Goal: Task Accomplishment & Management: Manage account settings

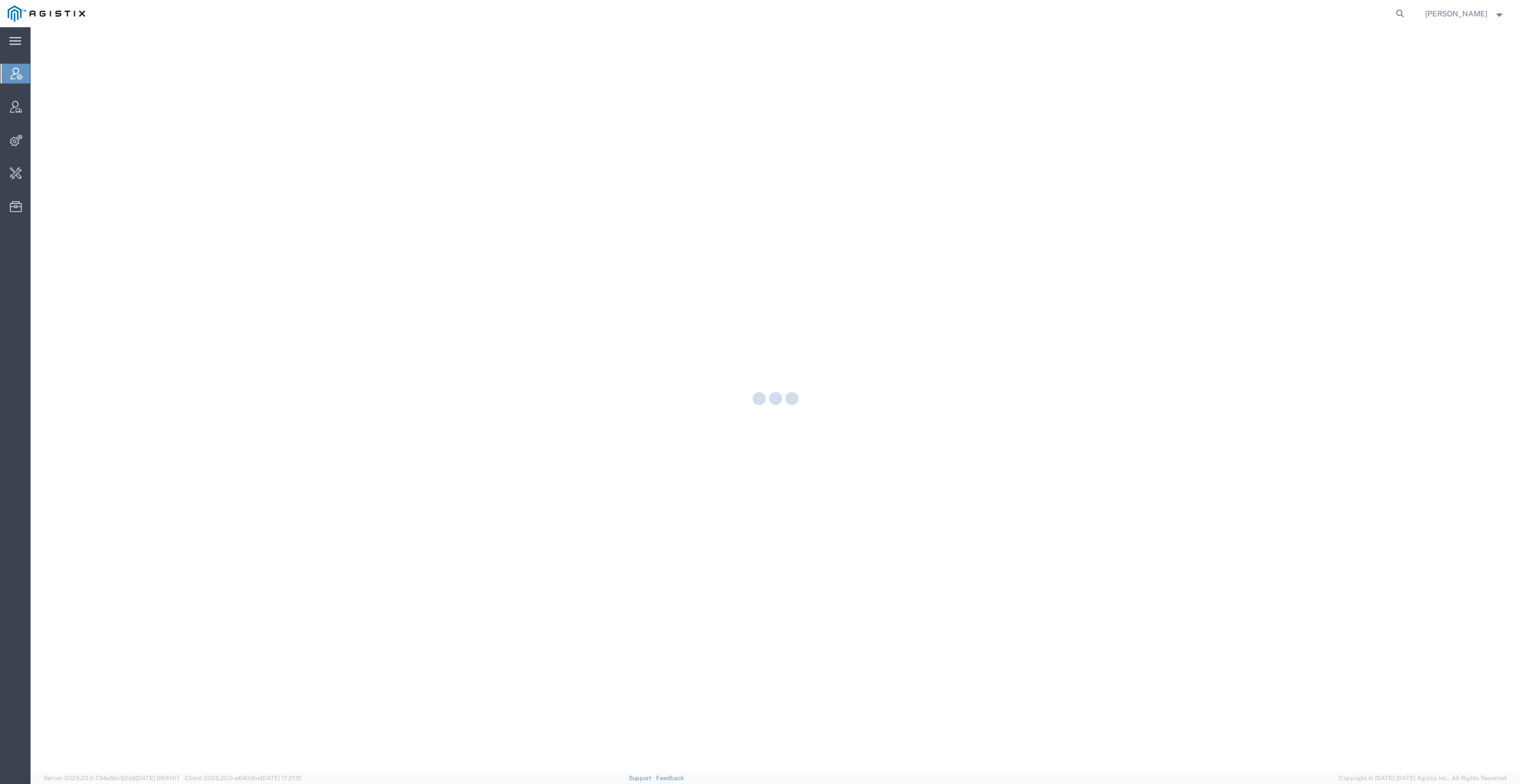
click at [901, 577] on div at bounding box center [775, 400] width 1489 height 746
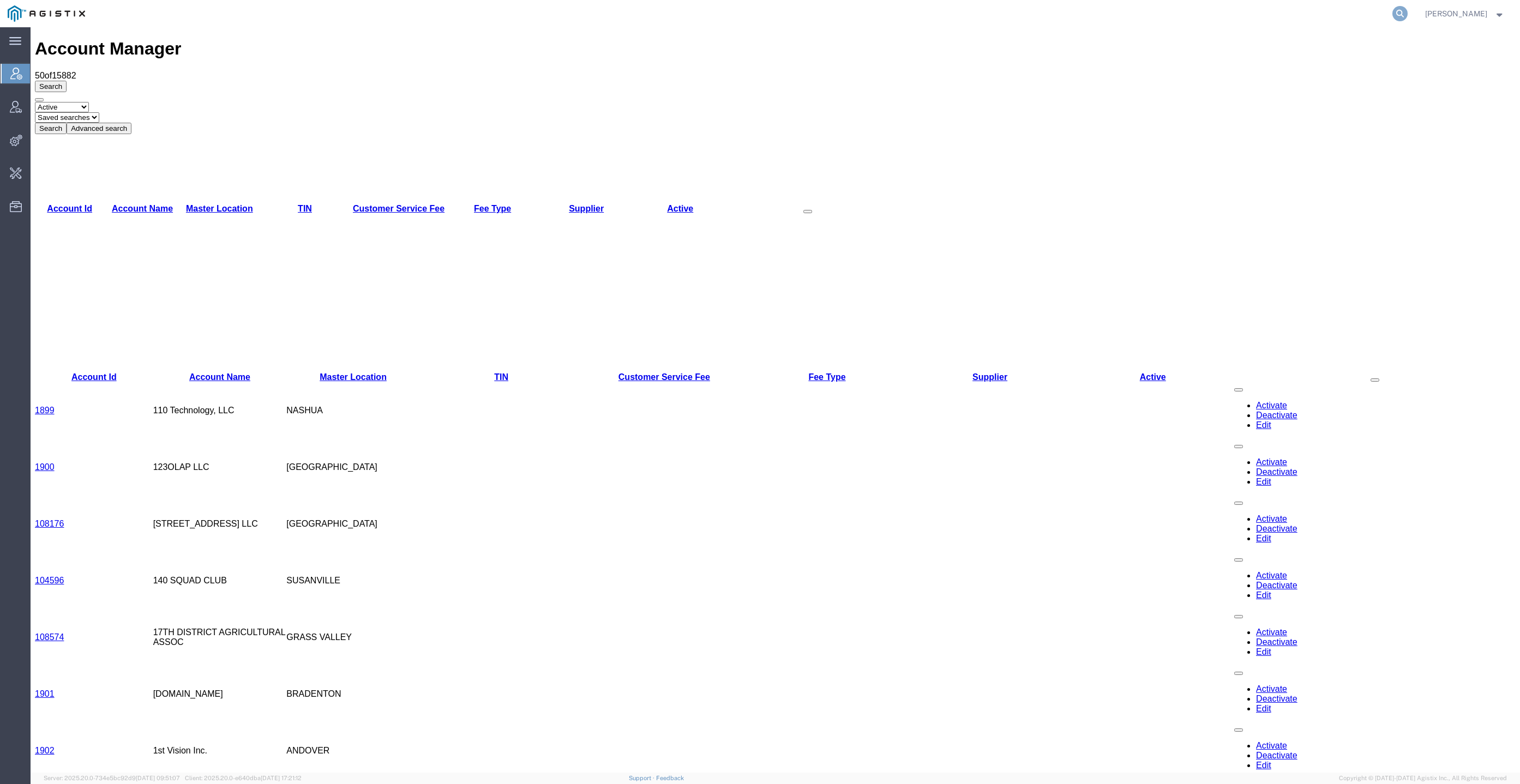
click at [1408, 8] on icon at bounding box center [1401, 14] width 15 height 15
paste input "Total Quality Logistics"
type input "Total Quality Logistics"
click at [1408, 9] on icon at bounding box center [1401, 14] width 15 height 15
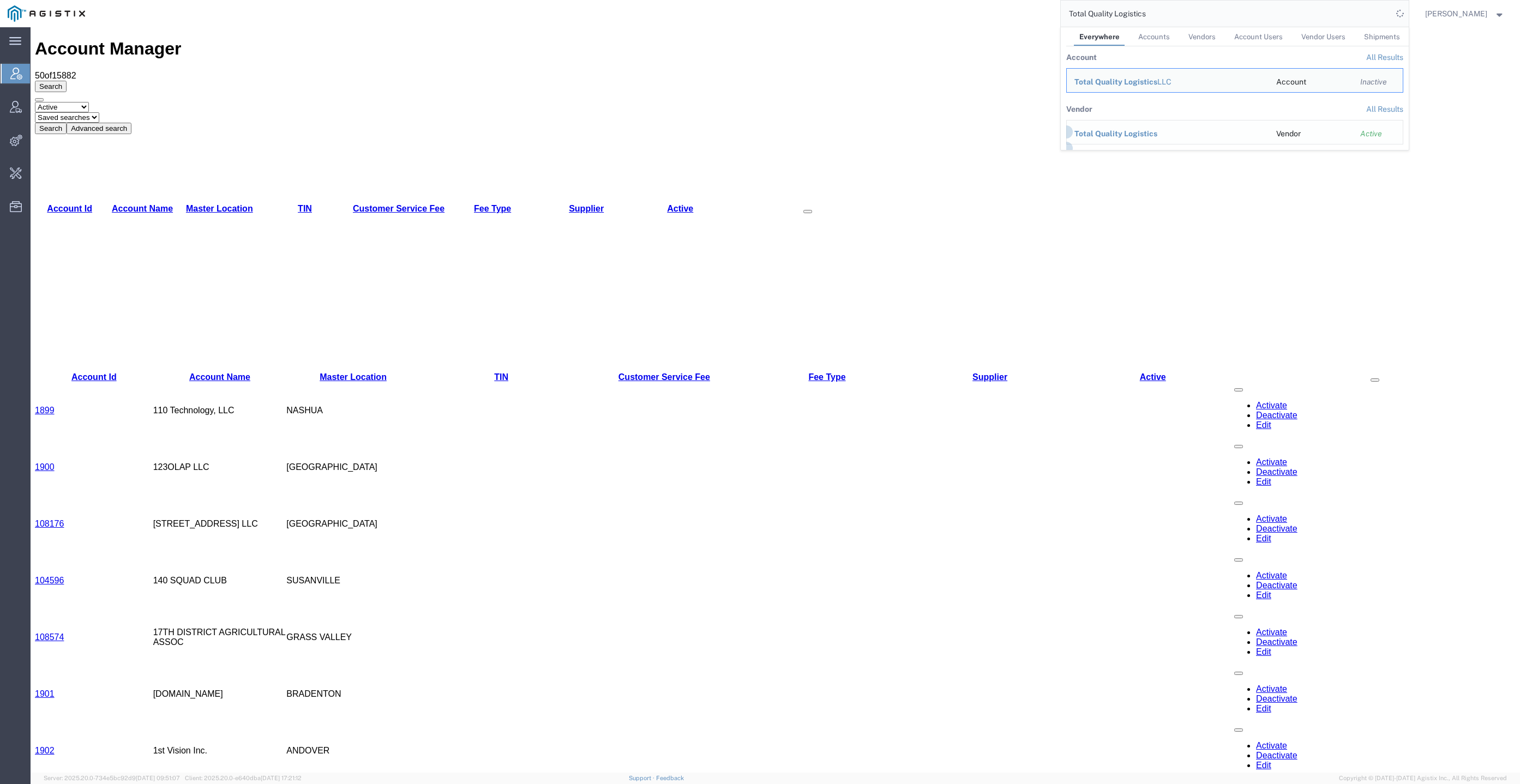
click at [1158, 134] on span "Total Quality Logistics" at bounding box center [1116, 133] width 83 height 8
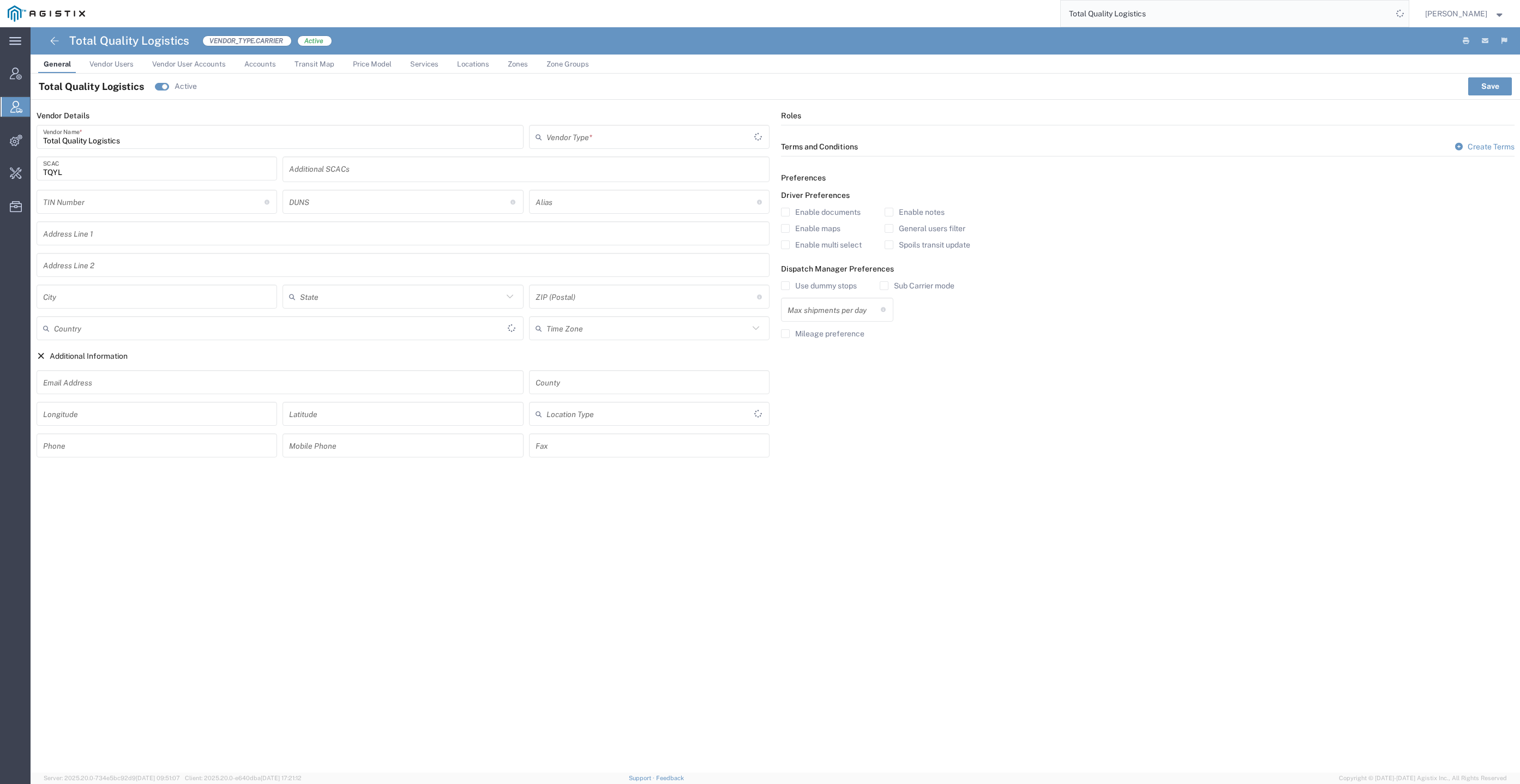
type input "Carrier"
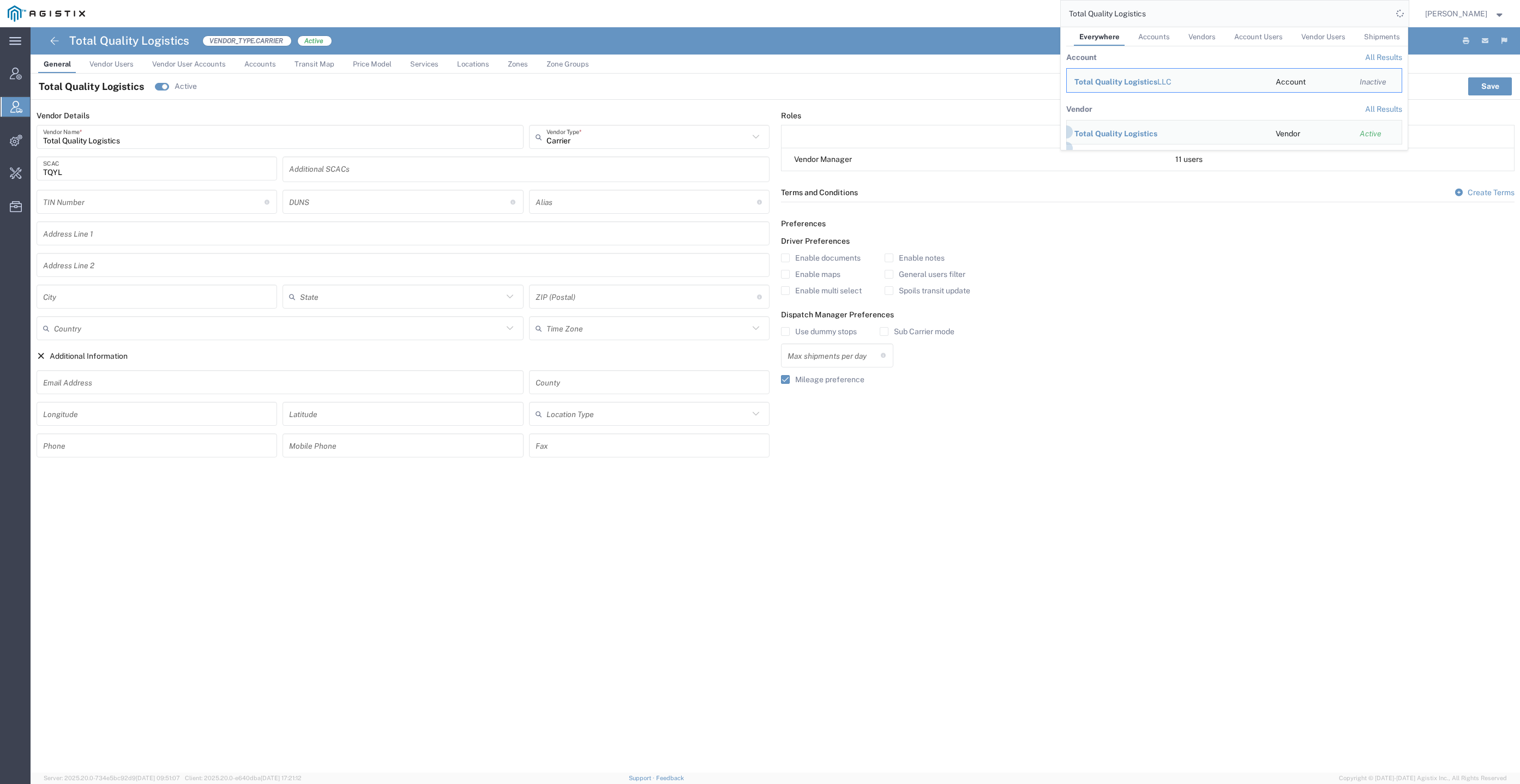
click at [335, 38] on agx-page-header "Total Quality Logistics VENDOR_TYPE.CARRIER Active" at bounding box center [775, 41] width 1489 height 28
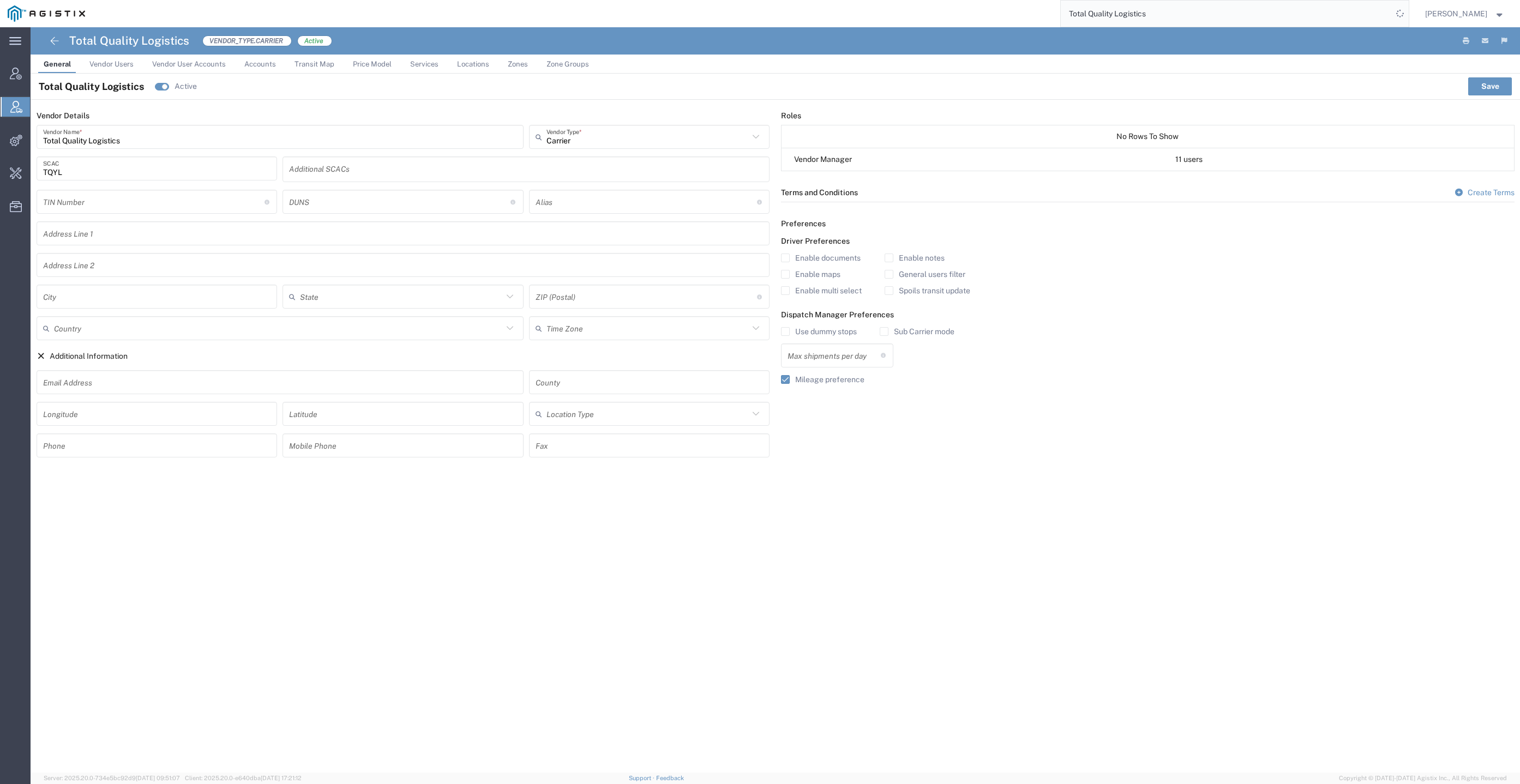
click at [436, 54] on link "Services" at bounding box center [424, 64] width 39 height 19
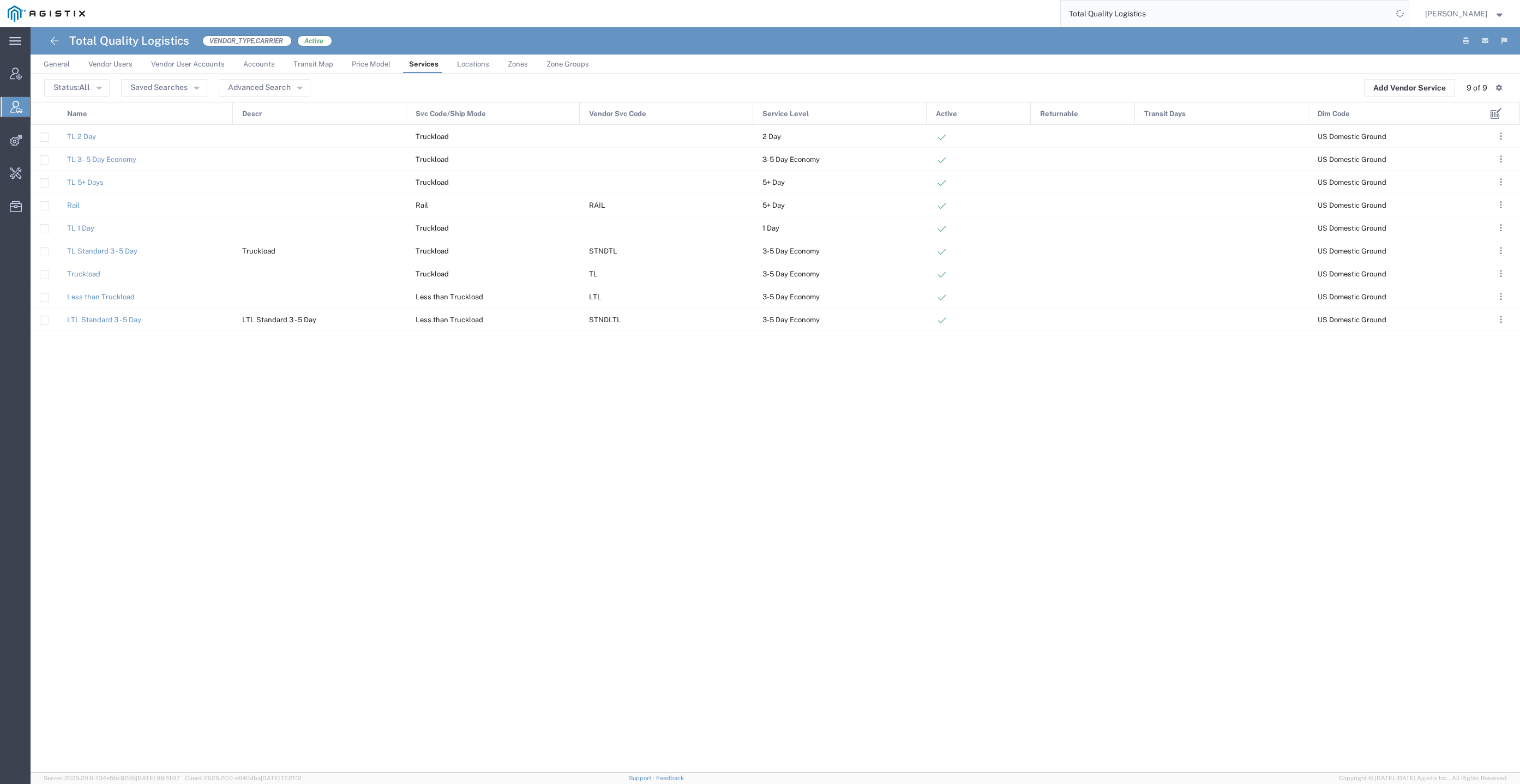
click at [1234, 15] on input "Total Quality Logistics" at bounding box center [1227, 14] width 332 height 26
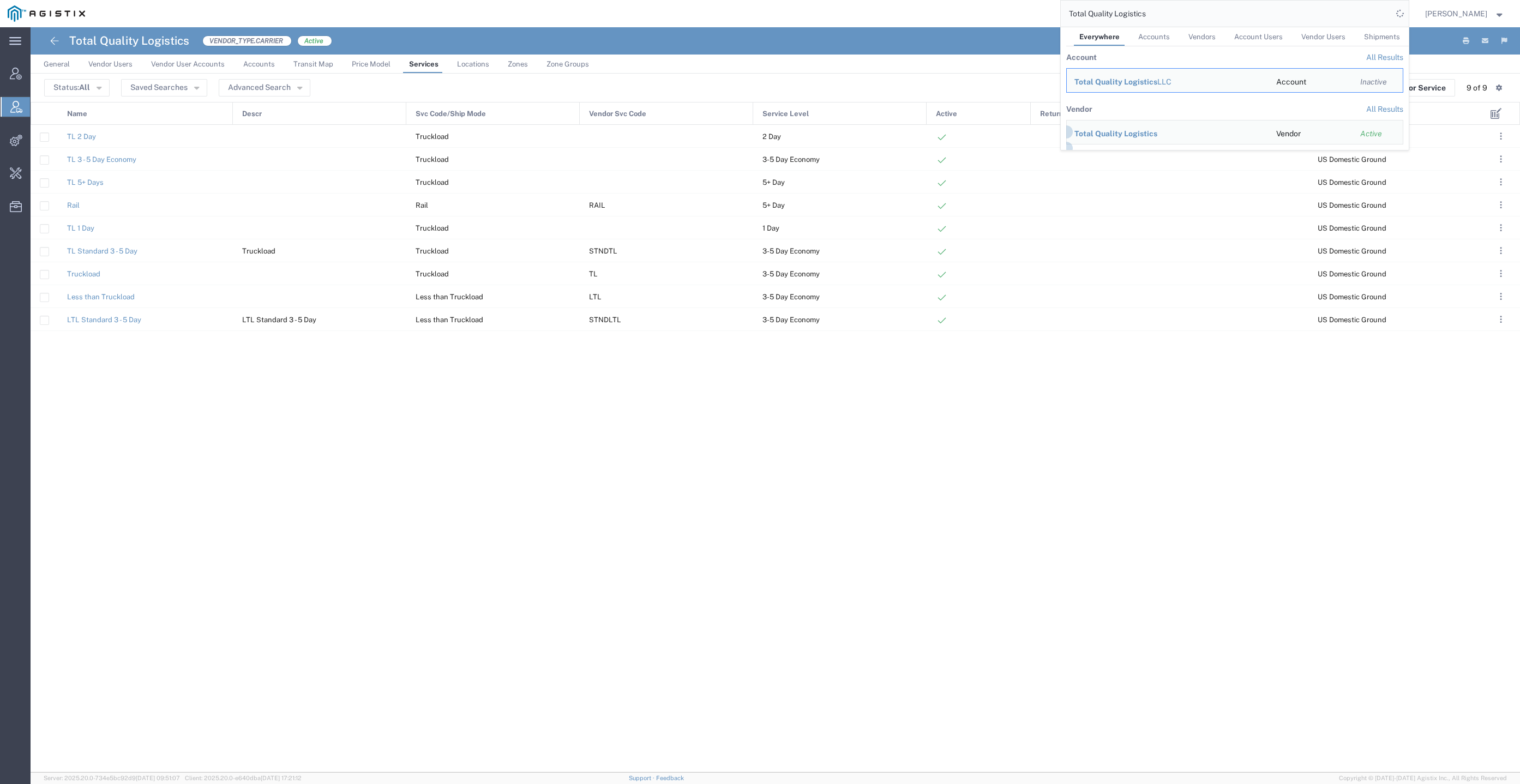
click at [1234, 15] on input "Total Quality Logistics" at bounding box center [1227, 14] width 332 height 26
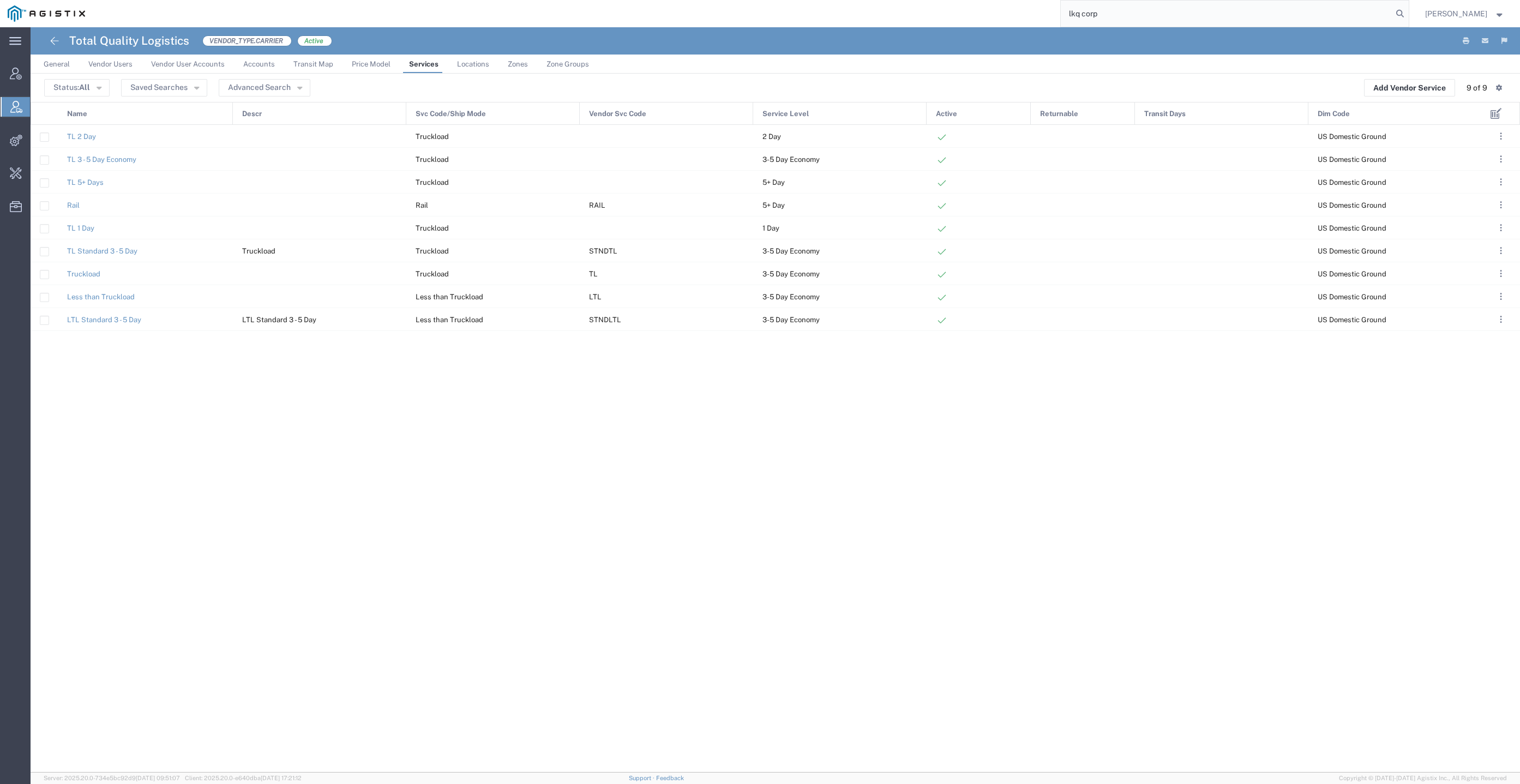
type input "lkq corp"
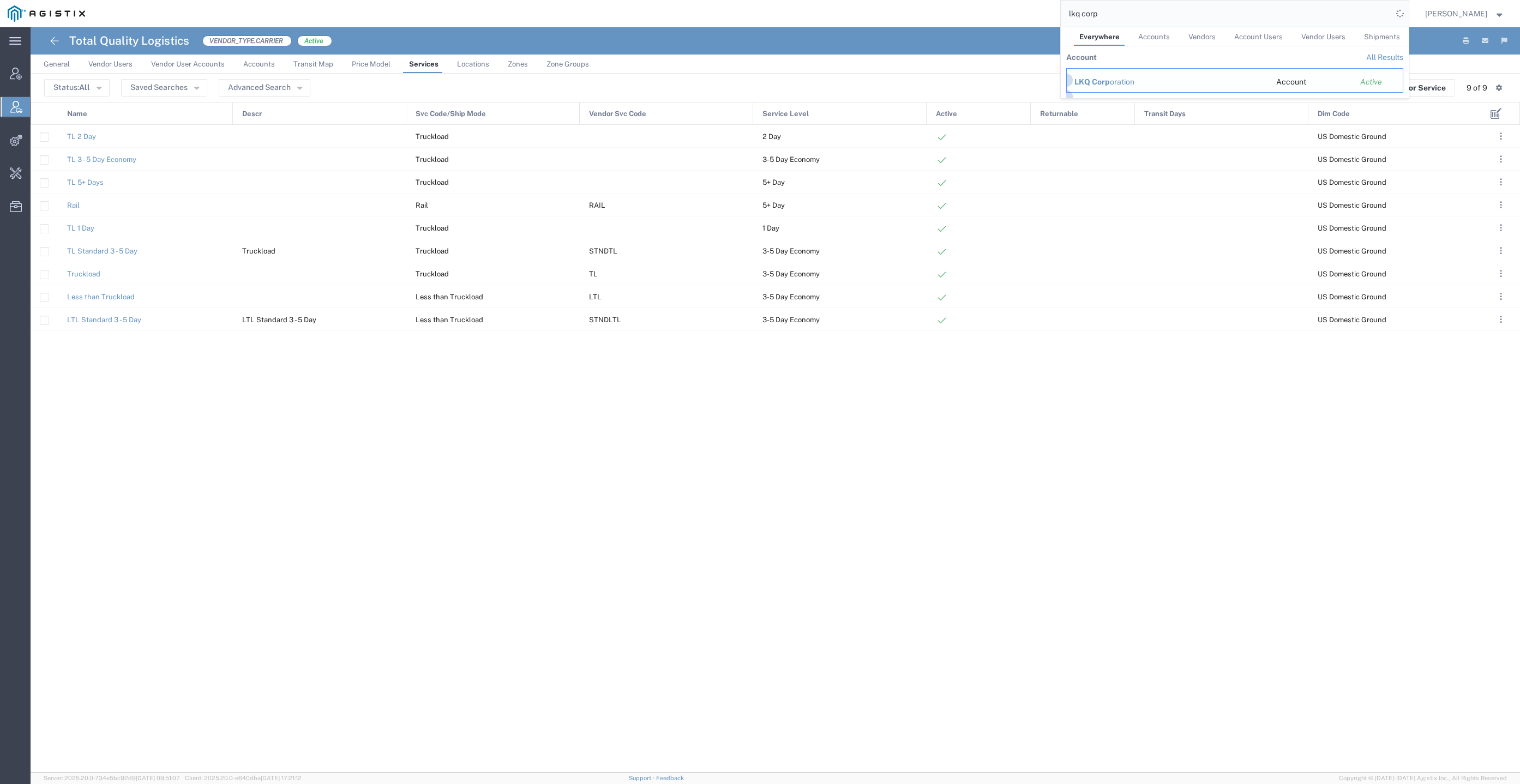
click at [1110, 79] on span "LKQ Corp" at bounding box center [1092, 81] width 35 height 8
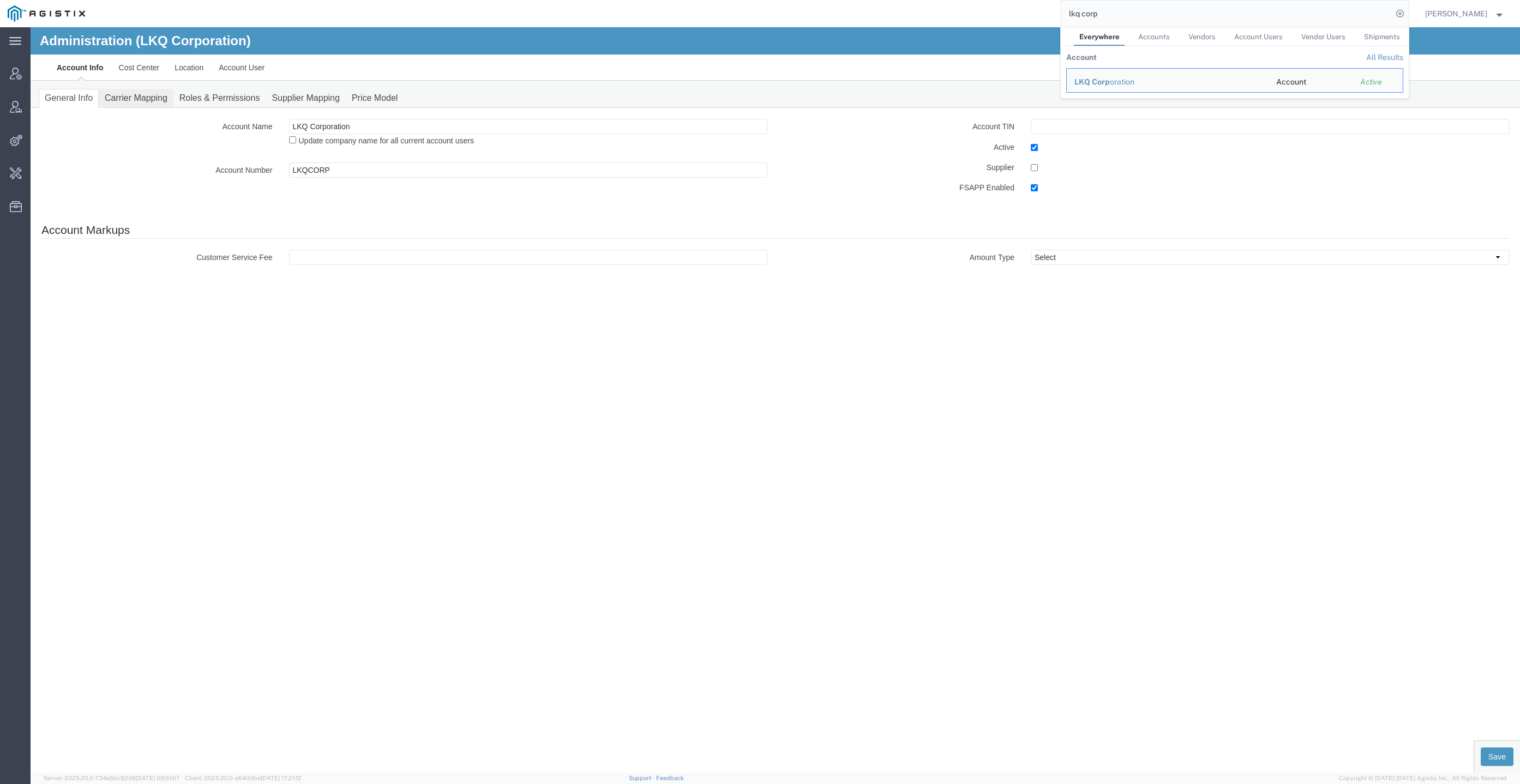
click at [116, 96] on link "Carrier Mapping" at bounding box center [136, 98] width 75 height 19
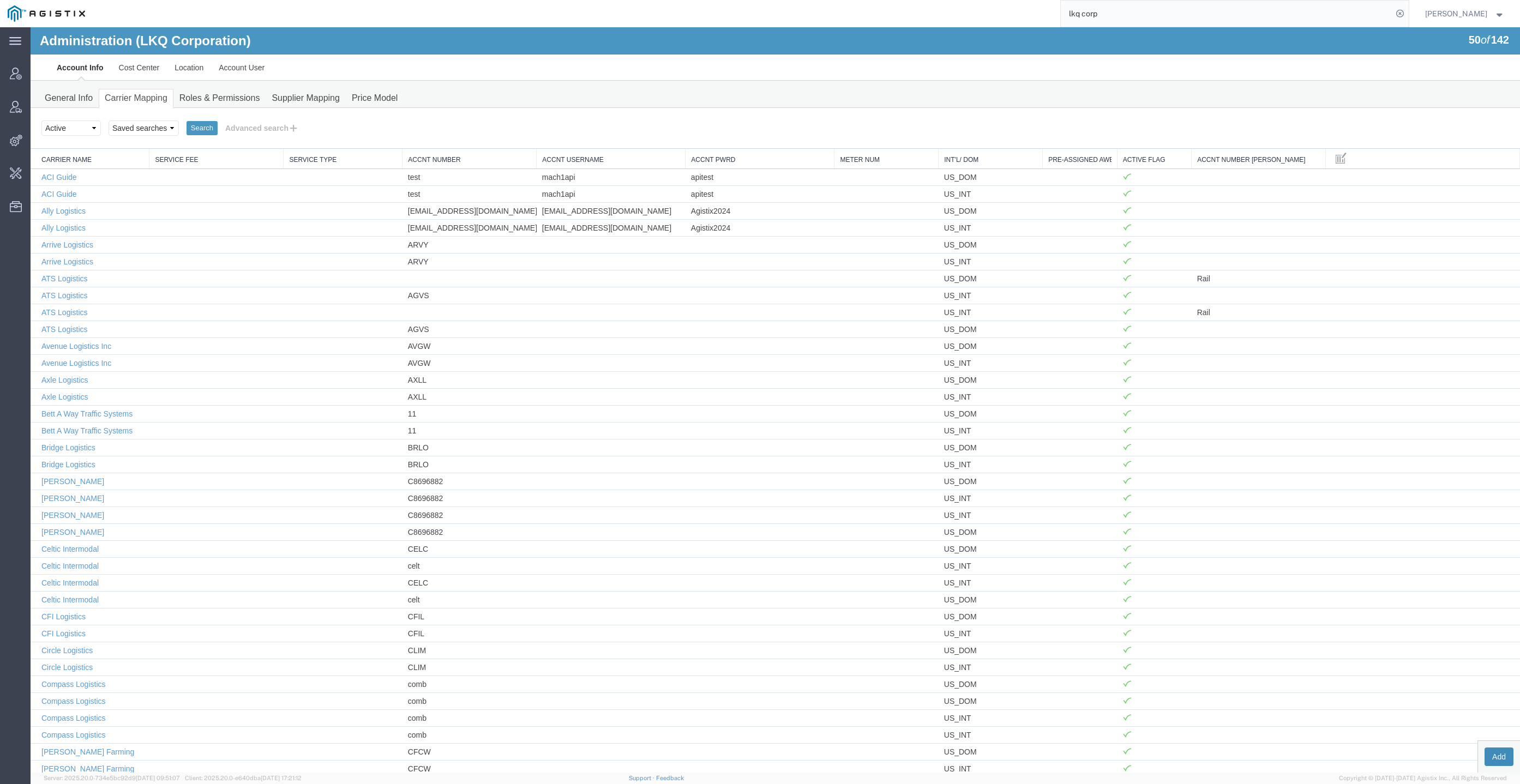
click at [1494, 762] on button "Add" at bounding box center [1499, 757] width 29 height 18
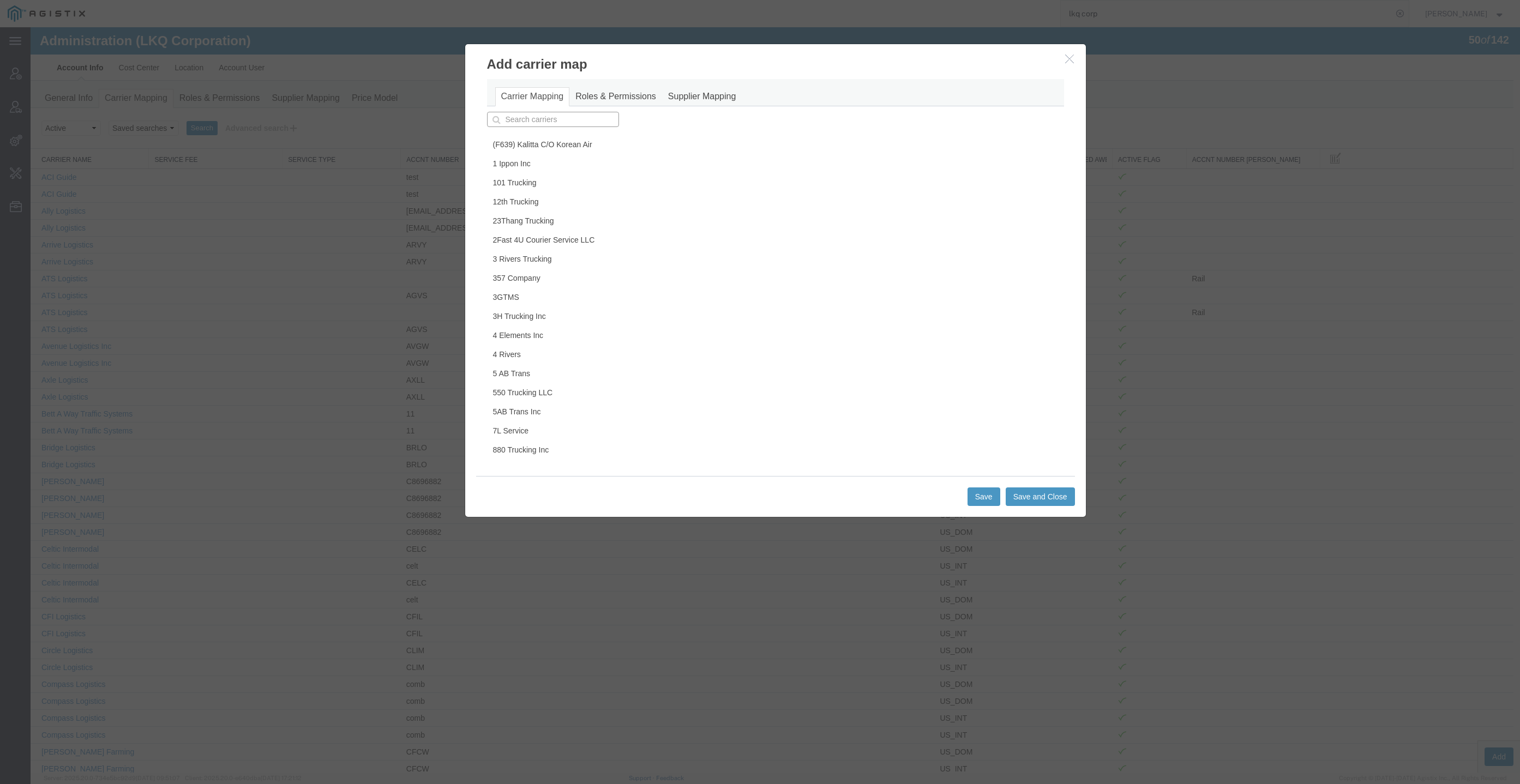
click at [557, 122] on input "text" at bounding box center [553, 119] width 132 height 15
paste input "Total Quality Logistics"
click at [566, 129] on div "Total Quality Logistics" at bounding box center [553, 136] width 131 height 15
type input "Total Quality Logistics"
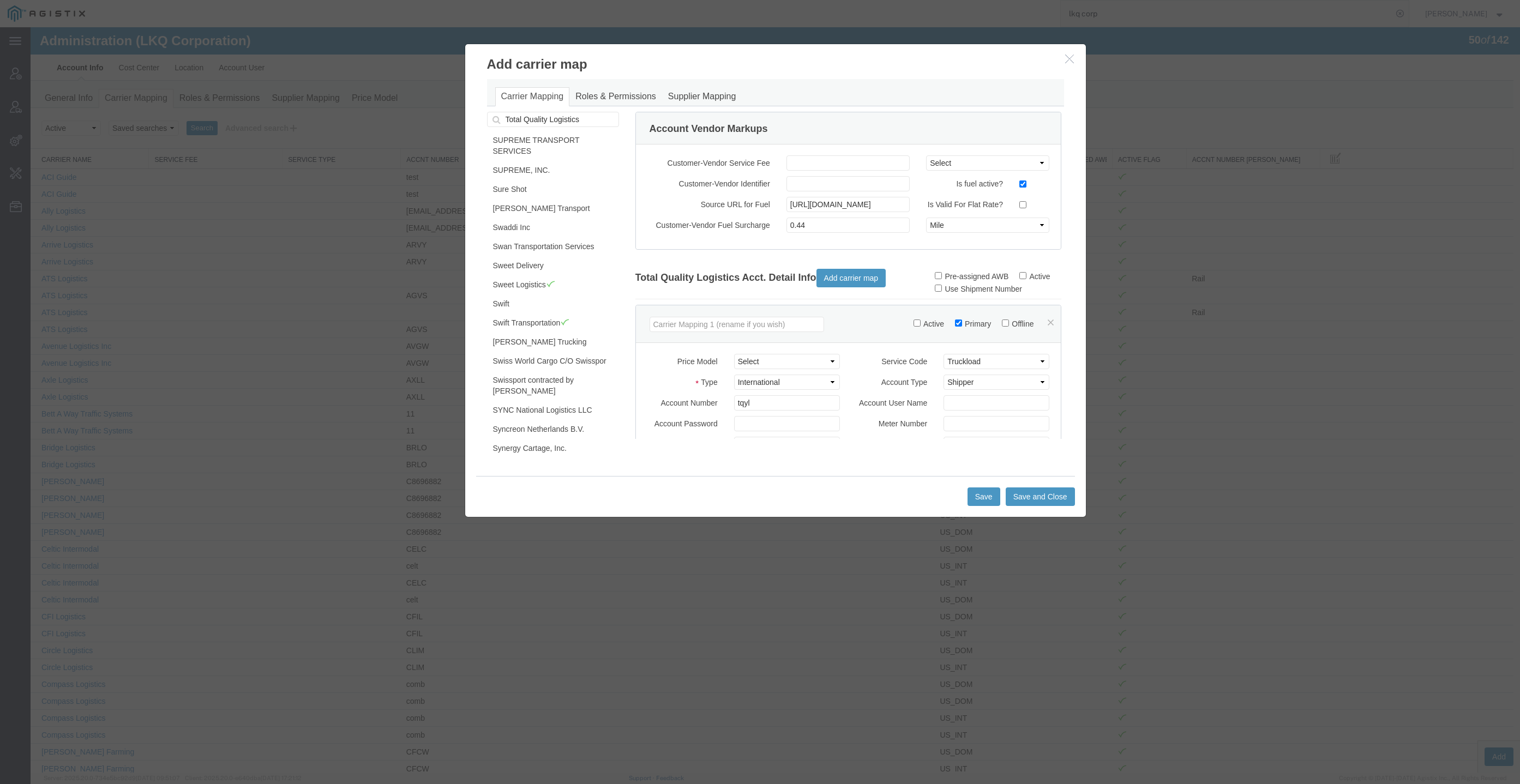
click at [1031, 273] on label "Active" at bounding box center [1035, 276] width 31 height 8
click at [1027, 273] on input "Active" at bounding box center [1022, 275] width 7 height 7
checkbox input "true"
click at [829, 361] on select "Select (F639) Kalitta C/O Korean Air::ASRC_2023_c_KALW 101 Trucking::PGESA_Rate…" at bounding box center [787, 361] width 106 height 15
select select "9749"
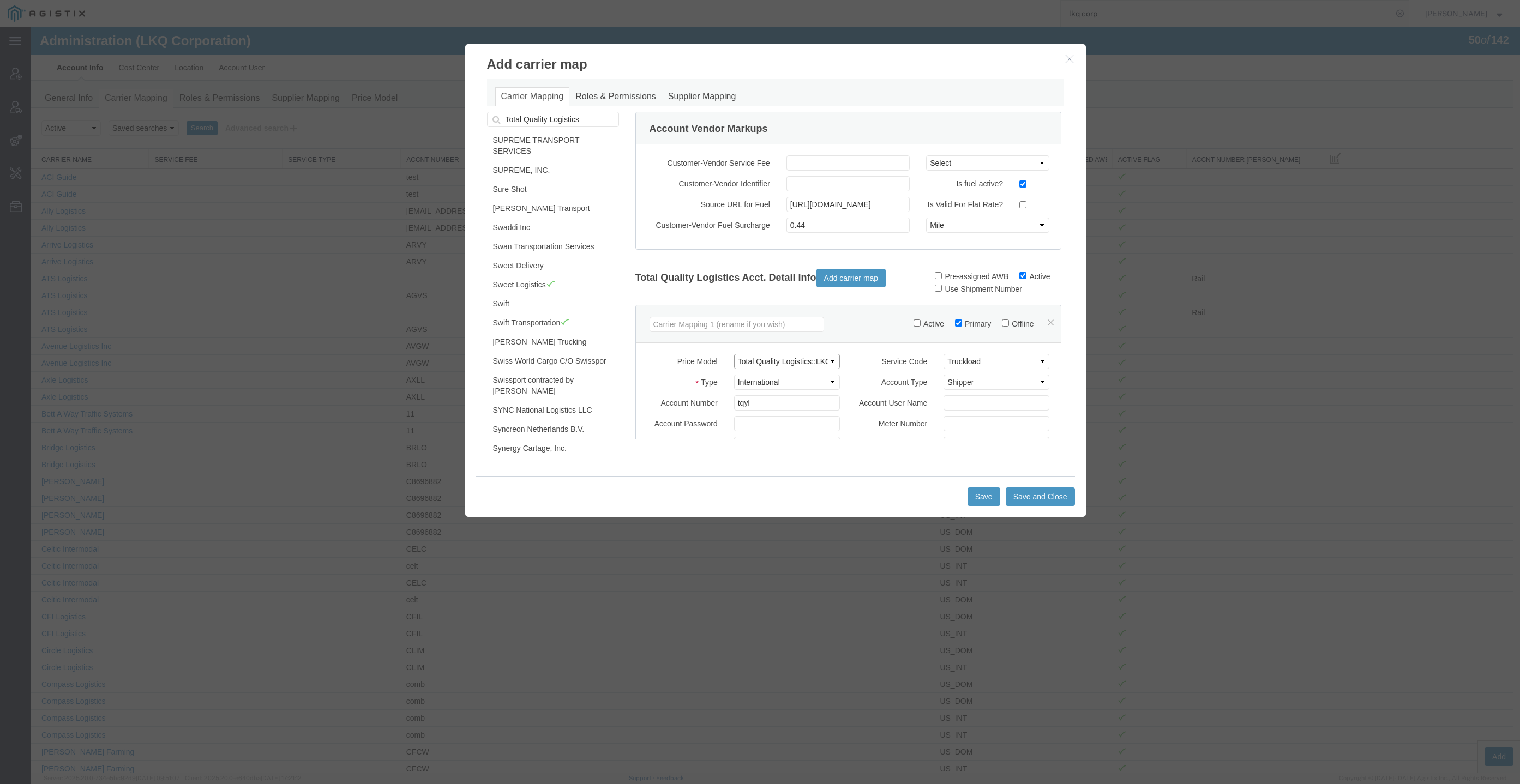
click at [734, 354] on select "Select (F639) Kalitta C/O Korean Air::ASRC_2023_c_KALW 101 Trucking::PGESA_Rate…" at bounding box center [787, 361] width 106 height 15
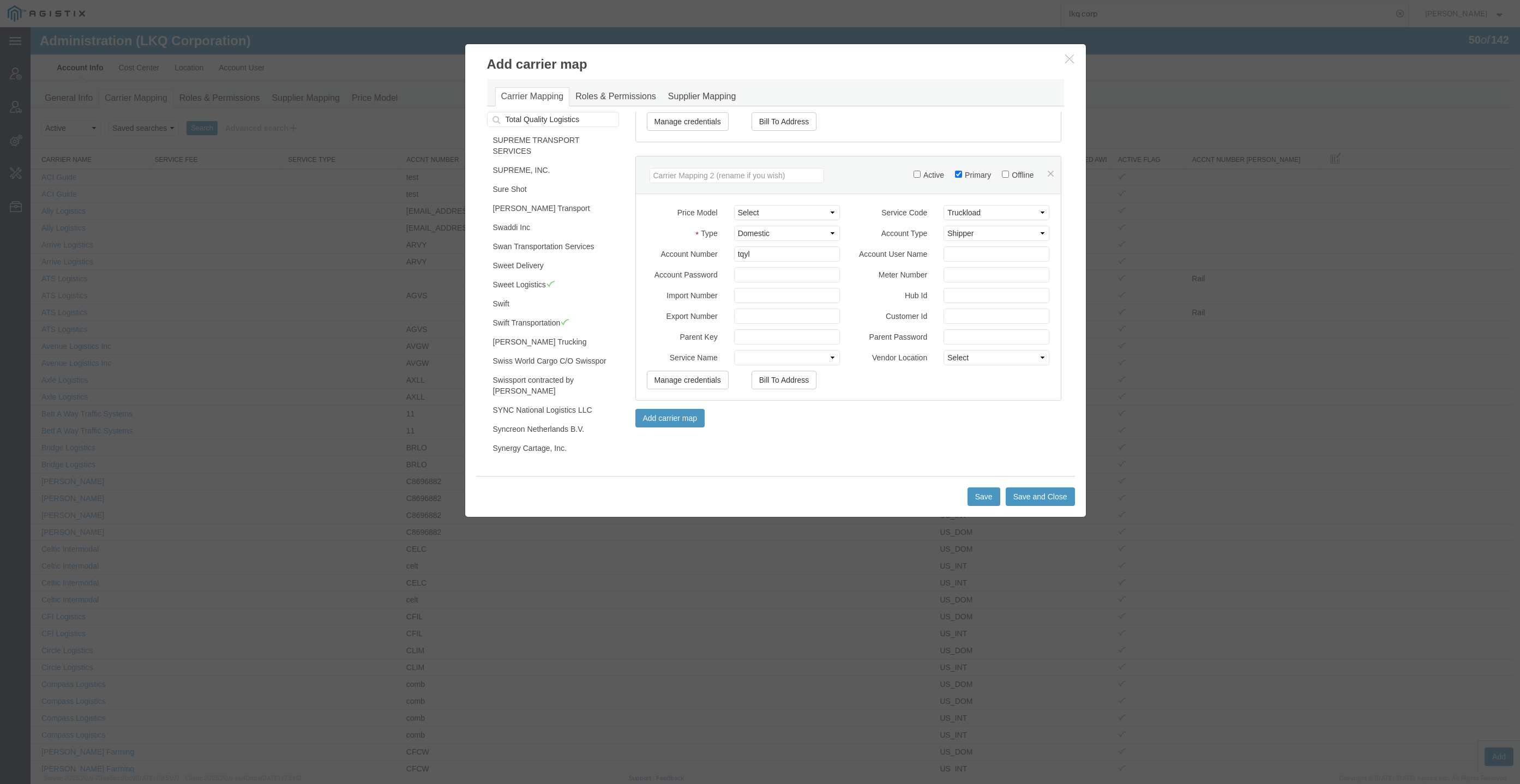
scroll to position [325, 0]
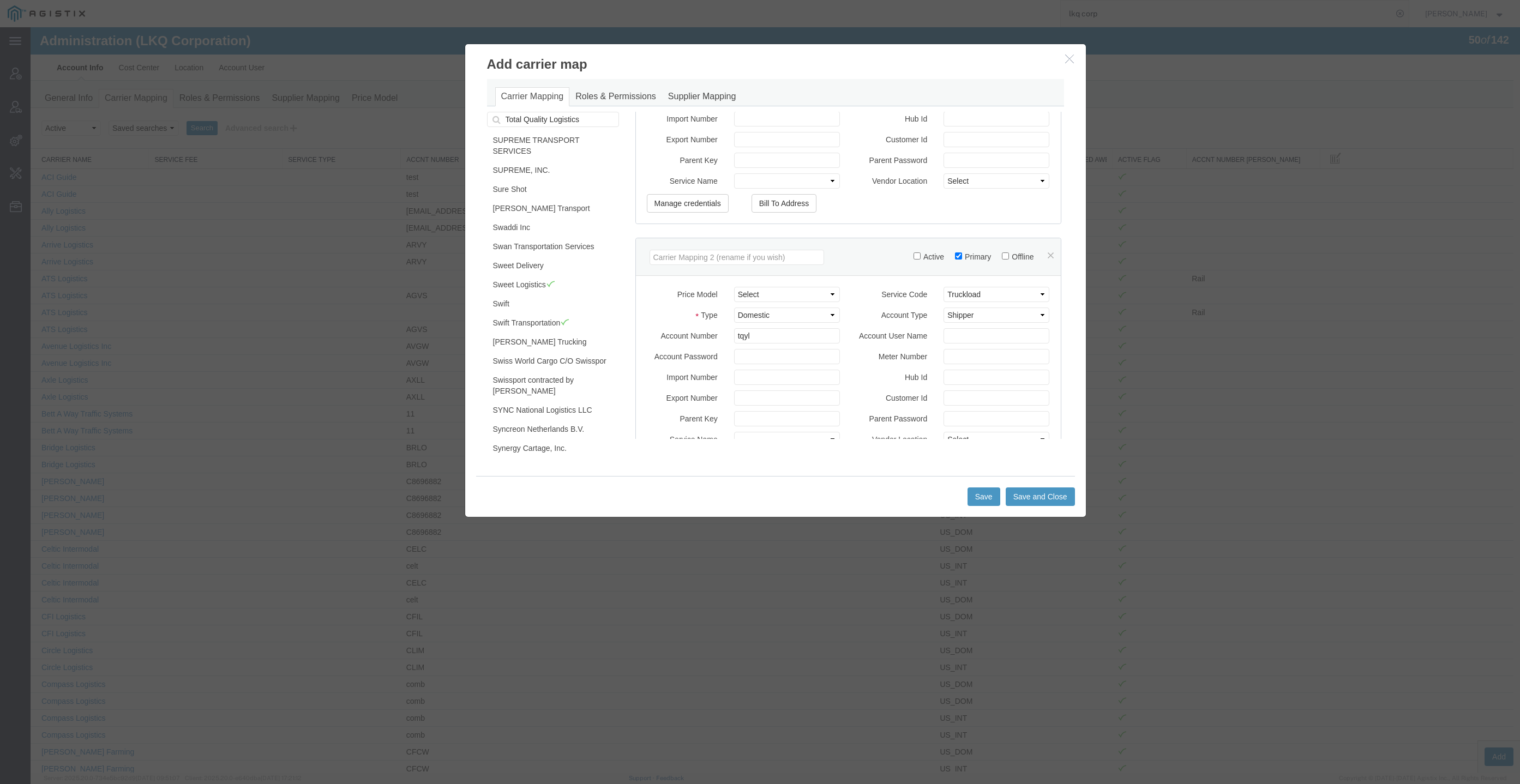
click at [807, 283] on div "Price Model Select (F639) Kalitta C/O Korean Air::ASRC_2023_c_KALW 101 Trucking…" at bounding box center [848, 378] width 425 height 206
click at [810, 294] on select "Select (F639) Kalitta C/O Korean Air::ASRC_2023_c_KALW 101 Trucking::PGESA_Rate…" at bounding box center [787, 295] width 106 height 15
select select "9749"
click at [734, 287] on select "Select (F639) Kalitta C/O Korean Air::ASRC_2023_c_KALW 101 Trucking::PGESA_Rate…" at bounding box center [787, 295] width 106 height 15
click at [923, 255] on label "Active" at bounding box center [929, 256] width 31 height 8
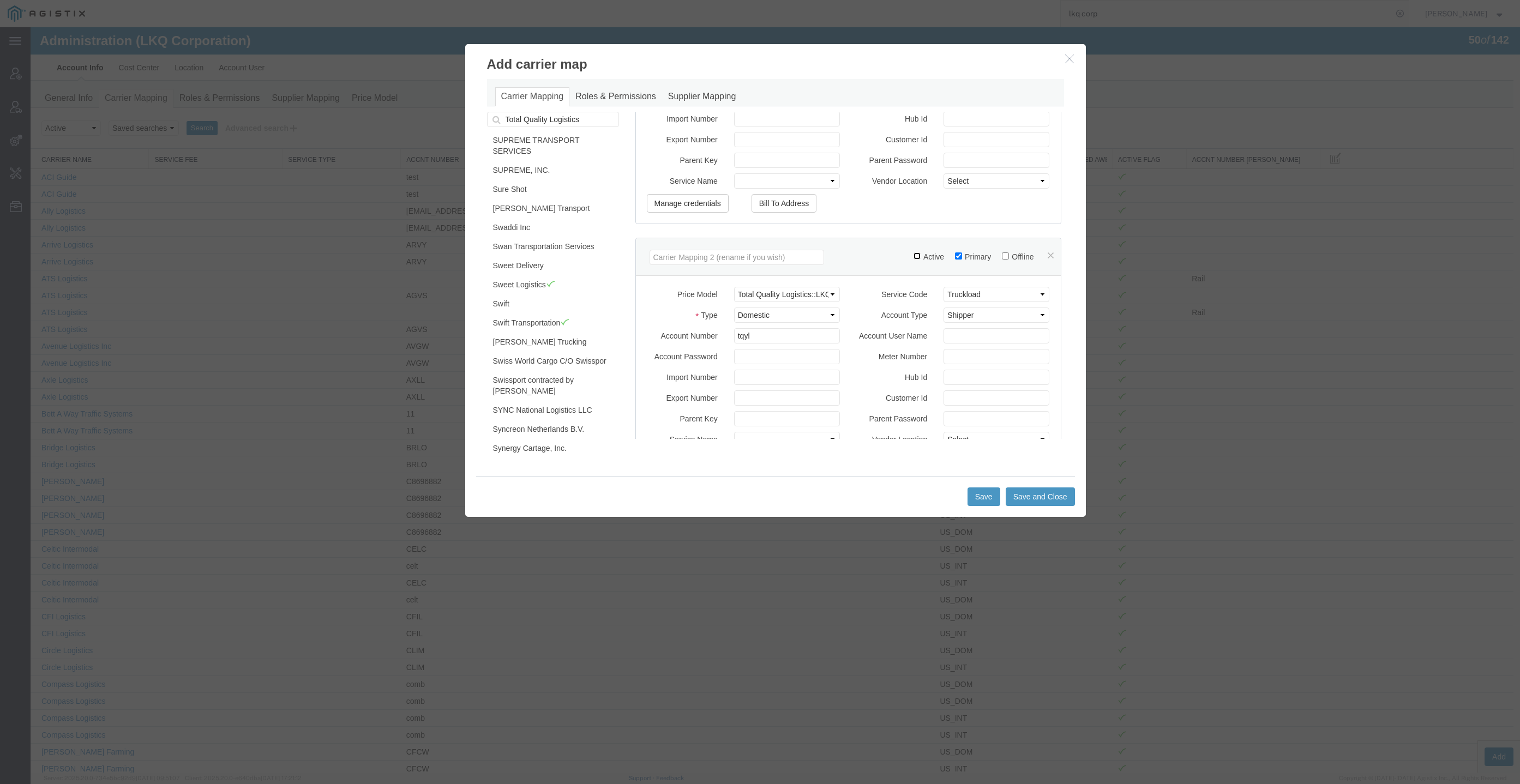
click at [920, 255] on input "Active" at bounding box center [917, 256] width 7 height 7
checkbox input "true"
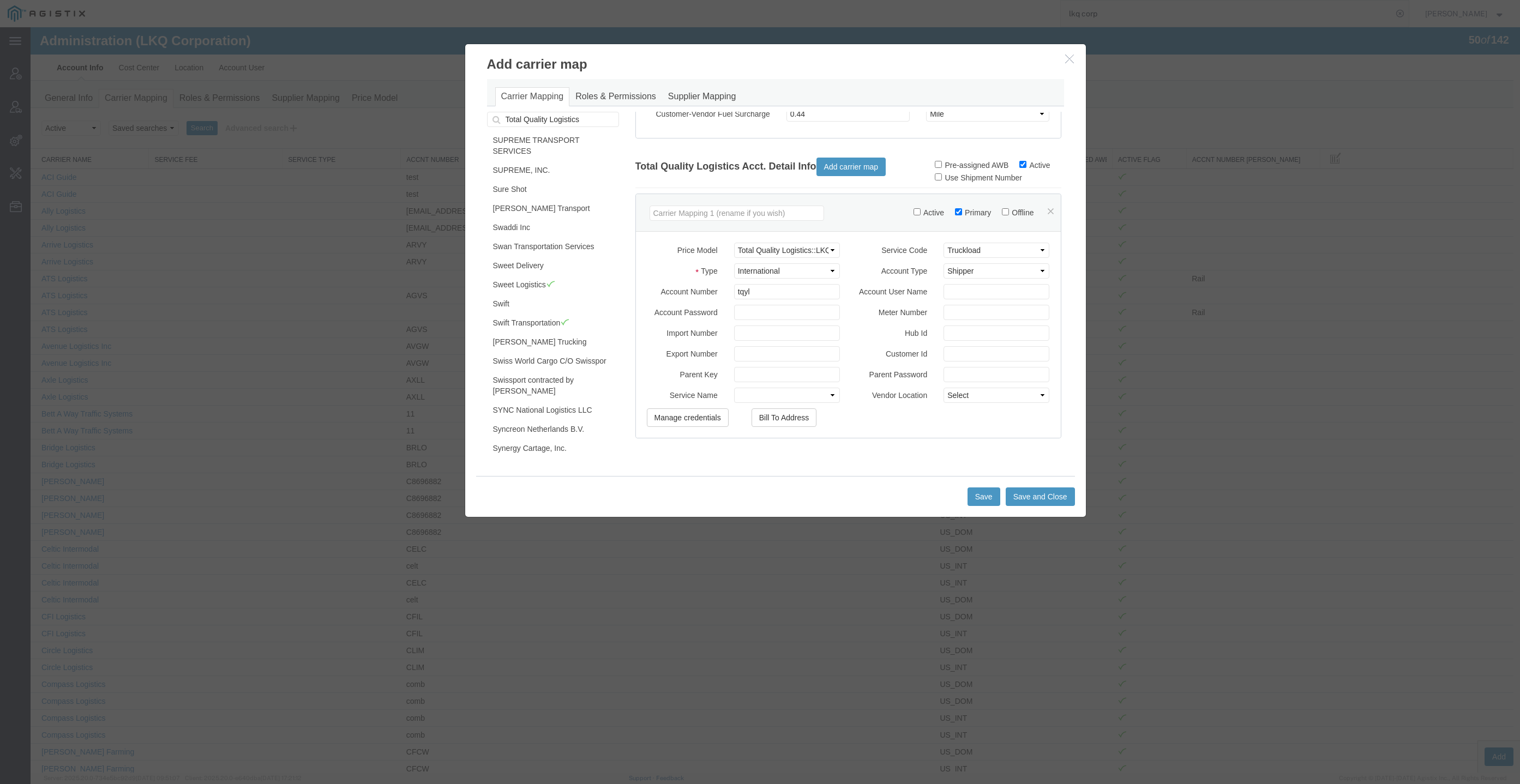
scroll to position [0, 0]
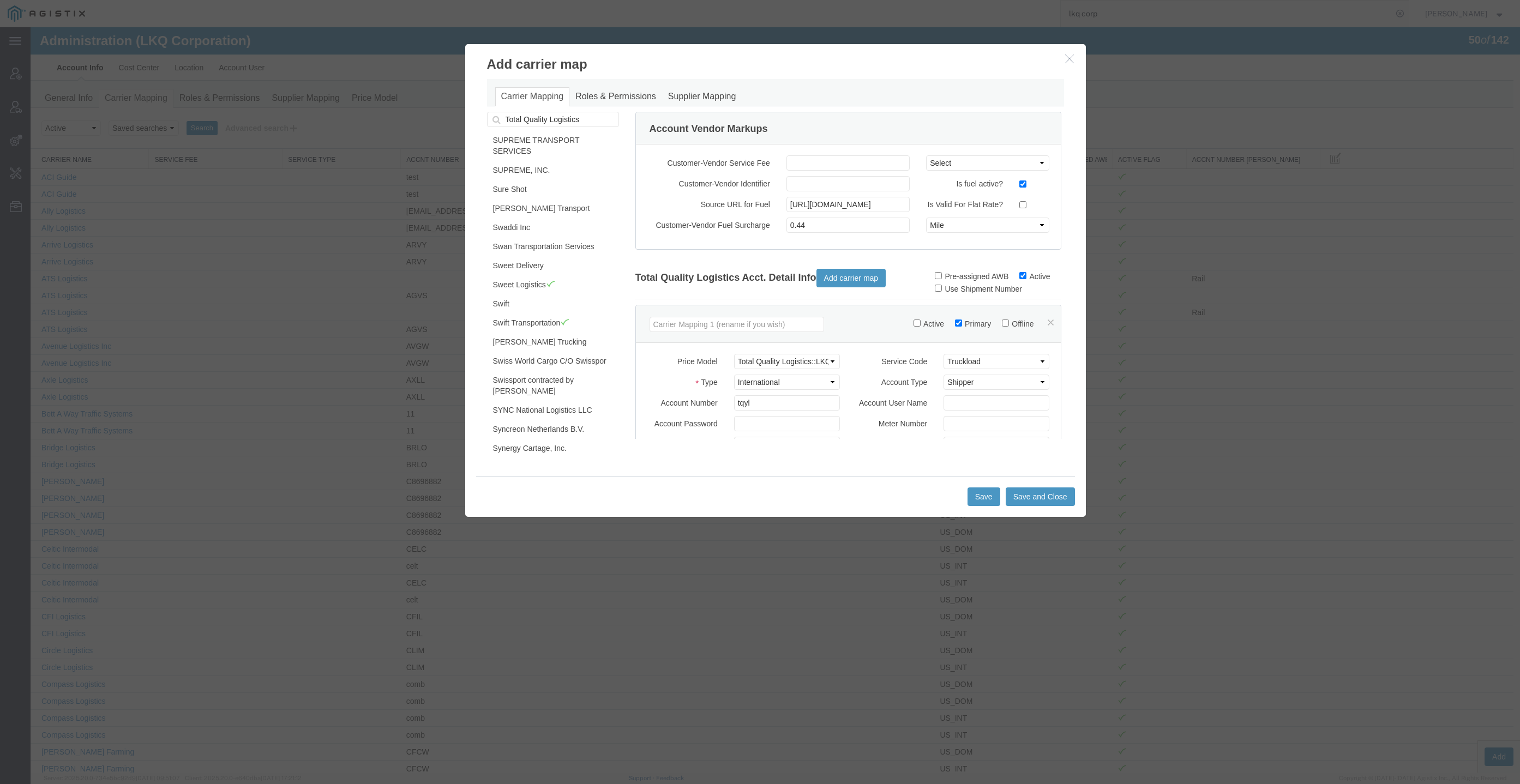
click at [914, 329] on div "Active Primary Offline" at bounding box center [983, 322] width 140 height 23
click at [917, 330] on div "Active Primary Offline" at bounding box center [983, 322] width 140 height 23
click at [914, 325] on label "Active" at bounding box center [929, 323] width 31 height 8
click at [914, 325] on input "Active" at bounding box center [917, 322] width 7 height 7
checkbox input "true"
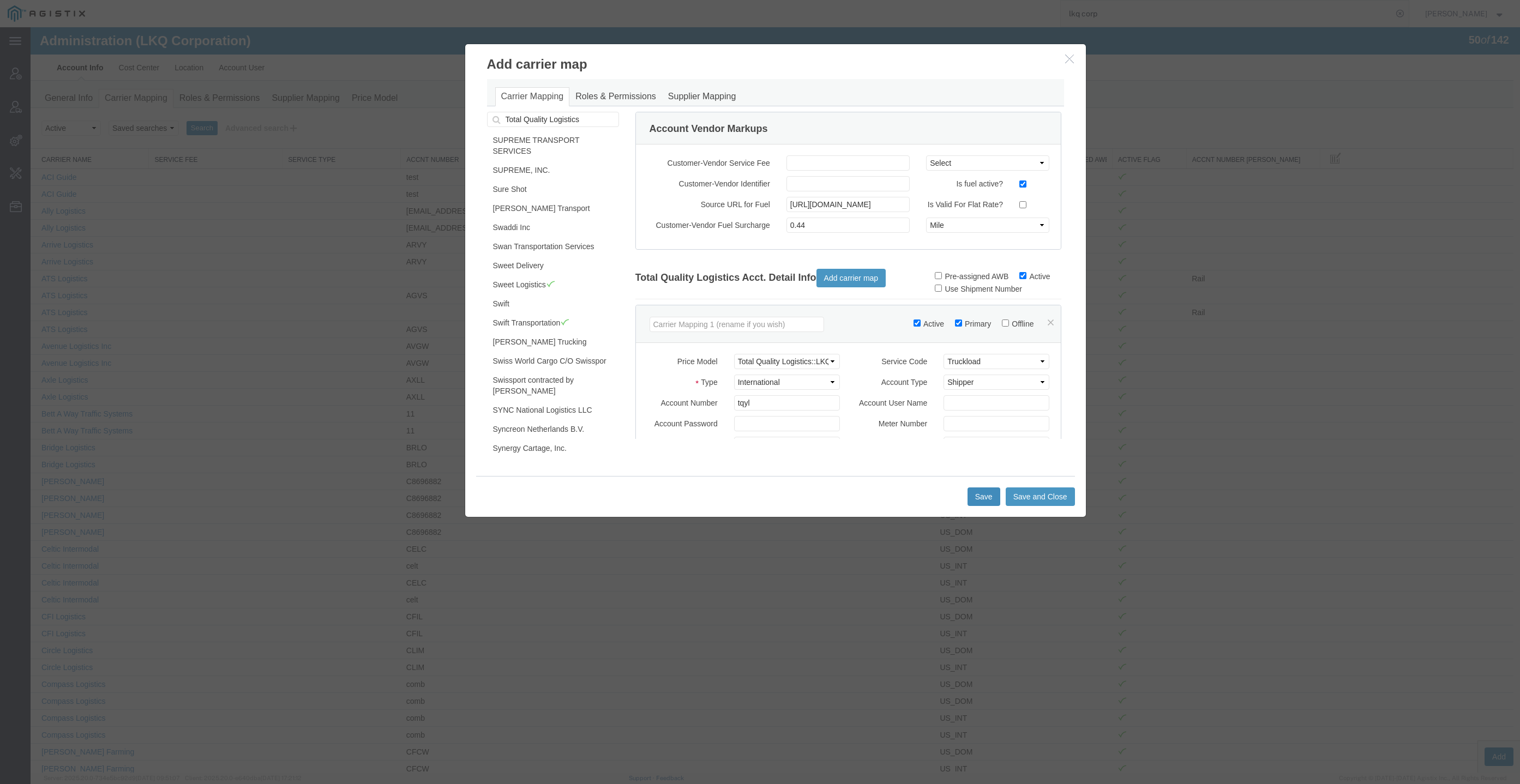
click at [976, 497] on button "Save" at bounding box center [984, 497] width 33 height 18
click at [1073, 54] on button "button" at bounding box center [1071, 59] width 14 height 14
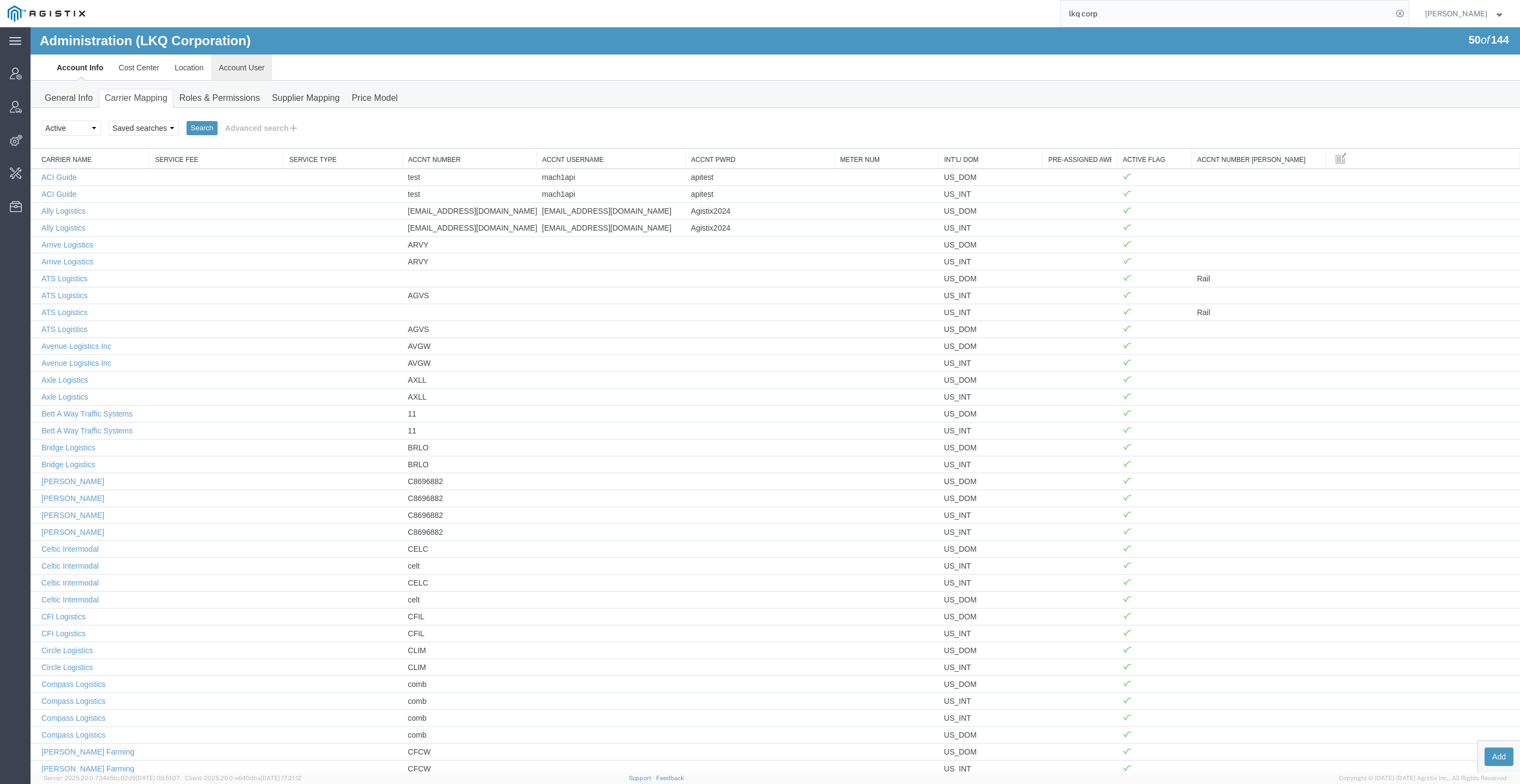
click at [247, 60] on link "Account User" at bounding box center [242, 67] width 61 height 26
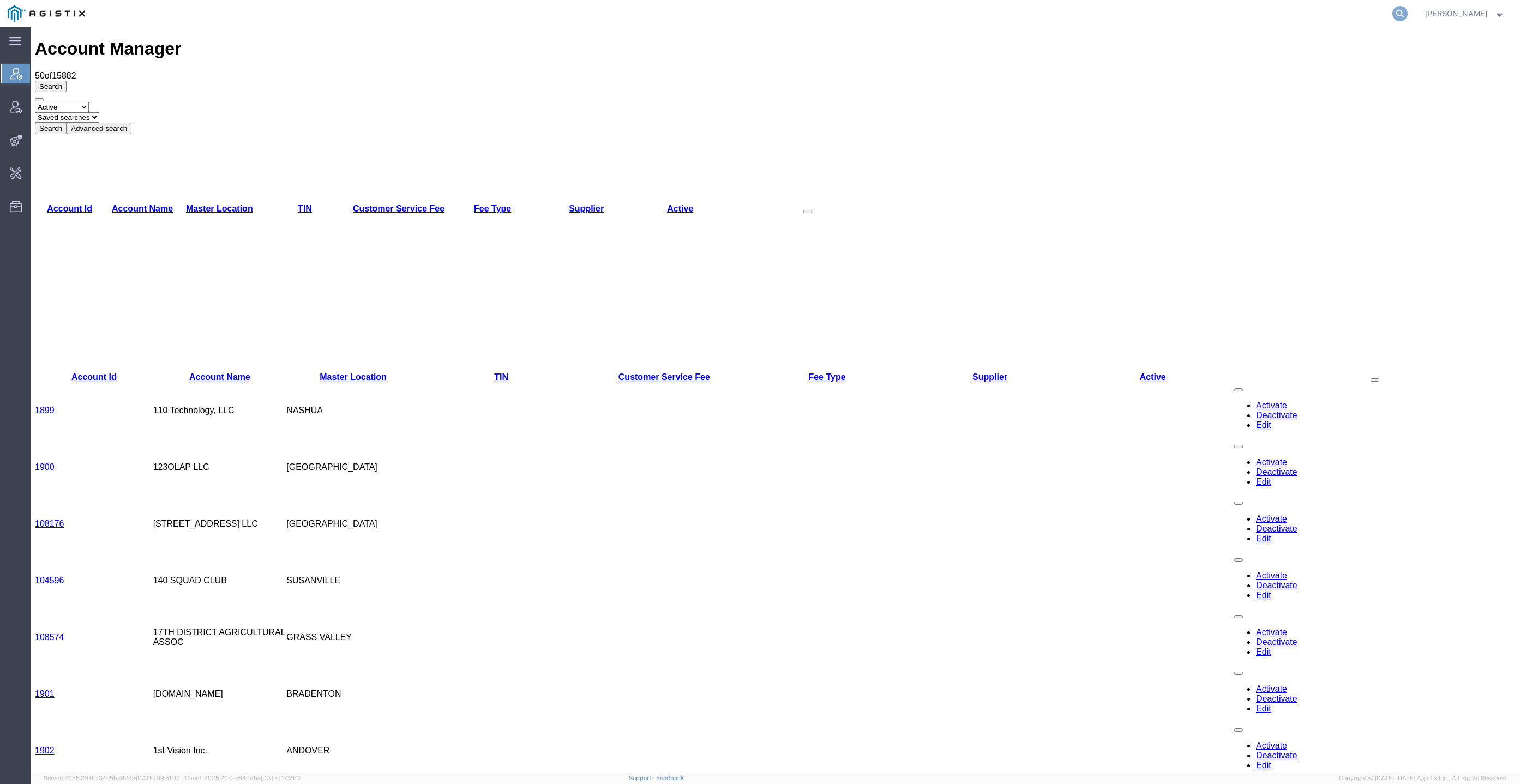
click at [1408, 9] on icon at bounding box center [1401, 14] width 15 height 15
type input "KAO"
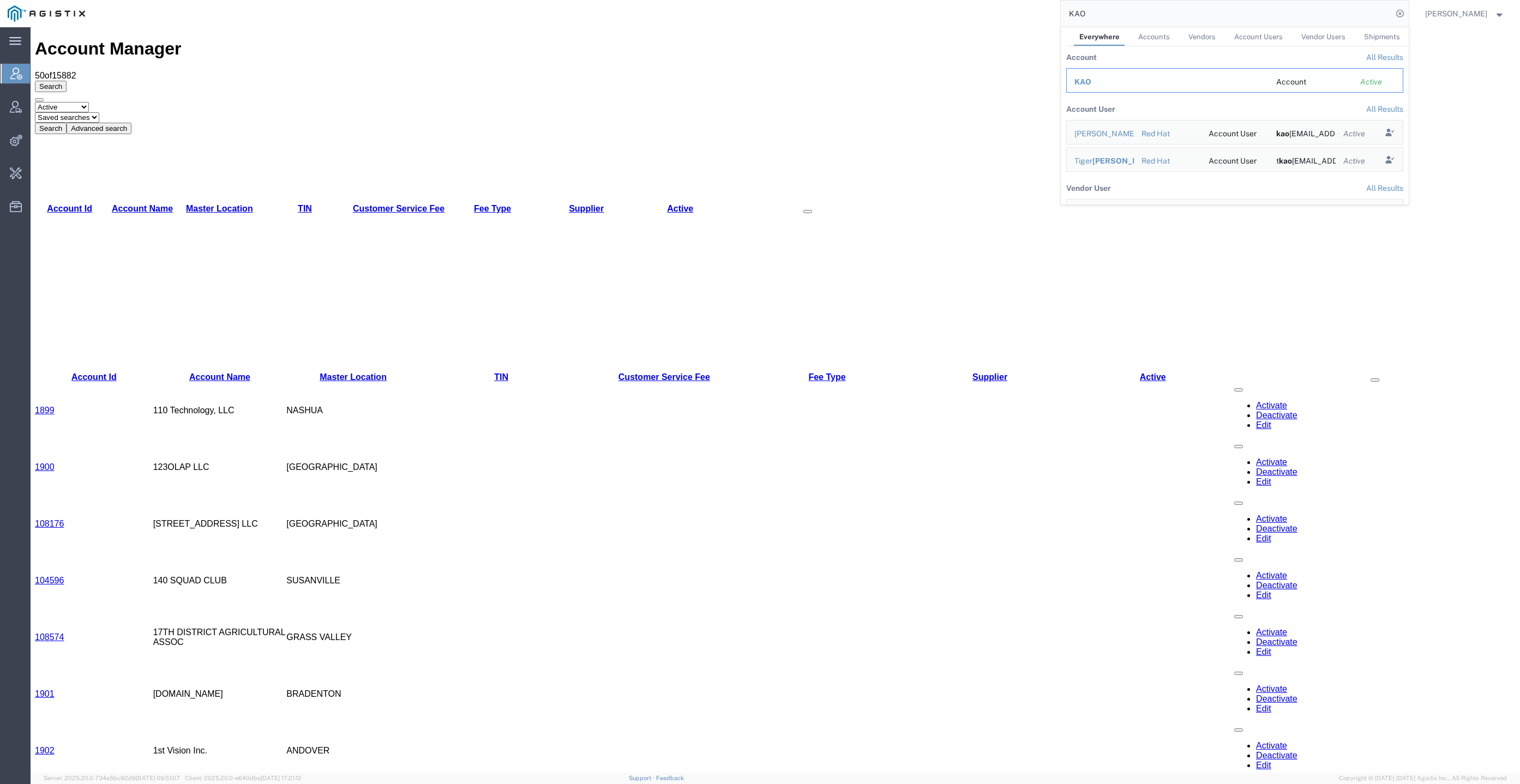
click at [1091, 80] on span "KAO" at bounding box center [1083, 81] width 17 height 8
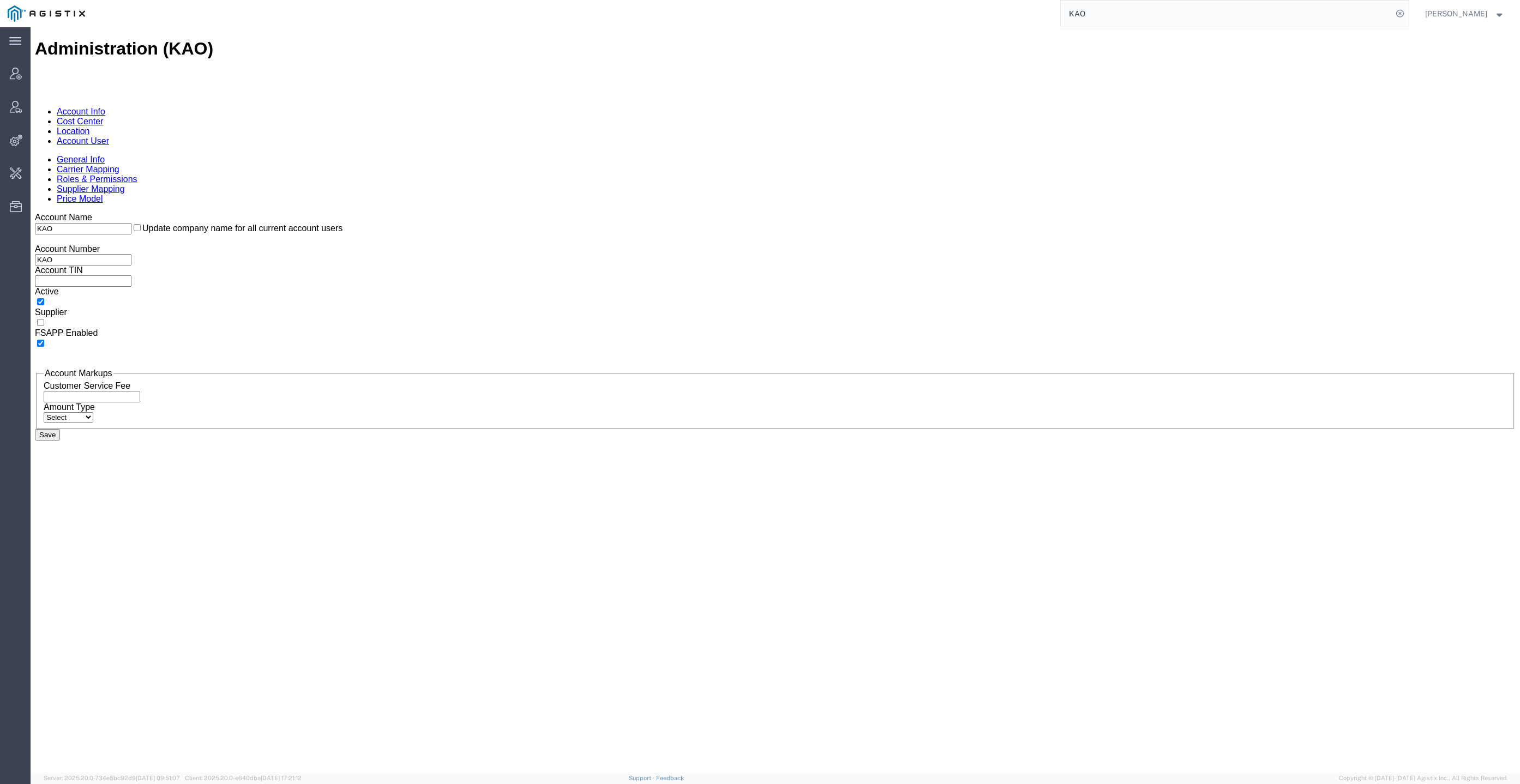
click at [98, 155] on link "General Info" at bounding box center [80, 159] width 48 height 9
click at [119, 165] on link "Carrier Mapping" at bounding box center [88, 169] width 63 height 9
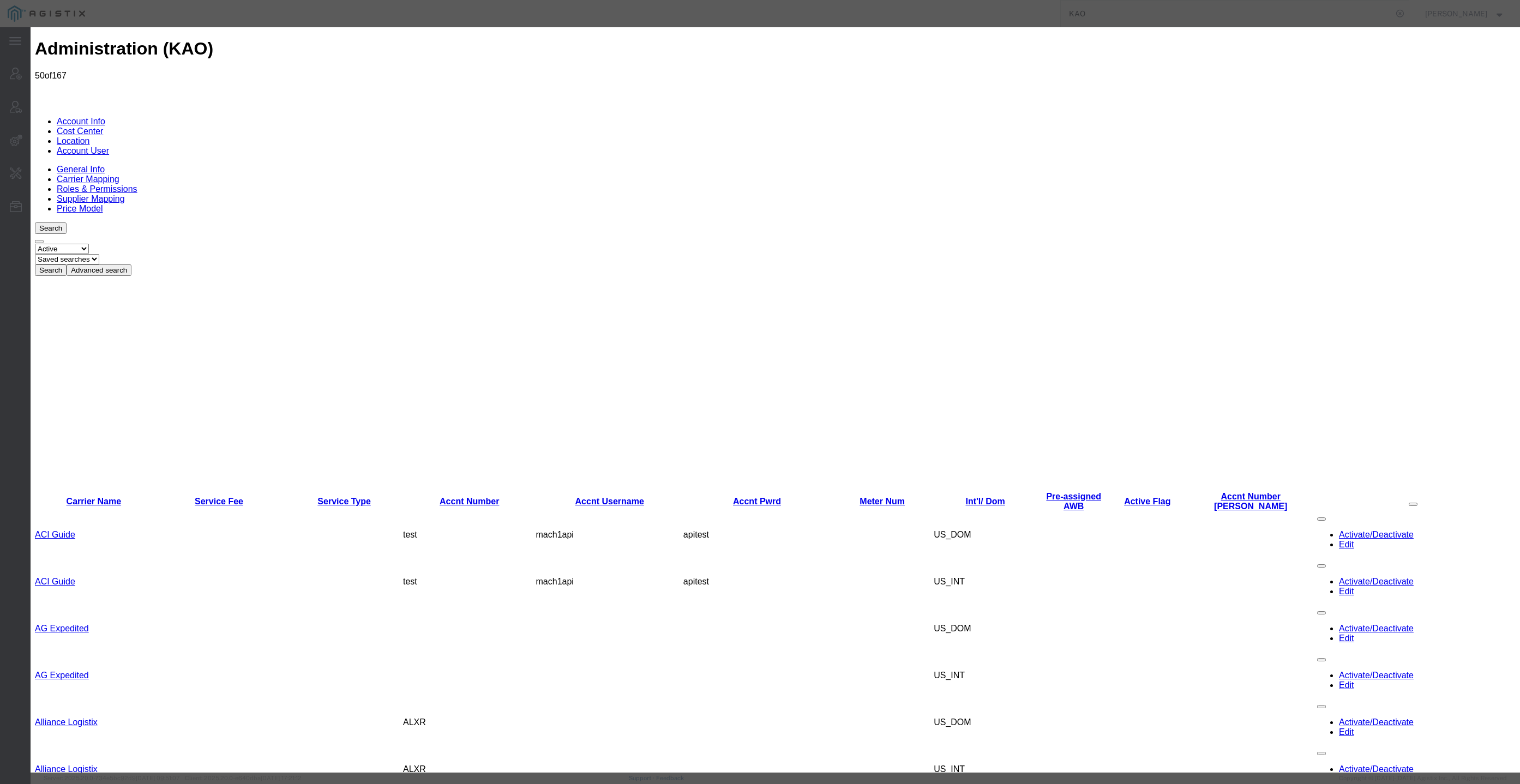
paste input "Total Quality Logistics"
type input "Total Quality Logistics"
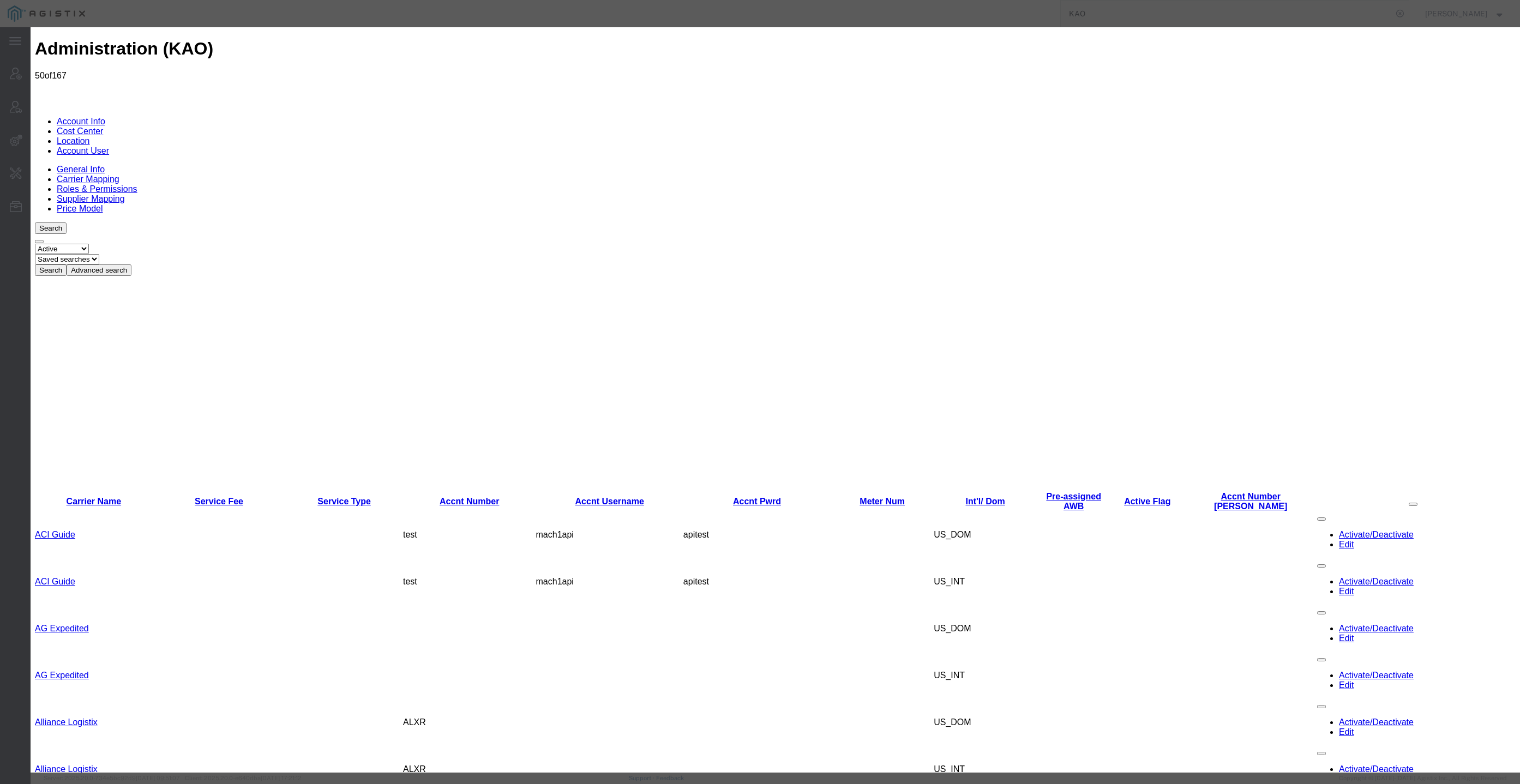
drag, startPoint x: 1023, startPoint y: 275, endPoint x: 1214, endPoint y: 29, distance: 311.4
checkbox input "true"
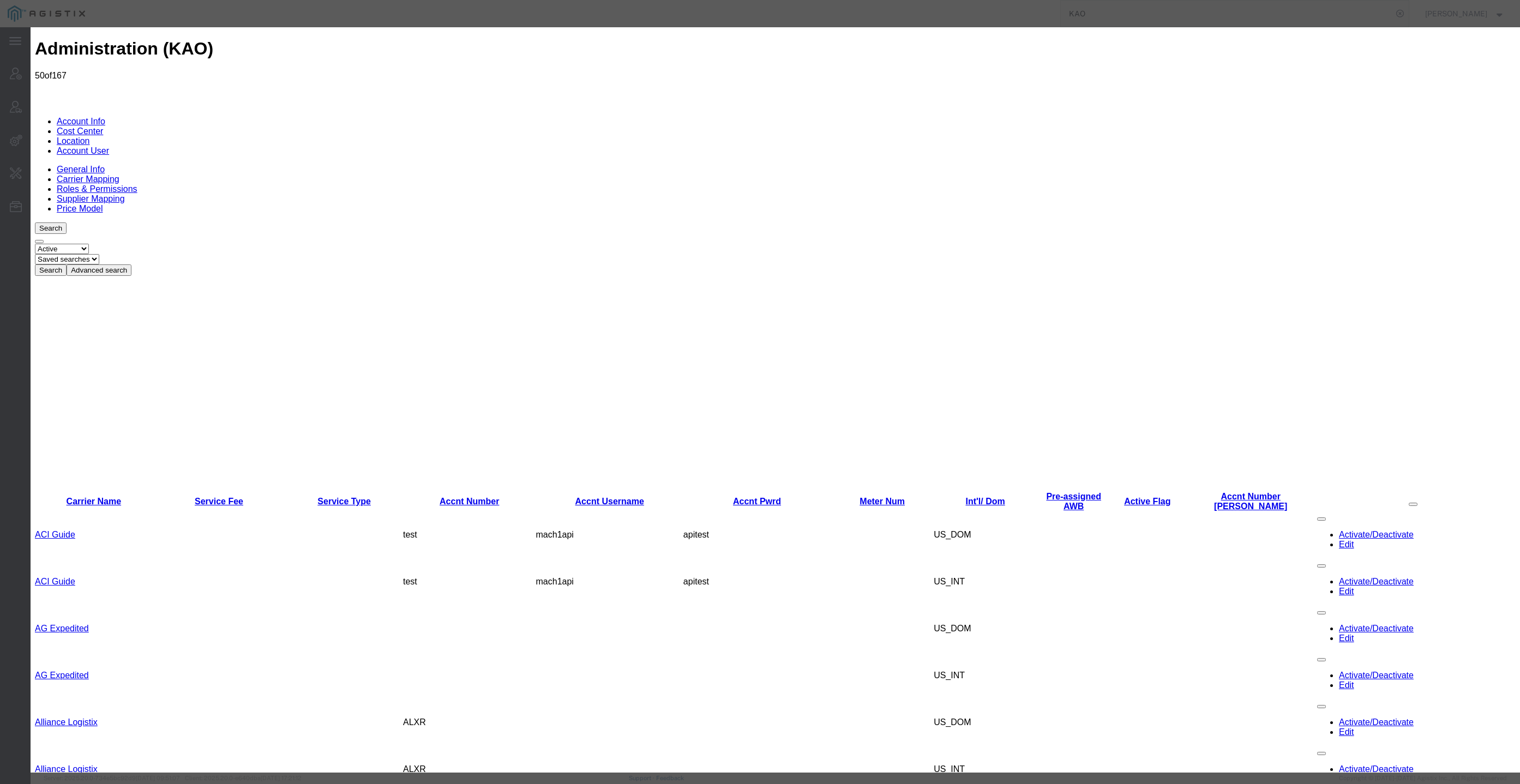
checkbox input "true"
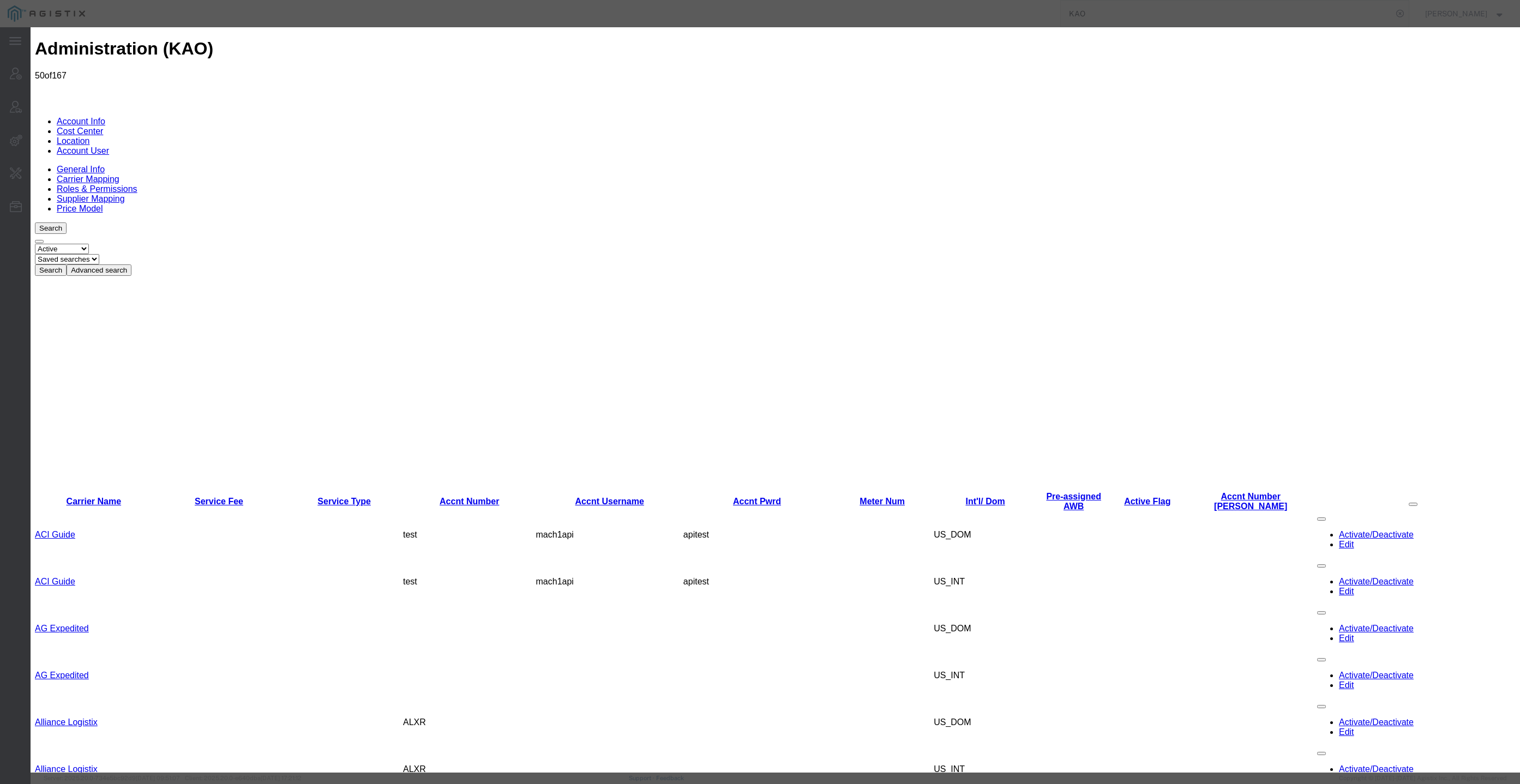
scroll to position [0, 0]
drag, startPoint x: 1064, startPoint y: 61, endPoint x: 923, endPoint y: 75, distance: 141.7
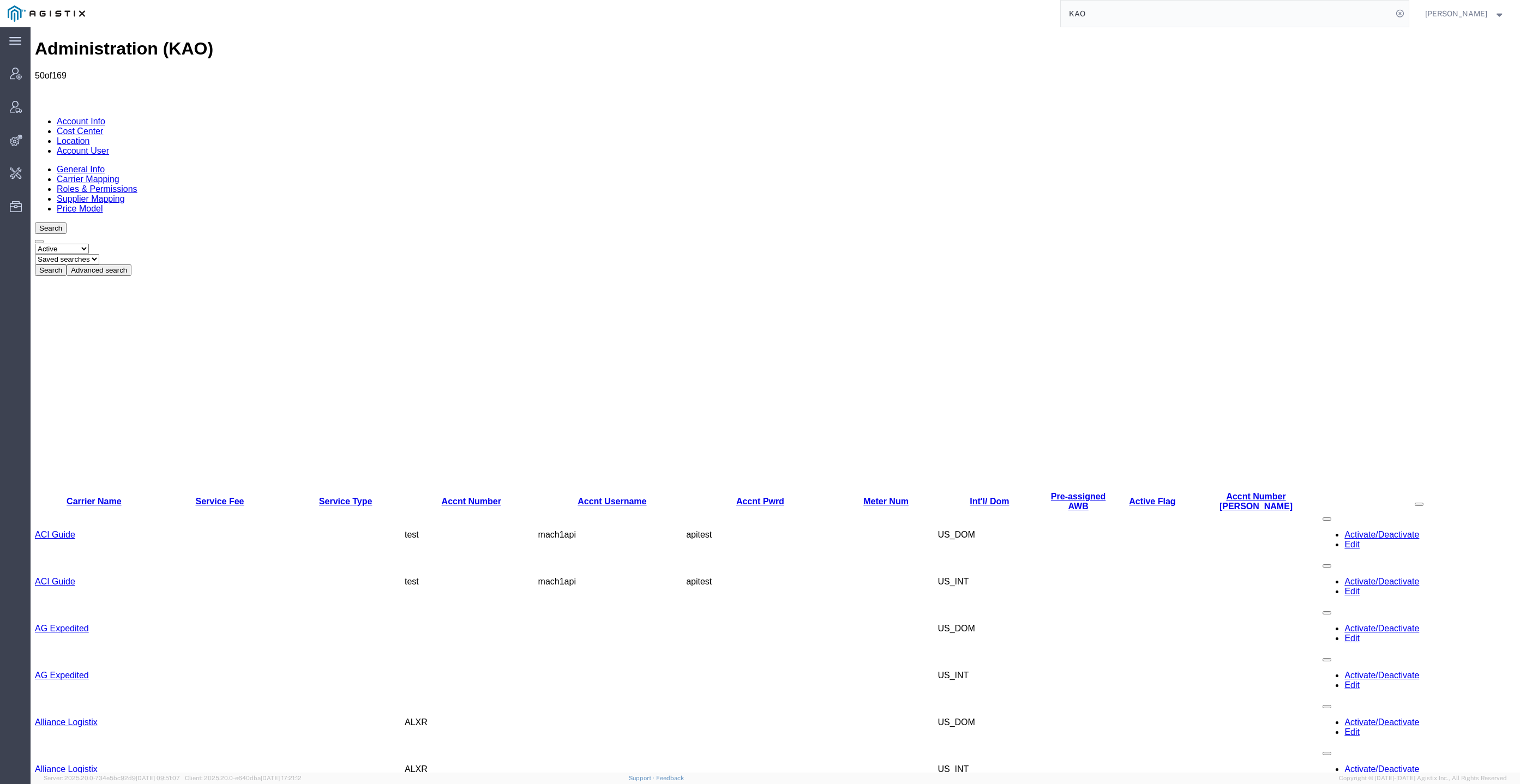
click at [109, 146] on link "Account User" at bounding box center [83, 151] width 52 height 9
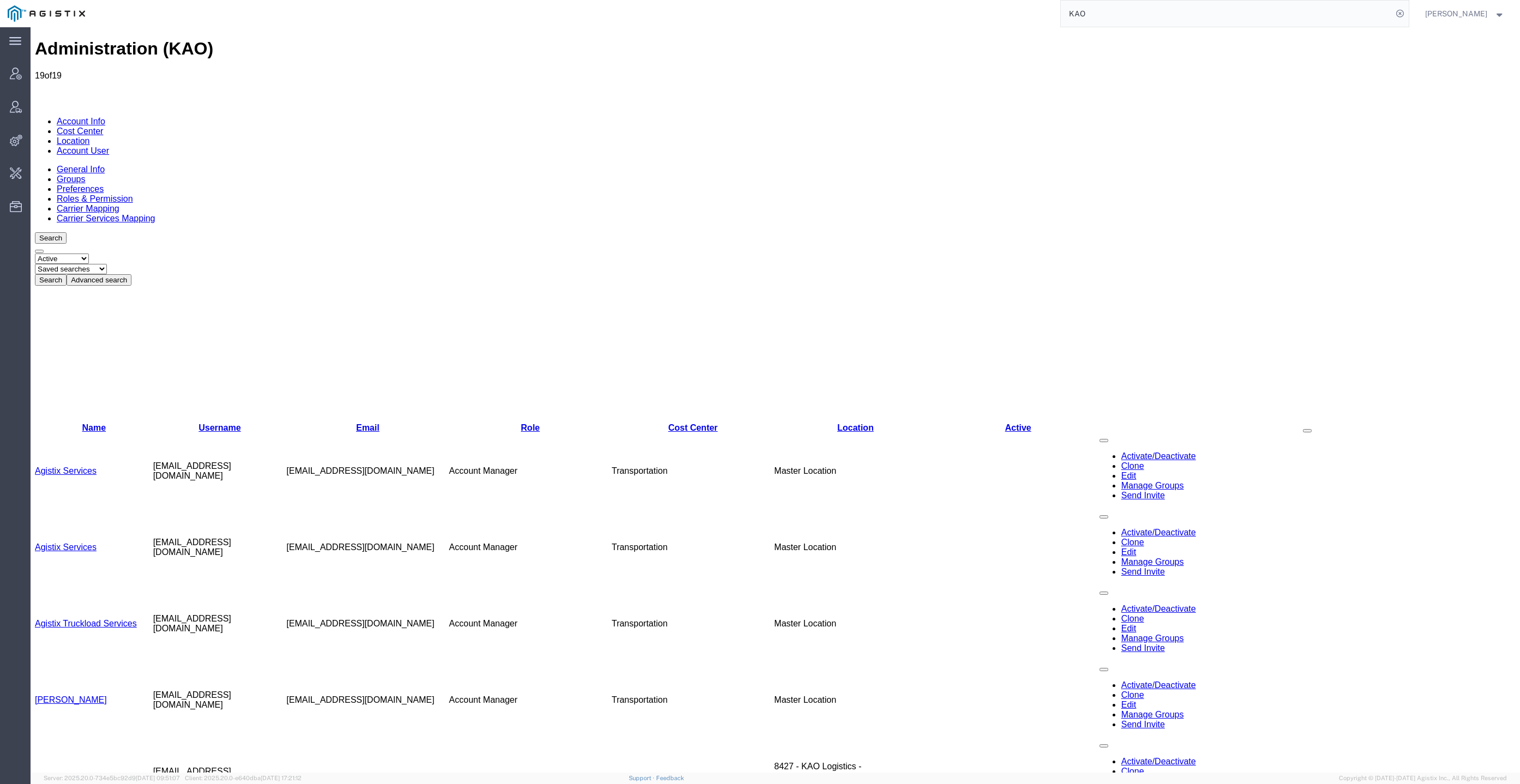
click at [86, 466] on link "Agistix Services" at bounding box center [66, 471] width 61 height 9
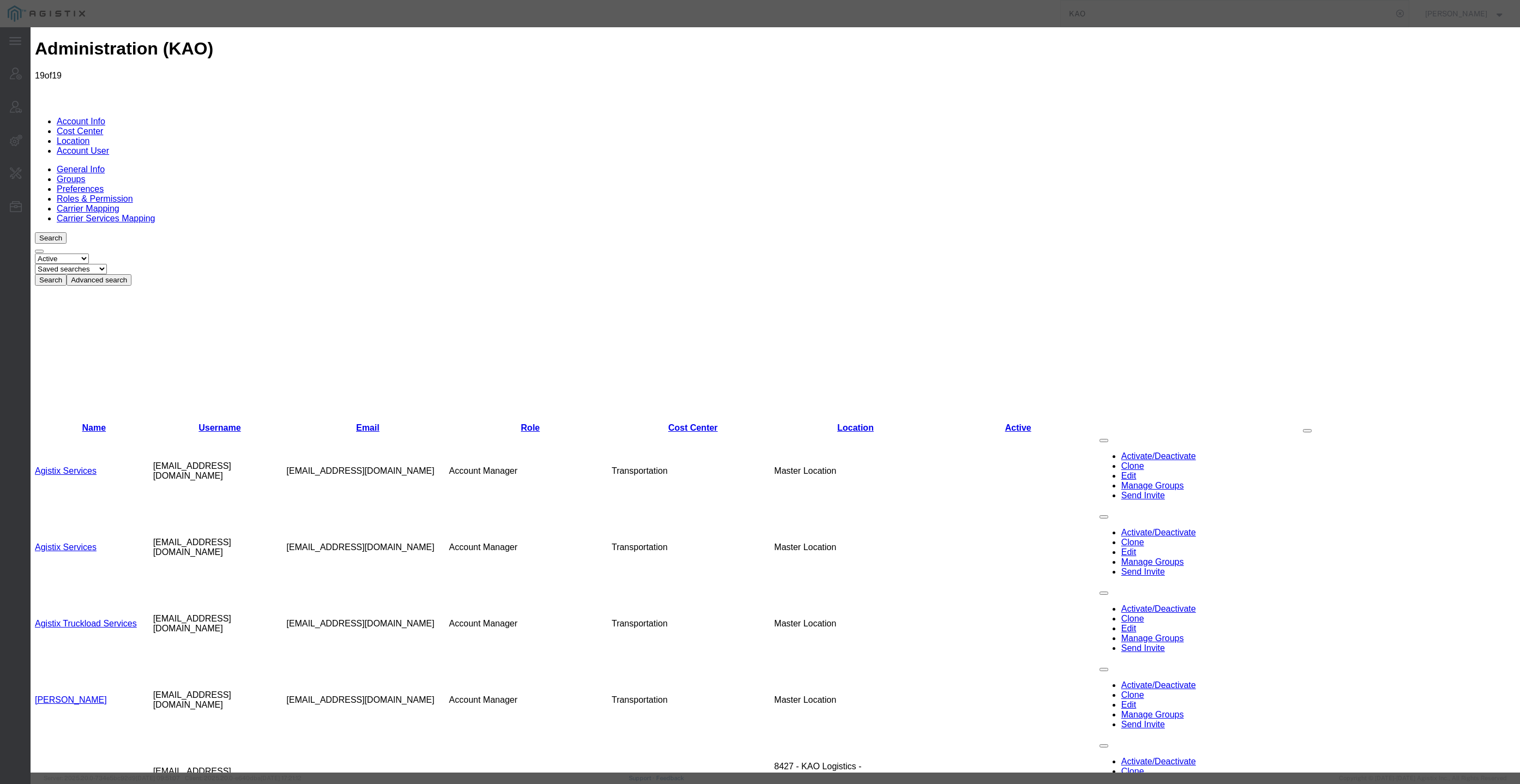
select select "COSTCENTER"
type input "to"
type input "total Quality Logistics"
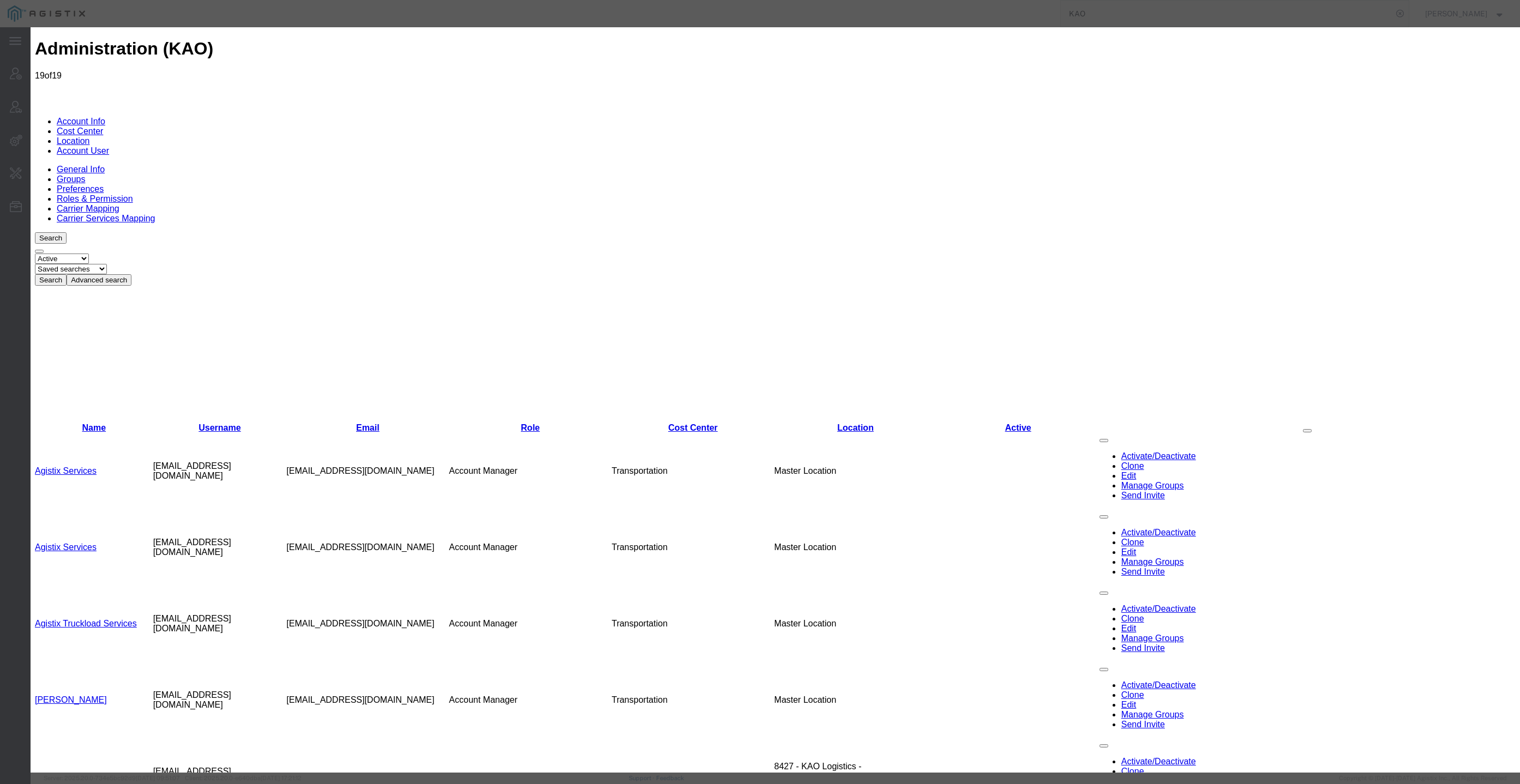
type input "Total Quality Logistics"
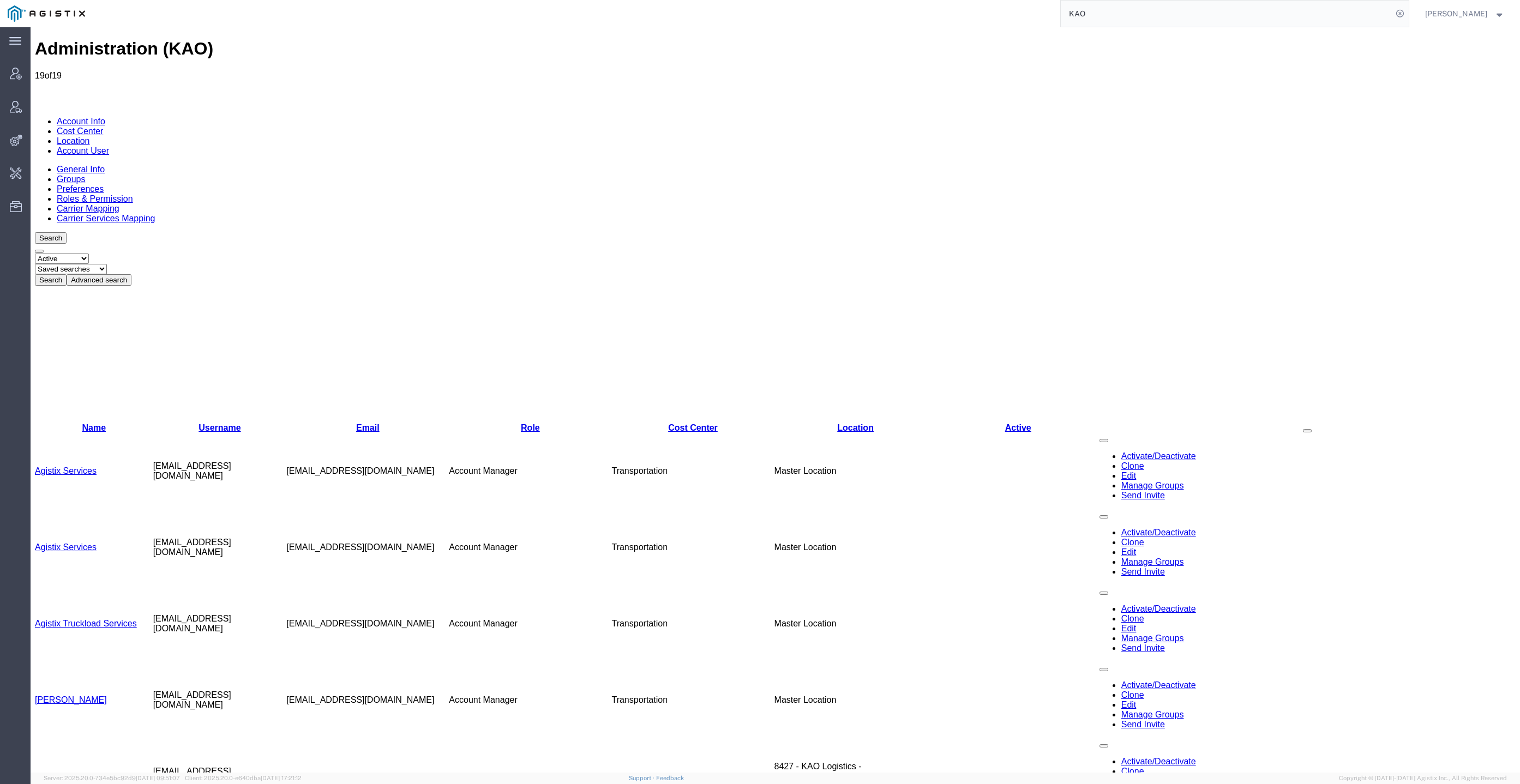
click at [80, 543] on link "Agistix Services" at bounding box center [66, 547] width 61 height 9
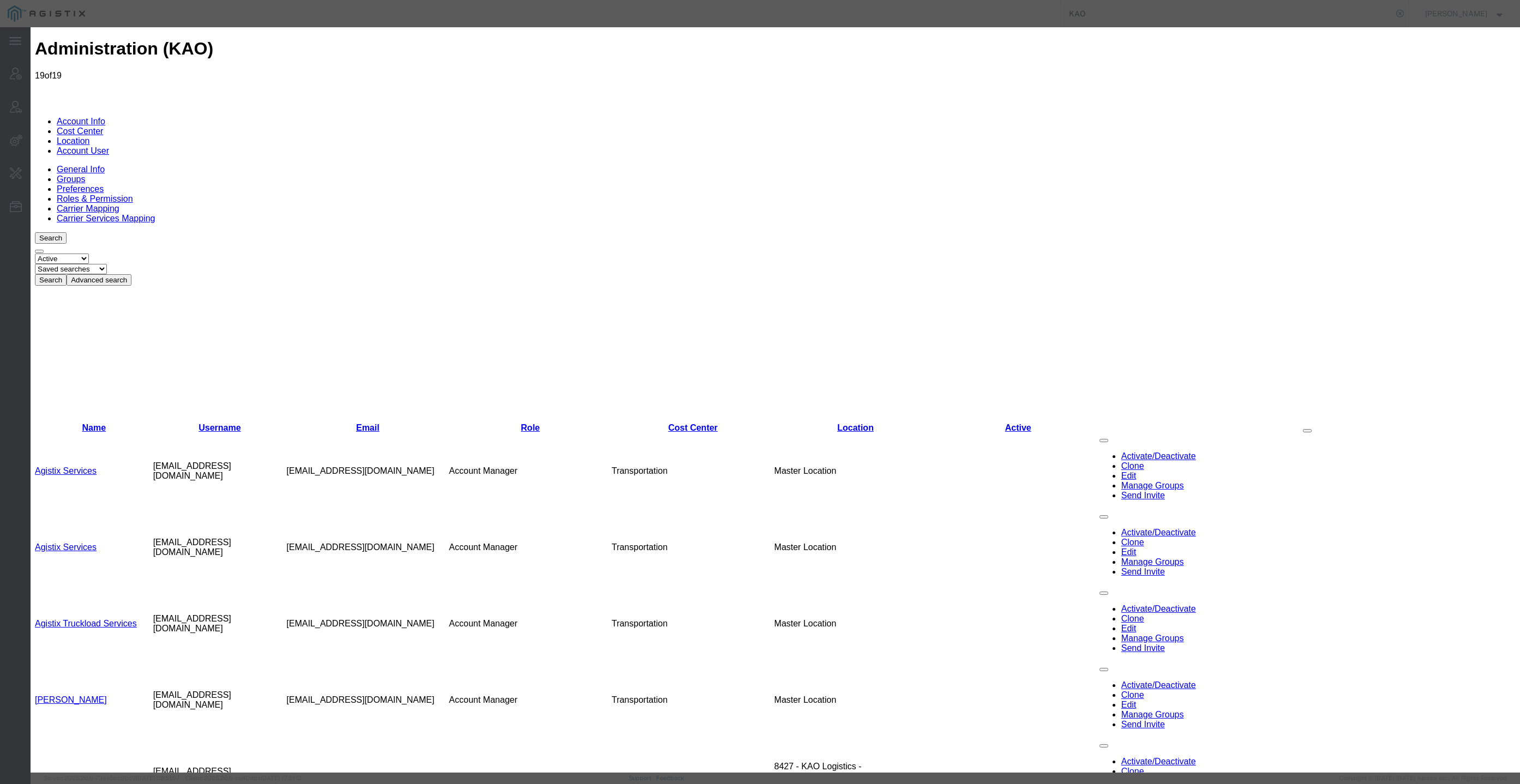
select select "COSTCENTER"
select select
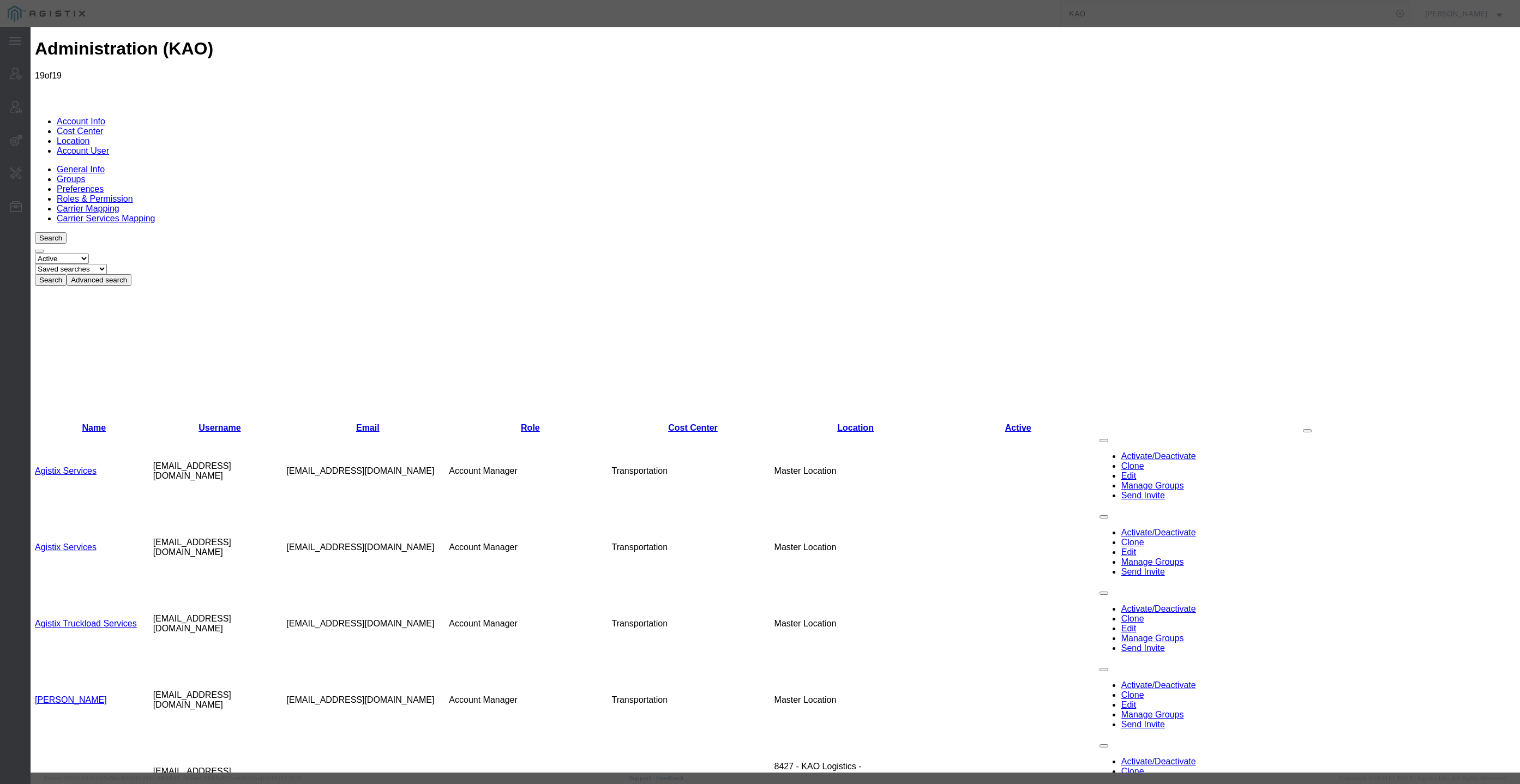
paste input "Total Quality Logistics"
type input "Total Quality Logistics"
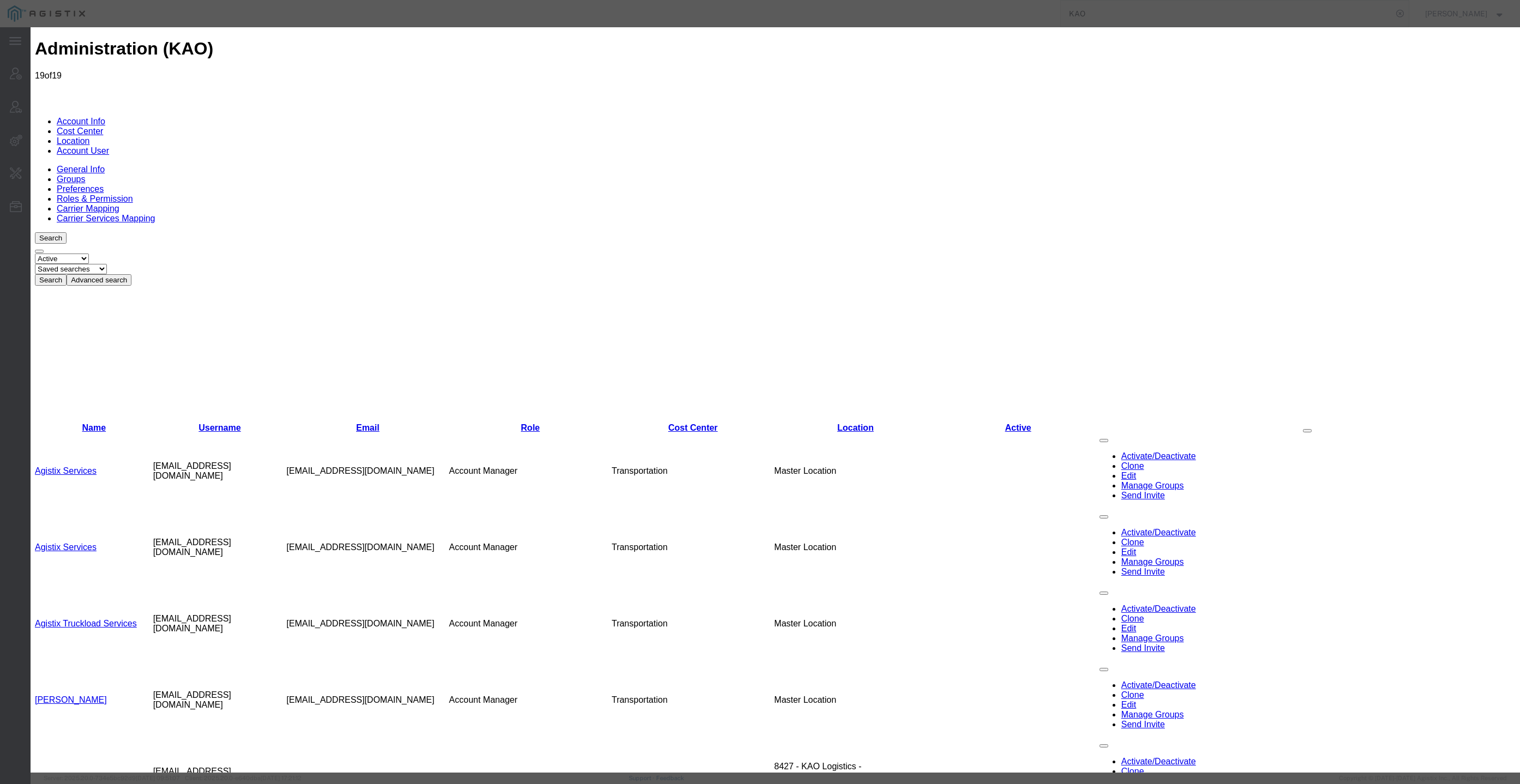
select select "COSTCENTER"
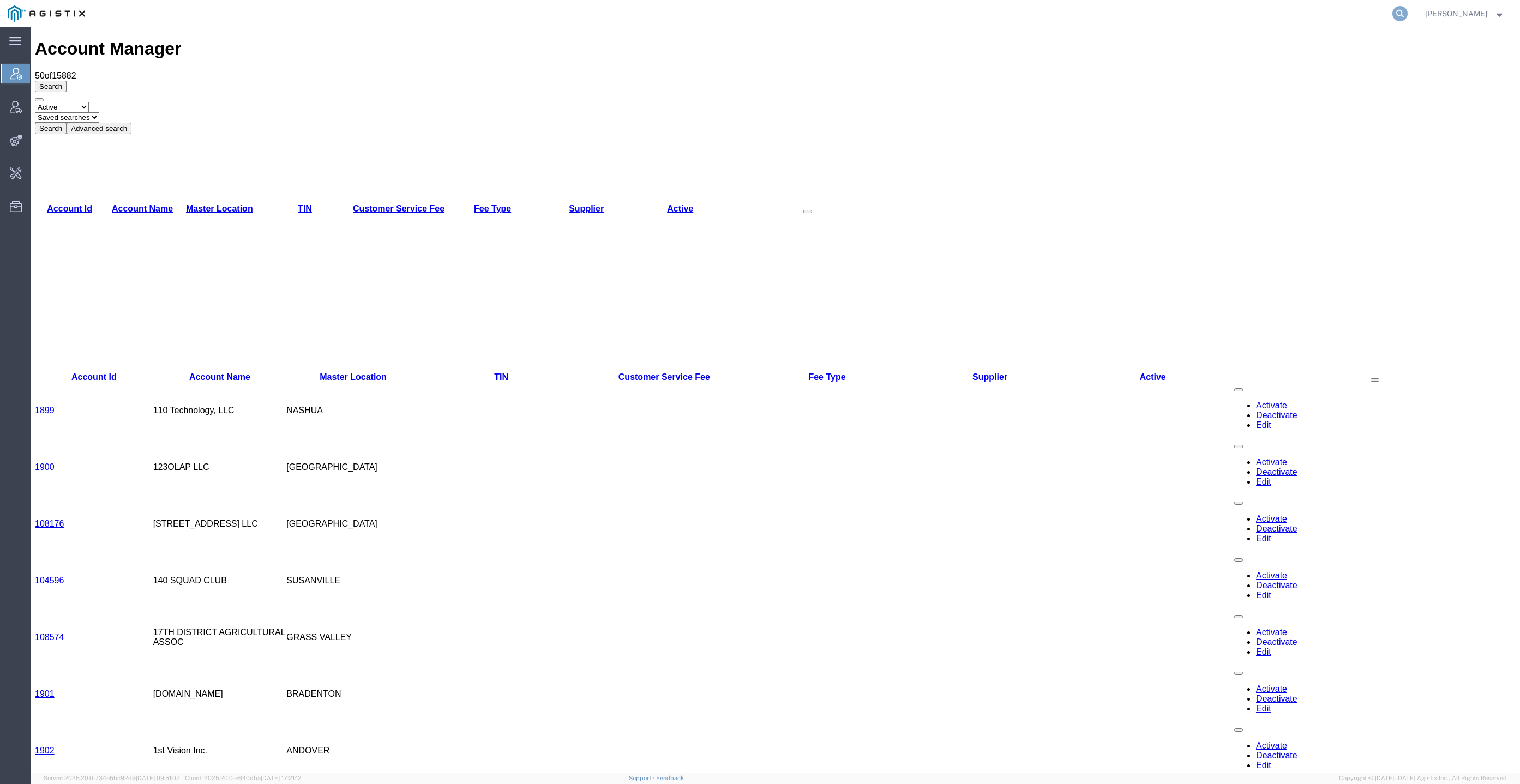
click at [1408, 13] on icon at bounding box center [1401, 14] width 15 height 15
paste input "Total Quality Logistics"
type input "Total Quality Logistics"
click at [1408, 20] on icon at bounding box center [1401, 14] width 15 height 15
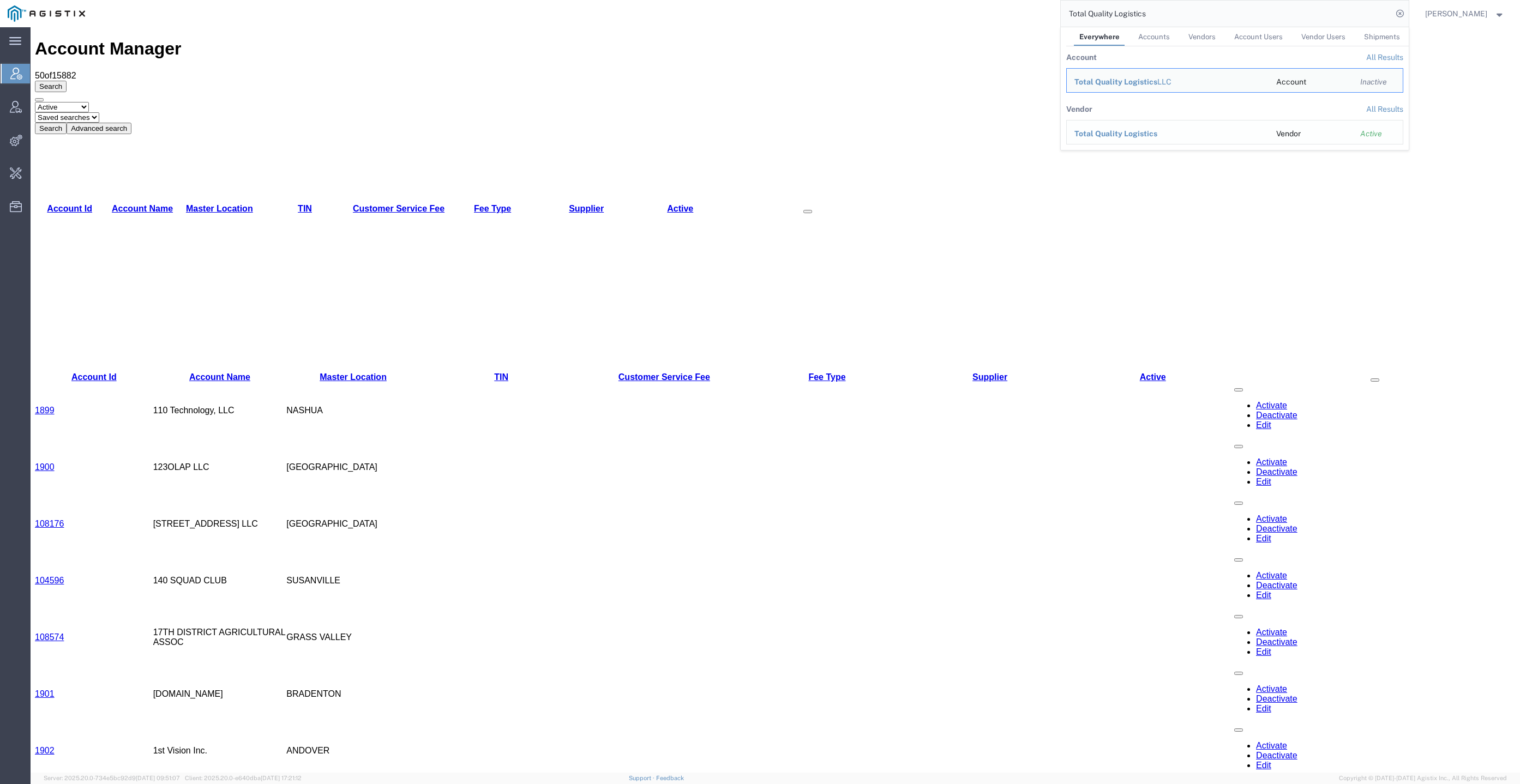
click at [1142, 131] on span "Total Quality Logistics" at bounding box center [1116, 133] width 83 height 8
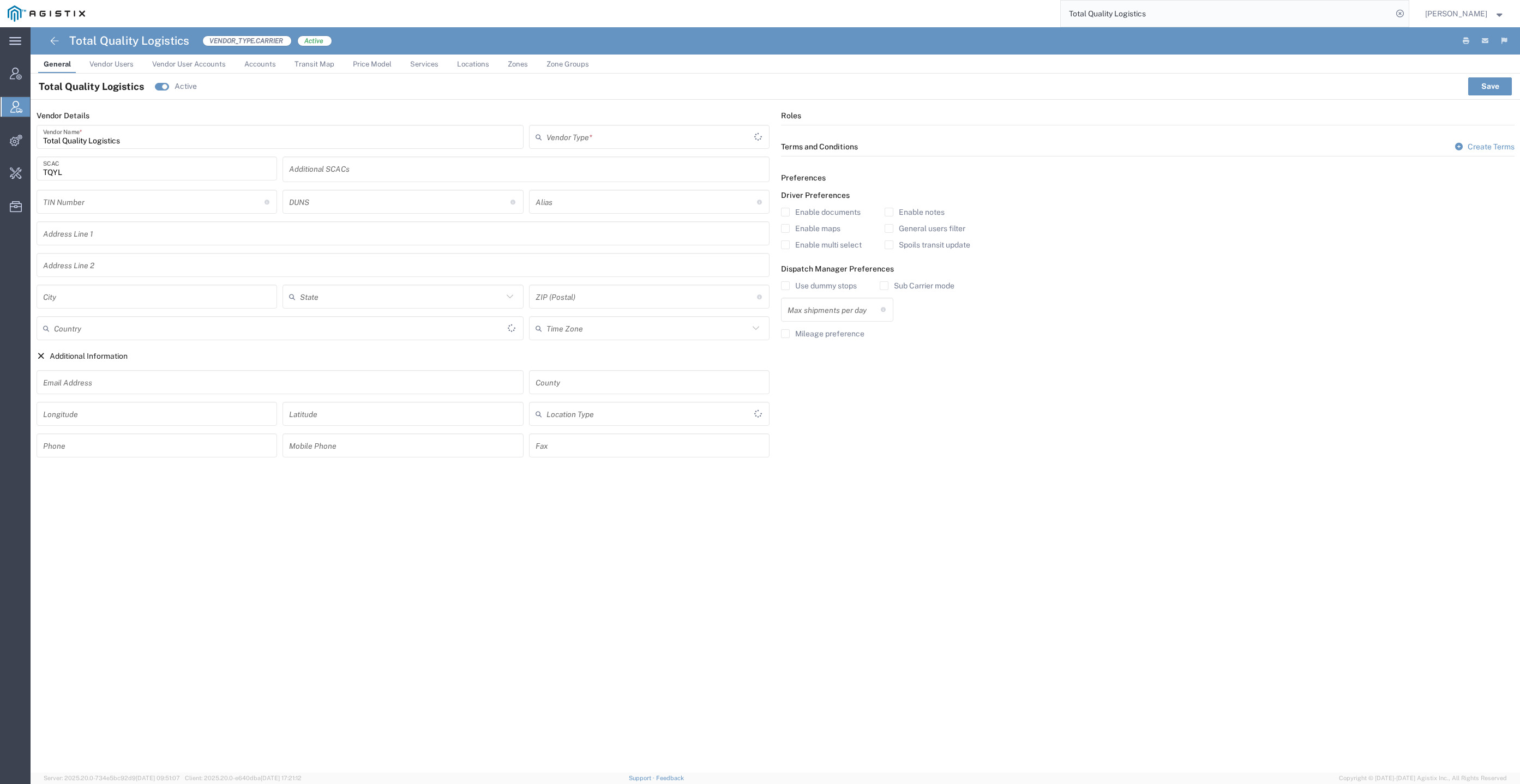
type input "Carrier"
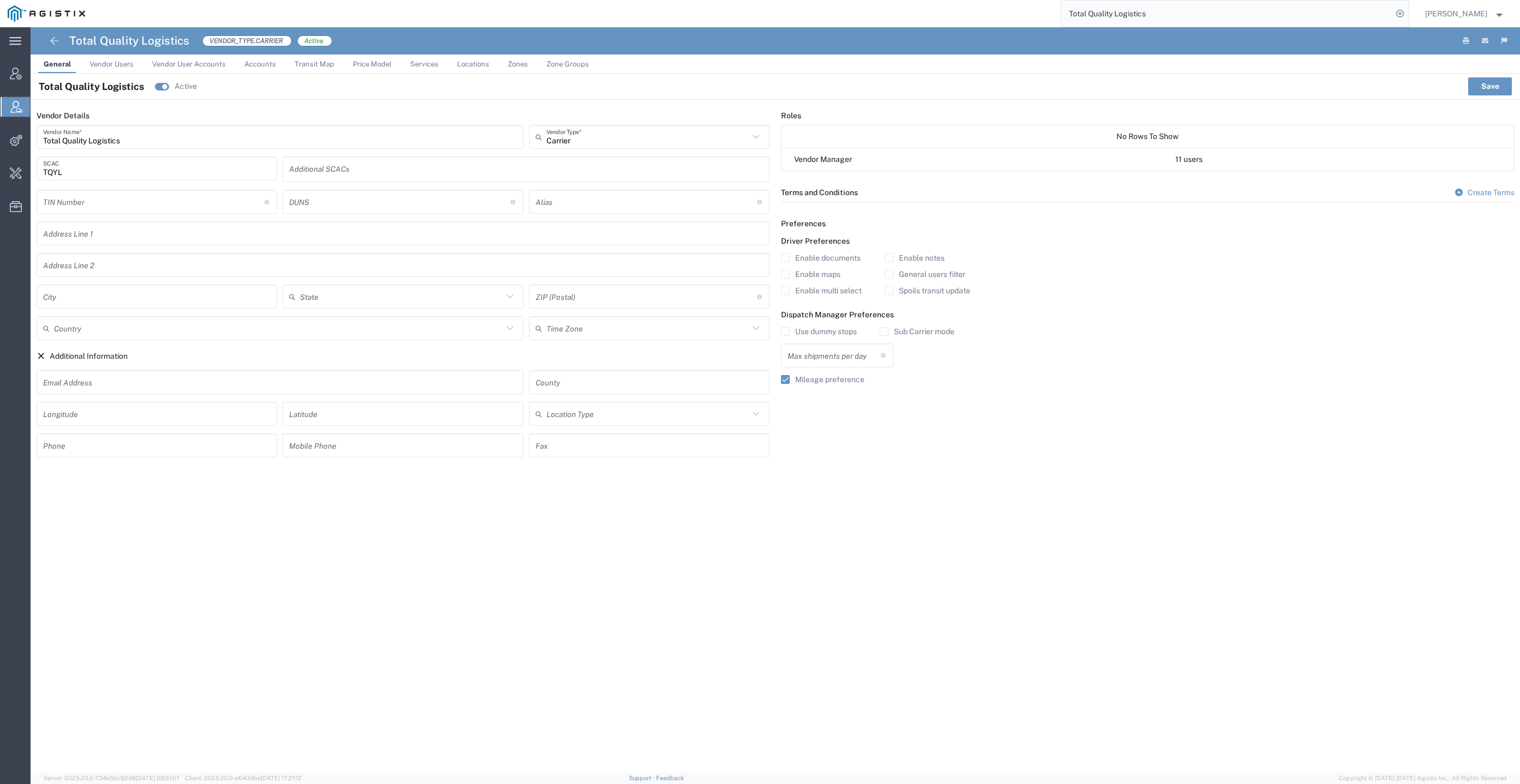
click at [119, 75] on div "Total Quality Logistics Active Save" at bounding box center [775, 87] width 1489 height 26
click at [126, 67] on span "Vendor Users" at bounding box center [112, 64] width 44 height 8
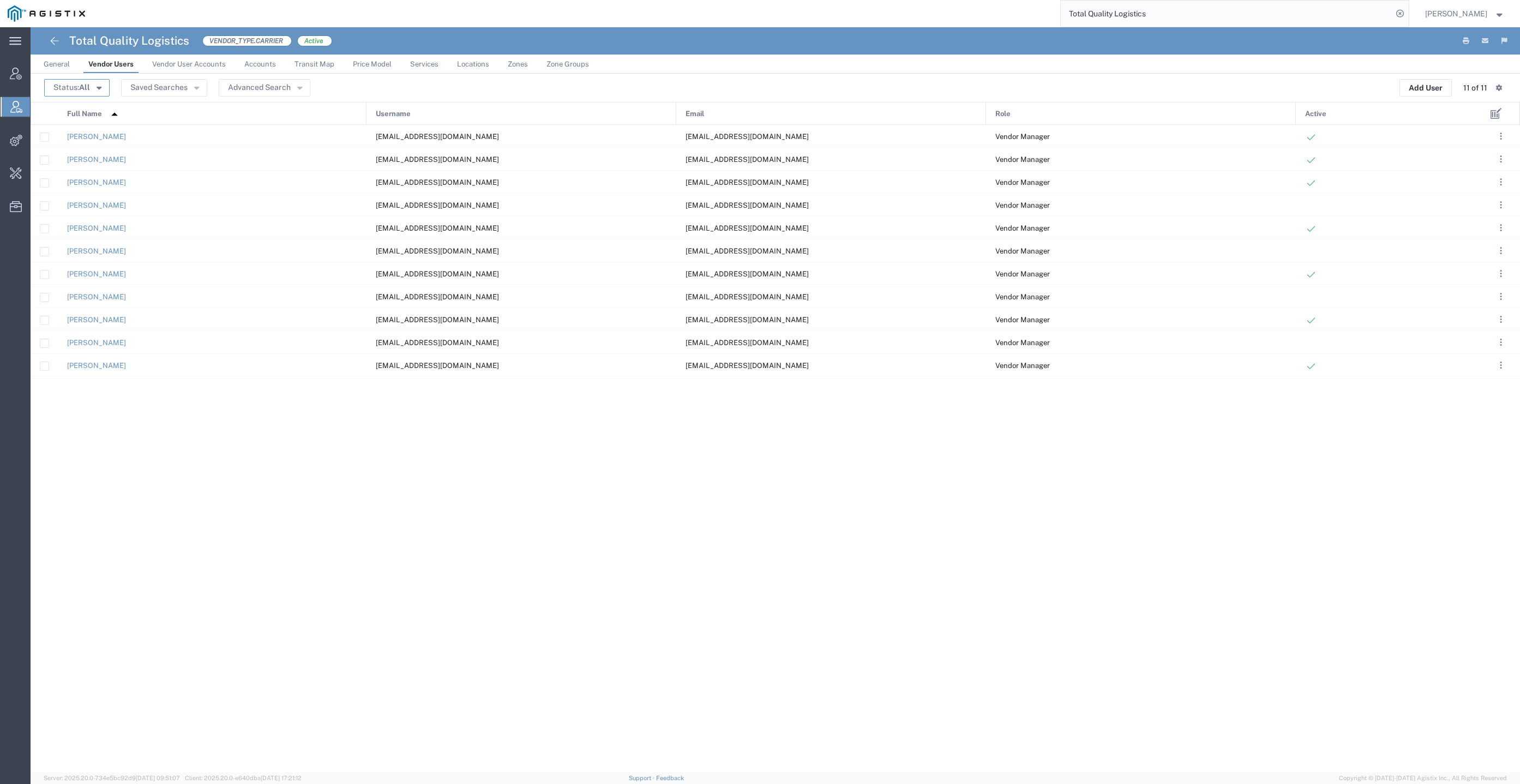
click at [96, 89] on icon "button" at bounding box center [99, 87] width 5 height 8
click at [105, 145] on span "Inactive" at bounding box center [108, 144] width 126 height 17
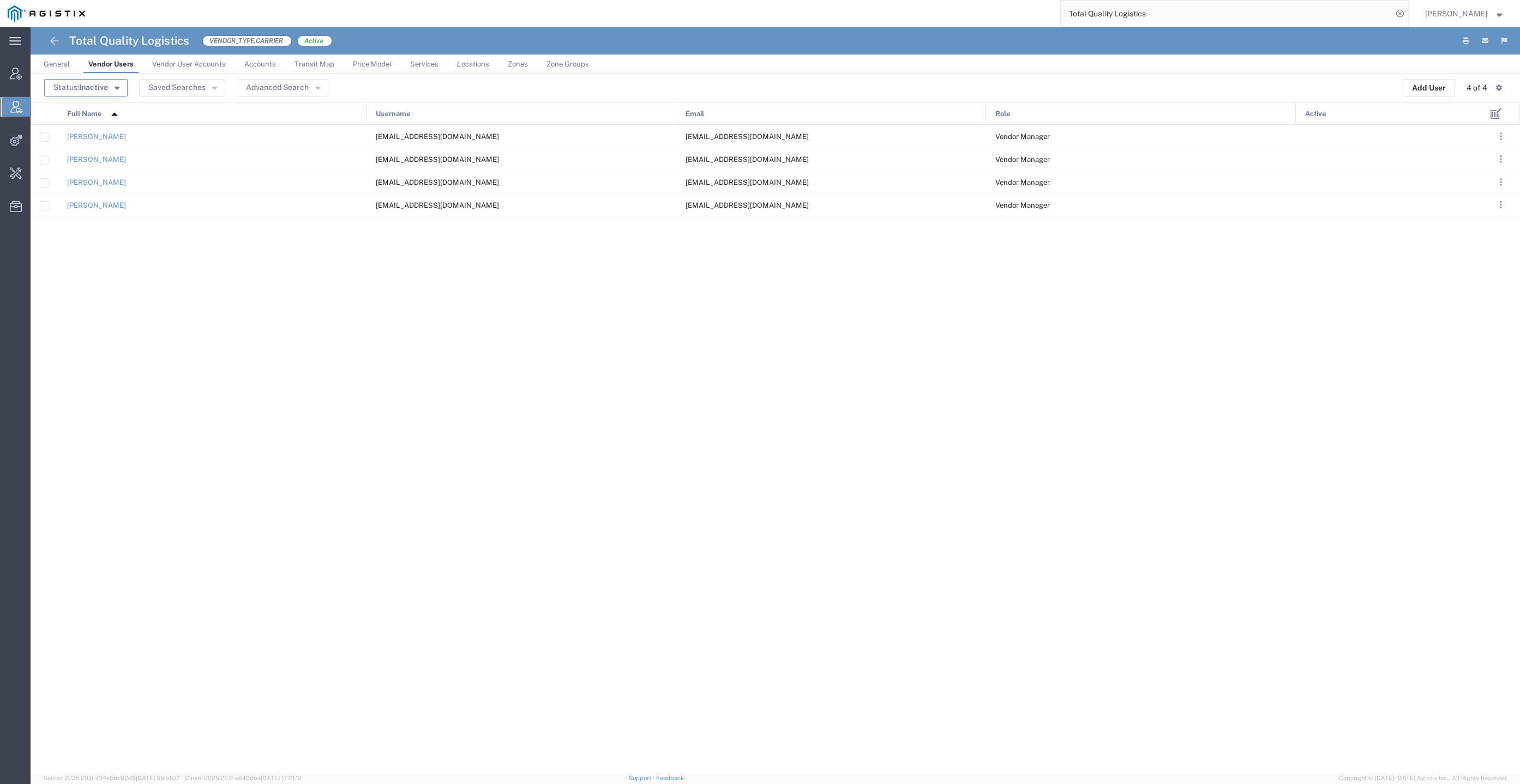
click at [87, 85] on span "Inactive" at bounding box center [93, 87] width 29 height 8
click at [102, 118] on span "All" at bounding box center [108, 126] width 126 height 17
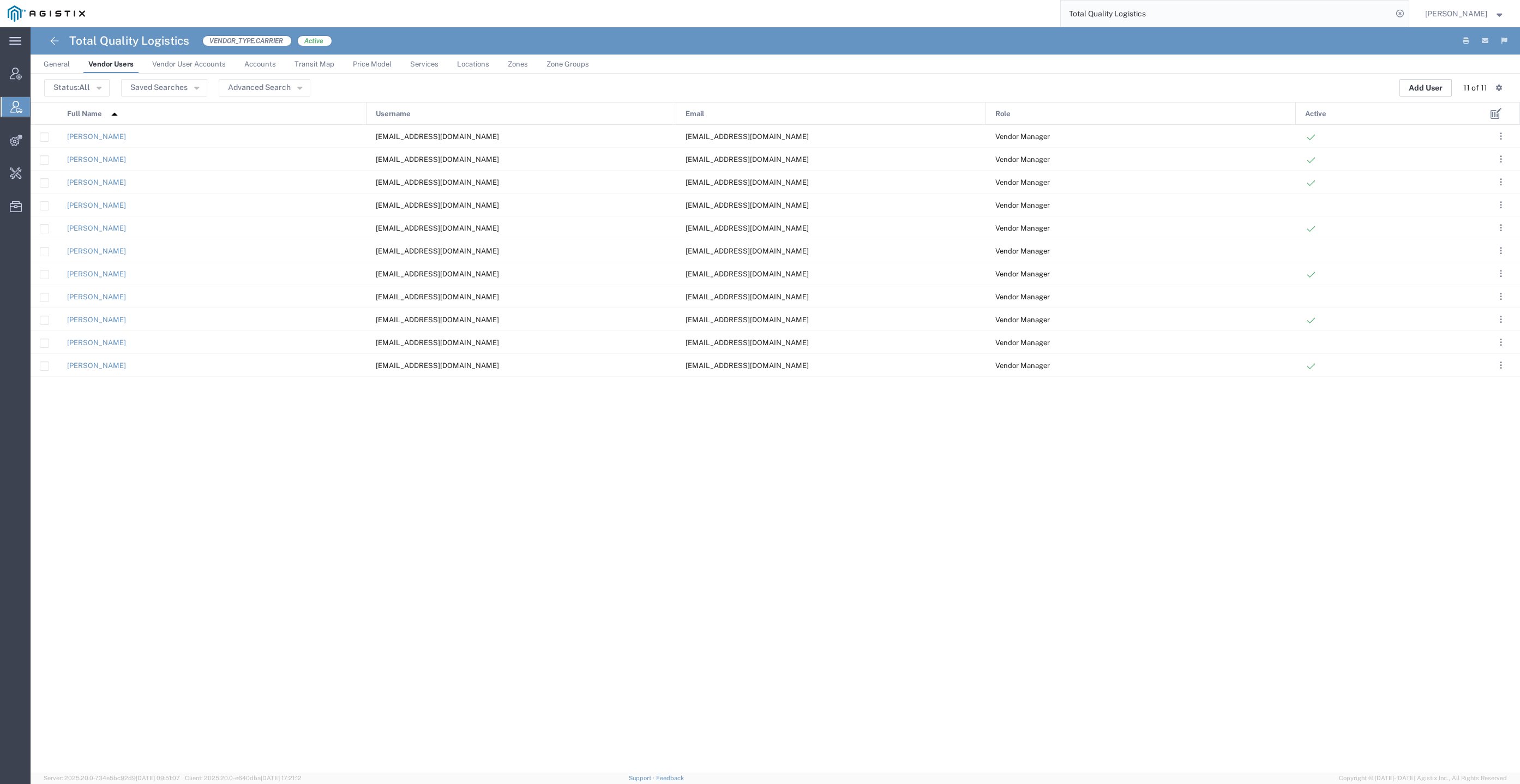
click at [1425, 80] on button "Add User" at bounding box center [1426, 87] width 52 height 18
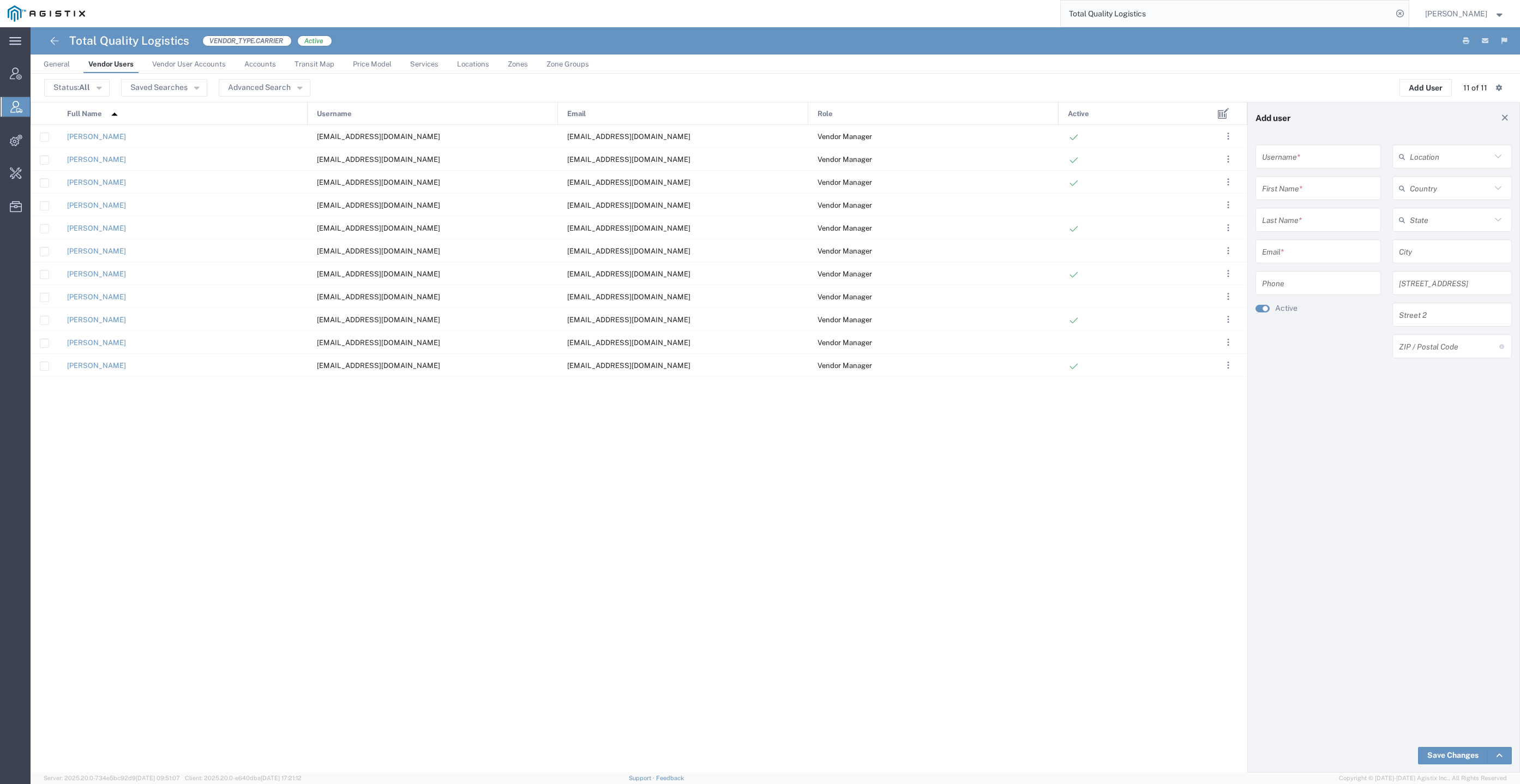
click at [1348, 240] on div "Email *" at bounding box center [1319, 251] width 126 height 24
paste input "LKQTeam@tql.com"
type input "LKQTeam@tql.com"
click at [1309, 197] on input "text" at bounding box center [1318, 188] width 113 height 19
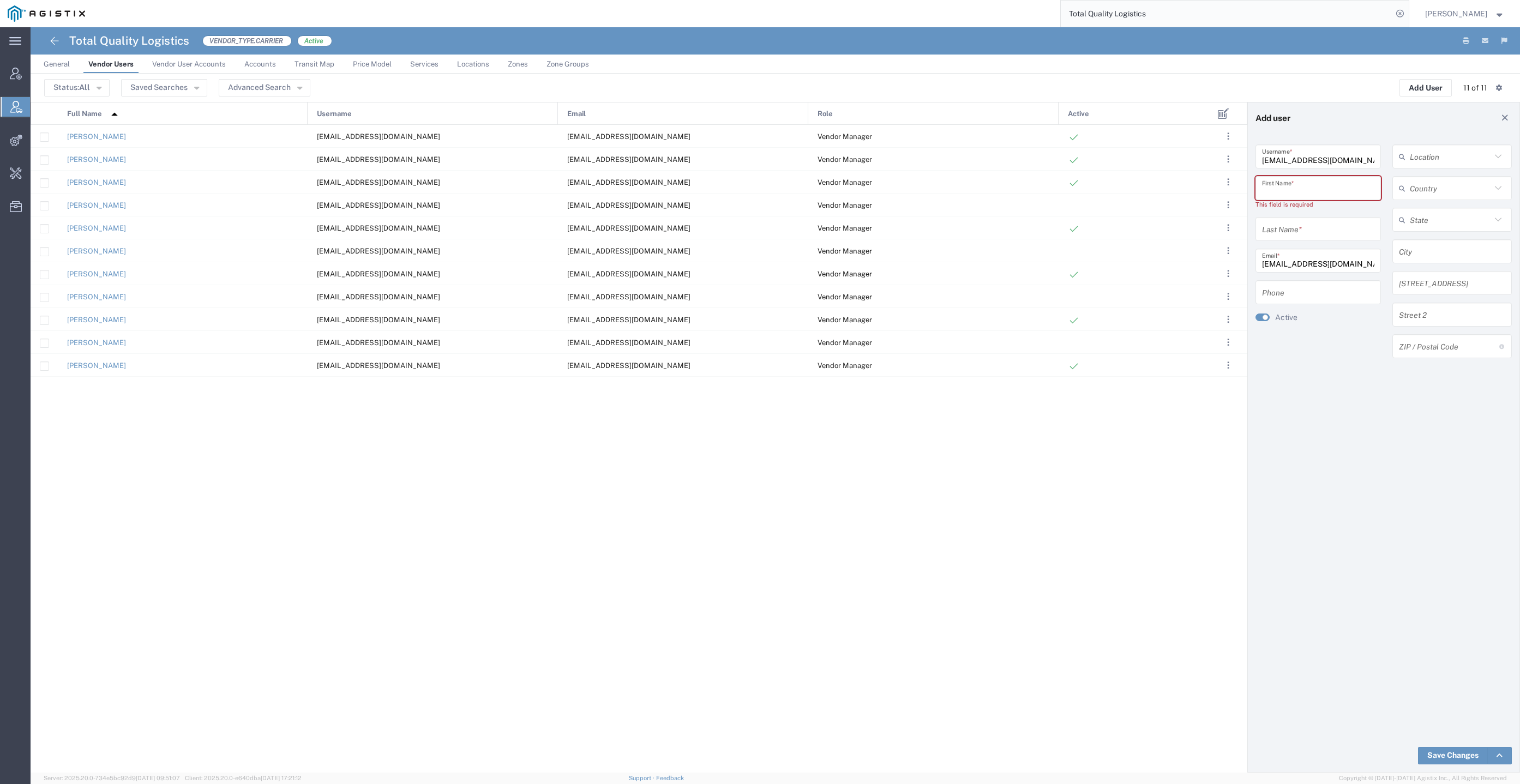
click at [1316, 188] on input "text" at bounding box center [1318, 188] width 113 height 19
paste input "Team Email"
type input "Team Email"
click at [1316, 215] on input "text" at bounding box center [1318, 220] width 113 height 19
paste input "Team Email"
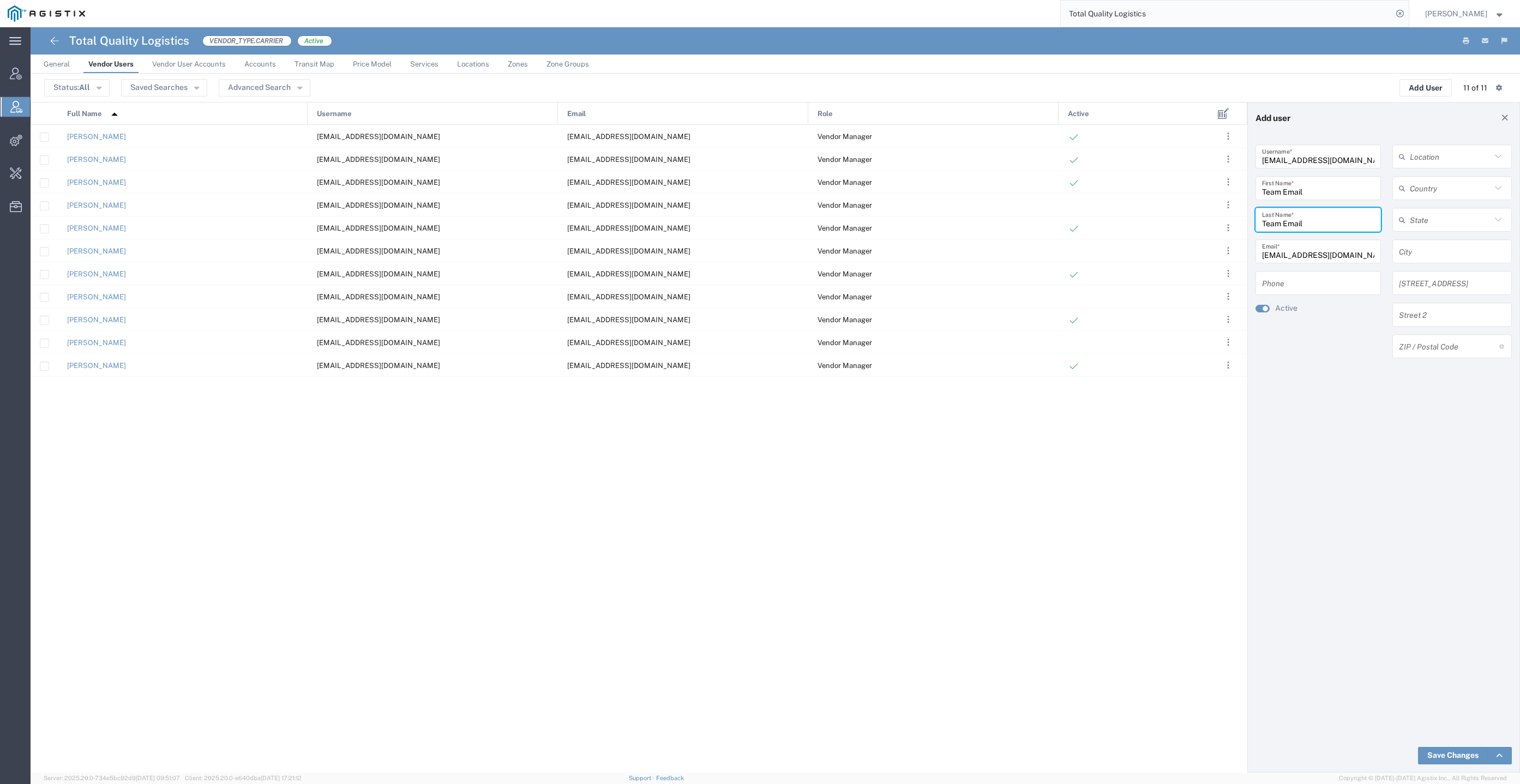
click at [1278, 223] on input "Team Email" at bounding box center [1318, 220] width 113 height 19
click at [1273, 221] on input "Team Email" at bounding box center [1318, 220] width 113 height 19
type input "Email"
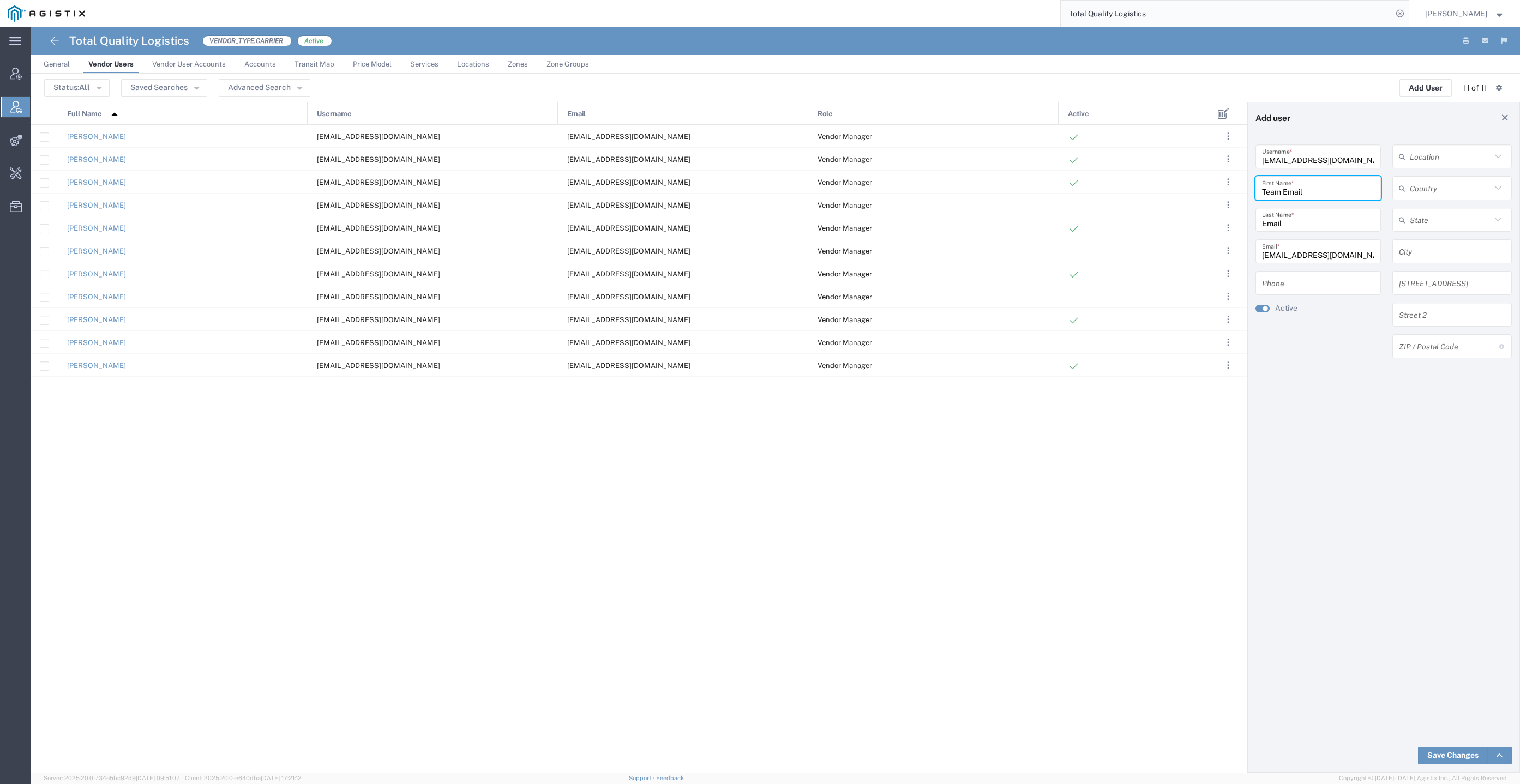
click at [1318, 194] on input "Team Email" at bounding box center [1318, 188] width 113 height 19
type input "Team"
click at [1446, 756] on link "Save Changes" at bounding box center [1453, 756] width 70 height 18
click at [90, 84] on button "Status: All" at bounding box center [77, 87] width 65 height 18
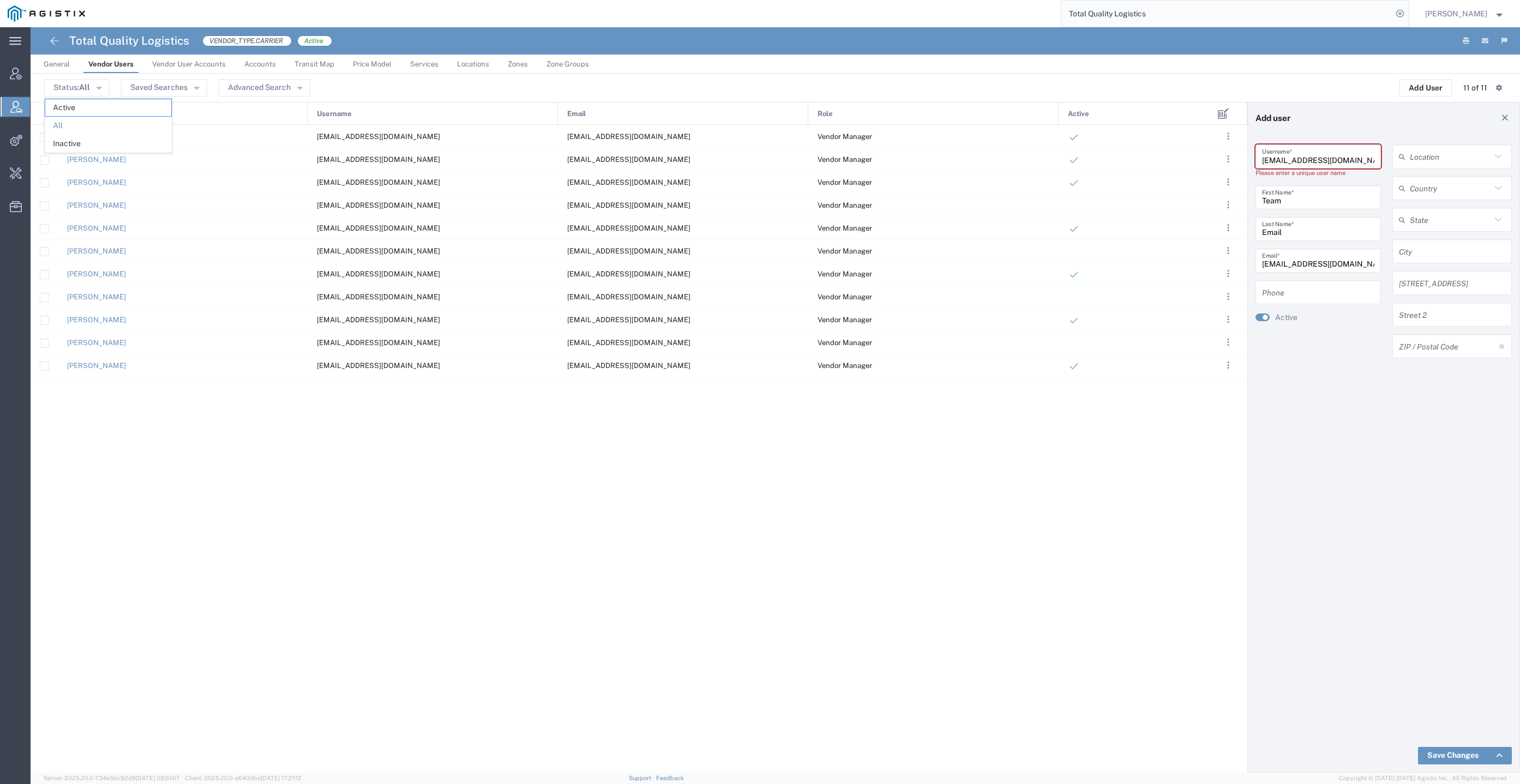
click at [481, 90] on div "Status: All Active All Inactive Saved Searches Advanced Search Add User 11 of 1…" at bounding box center [776, 87] width 1463 height 18
click at [956, 505] on div "Anthony Spearow lkqteam@tql.com lkqteam@tql.com Vendor Manager Dylan Heldman dh…" at bounding box center [619, 449] width 1178 height 648
click at [1230, 135] on button ". . ." at bounding box center [1228, 136] width 15 height 15
click at [1177, 170] on link "Edit" at bounding box center [1172, 168] width 24 height 8
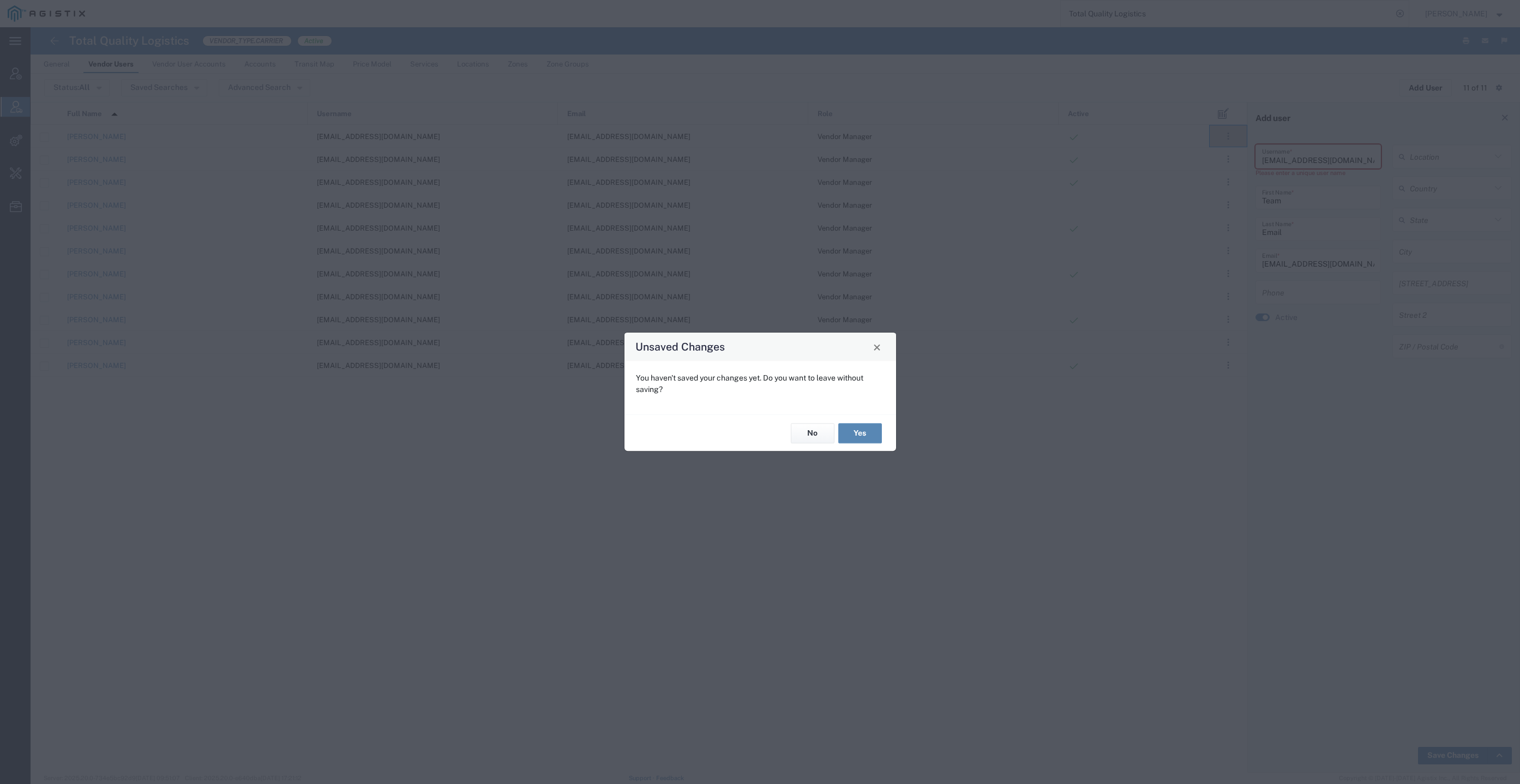
click at [854, 433] on button "Yes" at bounding box center [860, 433] width 44 height 20
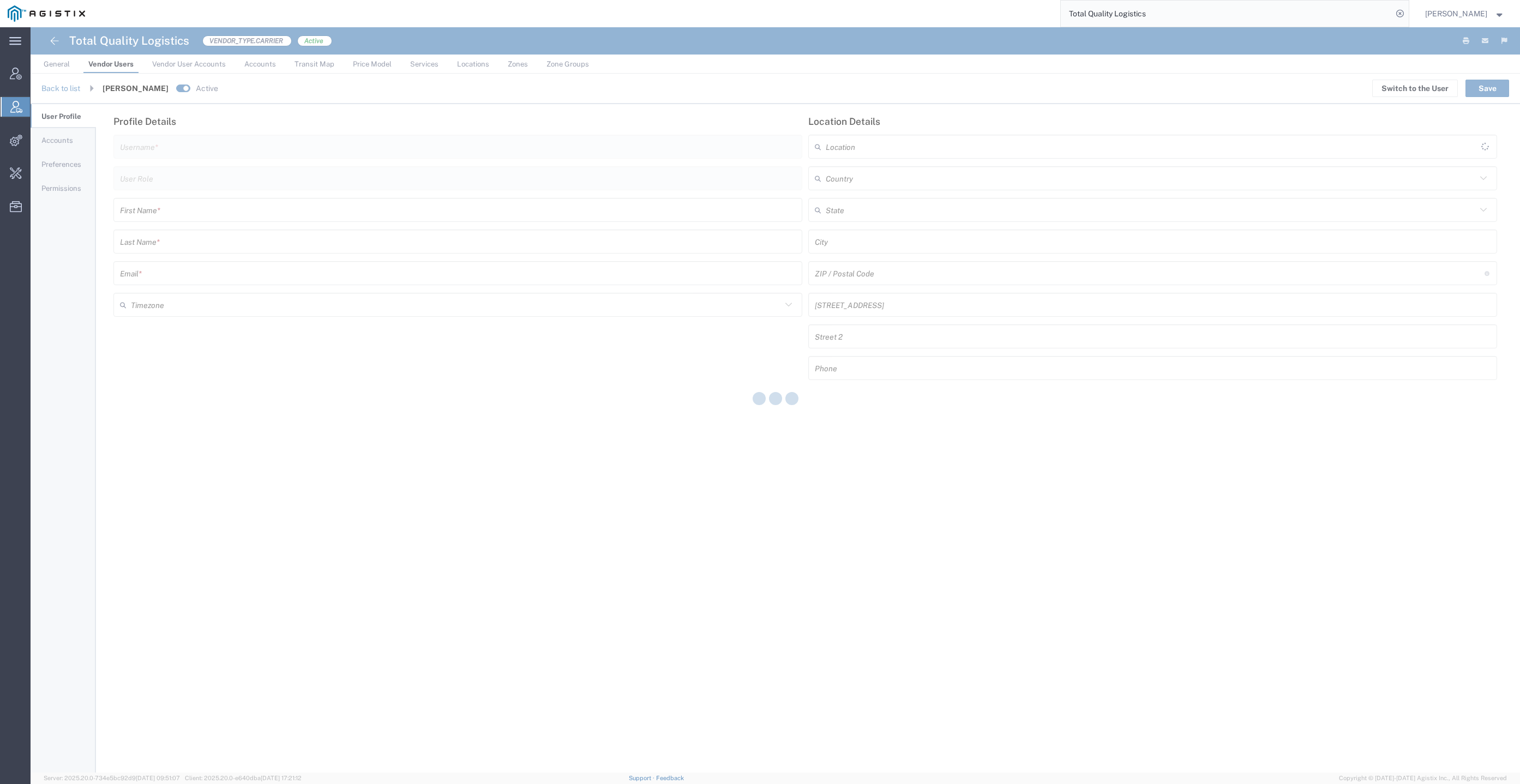
type input "[EMAIL_ADDRESS][DOMAIN_NAME]"
type input "Vendor Manager"
type input "Anthony"
type input "Spearow"
type input "[EMAIL_ADDRESS][DOMAIN_NAME]"
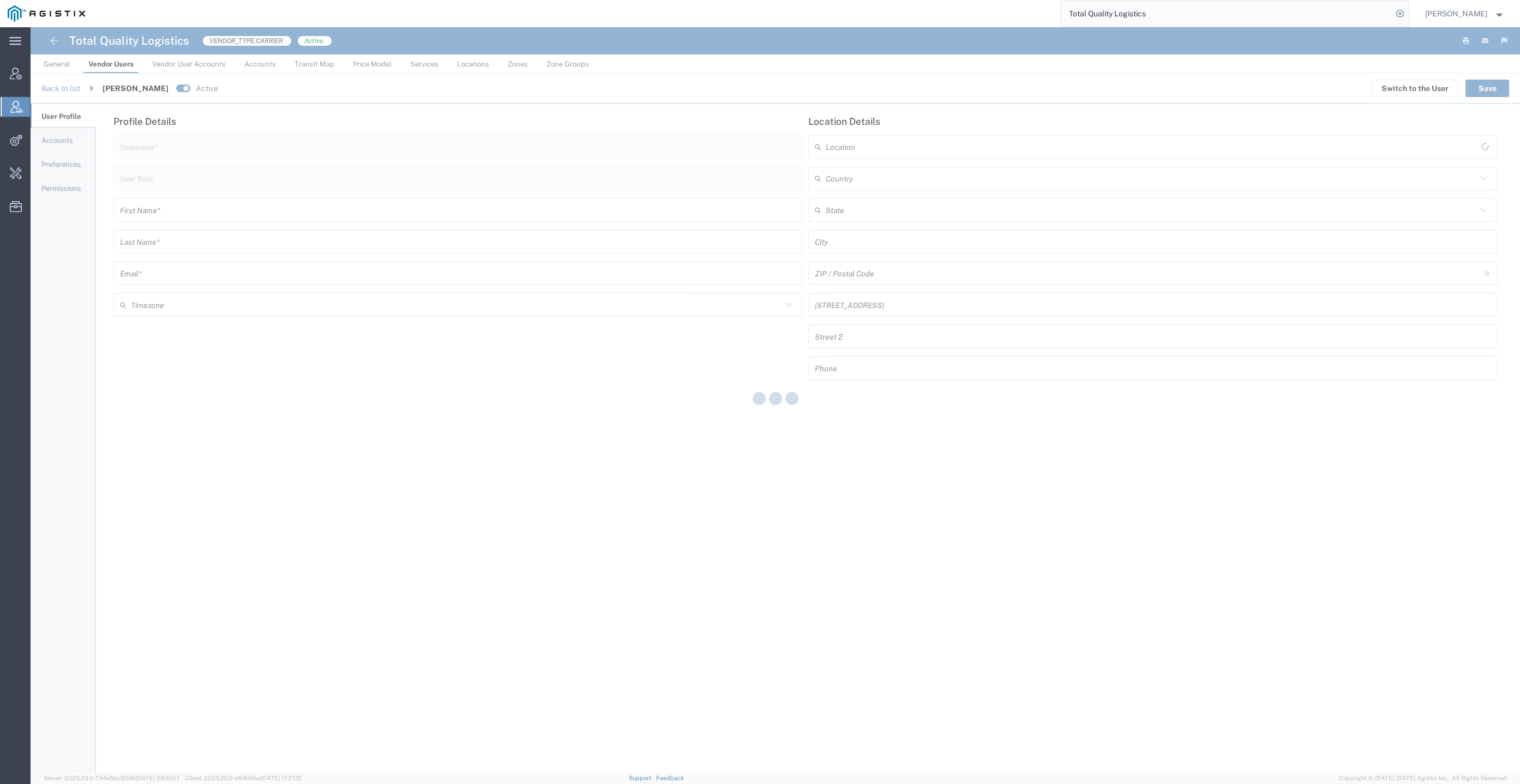
type input "[GEOGRAPHIC_DATA]"
type input "America/[GEOGRAPHIC_DATA]"
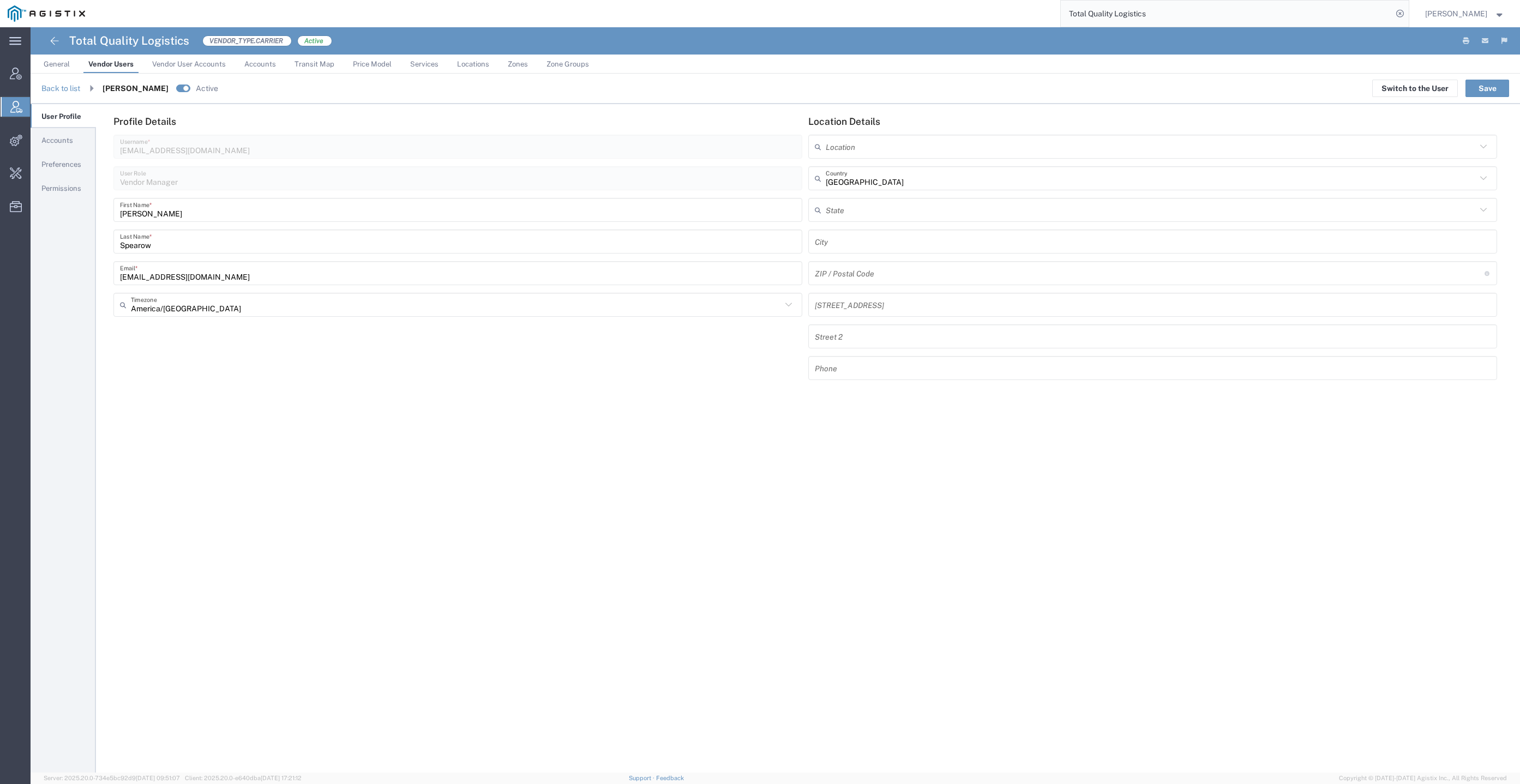
click at [47, 136] on span "Accounts" at bounding box center [57, 140] width 31 height 8
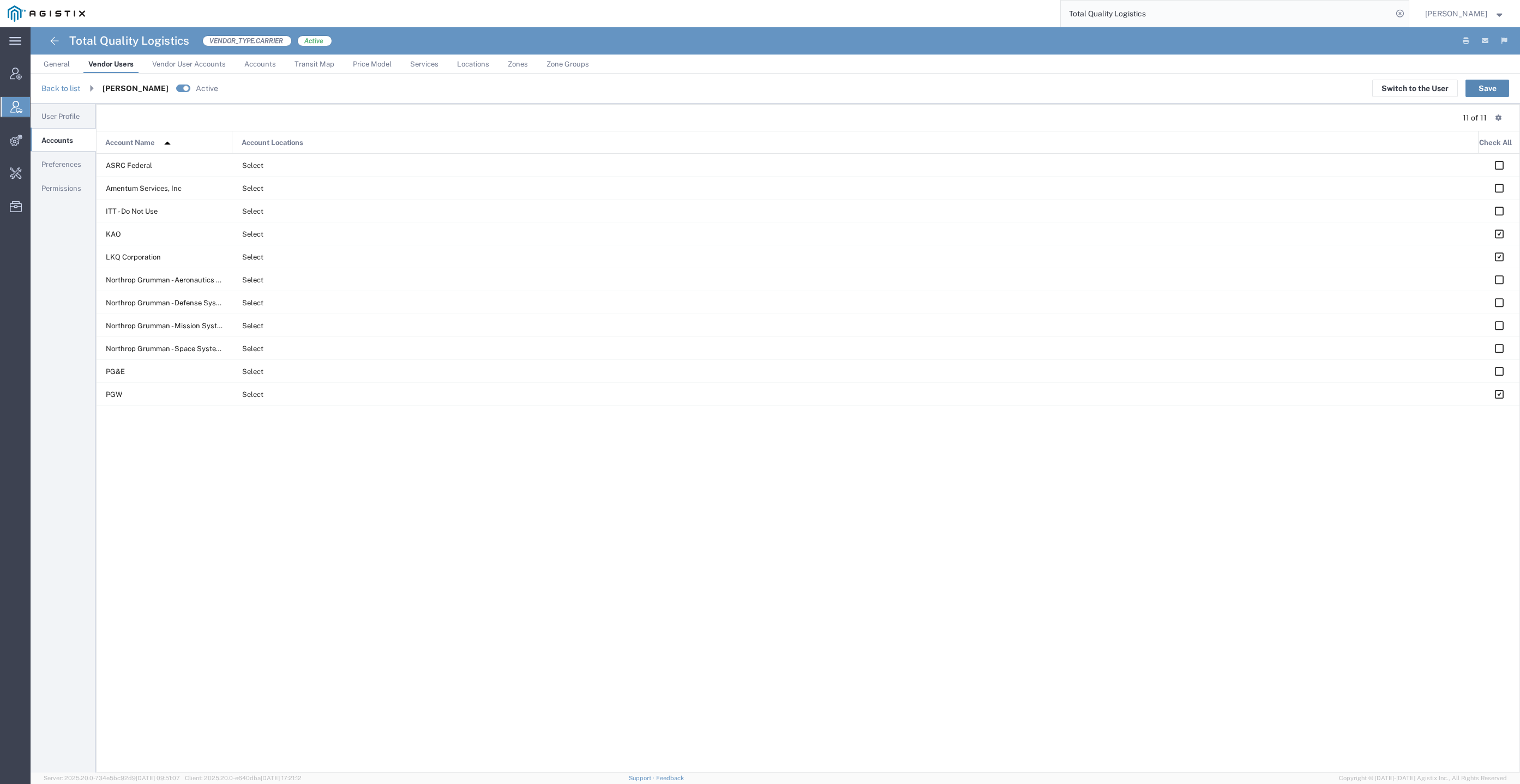
click at [1480, 90] on button "Save" at bounding box center [1487, 88] width 44 height 18
click at [64, 161] on span "Preferences" at bounding box center [61, 164] width 40 height 8
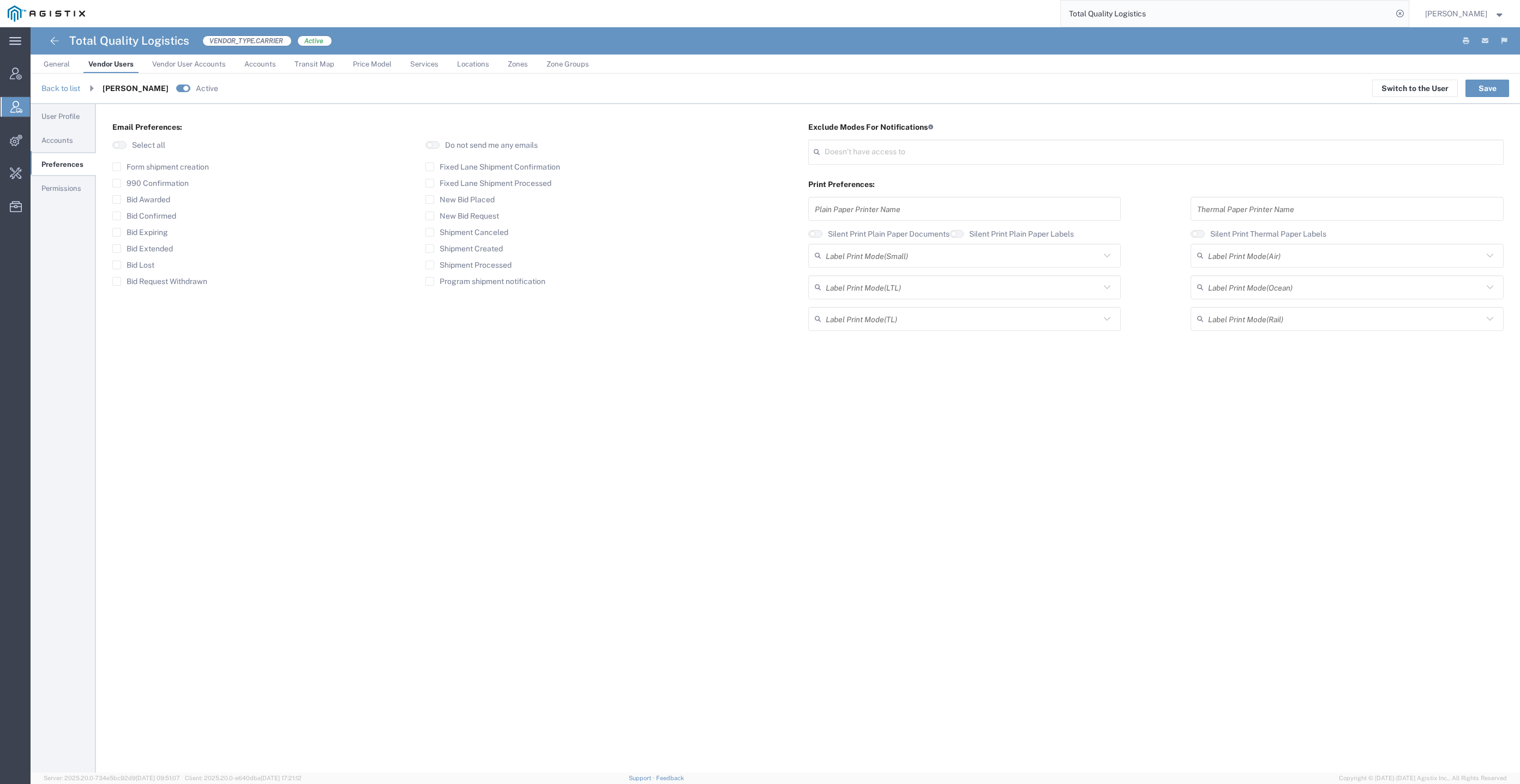
type input "Select"
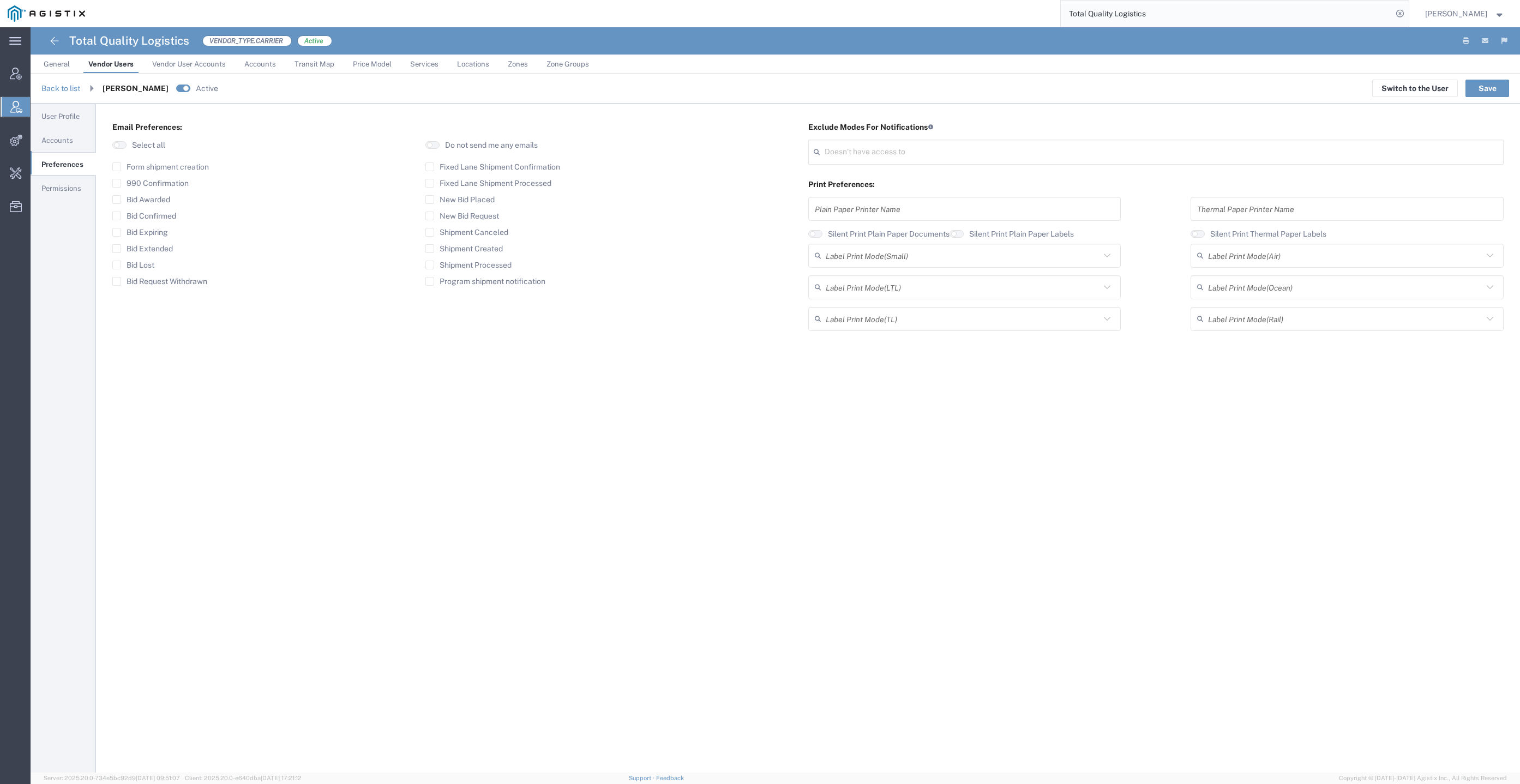
type input "Select"
click at [174, 285] on label "Bid Request Withdrawn" at bounding box center [160, 281] width 95 height 8
click at [116, 282] on input "Bid Request Withdrawn" at bounding box center [116, 282] width 0 height 0
click at [1481, 84] on button "Save" at bounding box center [1487, 88] width 44 height 18
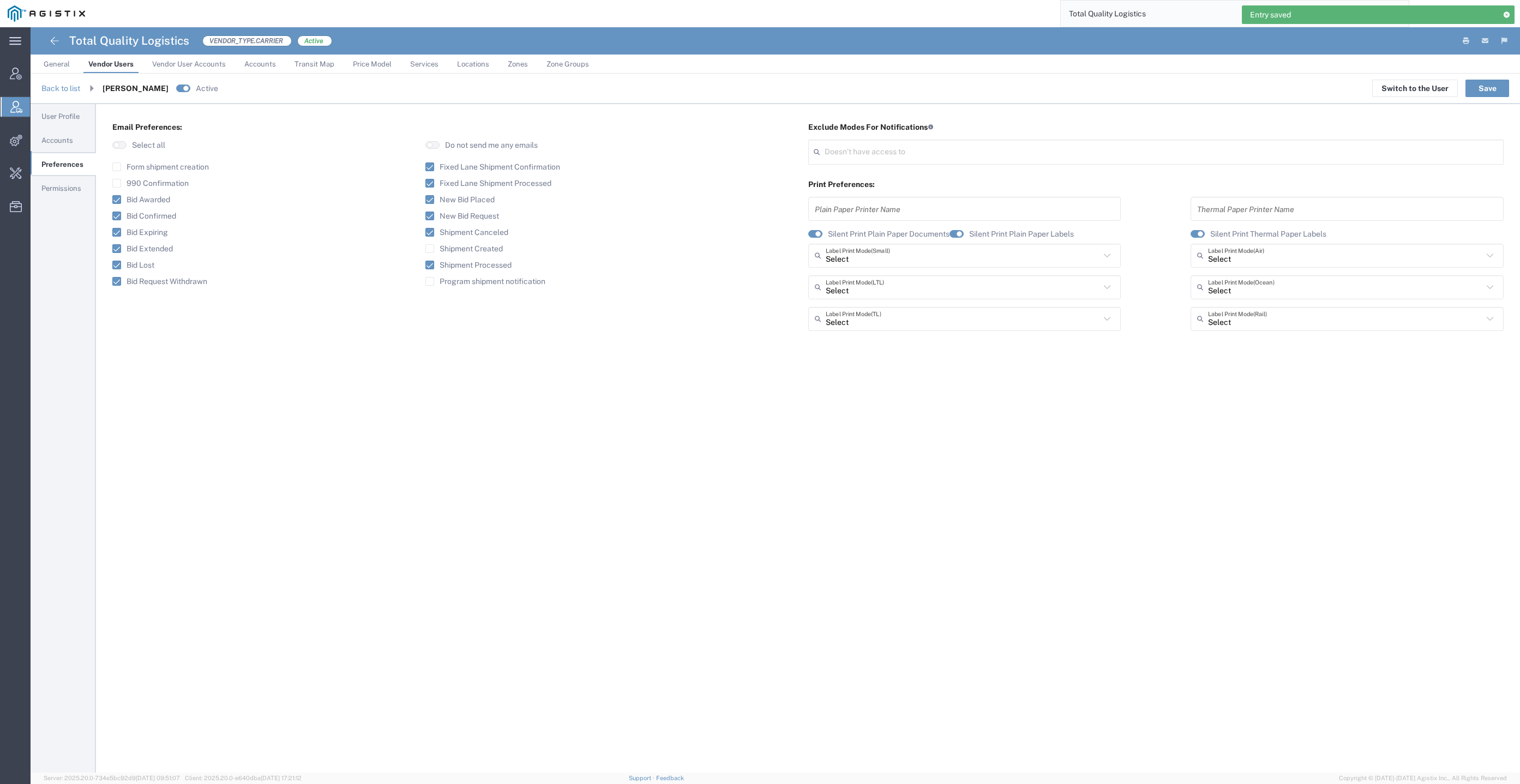
click at [81, 191] on link "Permissions" at bounding box center [63, 188] width 65 height 22
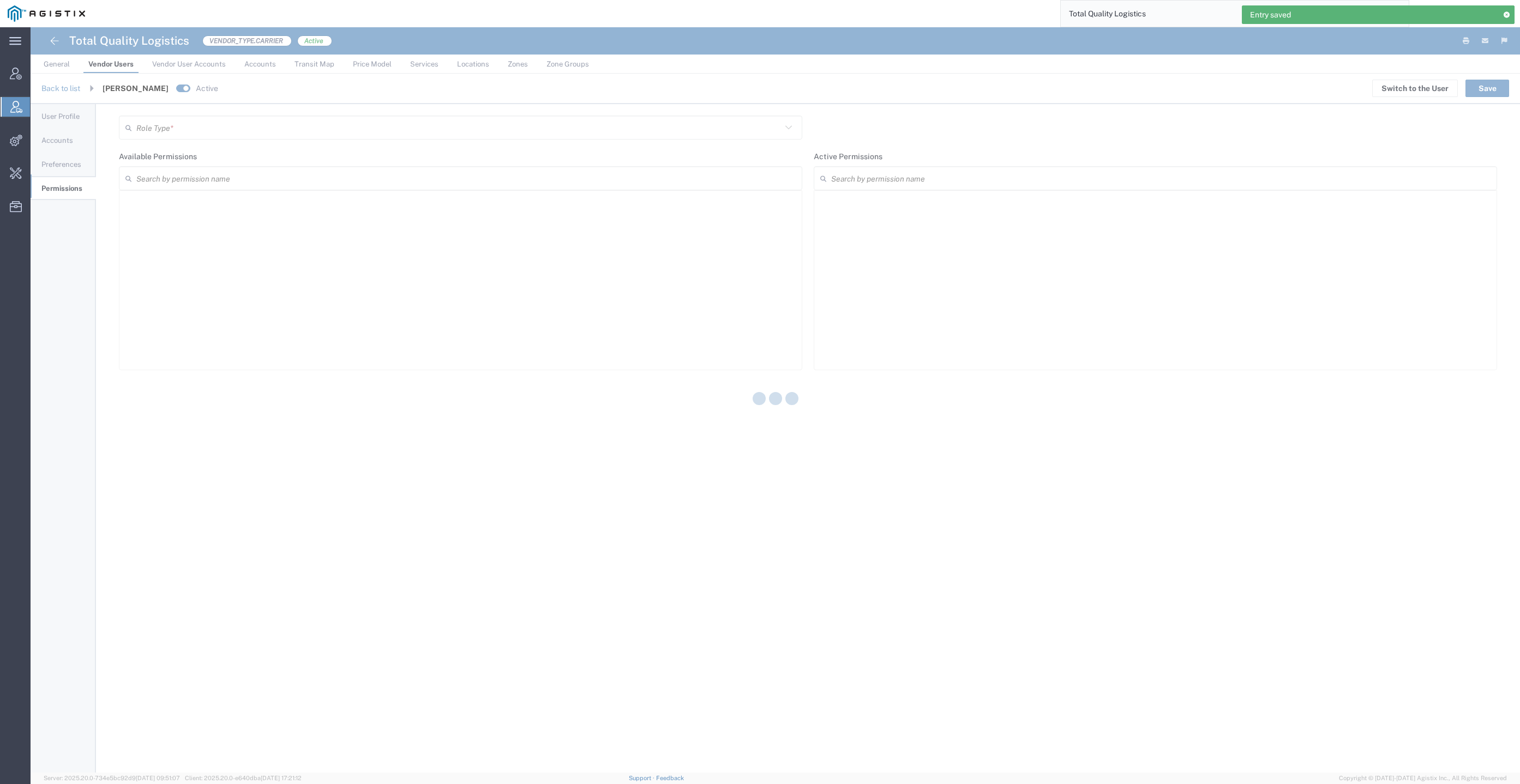
type input "Vendor Manager"
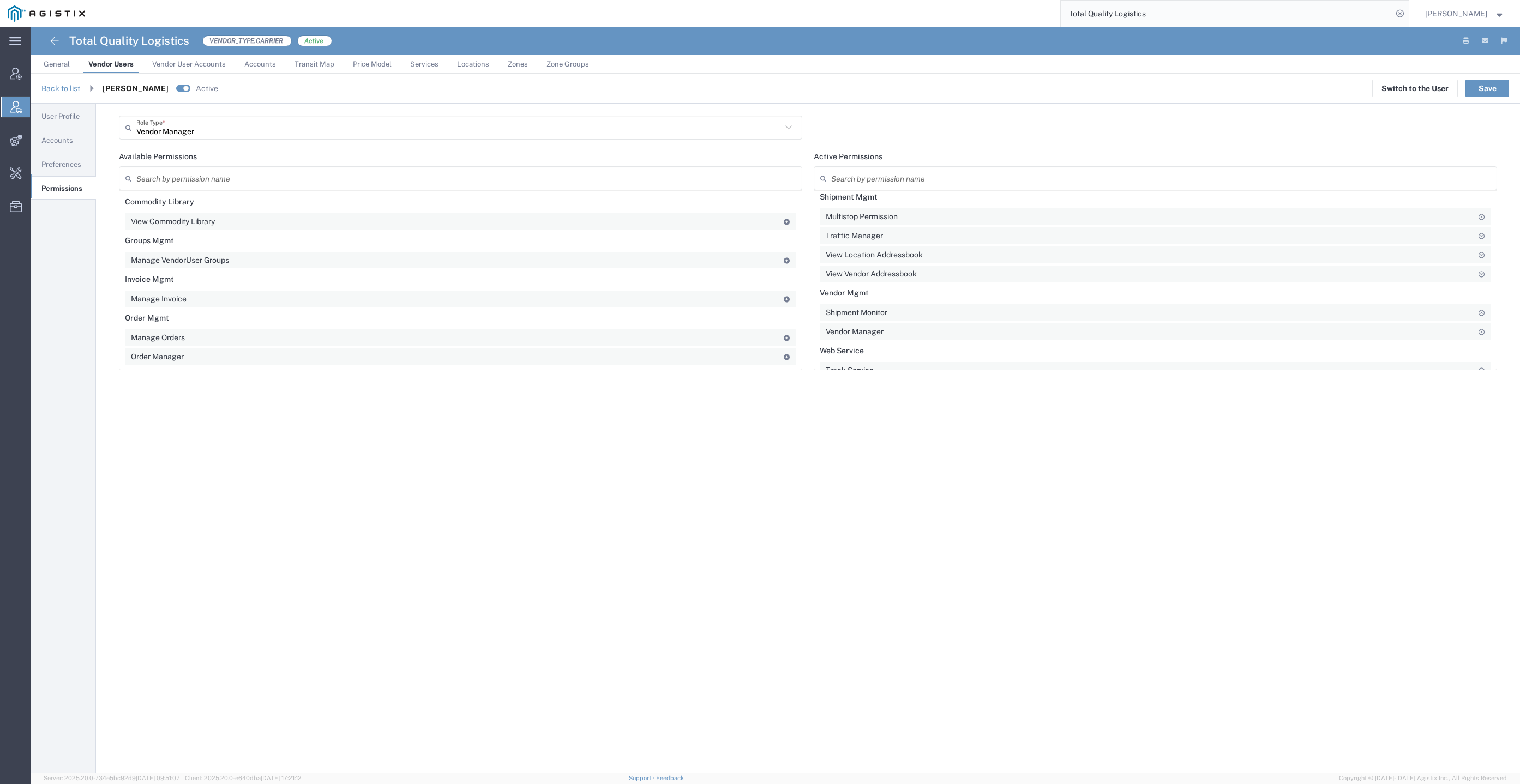
scroll to position [118, 0]
click at [1488, 87] on button "Save" at bounding box center [1487, 88] width 44 height 18
click at [73, 88] on link "Back to list" at bounding box center [60, 88] width 39 height 8
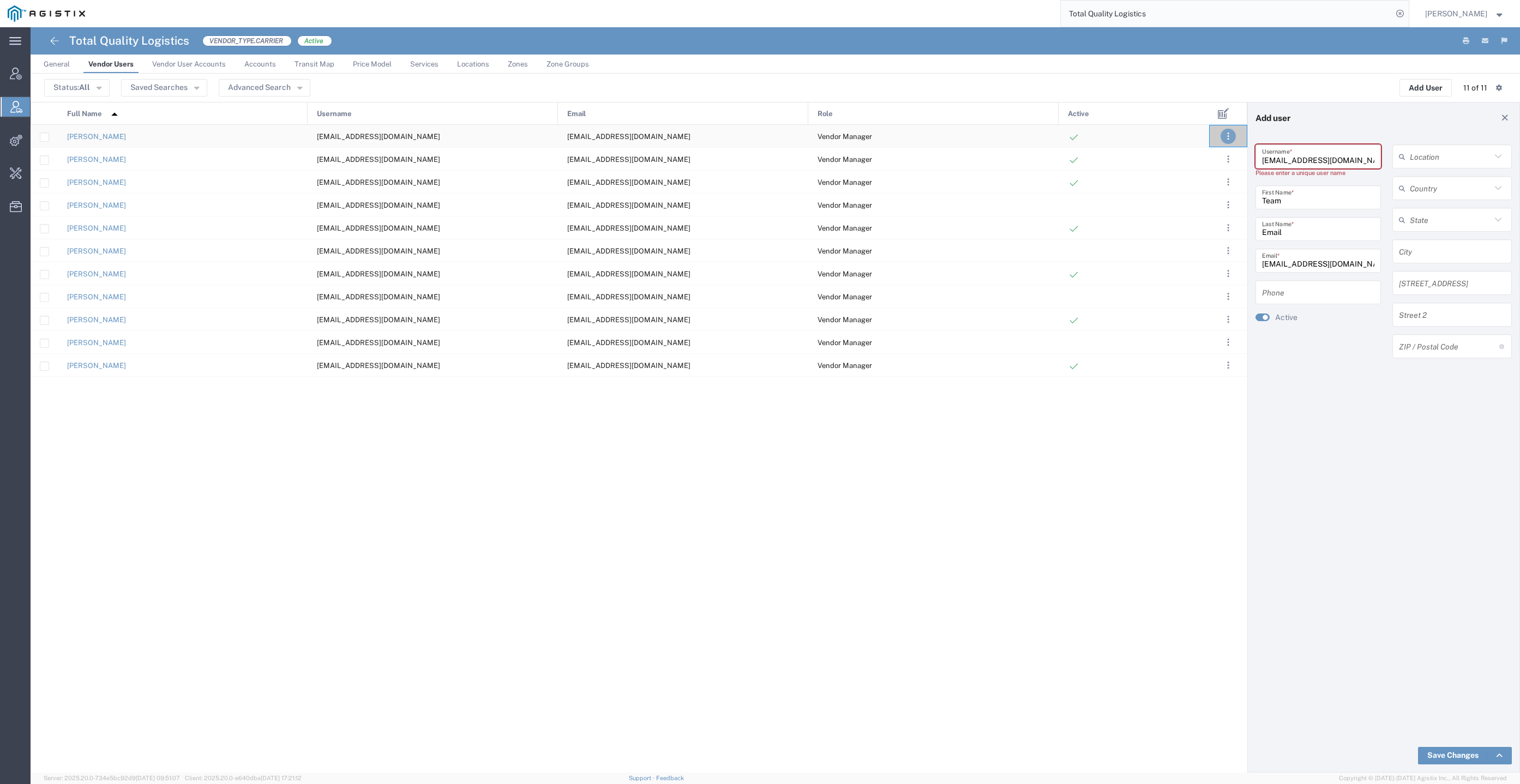
click at [1221, 136] on button ". . ." at bounding box center [1228, 136] width 15 height 15
click at [1505, 119] on icon at bounding box center [1505, 118] width 10 height 8
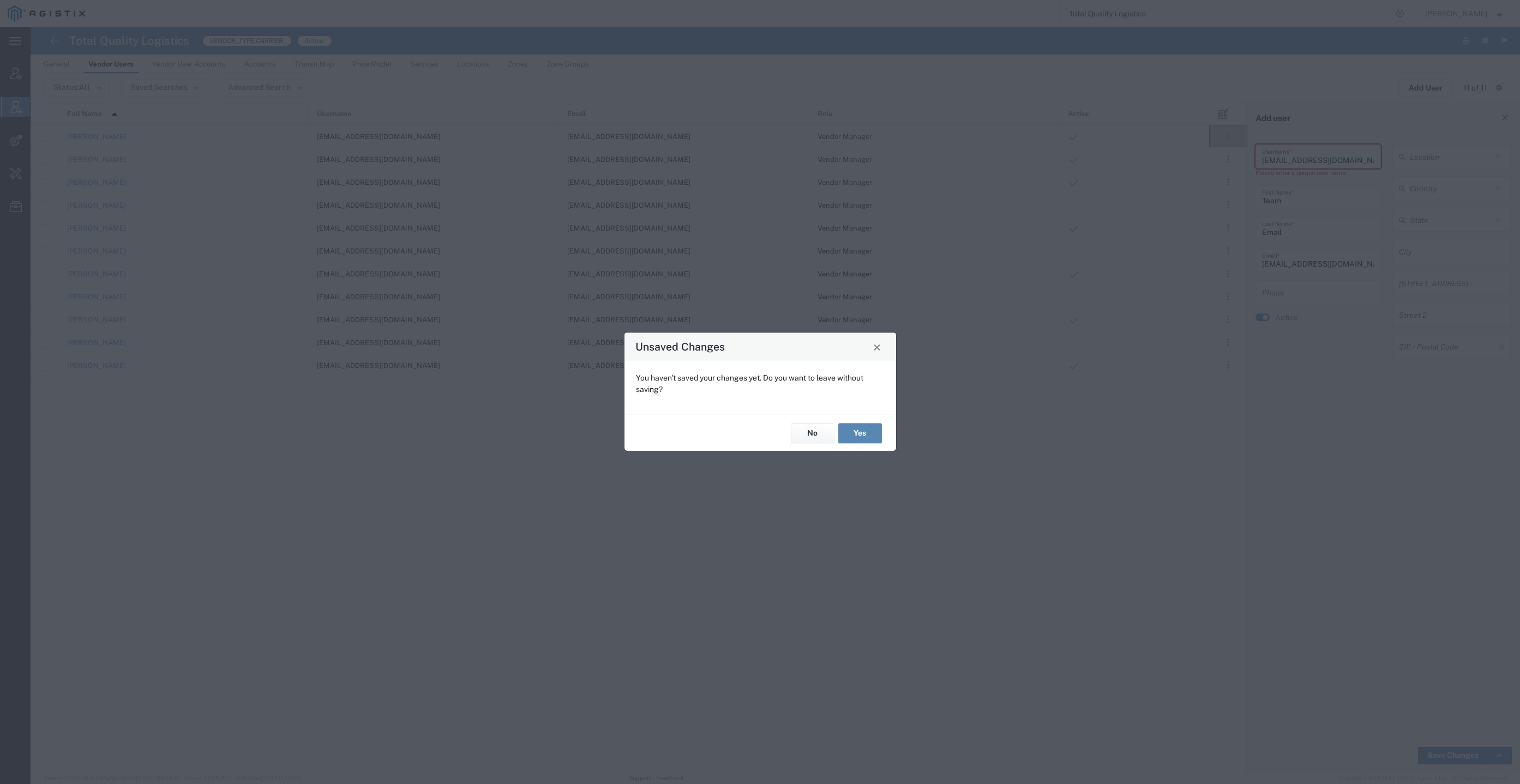
click at [875, 430] on button "Yes" at bounding box center [860, 433] width 44 height 20
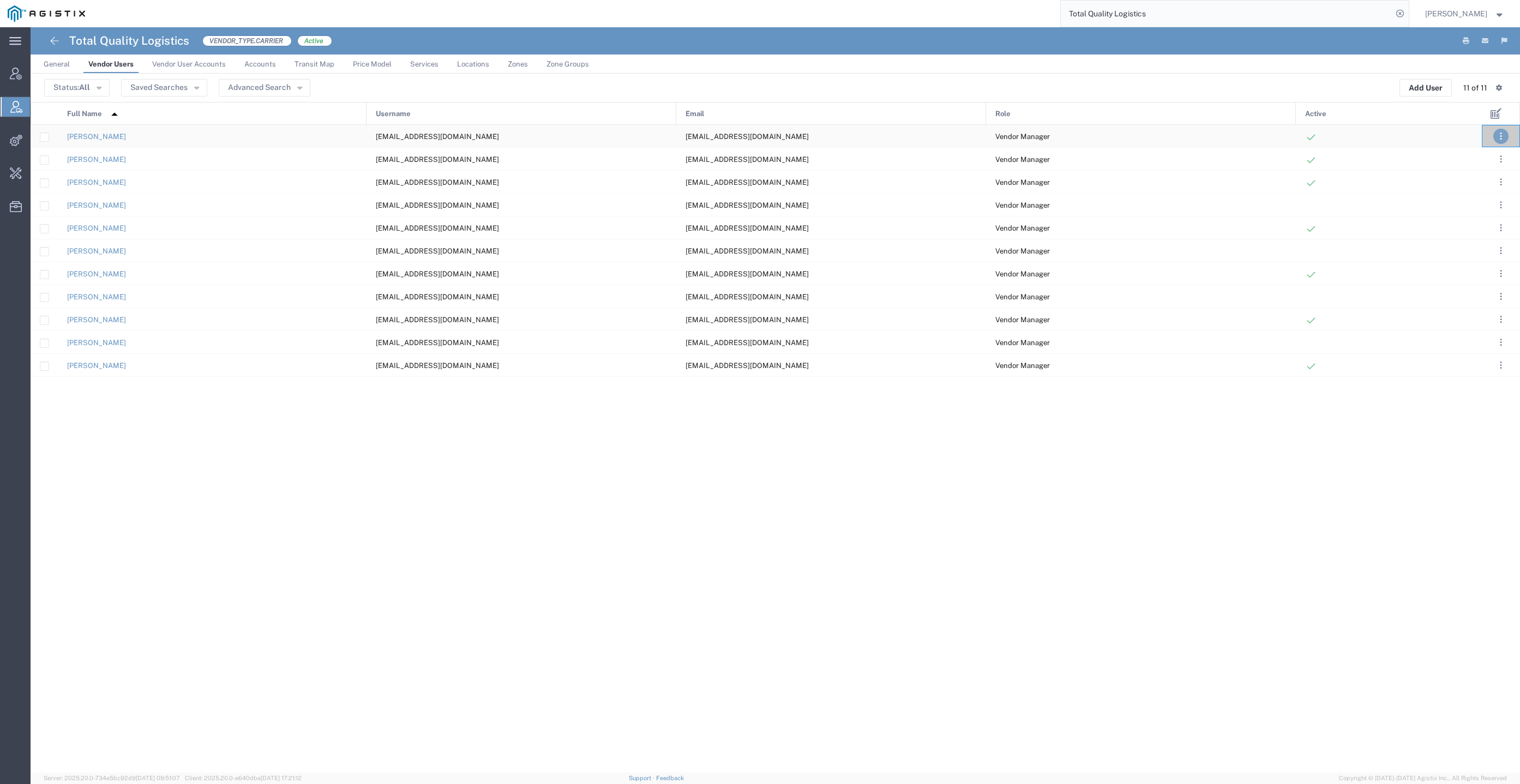
click at [1500, 132] on span ". . ." at bounding box center [1501, 136] width 2 height 13
click at [1471, 217] on link "Clone User" at bounding box center [1456, 220] width 48 height 8
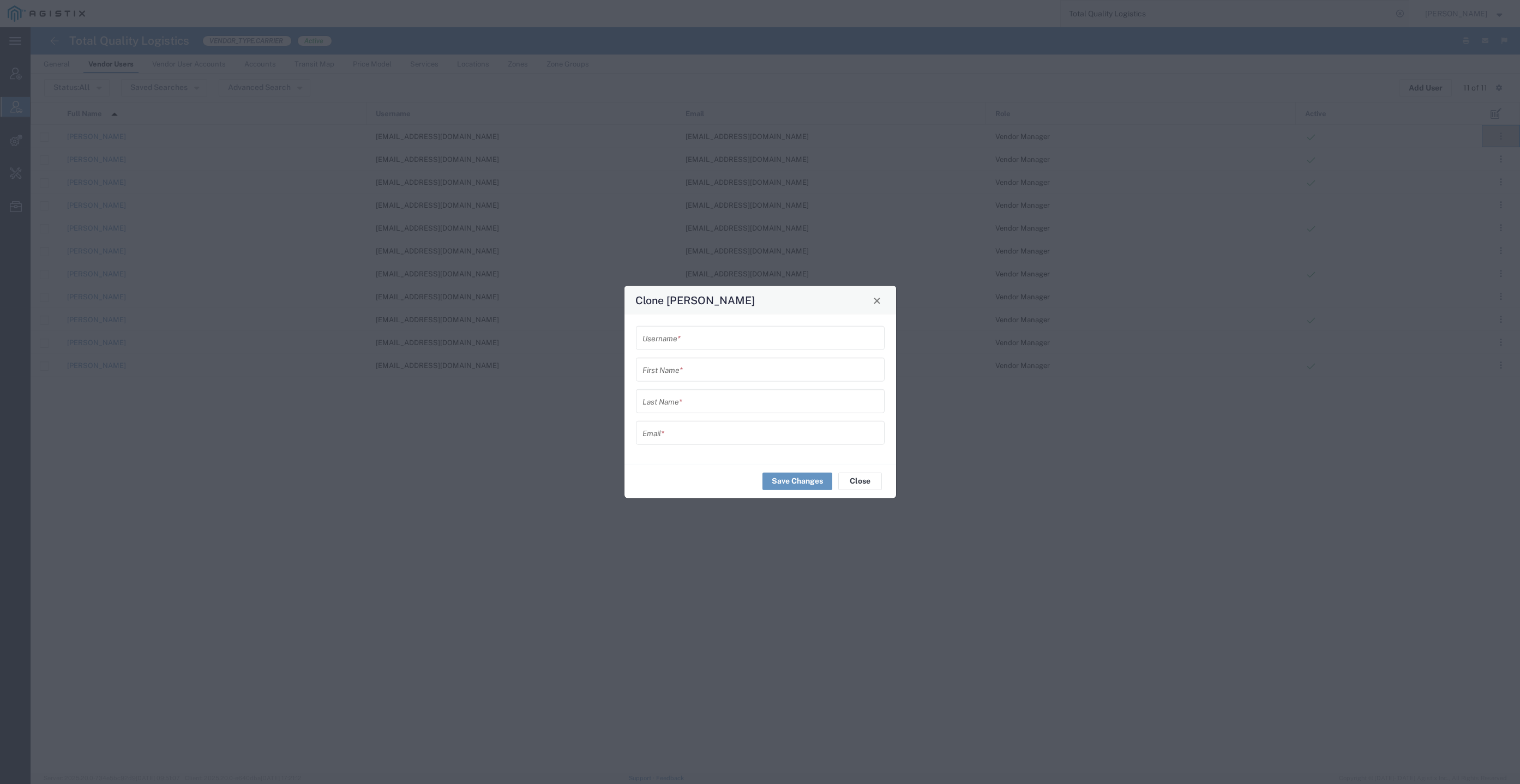
click at [710, 437] on input "text" at bounding box center [760, 433] width 236 height 19
paste input "JBrucker@tql.com"
type input "JBrucker@tql.com"
click at [718, 400] on input "text" at bounding box center [760, 400] width 236 height 19
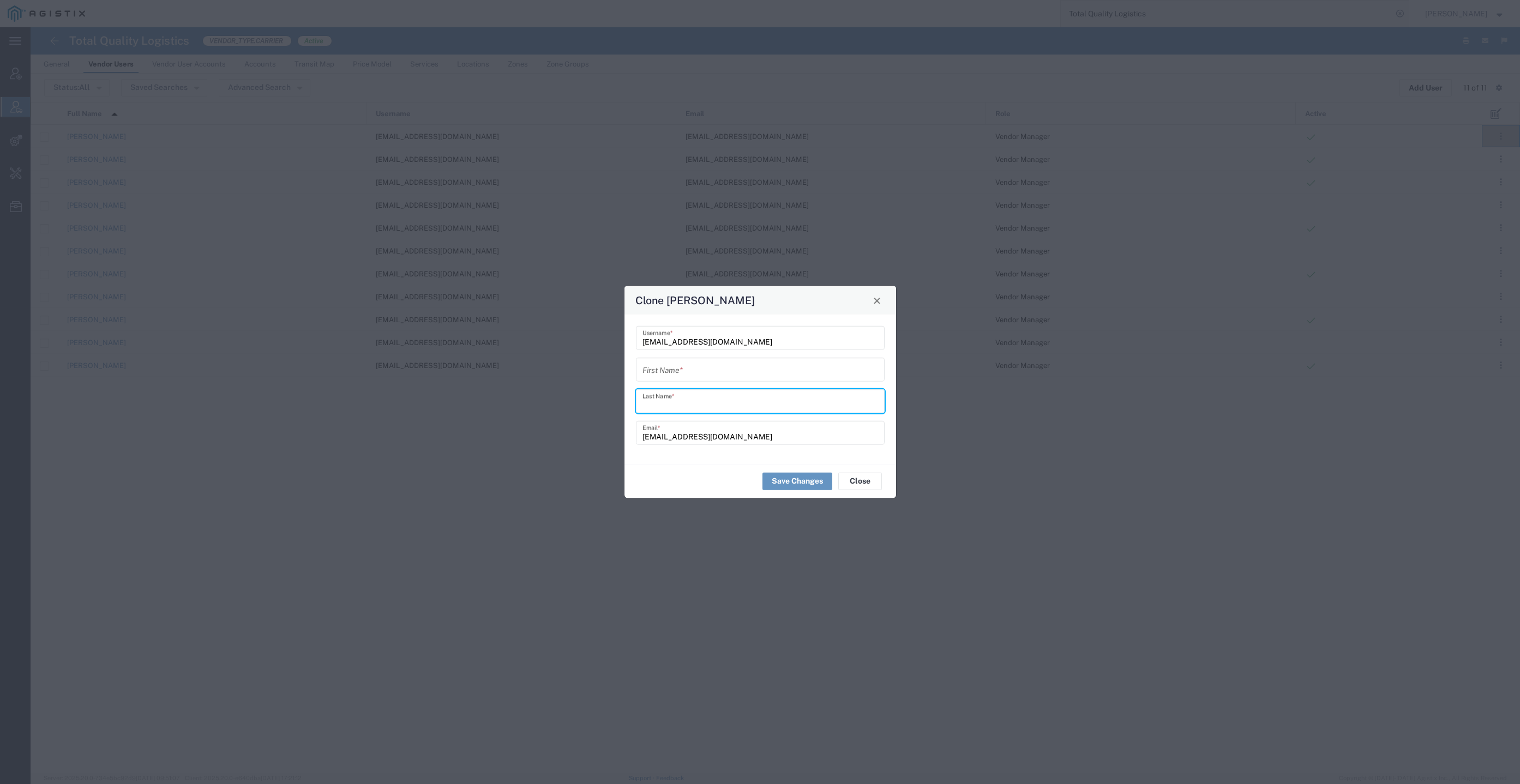
click at [718, 378] on form "JBrucker@tql.com Username * First Name * Last Name * JBrucker@tql.com Email *" at bounding box center [760, 385] width 249 height 119
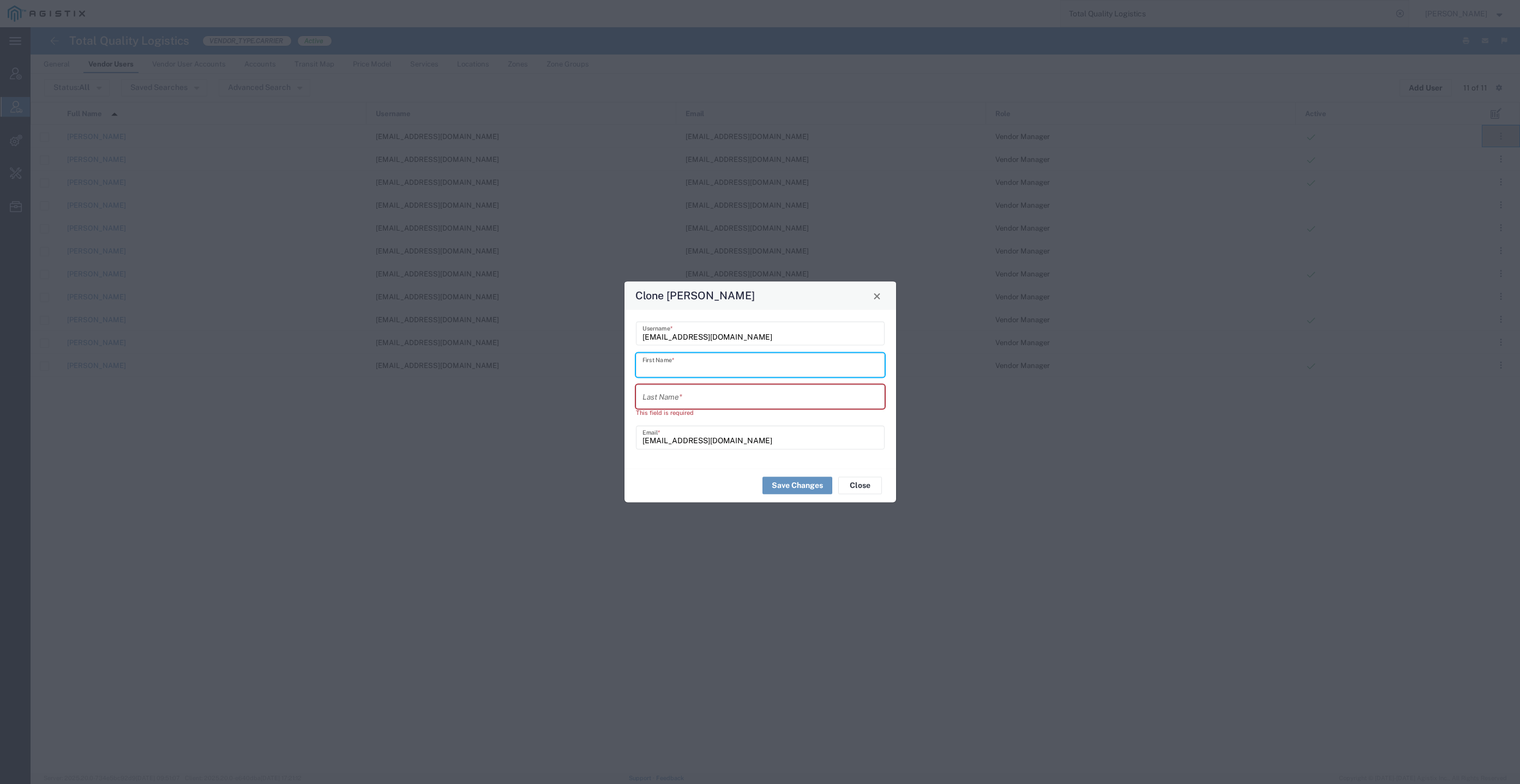
paste input "James Brucker"
type input "James Brucker"
click at [716, 406] on input "text" at bounding box center [760, 397] width 236 height 19
paste input "James Brucker"
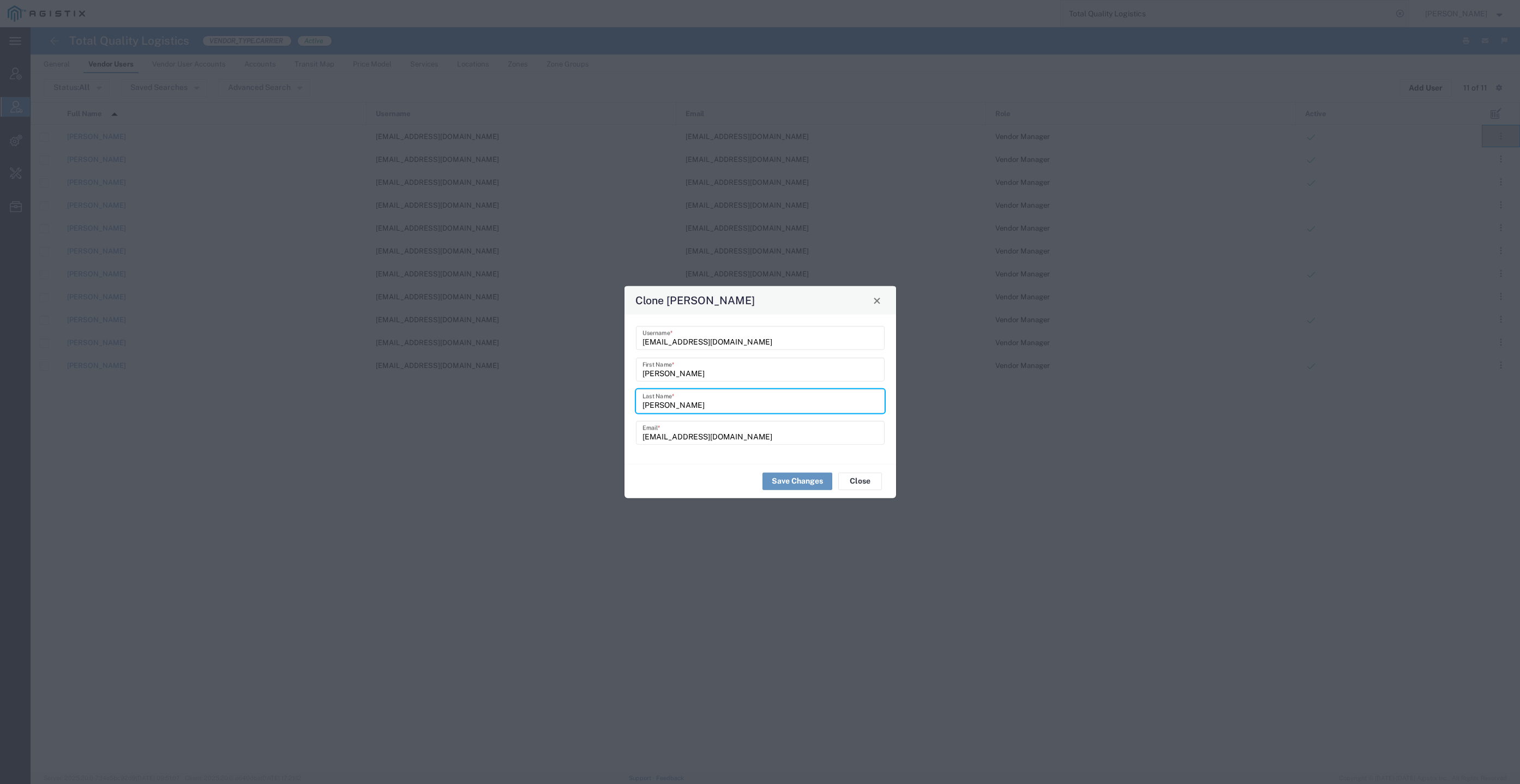
click at [644, 409] on input "James Brucker" at bounding box center [760, 400] width 236 height 19
type input "Brucker"
click at [684, 367] on input "James Brucker" at bounding box center [760, 369] width 236 height 19
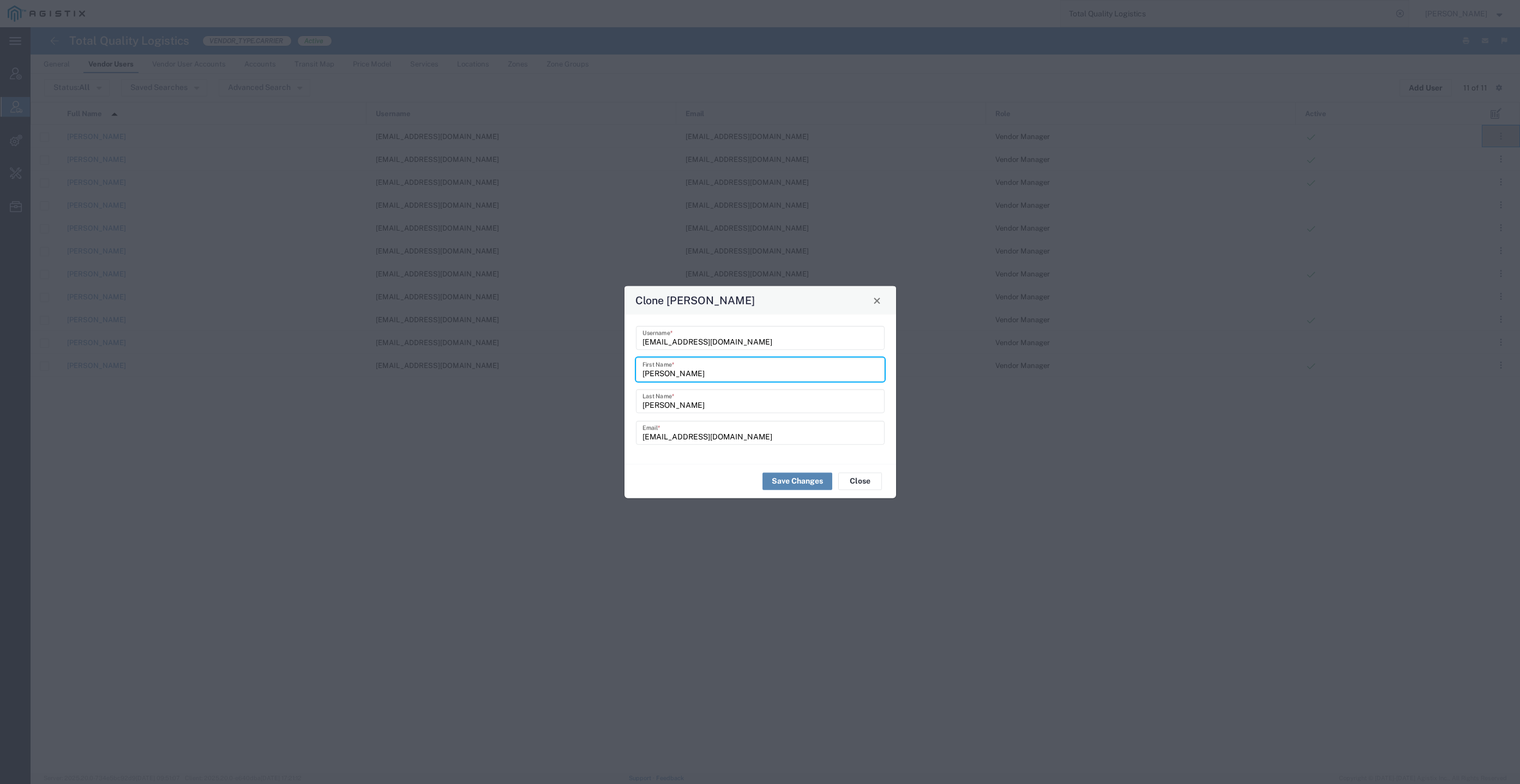
type input "James"
click at [784, 481] on button "Save Changes" at bounding box center [797, 481] width 70 height 18
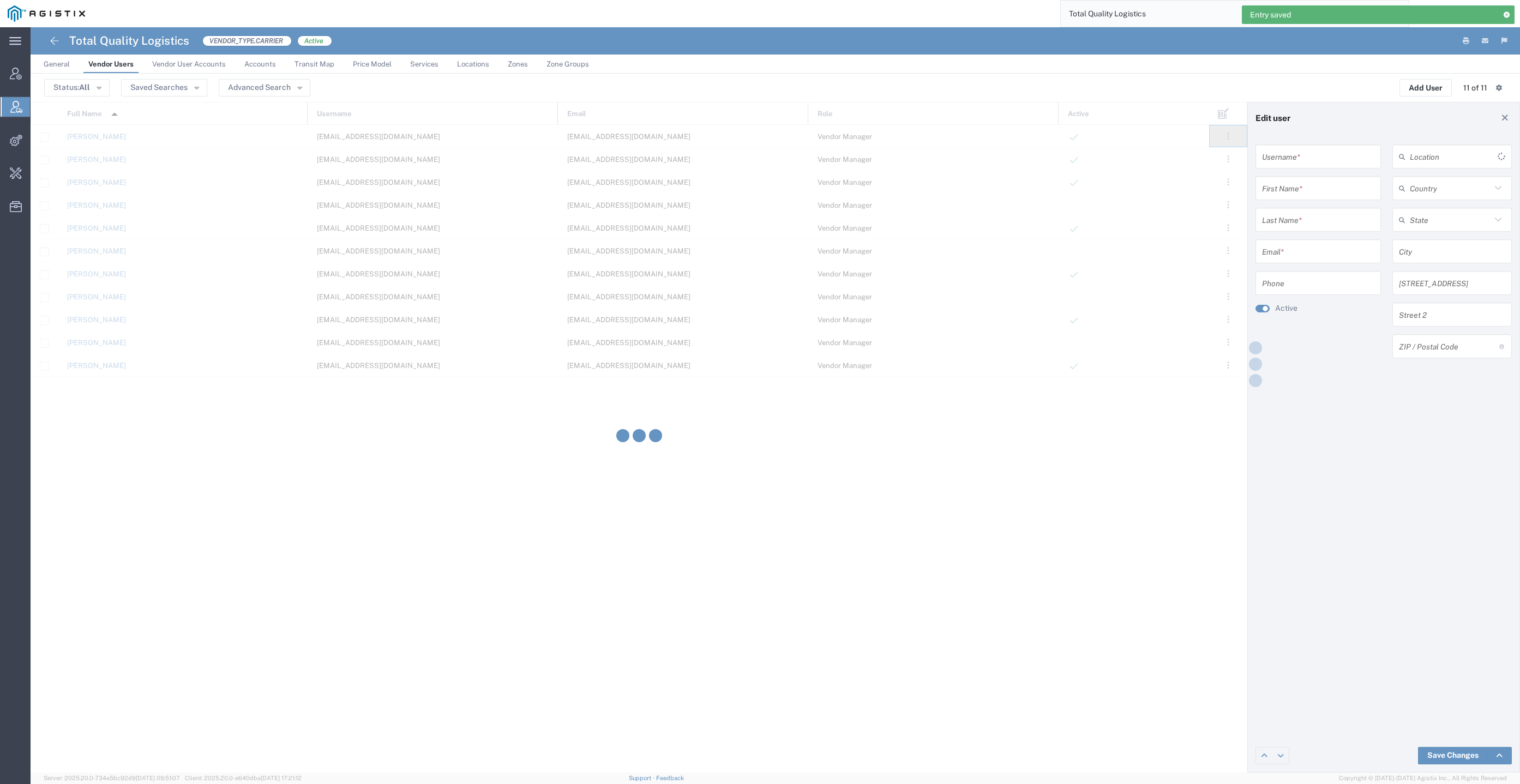
type input "jbrucker@tql.com"
type input "James"
type input "Brucker"
type input "jbrucker@tql.com"
type input "[GEOGRAPHIC_DATA]"
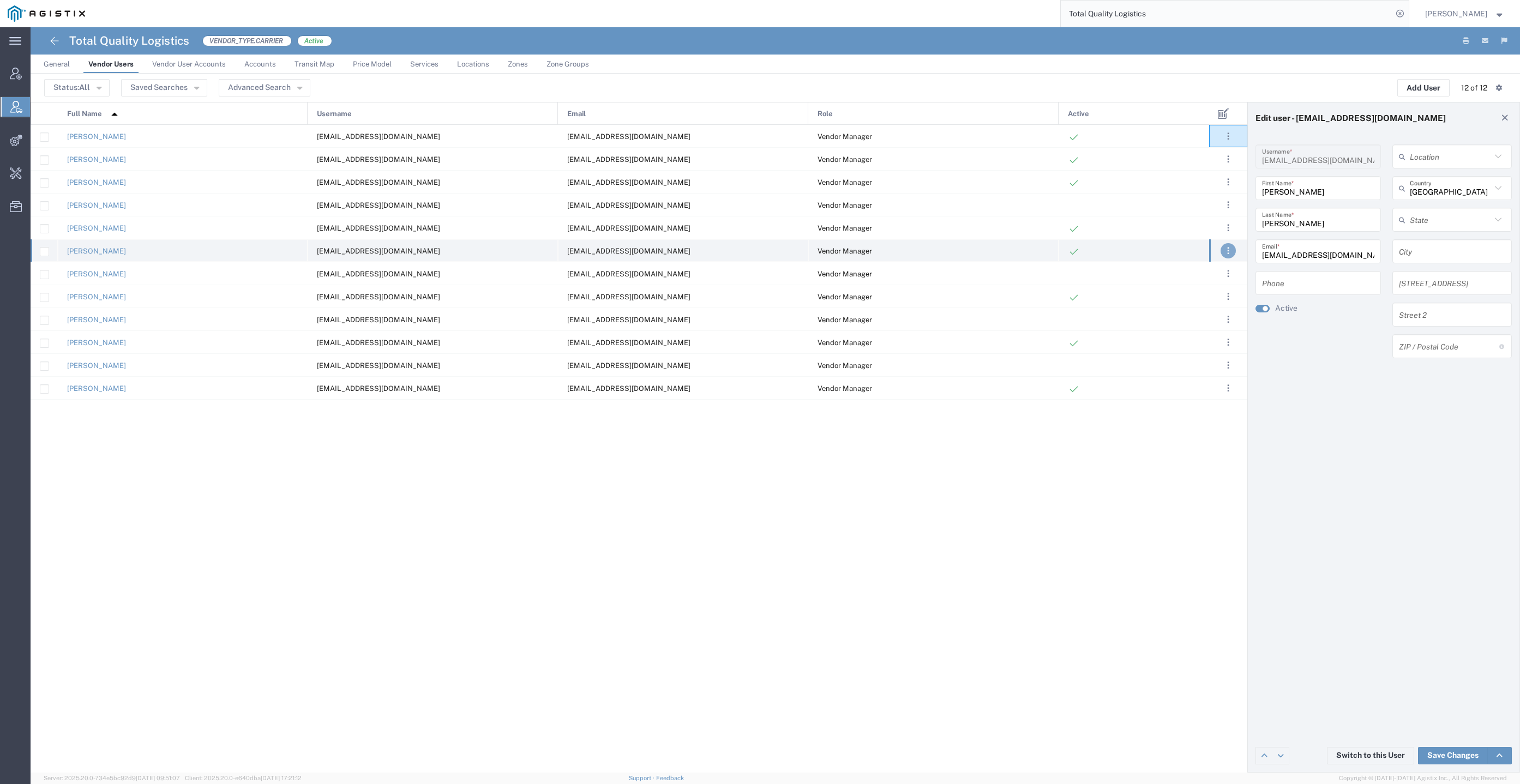
click at [1227, 255] on span ". . ." at bounding box center [1228, 250] width 2 height 13
click at [1178, 285] on link "Edit" at bounding box center [1172, 282] width 24 height 8
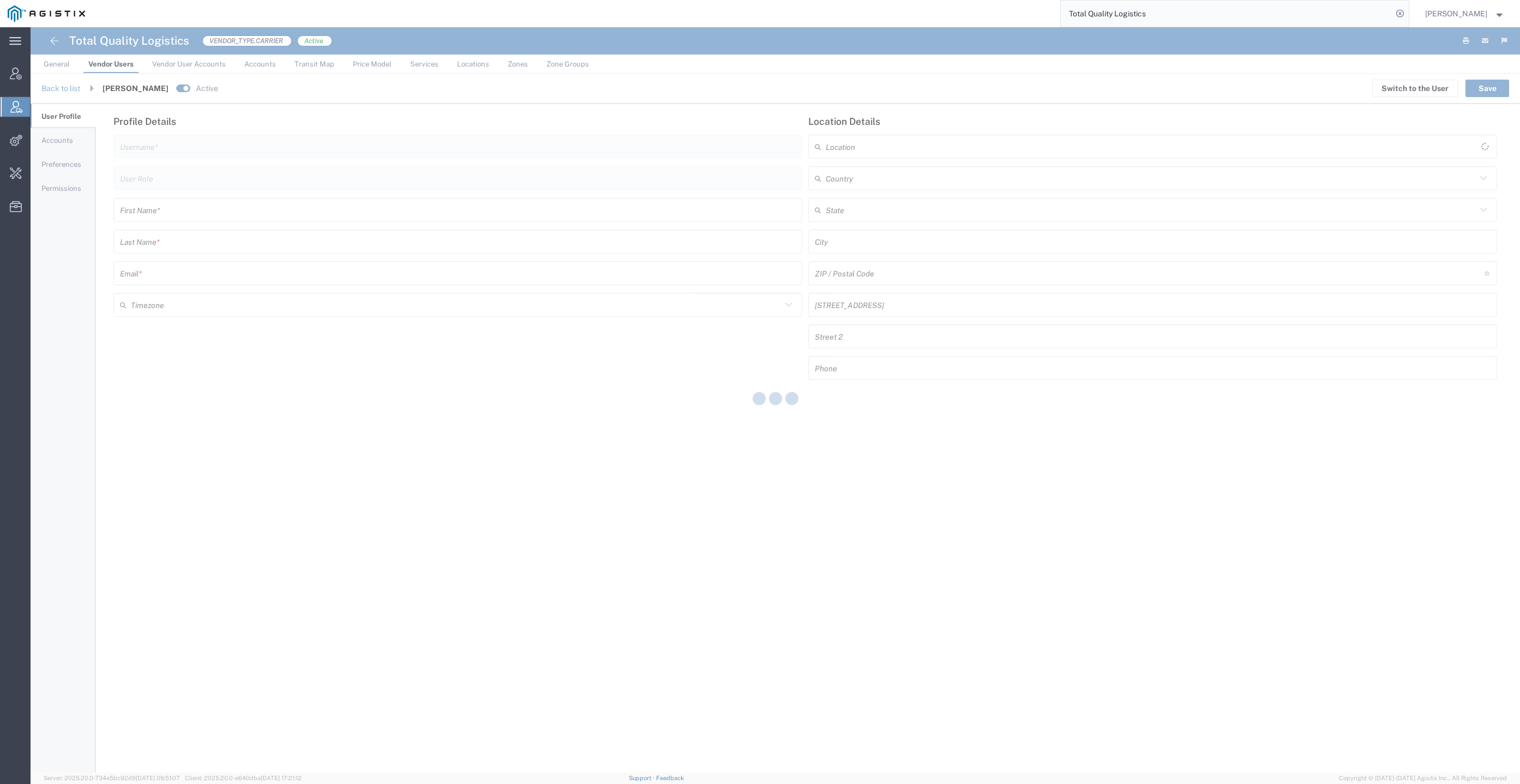
type input "jbrucker@tql.com"
type input "Vendor Manager"
type input "James"
type input "Brucker"
type input "jbrucker@tql.com"
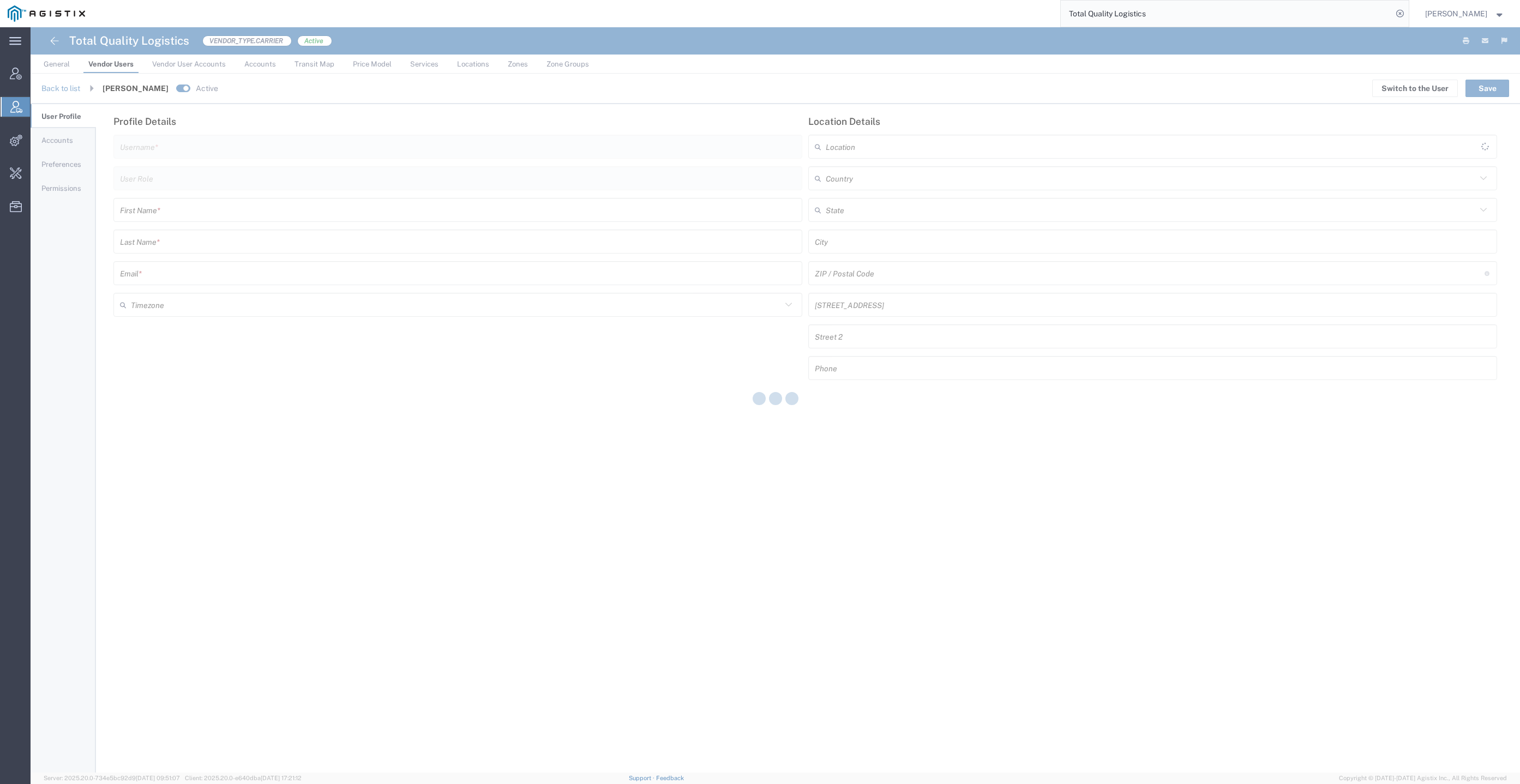
type input "[GEOGRAPHIC_DATA]"
type input "America/Los-Angeles"
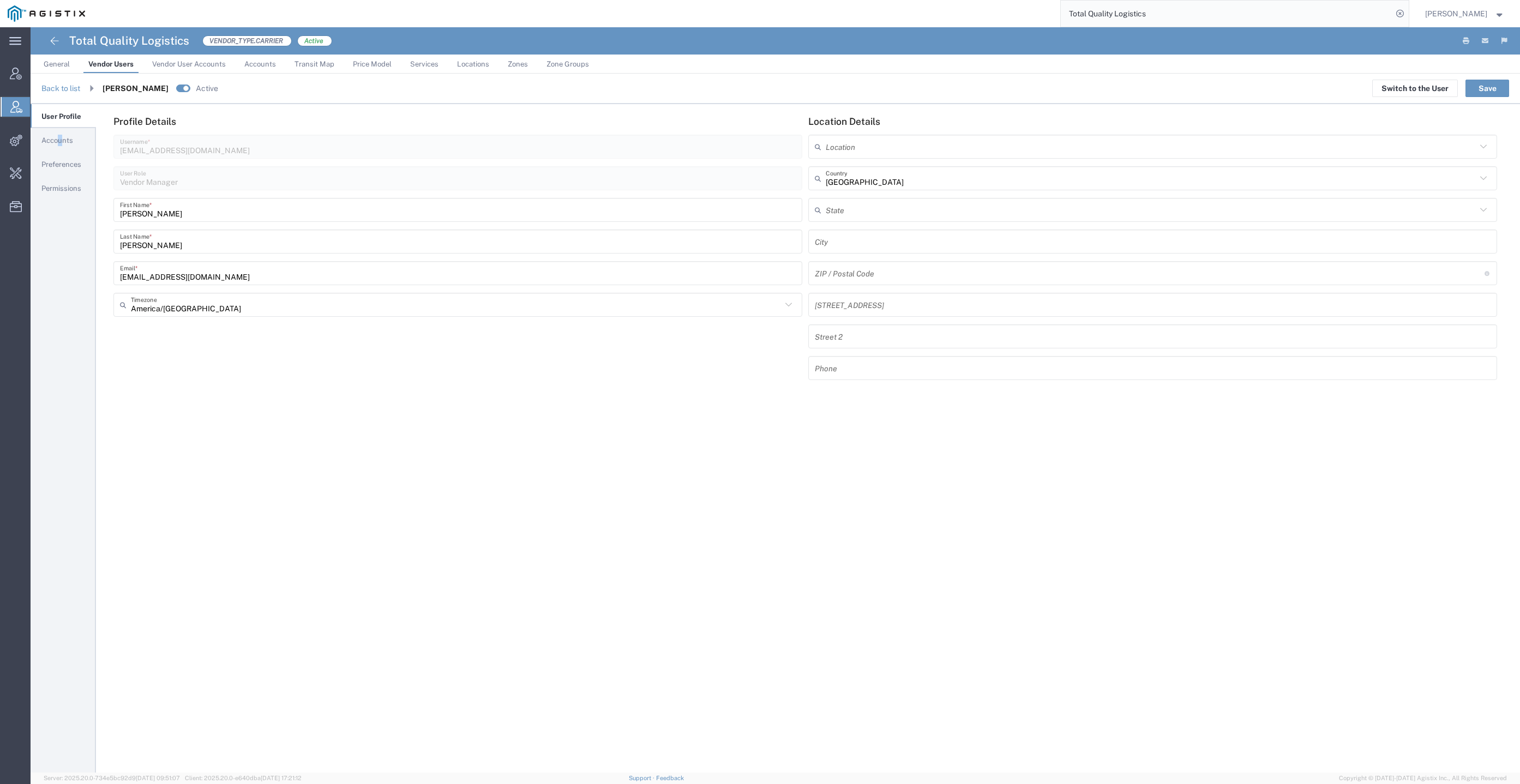
click at [60, 132] on link "Accounts" at bounding box center [63, 140] width 65 height 22
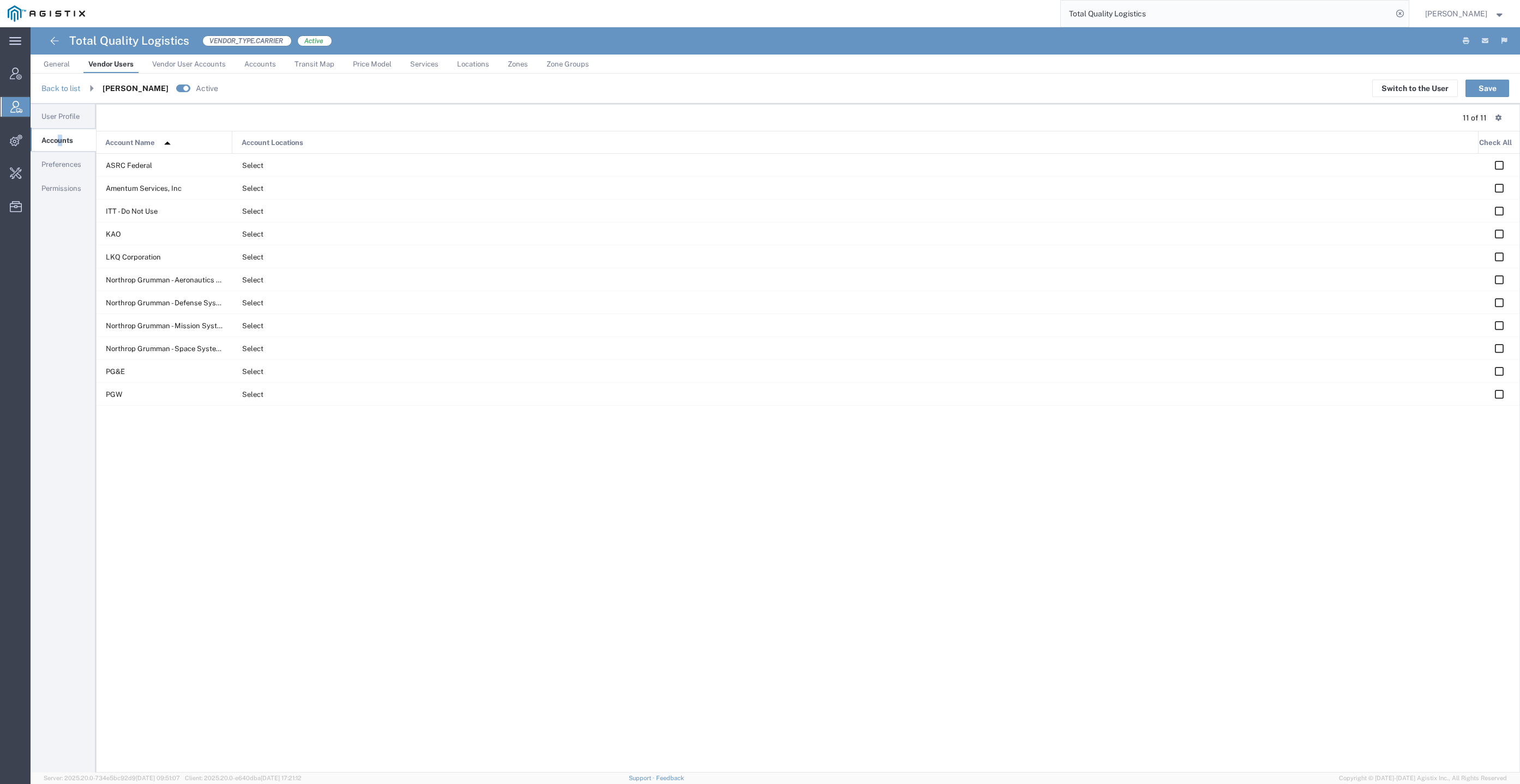
click at [1004, 576] on div "ASRC Federal Select Amentum Services, Inc Select ITT - Do Not Use Select KAO Se…" at bounding box center [808, 462] width 1424 height 617
click at [1501, 232] on icon at bounding box center [1499, 234] width 12 height 10
click at [1502, 261] on icon at bounding box center [1499, 256] width 12 height 10
click at [1487, 83] on button "Save" at bounding box center [1487, 88] width 44 height 18
click at [223, 456] on div "ASRC Federal Select Amentum Services, Inc Select ITT - Do Not Use Select KAO Se…" at bounding box center [808, 462] width 1424 height 617
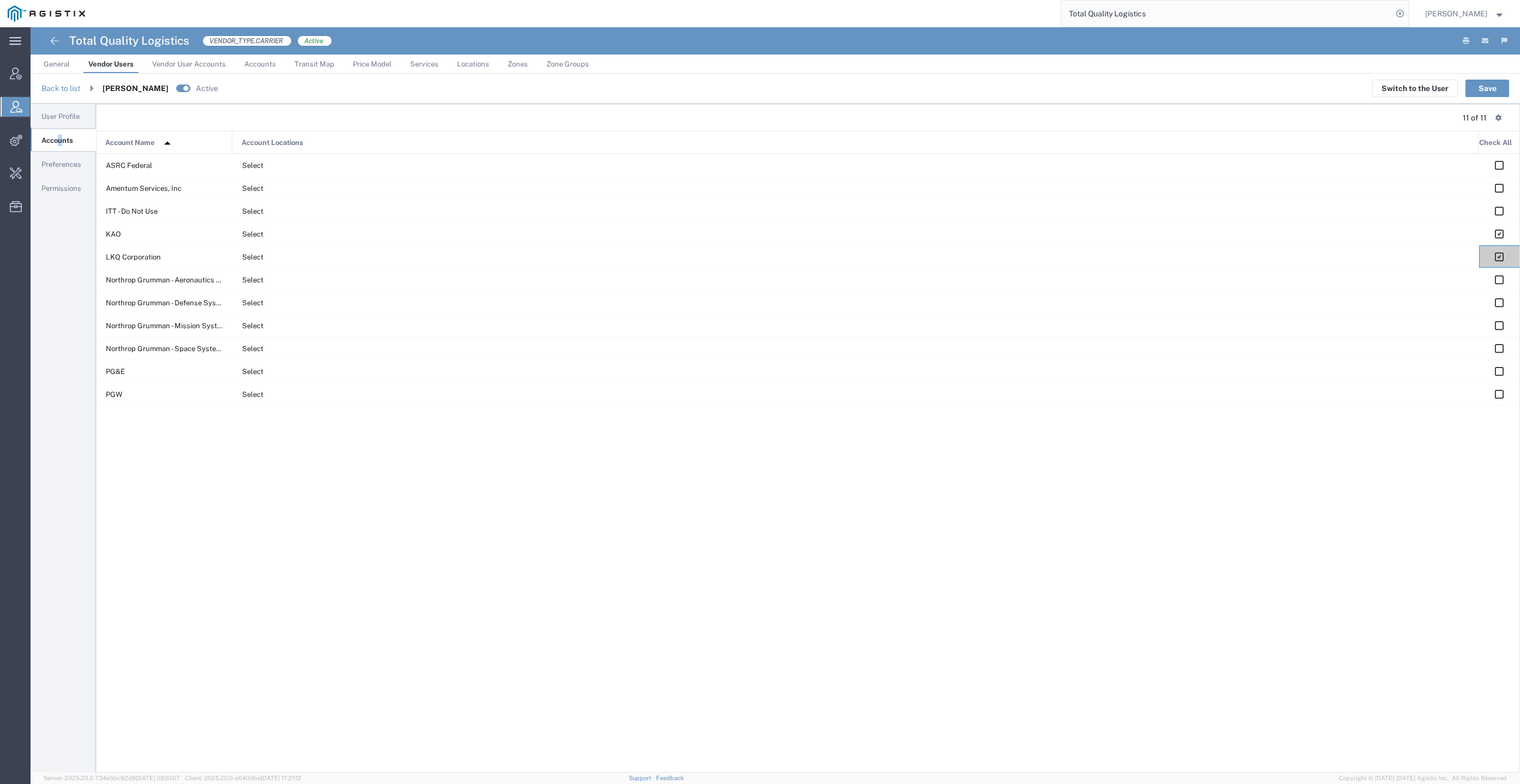
click at [1012, 490] on div "ASRC Federal Select Amentum Services, Inc Select ITT - Do Not Use Select KAO Se…" at bounding box center [808, 462] width 1424 height 617
click at [53, 166] on span "Preferences" at bounding box center [61, 164] width 40 height 8
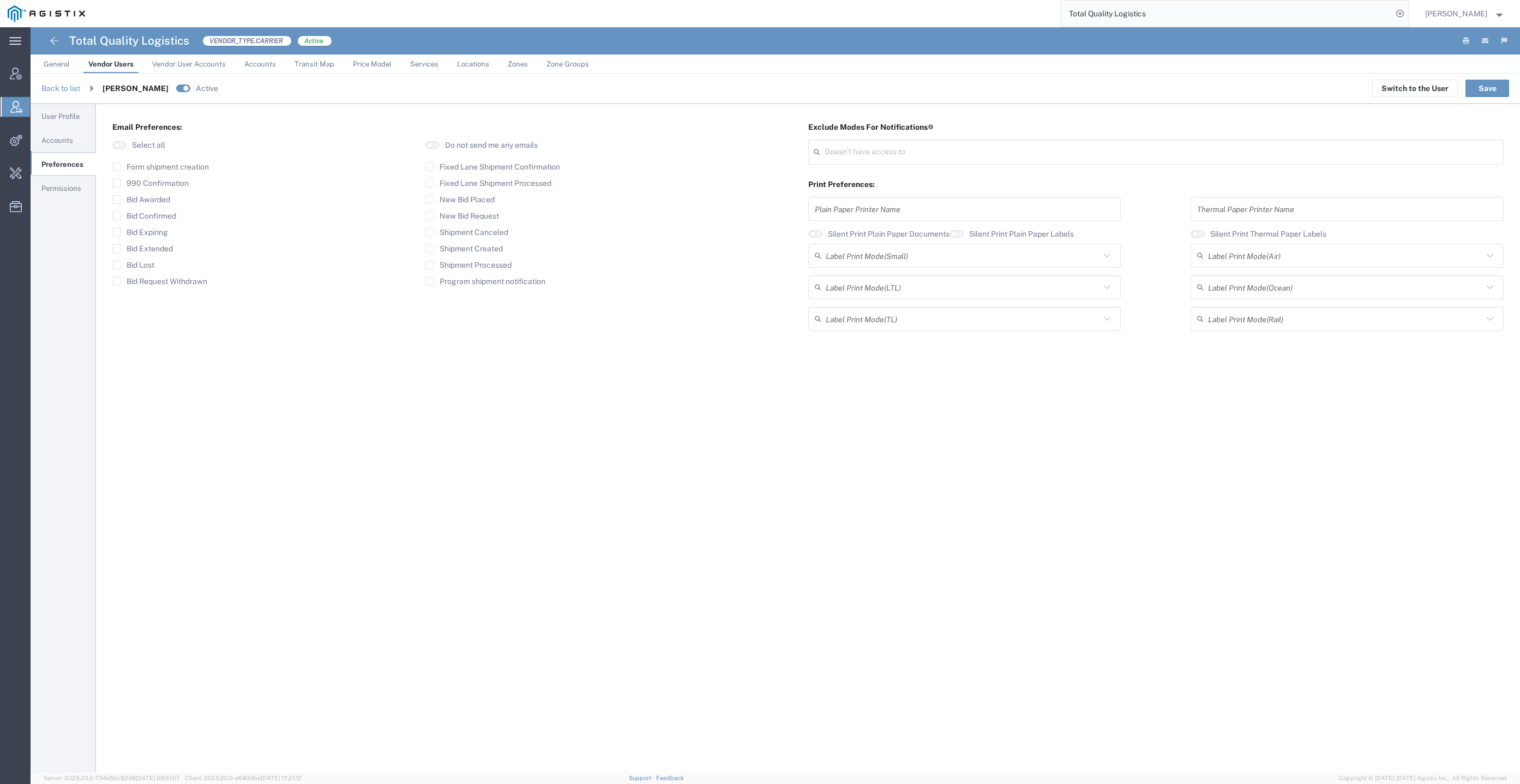
type input "Select"
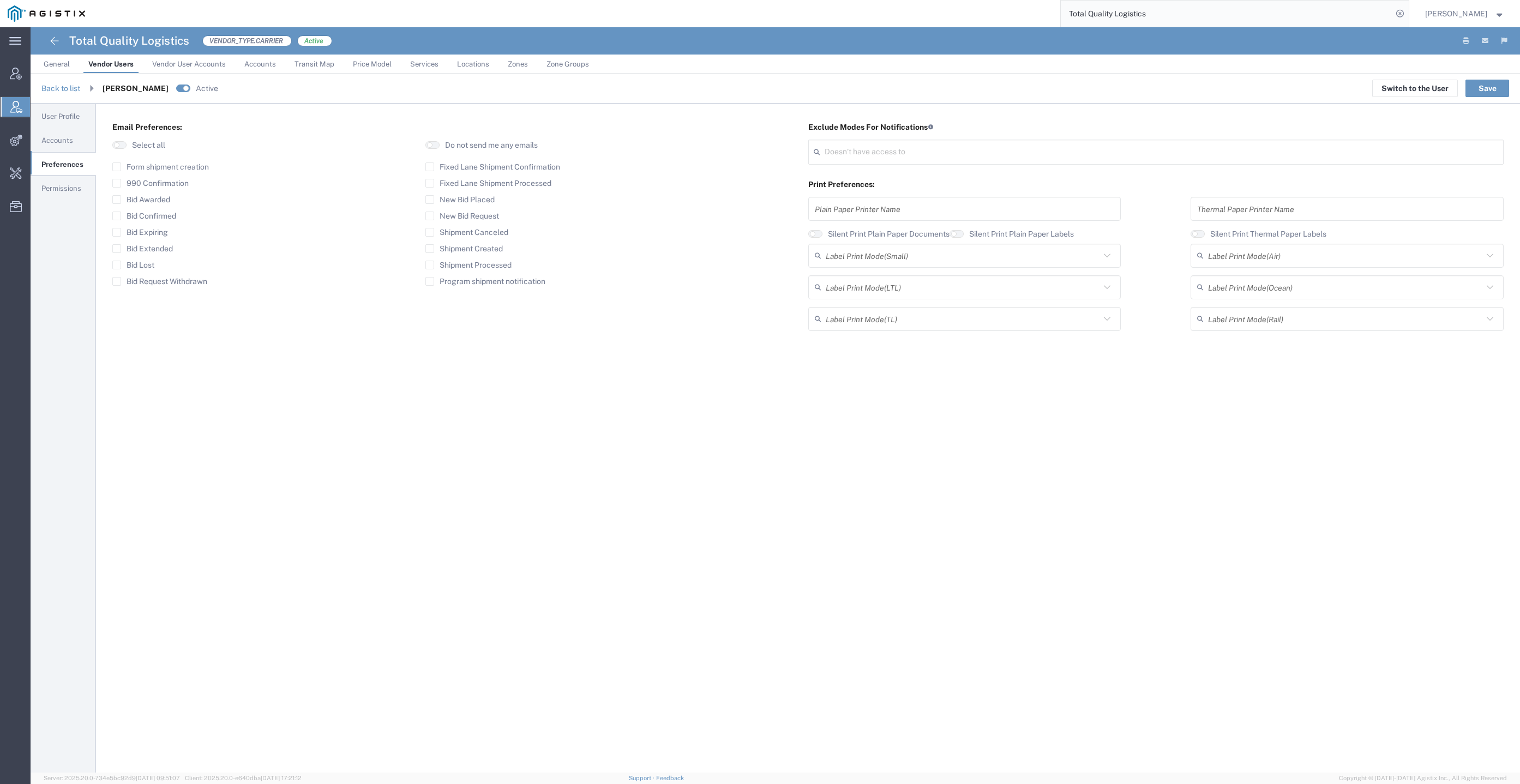
type input "Select"
click at [187, 282] on label "Bid Request Withdrawn" at bounding box center [160, 281] width 95 height 8
click at [116, 282] on input "Bid Request Withdrawn" at bounding box center [116, 282] width 0 height 0
click at [1489, 80] on button "Save" at bounding box center [1487, 88] width 44 height 18
click at [82, 187] on link "Permissions" at bounding box center [63, 188] width 65 height 22
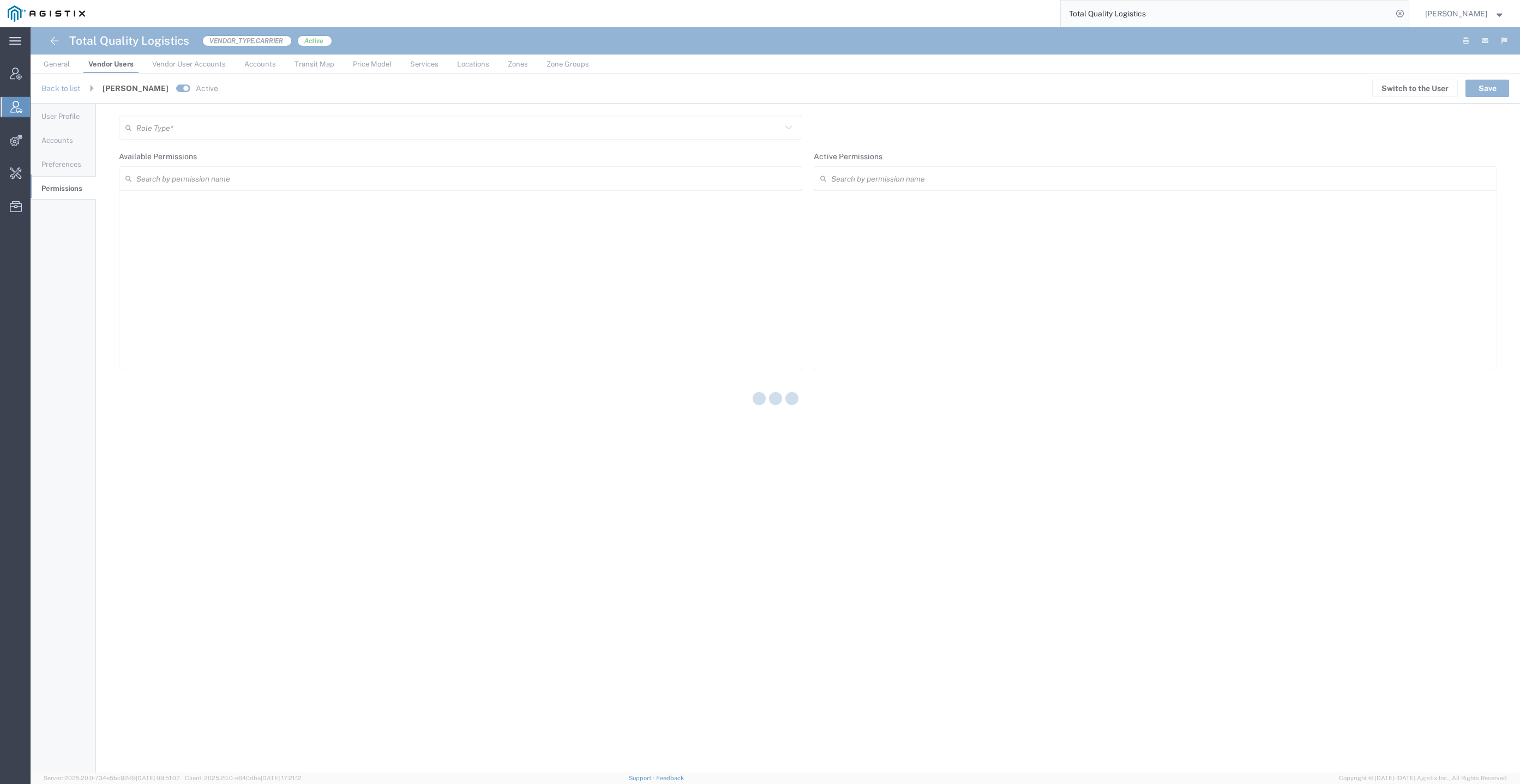
type input "Vendor Manager"
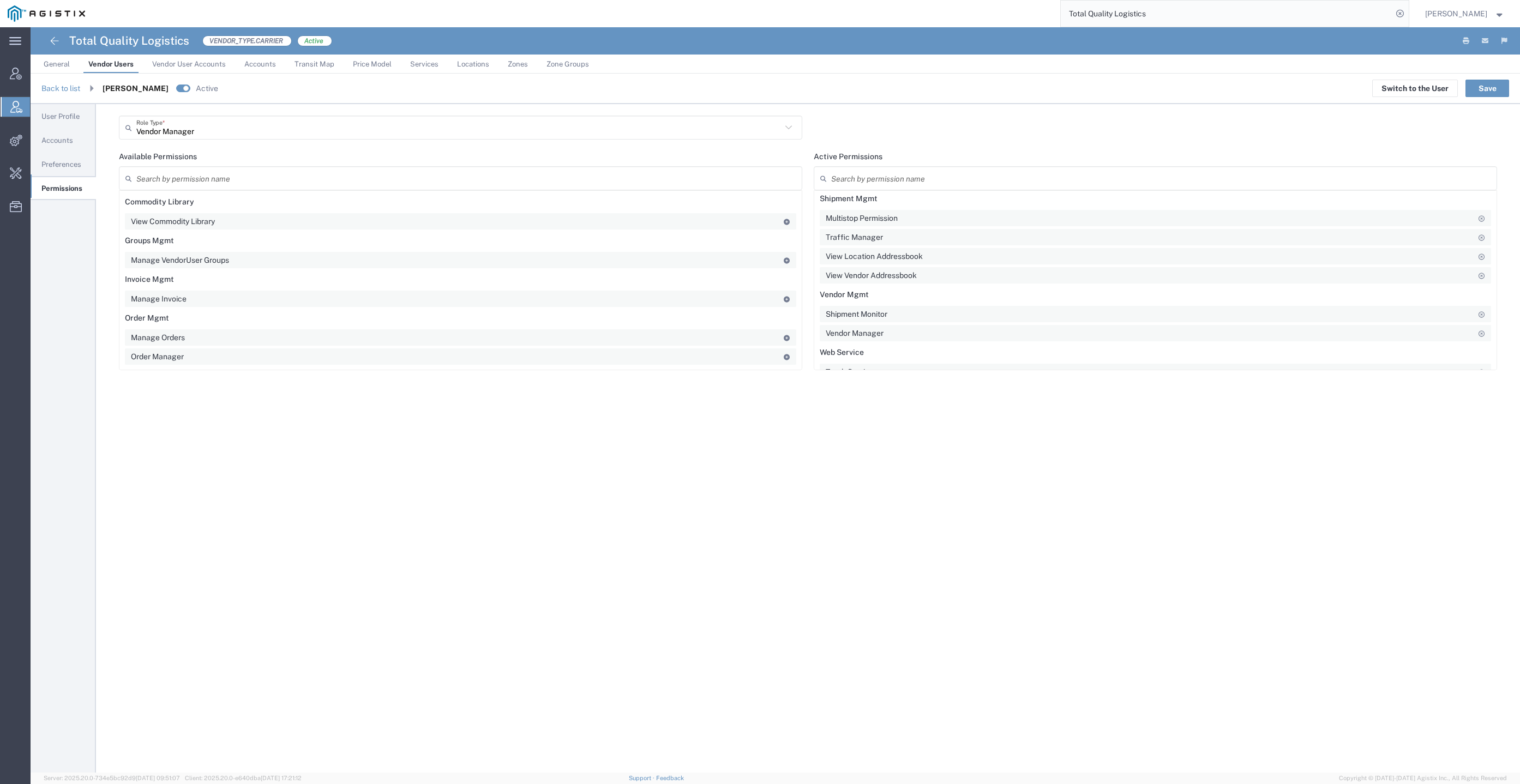
scroll to position [118, 0]
click at [1495, 79] on agx-vendor-user-header "Back to list James Brucker Active Switch to the User Save" at bounding box center [775, 89] width 1489 height 31
click at [1501, 94] on button "Save" at bounding box center [1487, 88] width 44 height 18
click at [1498, 94] on button "Save" at bounding box center [1487, 88] width 44 height 18
click at [67, 88] on link "Back to list" at bounding box center [60, 88] width 39 height 8
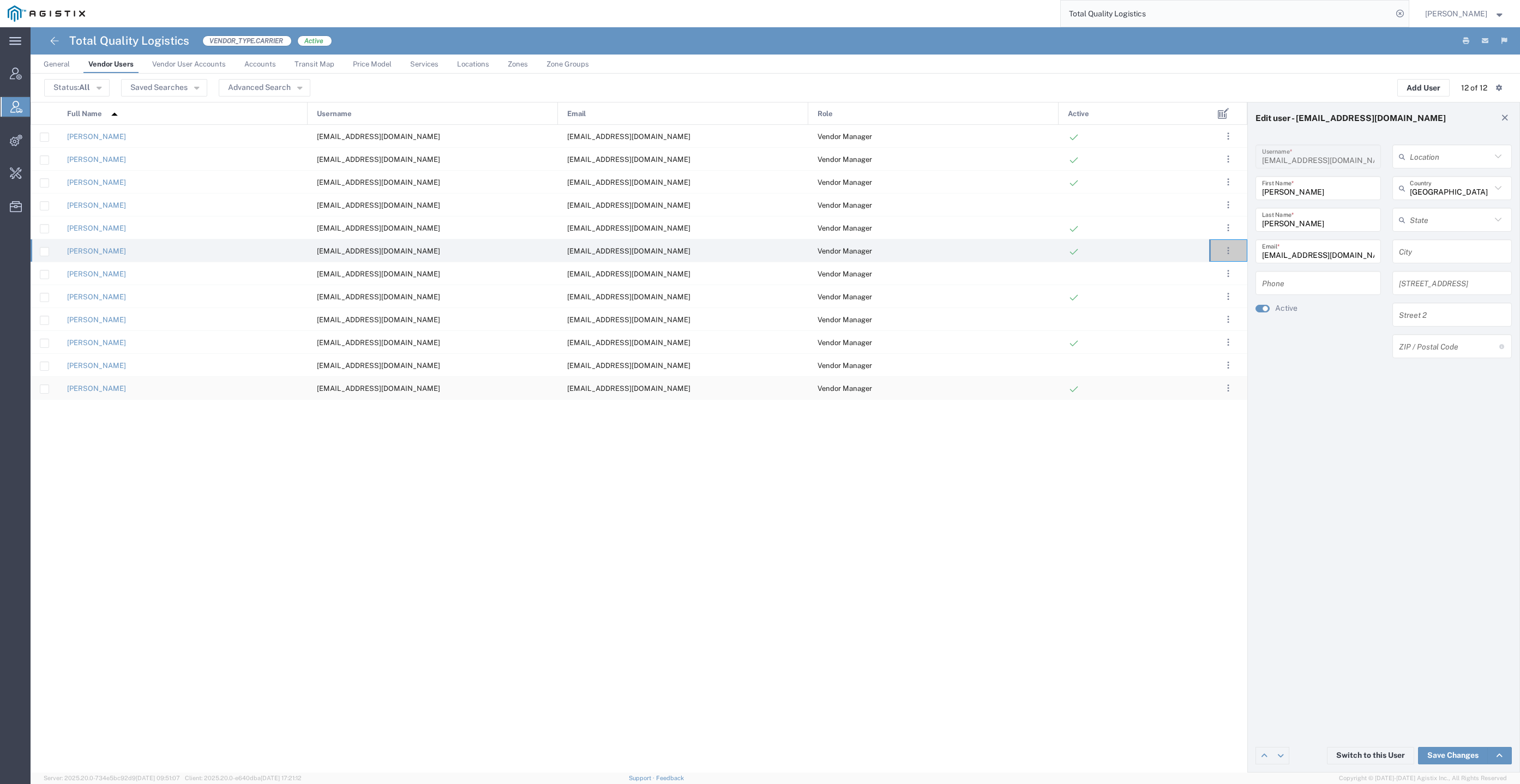
click at [794, 440] on div "Anthony Spearow lkqteam@tql.com lkqteam@tql.com Vendor Manager Dylan Heldman dh…" at bounding box center [619, 449] width 1178 height 648
click at [60, 61] on span "General" at bounding box center [57, 64] width 26 height 8
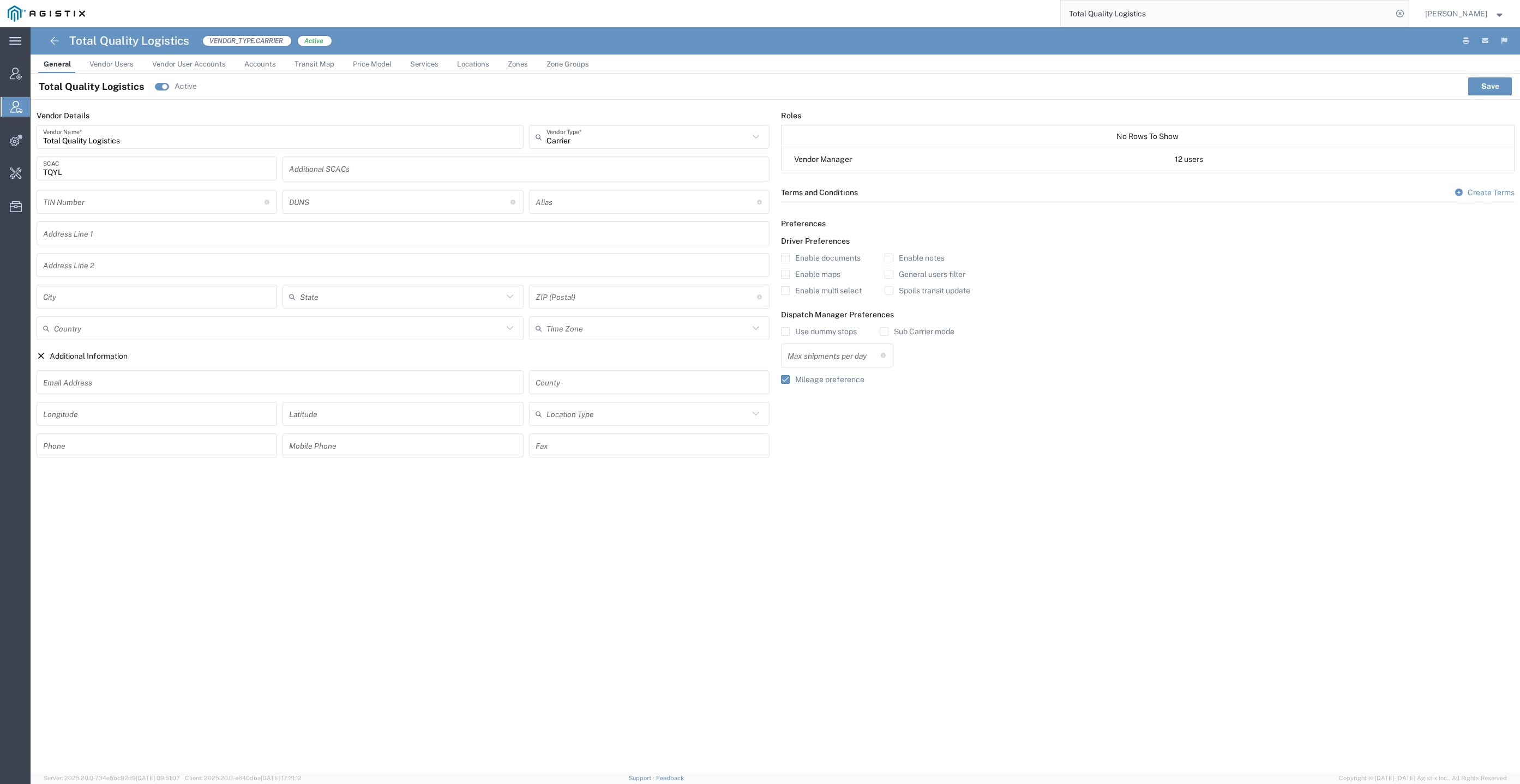
click at [110, 61] on span "Vendor Users" at bounding box center [112, 64] width 44 height 8
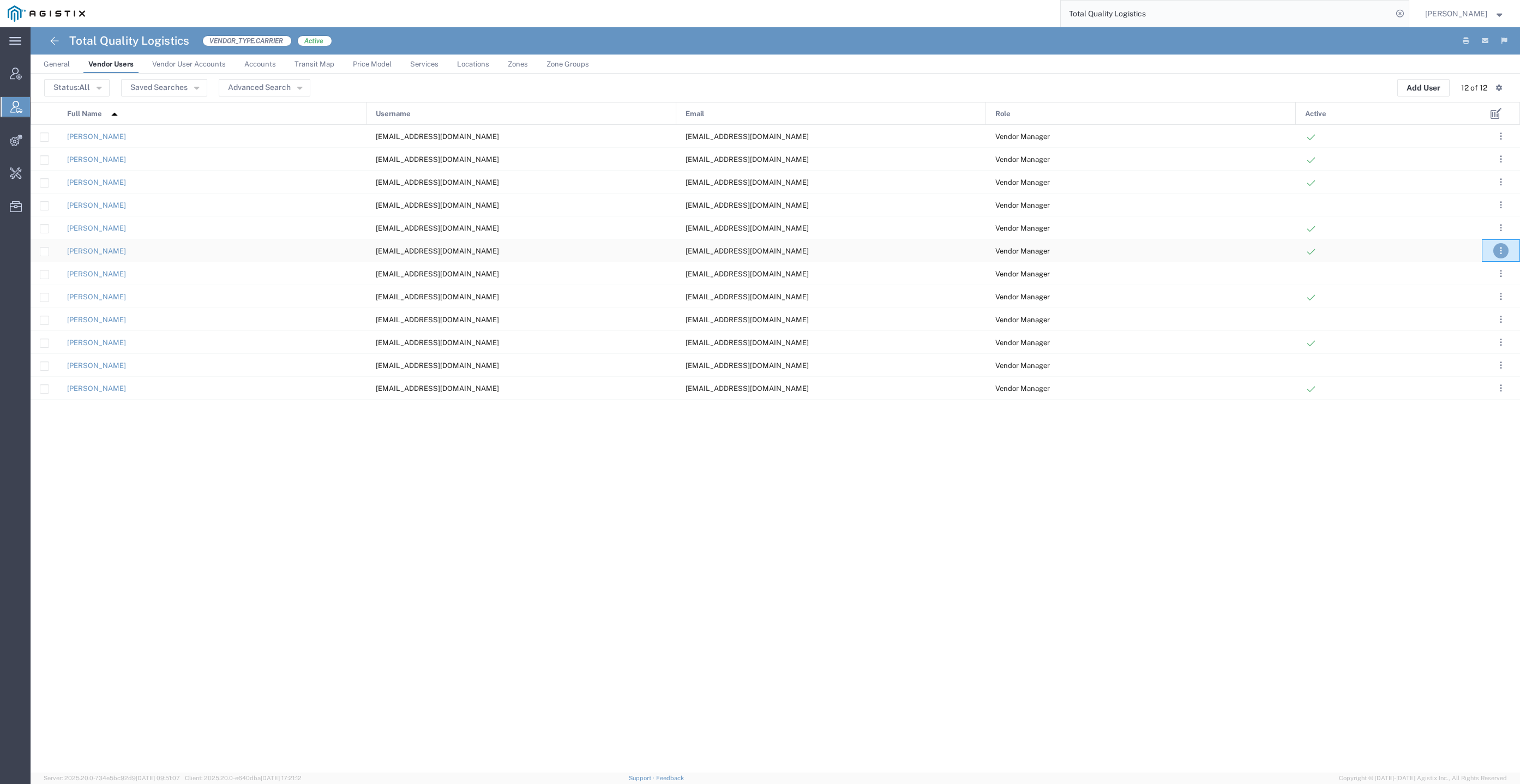
click at [1505, 246] on button ". . ." at bounding box center [1501, 251] width 15 height 15
click at [1472, 332] on link "Clone User" at bounding box center [1456, 335] width 48 height 8
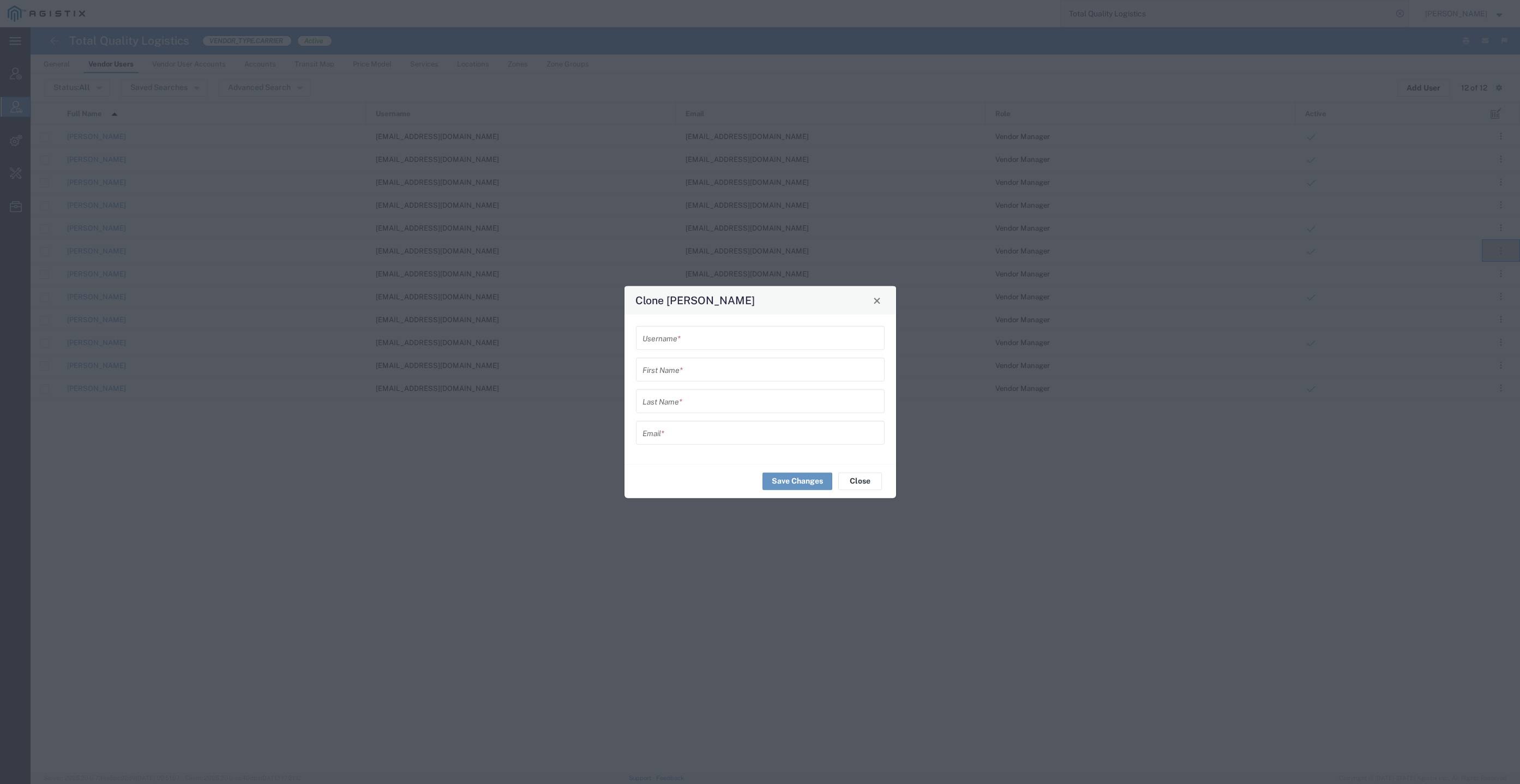
click at [698, 426] on input "text" at bounding box center [760, 433] width 236 height 19
paste input "CFassi@tql.com"
type input "CFassi@tql.com"
click at [705, 397] on input "text" at bounding box center [760, 400] width 236 height 19
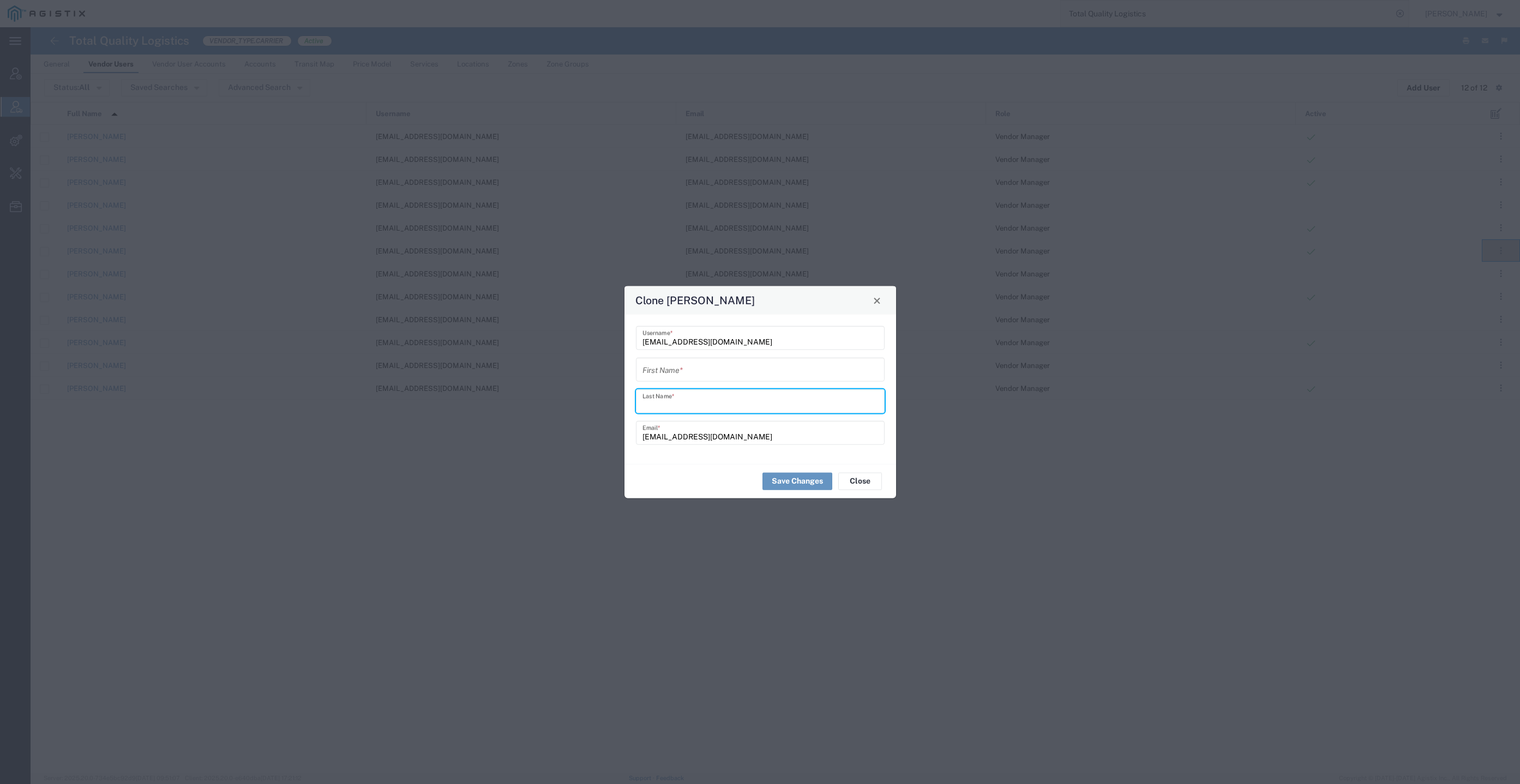
paste input "Christopher Fassi"
type input "Christopher Fassi"
click at [705, 374] on input "text" at bounding box center [760, 369] width 236 height 19
paste input "Christopher Fassi"
type input "Christopher Fassi"
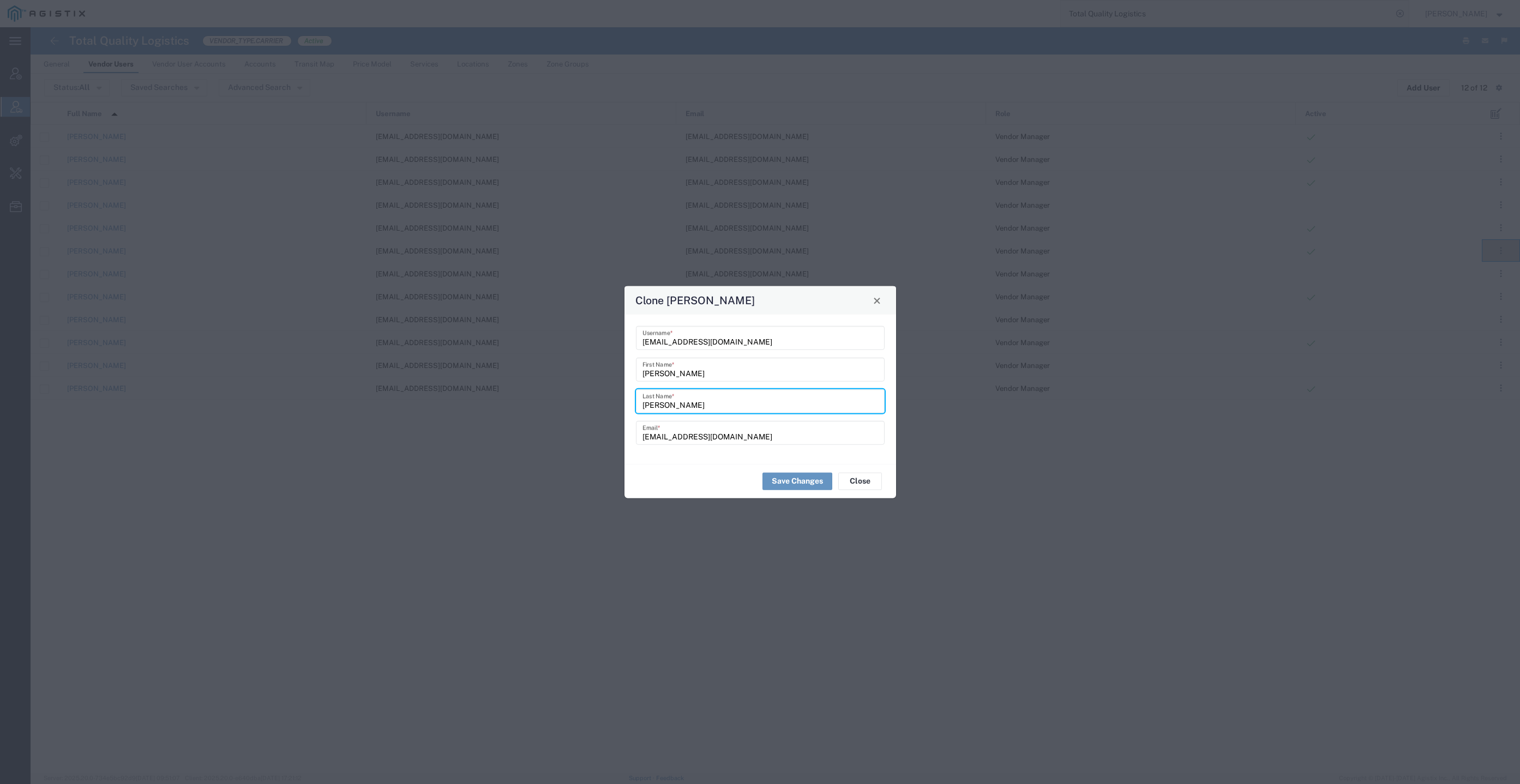
click at [662, 404] on input "Christopher Fassi" at bounding box center [760, 400] width 236 height 19
type input "Fassi"
click at [689, 377] on input "Christopher Fassi" at bounding box center [760, 369] width 236 height 19
click at [689, 377] on input "Christopher" at bounding box center [760, 369] width 236 height 19
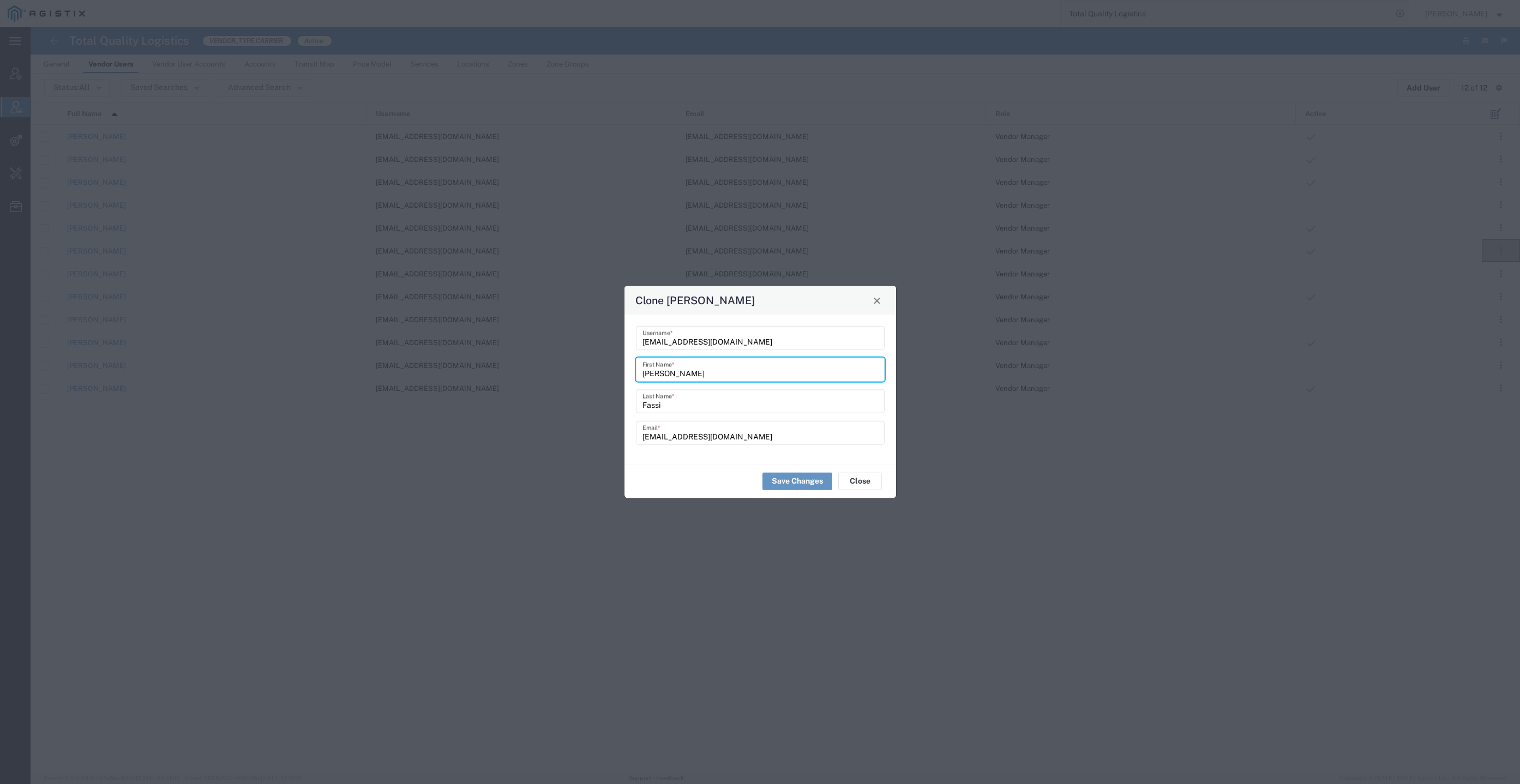
type input "Christopher"
click at [641, 372] on div "Christopher First Name *" at bounding box center [760, 369] width 249 height 24
click at [643, 374] on input "Christopher" at bounding box center [760, 369] width 236 height 19
click at [697, 372] on input "Christopher" at bounding box center [760, 369] width 236 height 19
click at [703, 403] on input "Fassi" at bounding box center [760, 400] width 236 height 19
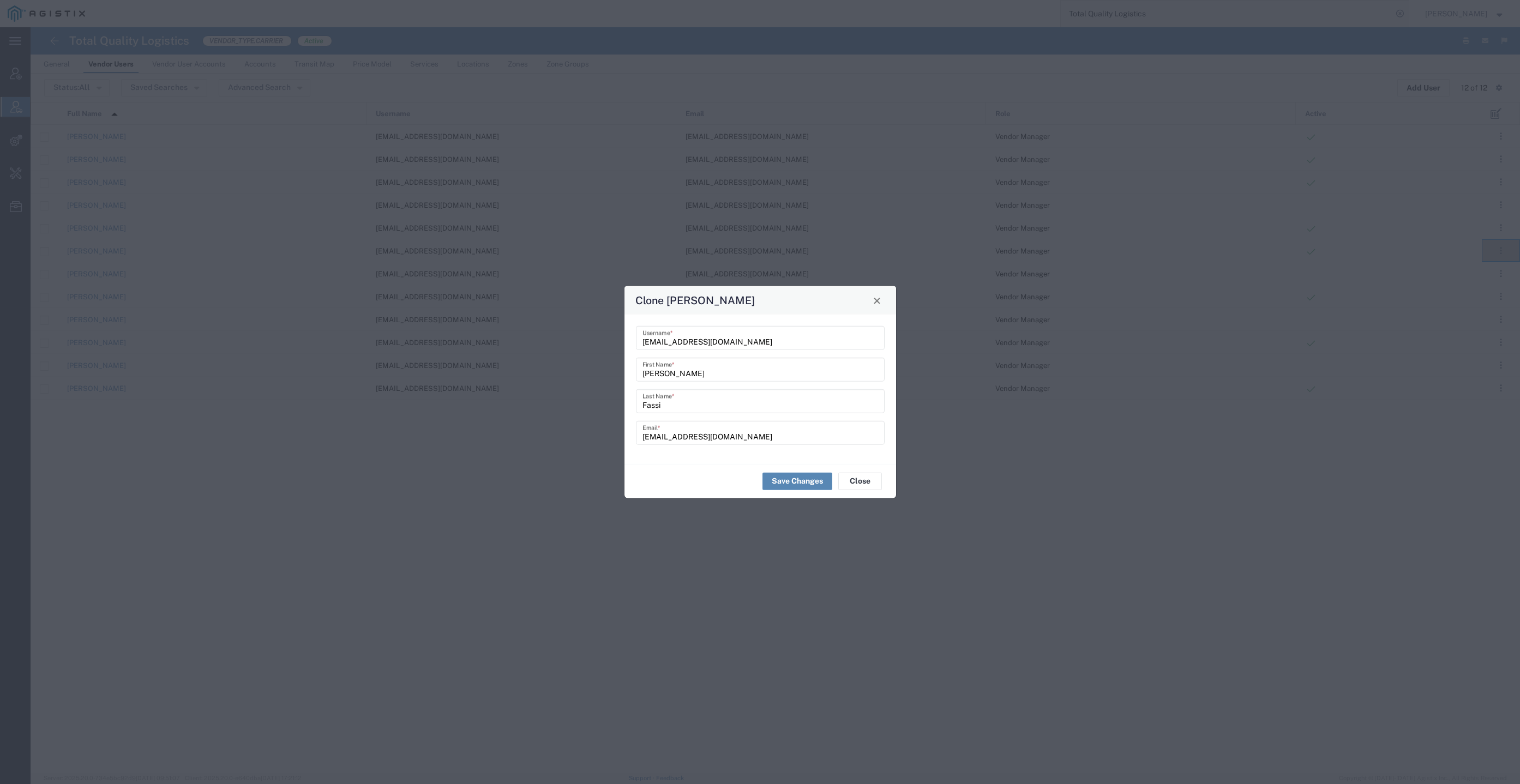
click at [794, 479] on button "Save Changes" at bounding box center [797, 481] width 70 height 18
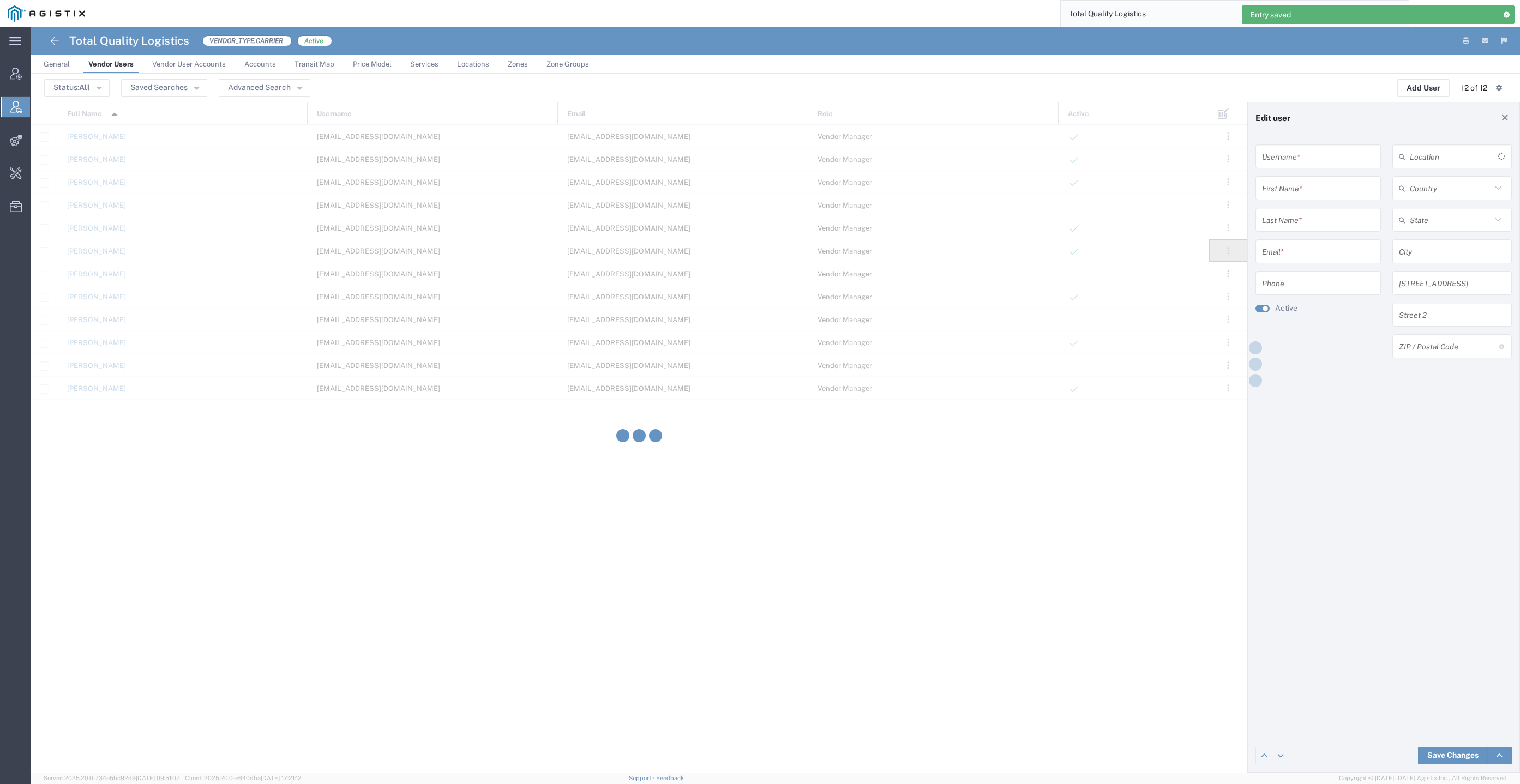
type input "cfassi@tql.com"
type input "Christopher"
type input "Fassi"
type input "cfassi@tql.com"
type input "[GEOGRAPHIC_DATA]"
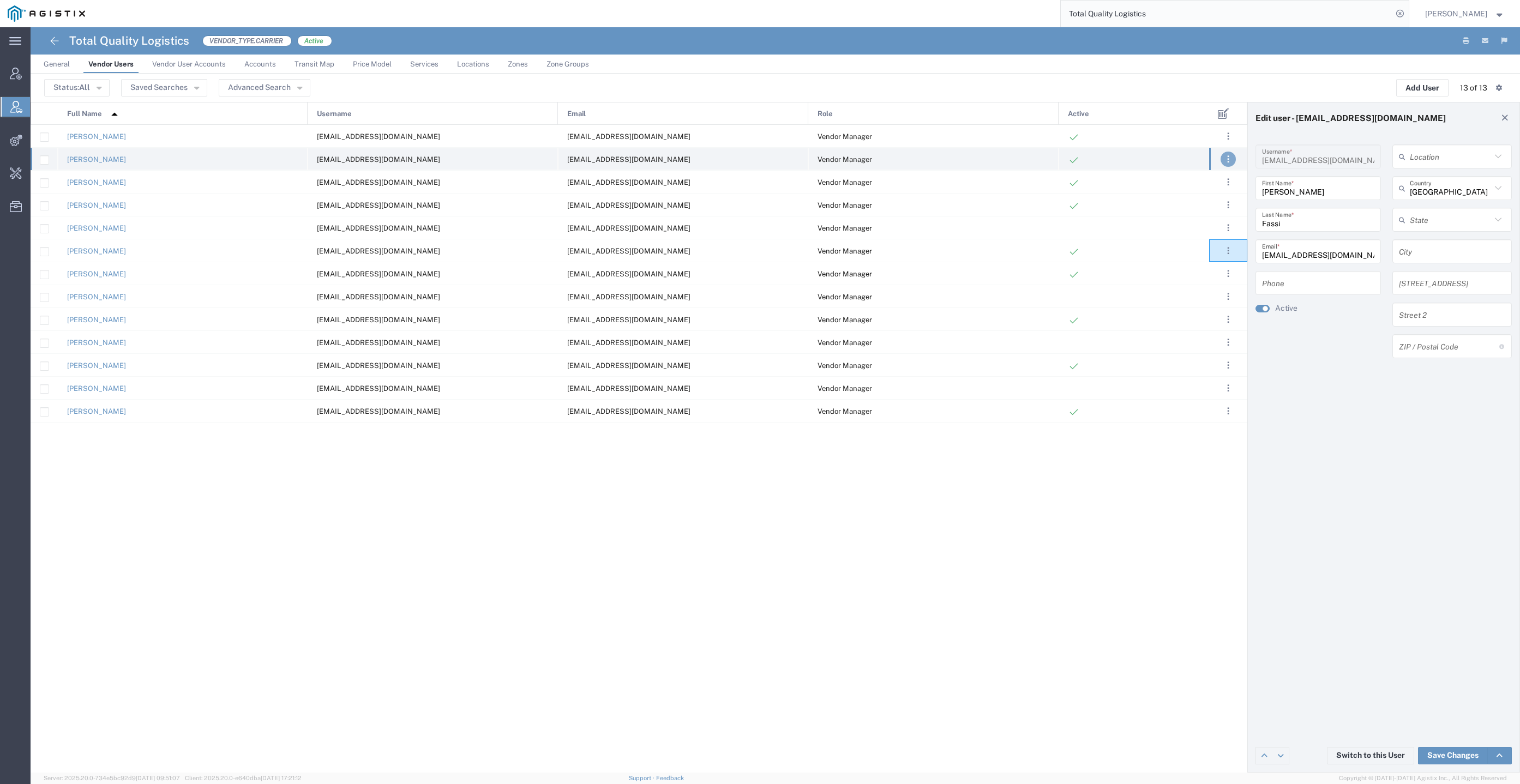
click at [1230, 157] on button ". . ." at bounding box center [1228, 159] width 15 height 15
click at [1172, 191] on link "Edit" at bounding box center [1172, 191] width 24 height 8
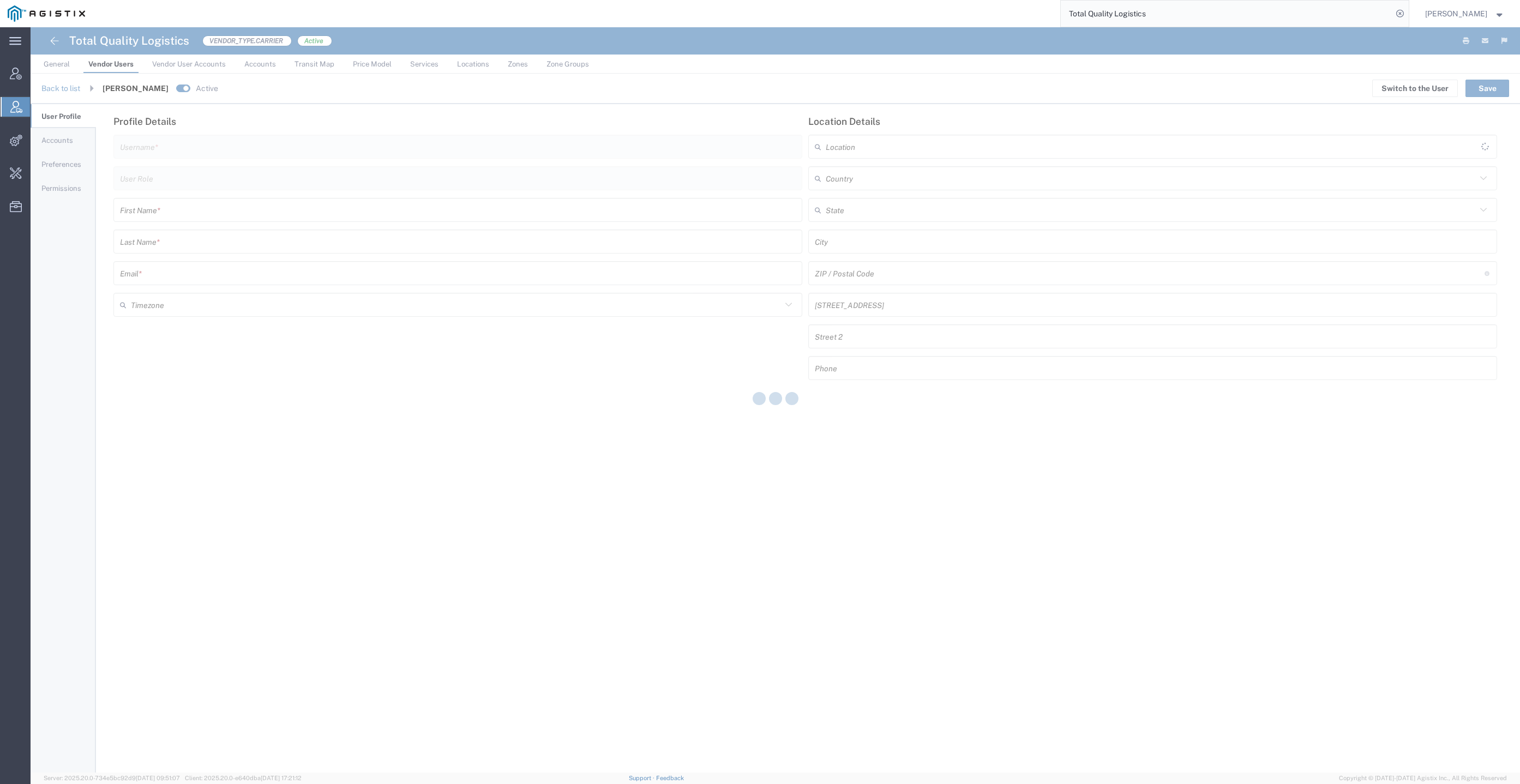
type input "cfassi@tql.com"
type input "Vendor Manager"
type input "Christopher"
type input "Fassi"
type input "cfassi@tql.com"
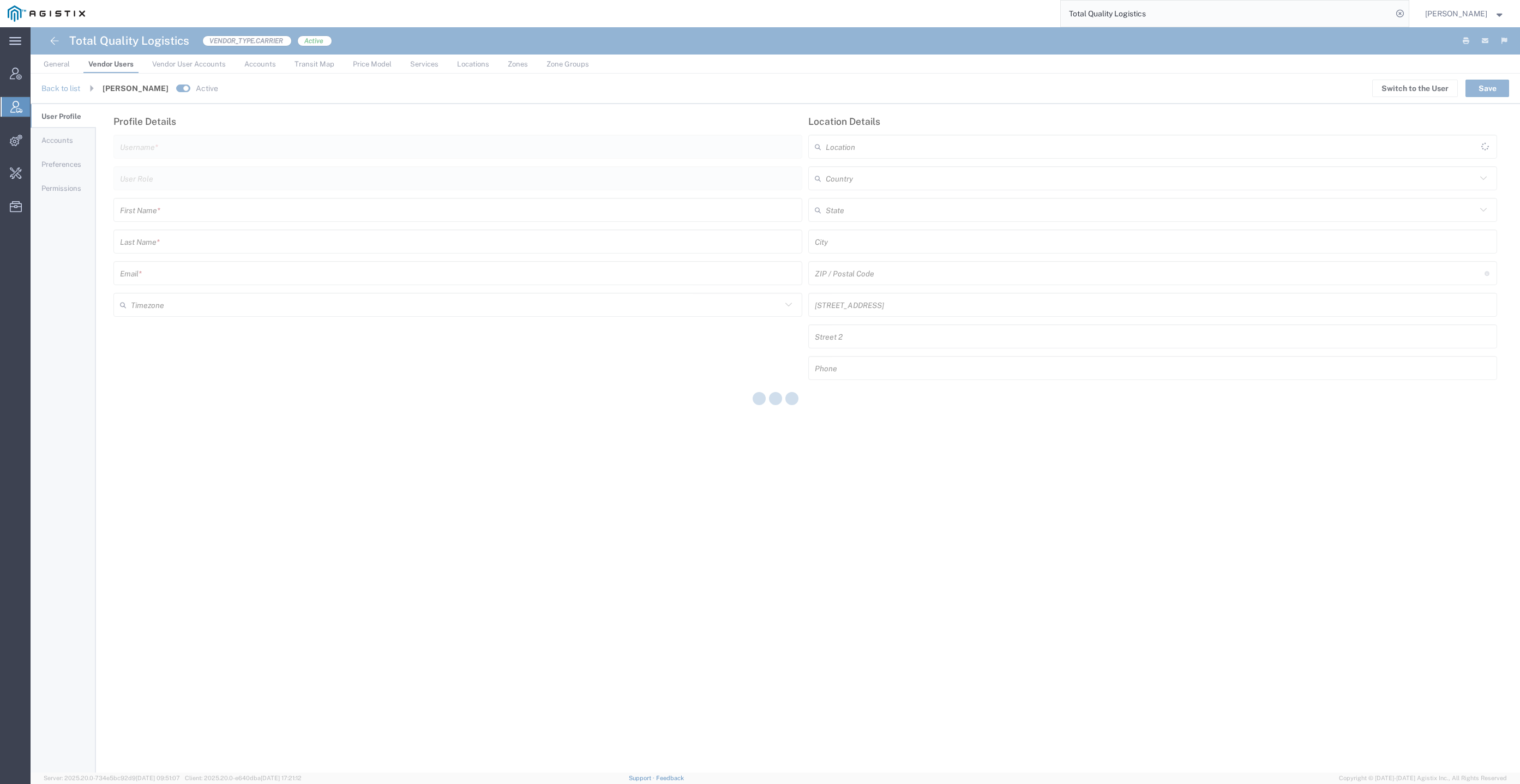
type input "[GEOGRAPHIC_DATA]"
type input "America/Los-Angeles"
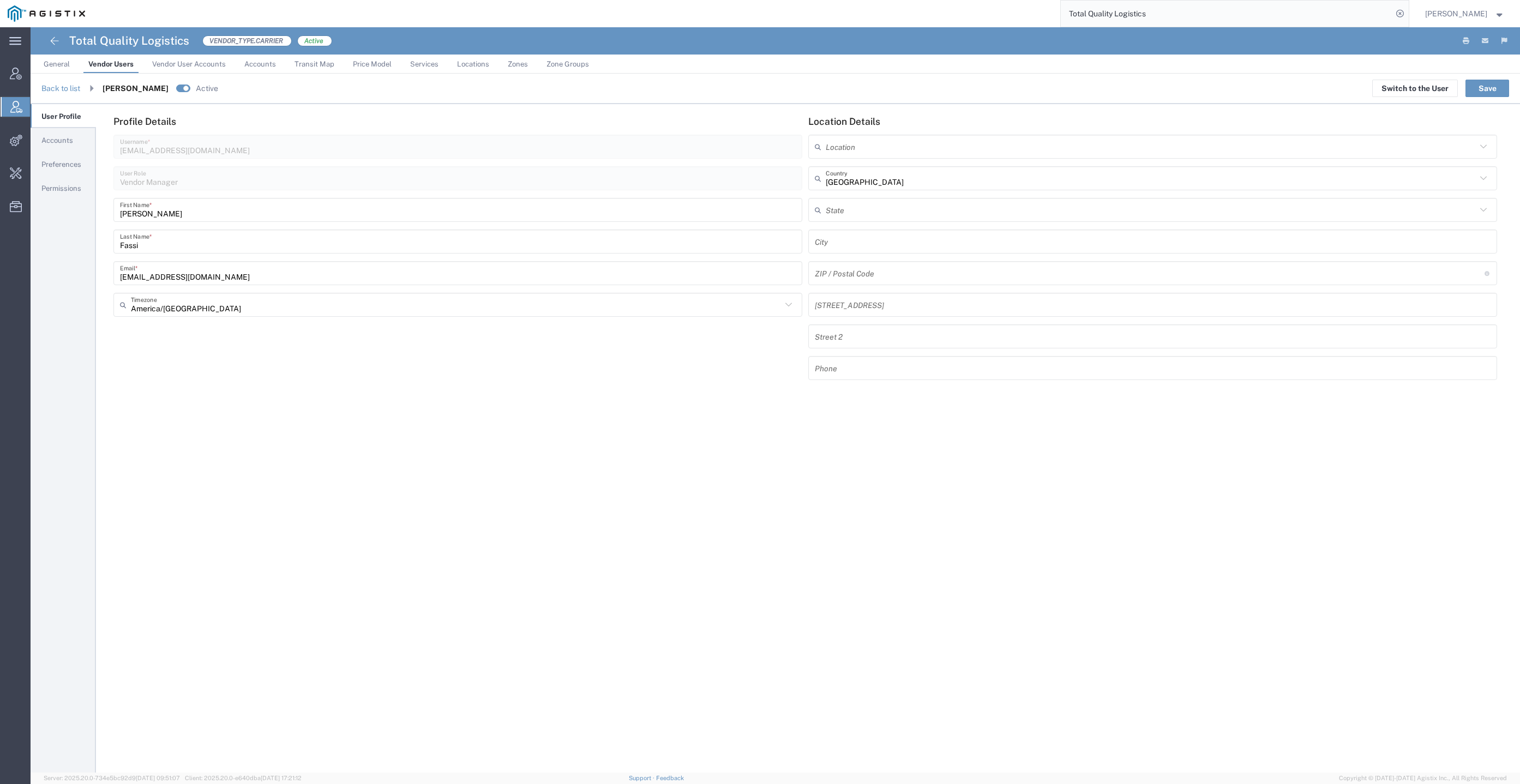
click at [79, 132] on link "Accounts" at bounding box center [63, 140] width 65 height 22
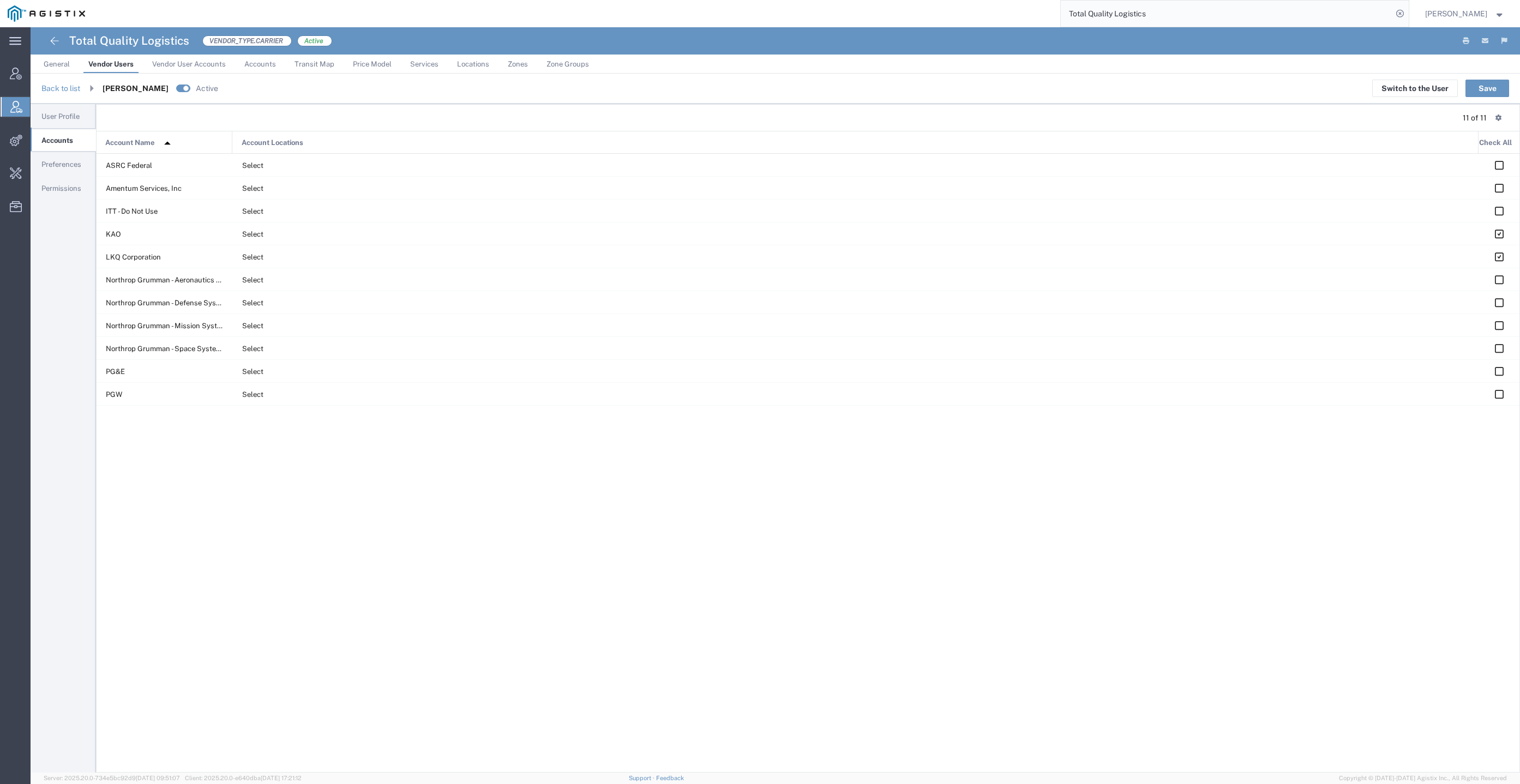
click at [75, 160] on span "Preferences" at bounding box center [61, 164] width 40 height 8
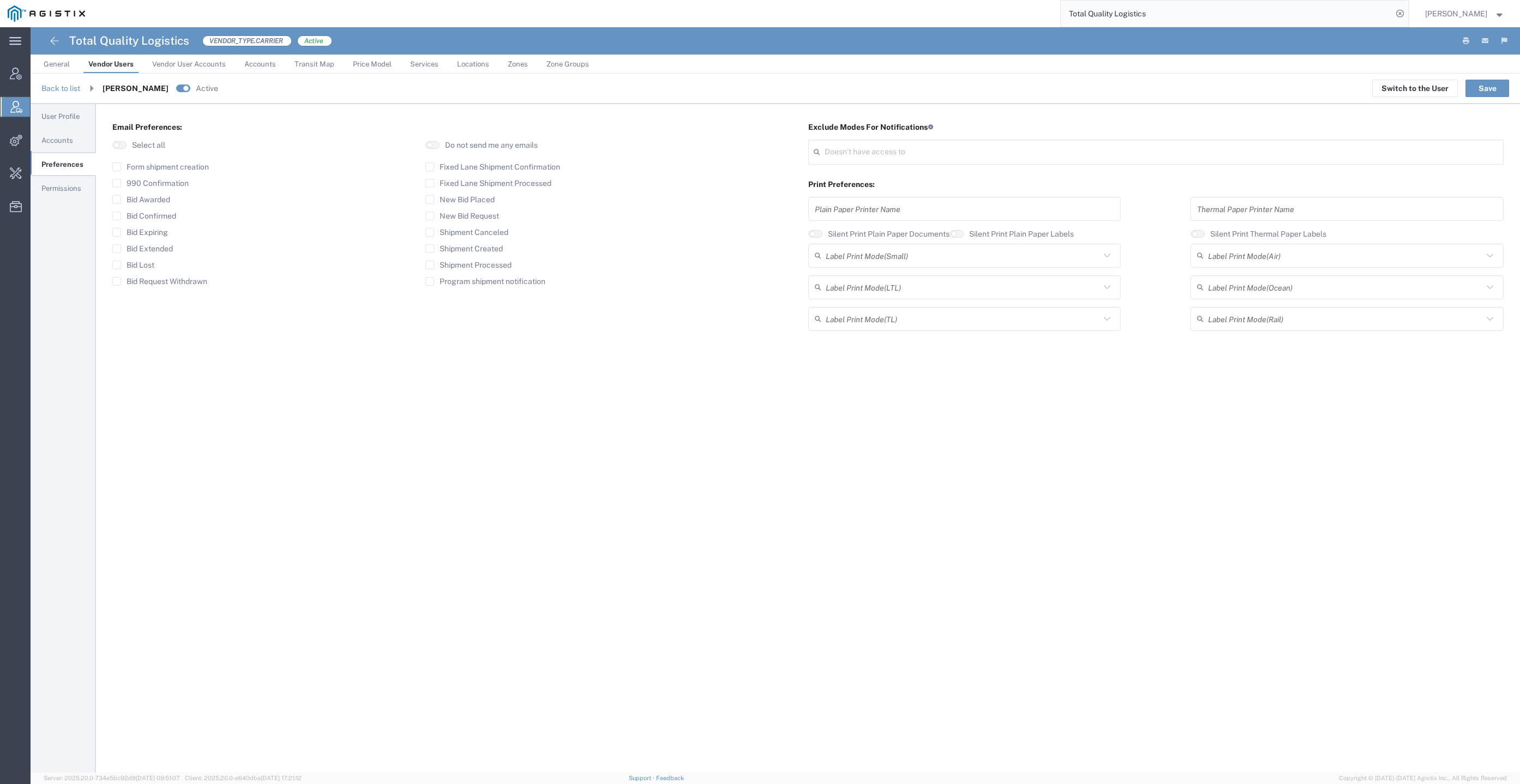
type input "Select"
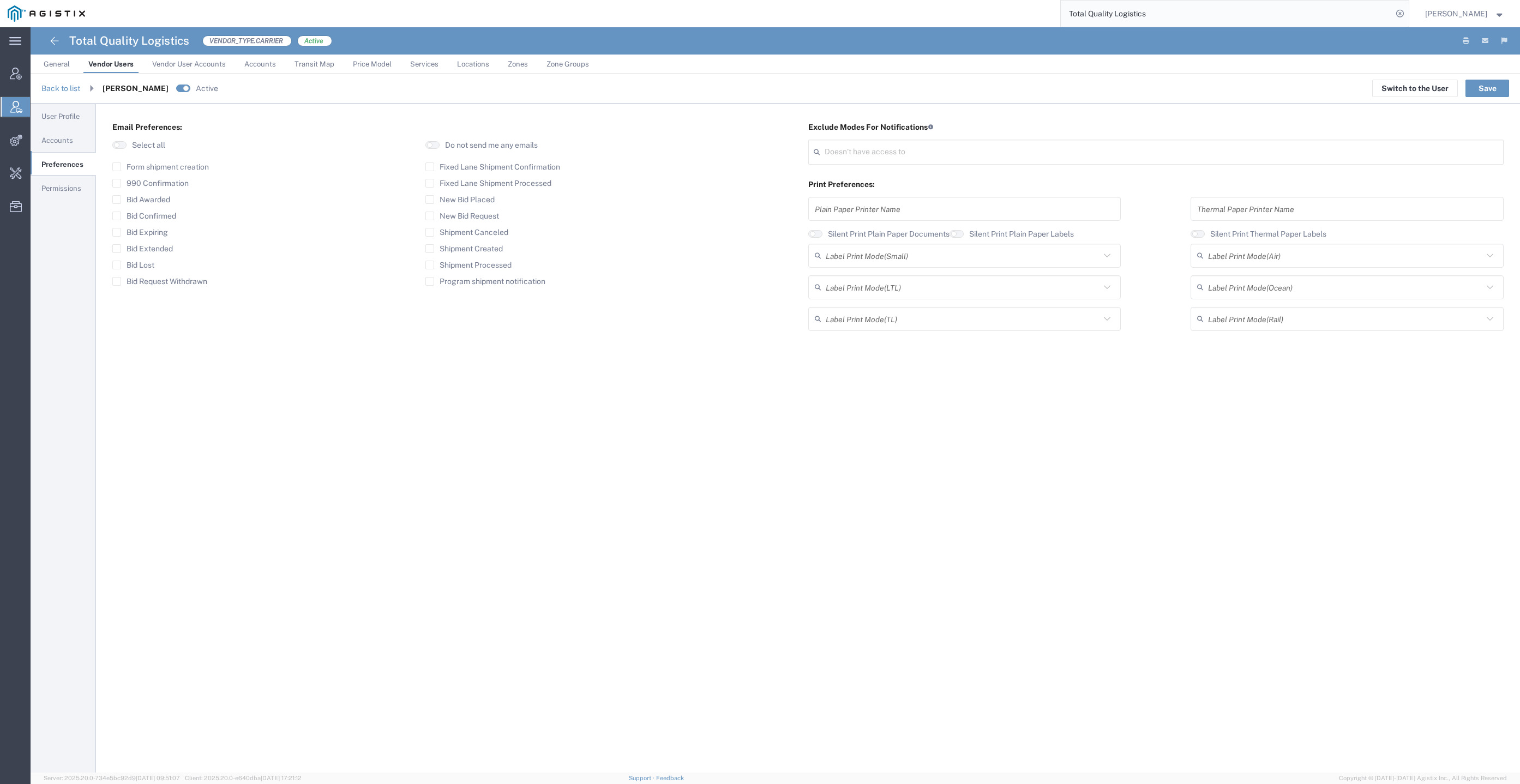
type input "Select"
click at [200, 286] on div "Form shipment creation 990 Confirmation Bid Awarded Bid Confirmed Bid Expiring …" at bounding box center [251, 227] width 278 height 131
click at [186, 279] on label "Bid Request Withdrawn" at bounding box center [160, 281] width 95 height 8
click at [116, 282] on input "Bid Request Withdrawn" at bounding box center [116, 282] width 0 height 0
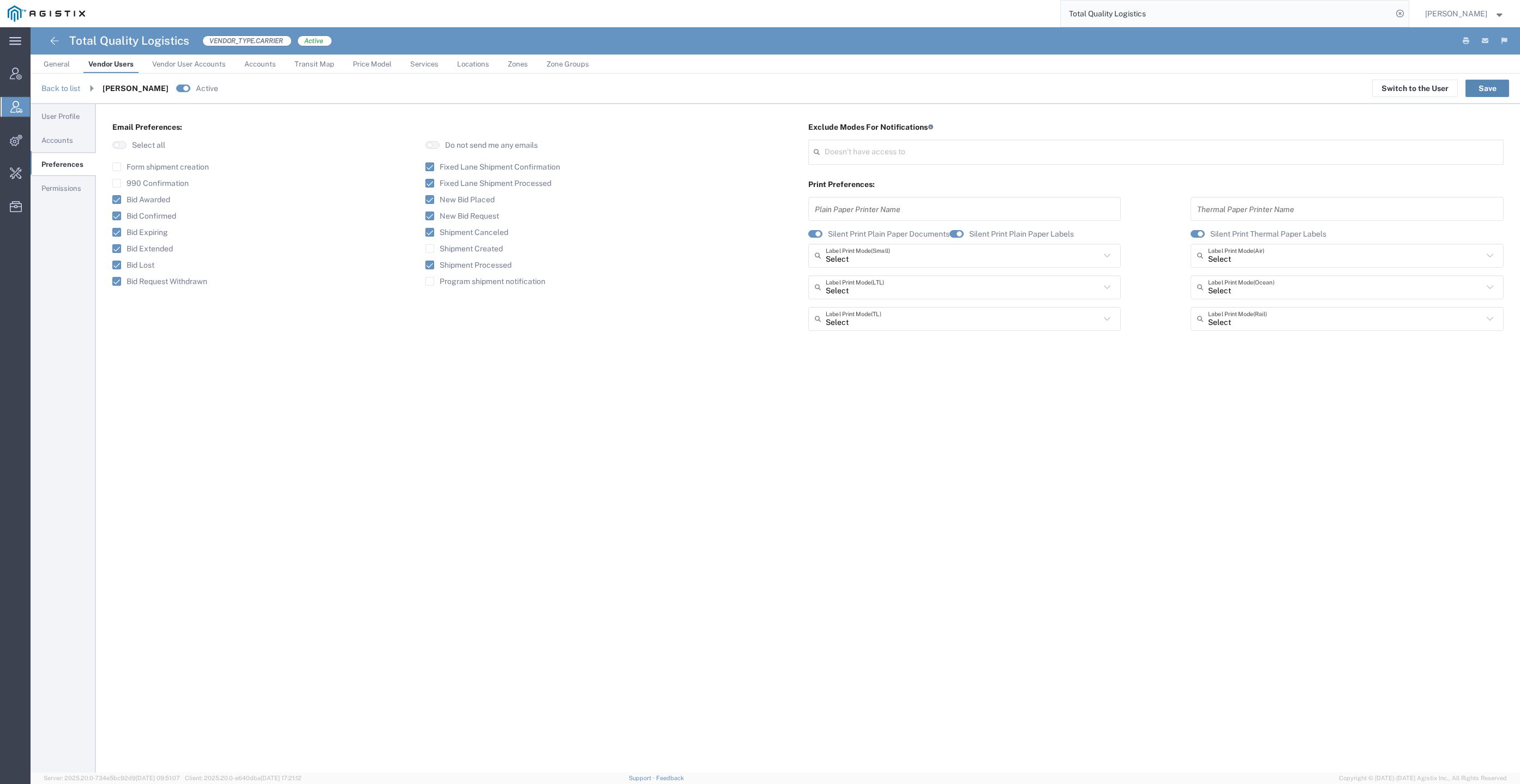
click at [1482, 92] on button "Save" at bounding box center [1487, 88] width 44 height 18
click at [67, 84] on link "Back to list" at bounding box center [60, 88] width 39 height 8
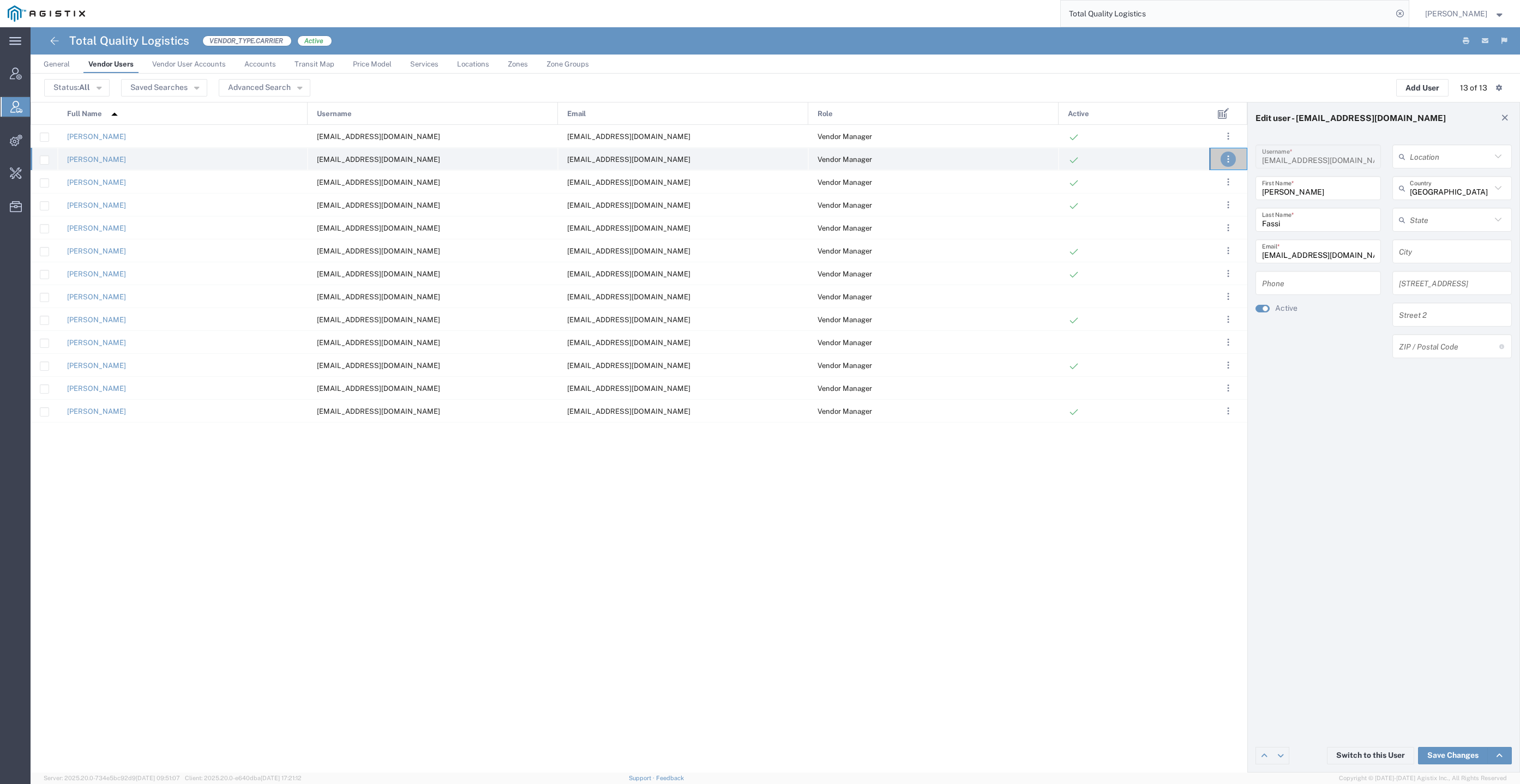
click at [1227, 160] on span ". . ." at bounding box center [1228, 158] width 2 height 13
click at [1203, 246] on link "Clone User" at bounding box center [1184, 243] width 48 height 8
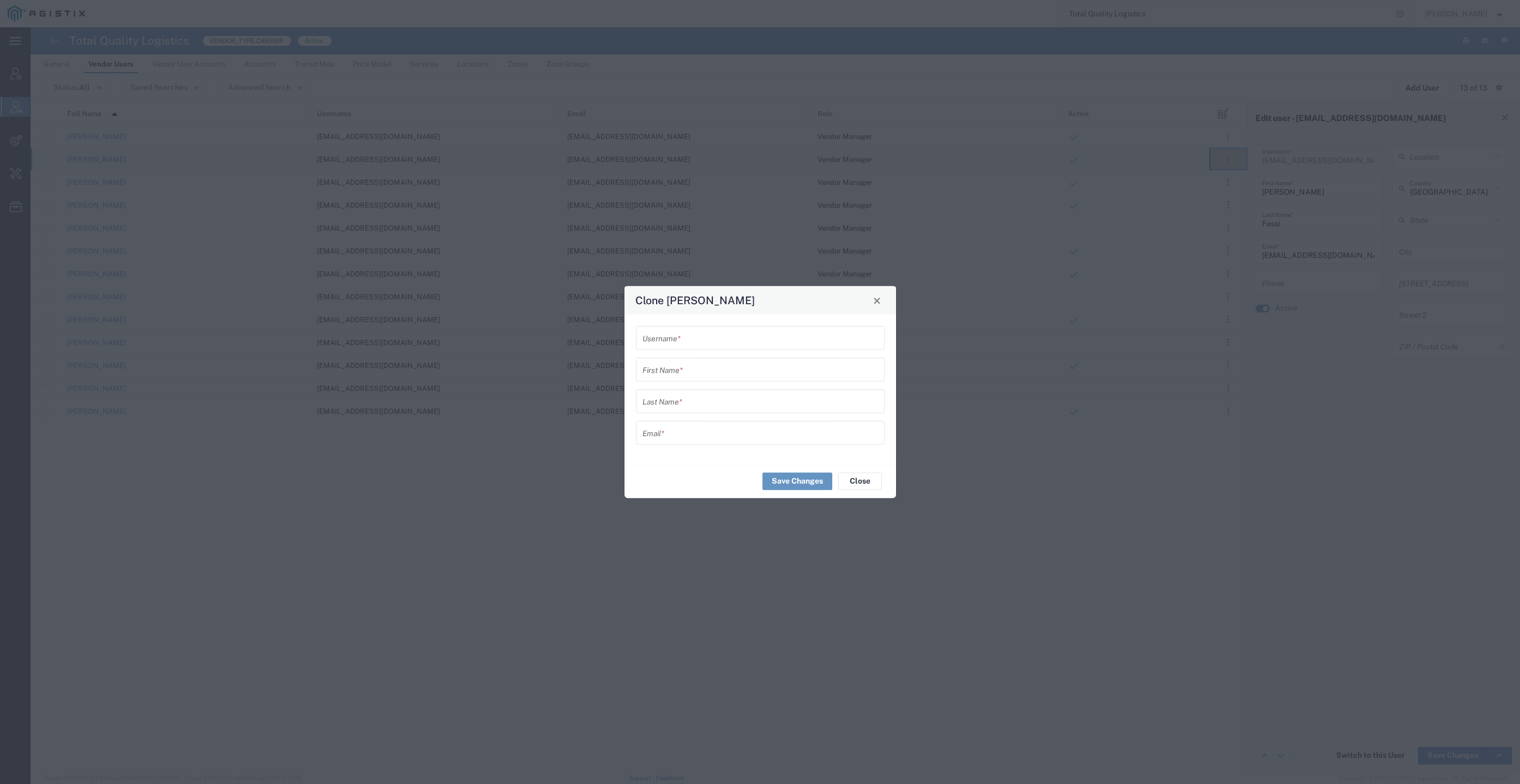
drag, startPoint x: 643, startPoint y: 425, endPoint x: 653, endPoint y: 430, distance: 11.2
click at [646, 425] on input "text" at bounding box center [760, 433] width 236 height 19
paste input "CTucker@tql.com"
type input "CTucker@tql.com"
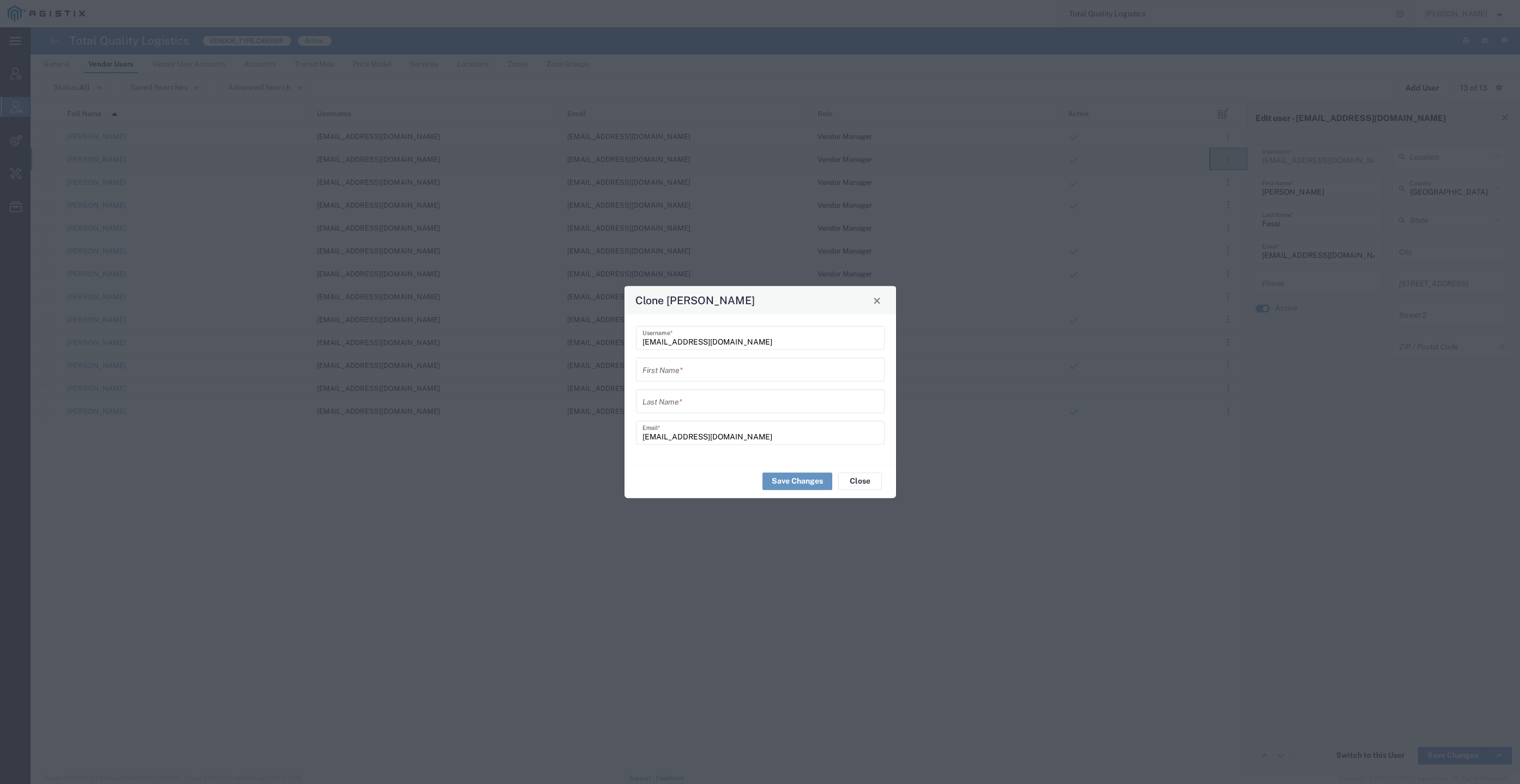
click at [735, 409] on input "text" at bounding box center [760, 400] width 236 height 19
paste input "Caden Tucker"
type input "Caden Tucker"
click at [706, 370] on input "text" at bounding box center [760, 369] width 236 height 19
paste input "Caden Tucker"
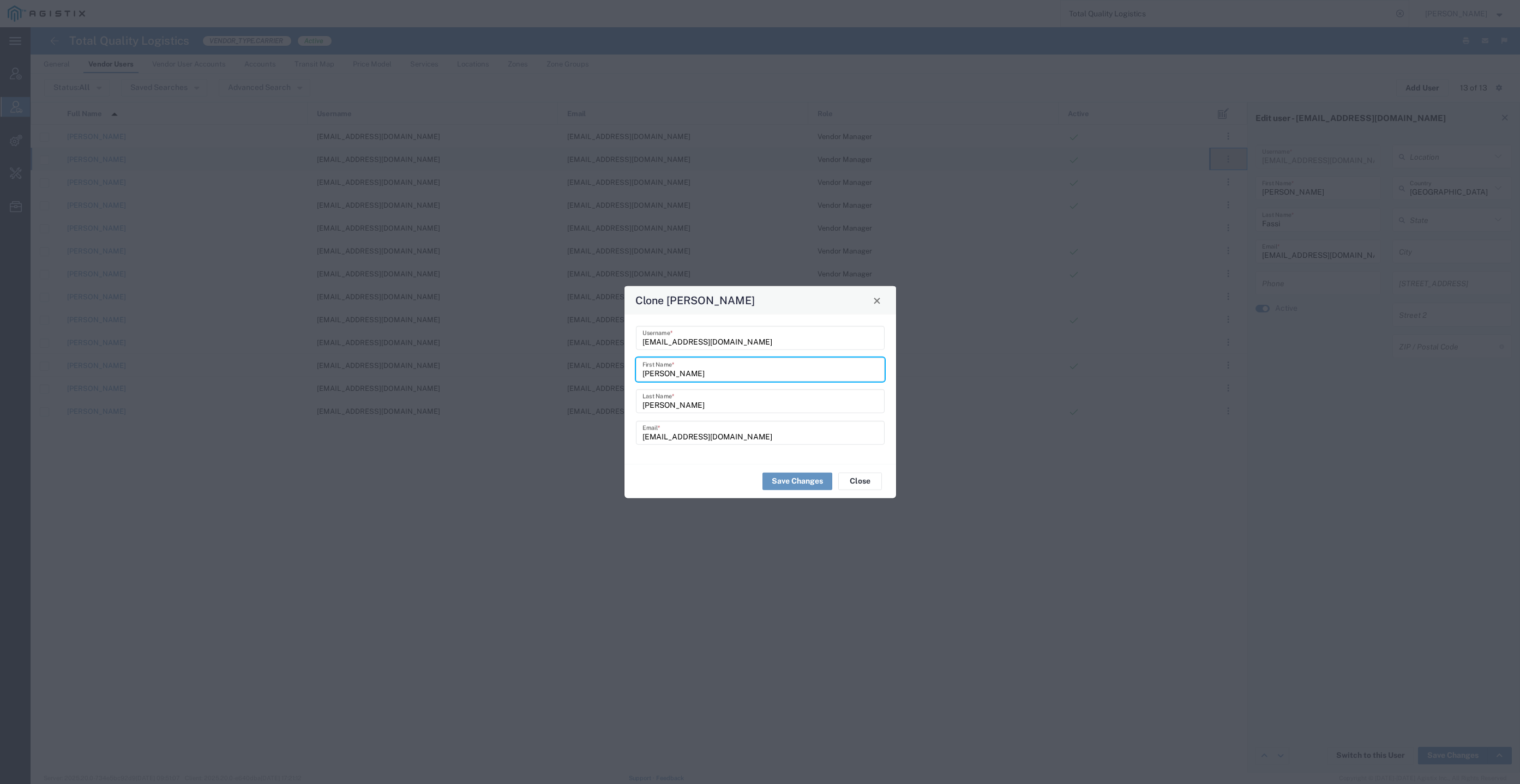
type input "Caden Tucker"
click at [656, 401] on input "Caden Tucker" at bounding box center [760, 400] width 236 height 19
type input "Tucker"
click at [683, 377] on input "Caden Tucker" at bounding box center [760, 369] width 236 height 19
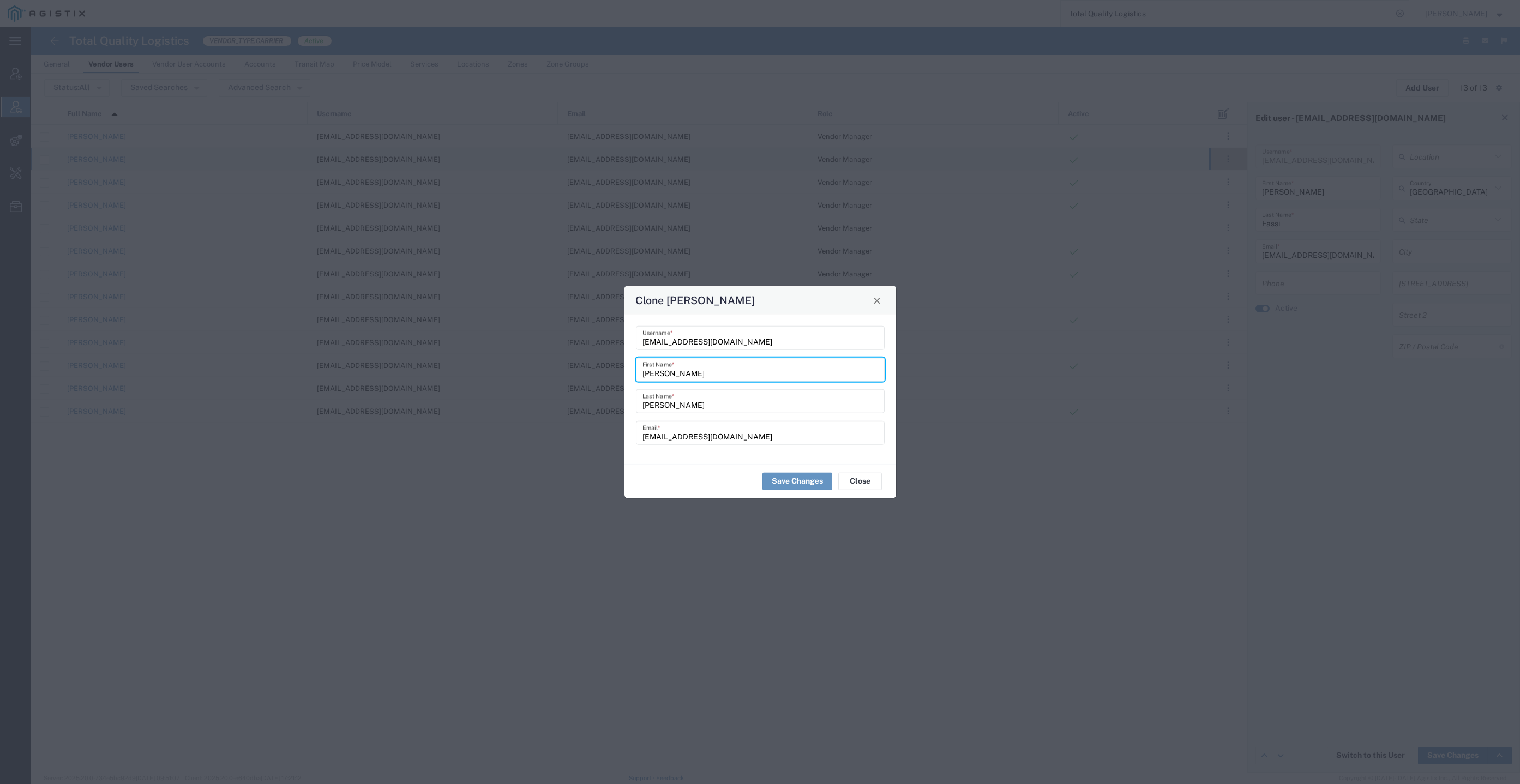
click at [683, 377] on input "Caden Tucker" at bounding box center [760, 369] width 236 height 19
click at [643, 374] on input "Caden" at bounding box center [760, 369] width 236 height 19
click at [680, 374] on input "Caden" at bounding box center [760, 369] width 236 height 19
type input "Caden"
click at [699, 417] on form "CTucker@tql.com Username * Caden First Name * Tucker Last Name * CTucker@tql.co…" at bounding box center [760, 385] width 249 height 119
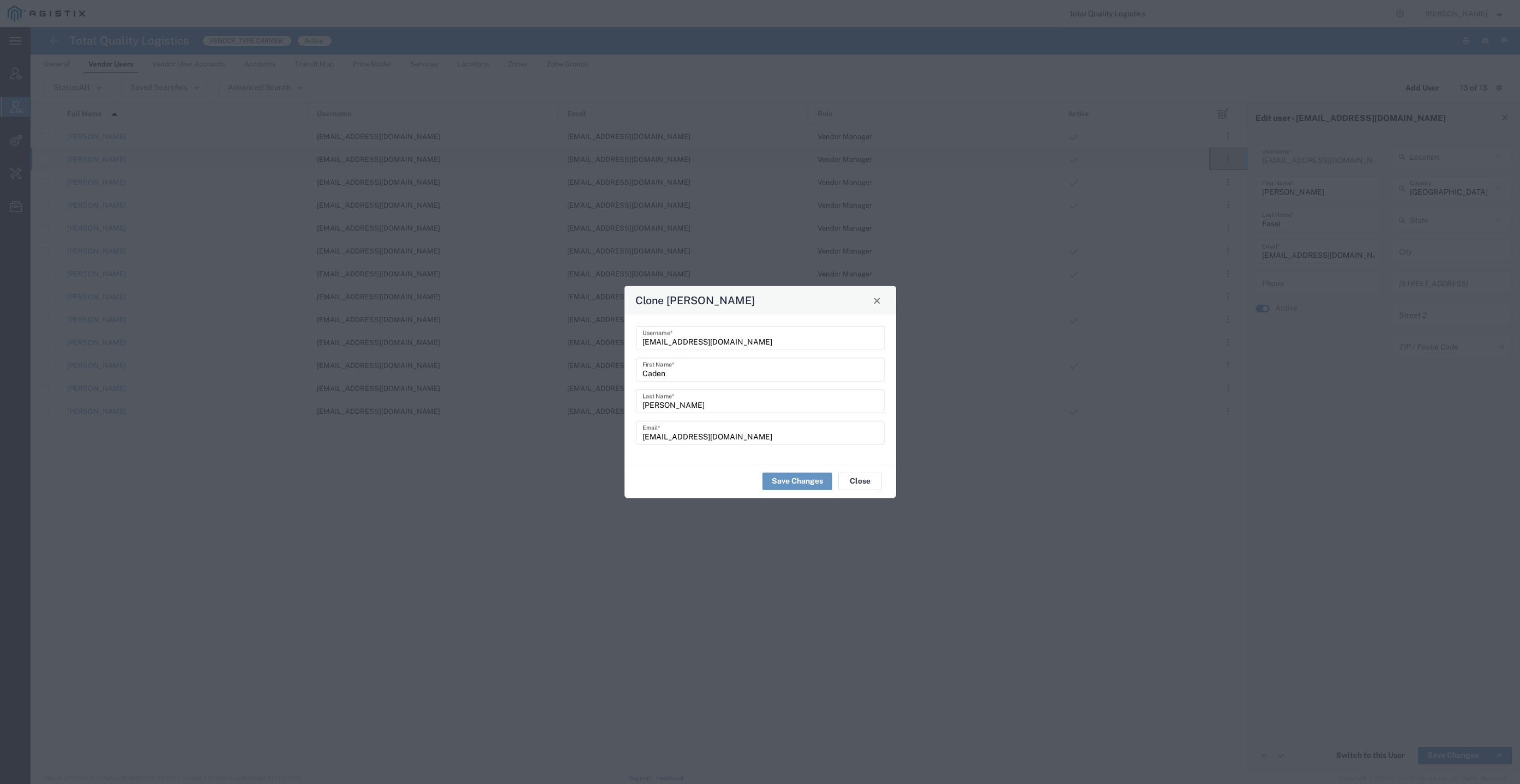
click at [689, 413] on div "Tucker Last Name *" at bounding box center [760, 401] width 249 height 24
click at [666, 406] on input "Tucker" at bounding box center [760, 400] width 236 height 19
click at [645, 409] on input "Tucker" at bounding box center [760, 400] width 236 height 19
click at [643, 409] on input "Tucker" at bounding box center [760, 400] width 236 height 19
click at [724, 435] on input "CTucker@tql.com" at bounding box center [760, 433] width 236 height 19
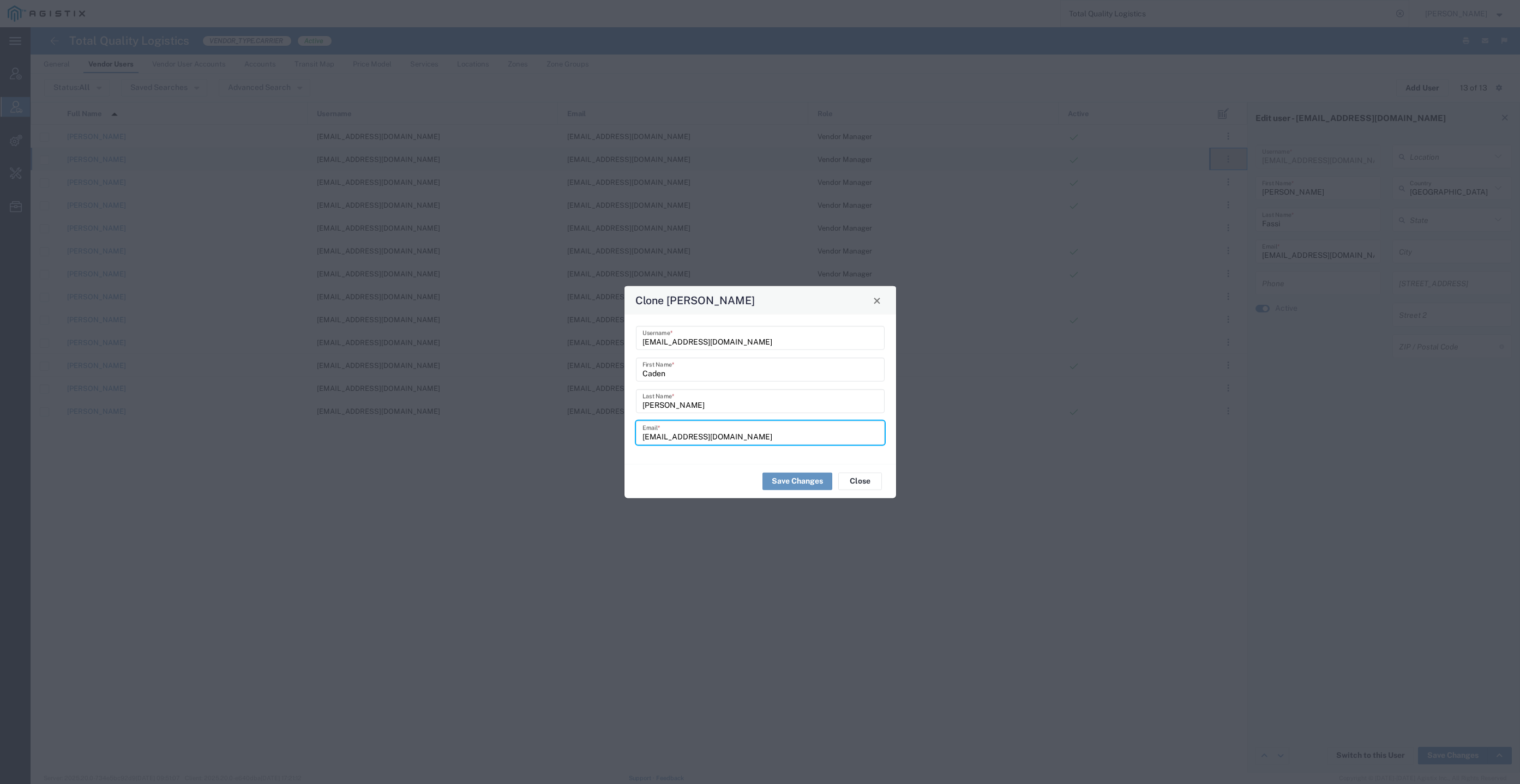
click at [734, 344] on input "CTucker@tql.com" at bounding box center [760, 338] width 236 height 19
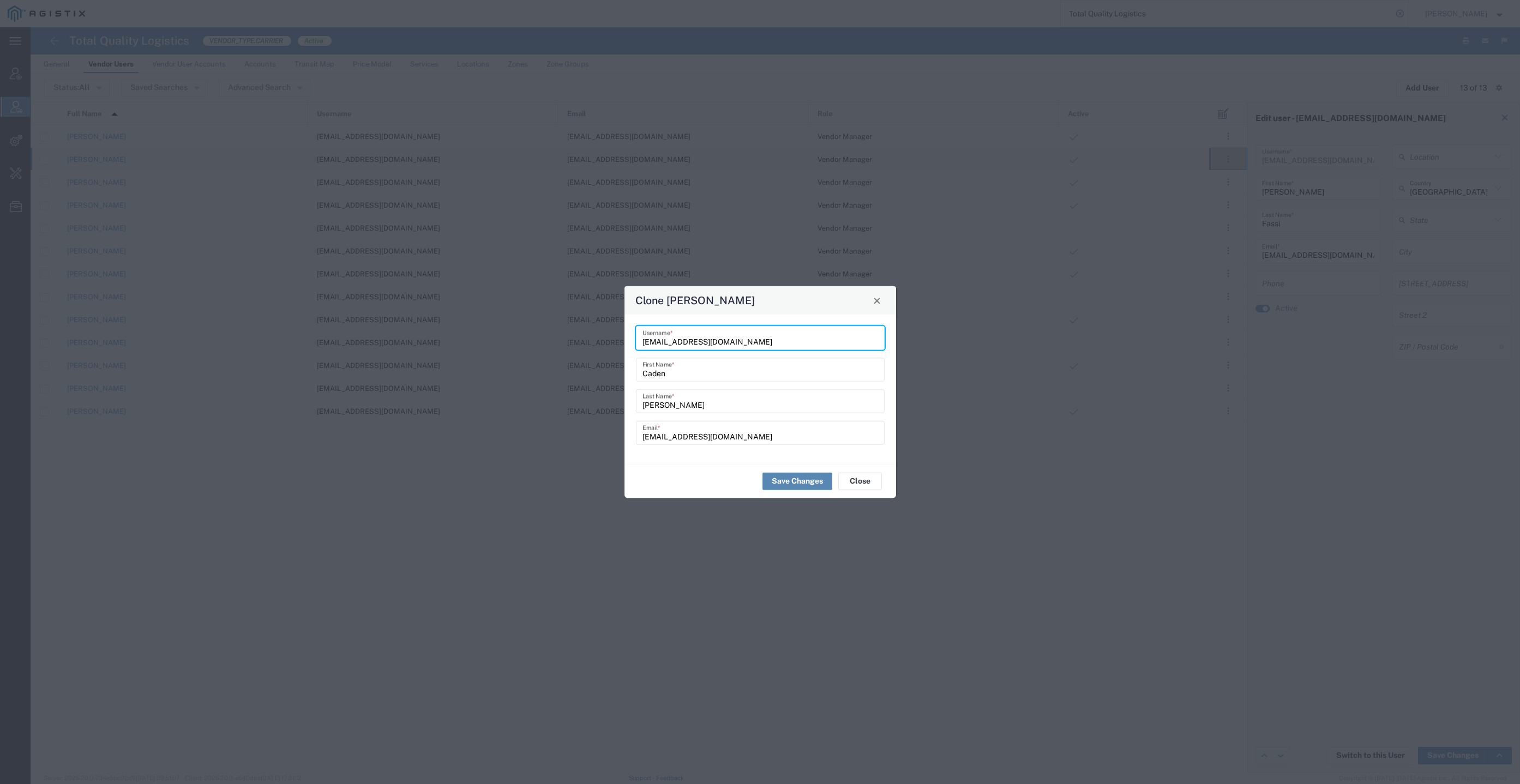
click at [807, 479] on button "Save Changes" at bounding box center [797, 481] width 70 height 18
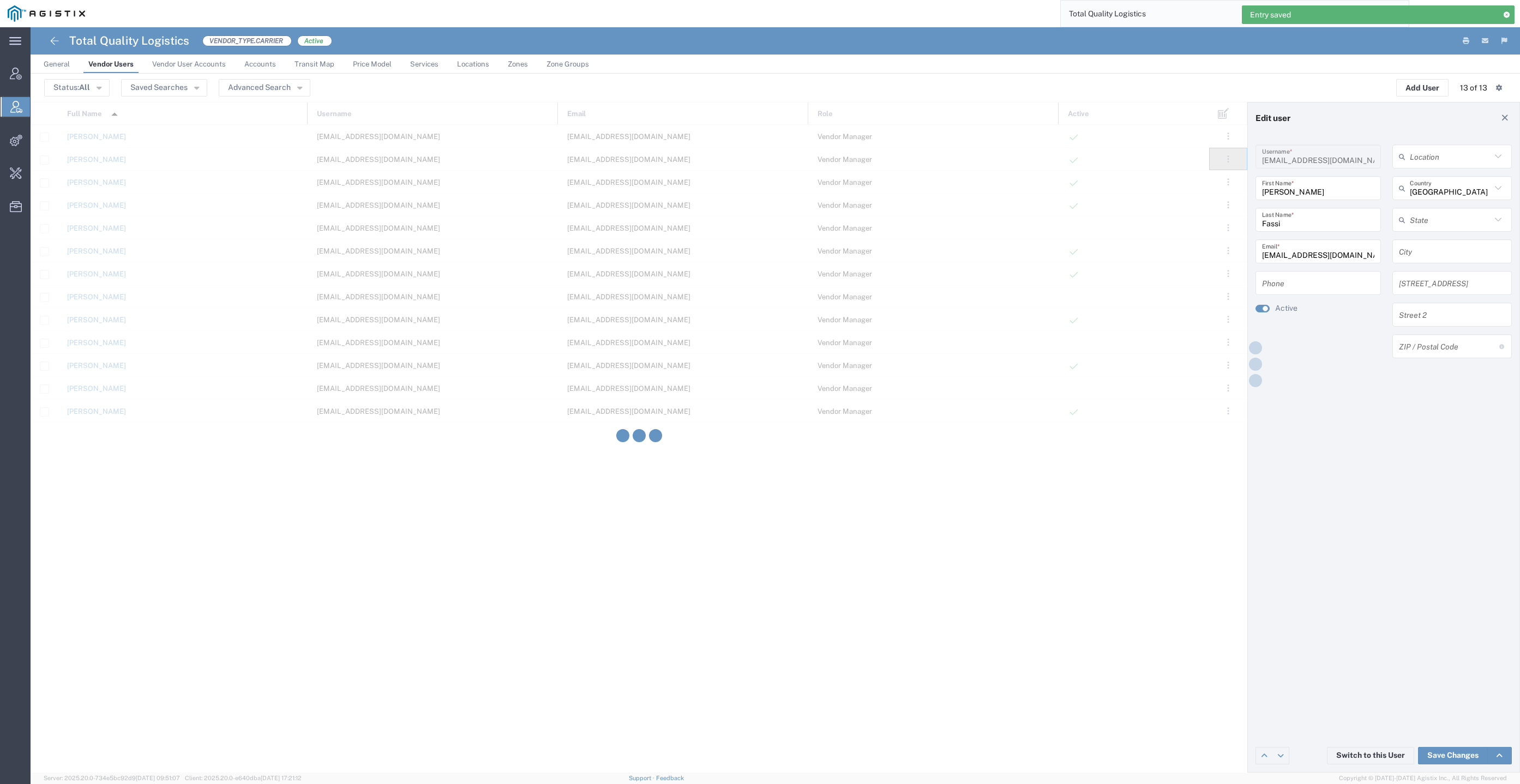
type input "ctucker@tql.com"
type input "Caden"
type input "Tucker"
type input "ctucker@tql.com"
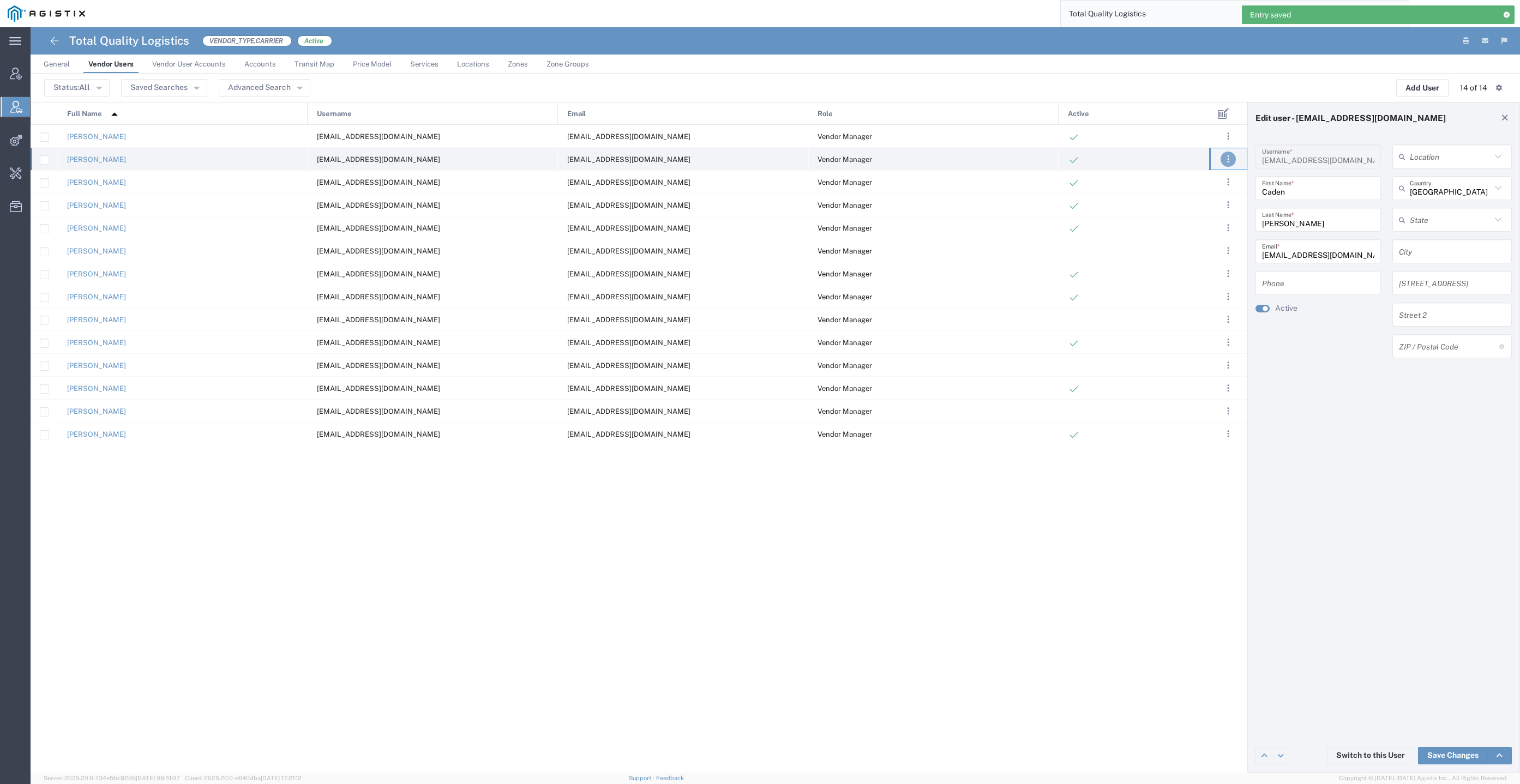
click at [1224, 158] on button ". . ." at bounding box center [1228, 159] width 15 height 15
click at [1182, 192] on link "Edit" at bounding box center [1172, 191] width 24 height 8
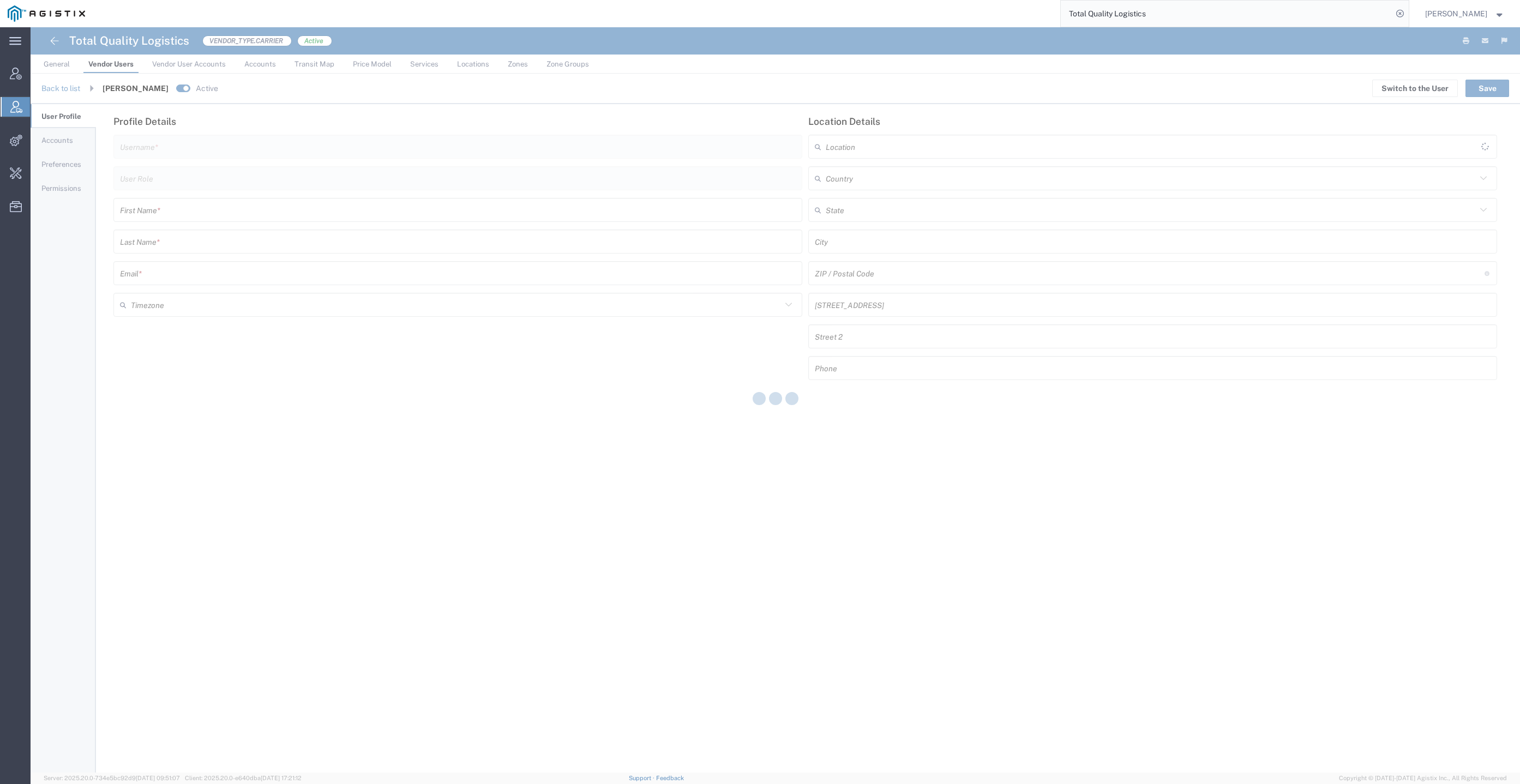
type input "ctucker@tql.com"
type input "Vendor Manager"
type input "Caden"
type input "Tucker"
type input "ctucker@tql.com"
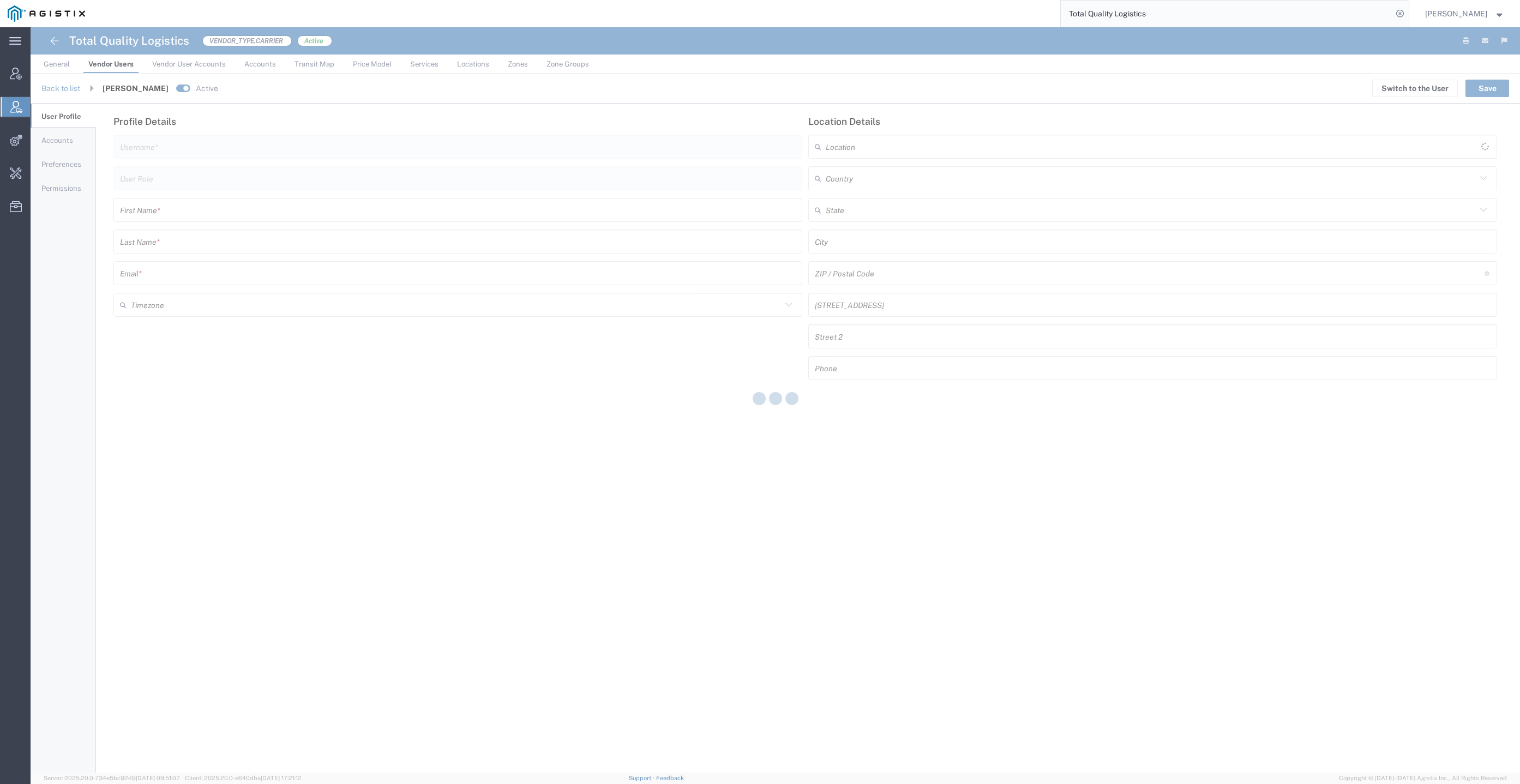
type input "[GEOGRAPHIC_DATA]"
type input "America/Los-Angeles"
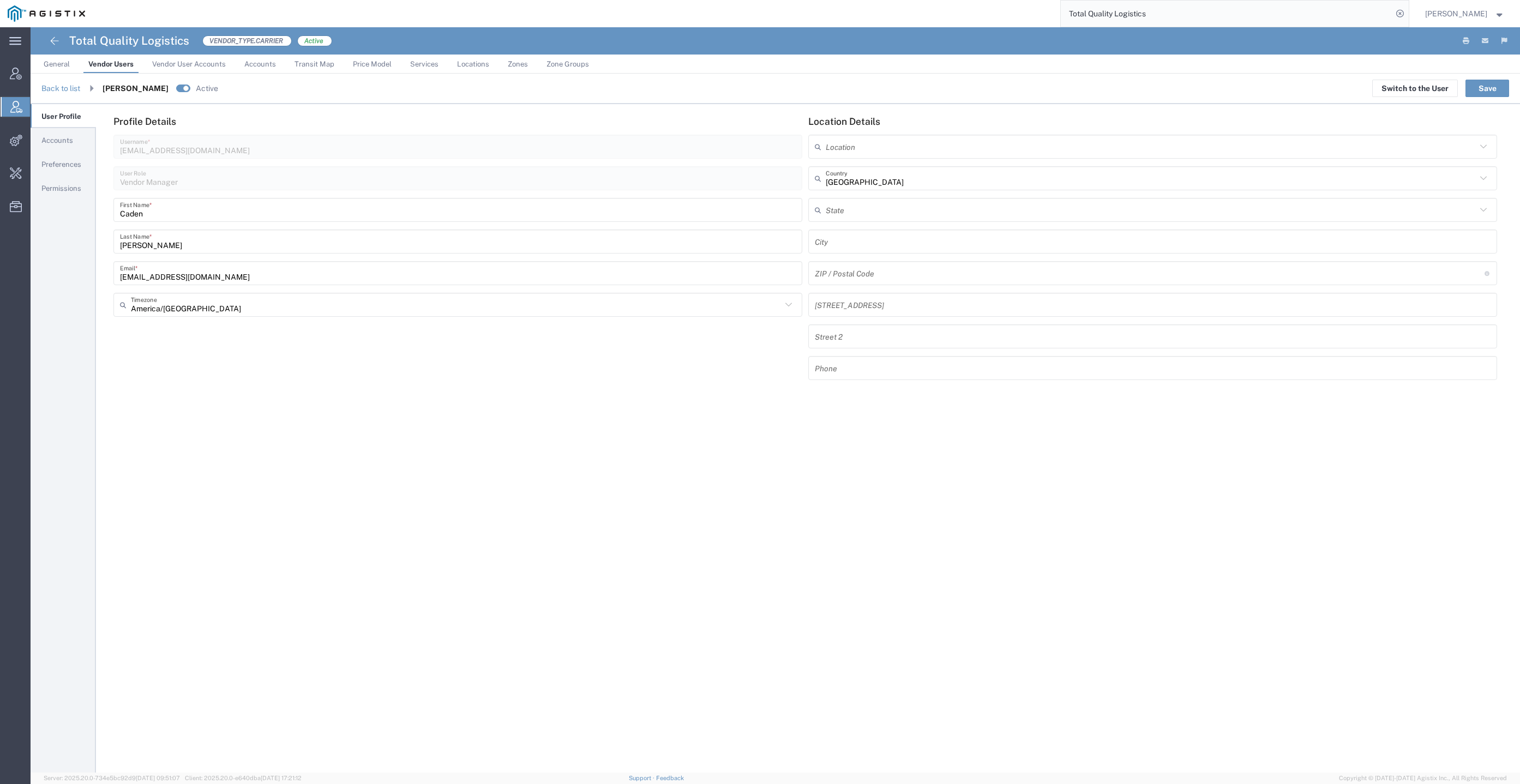
click at [67, 194] on link "Permissions" at bounding box center [63, 188] width 65 height 22
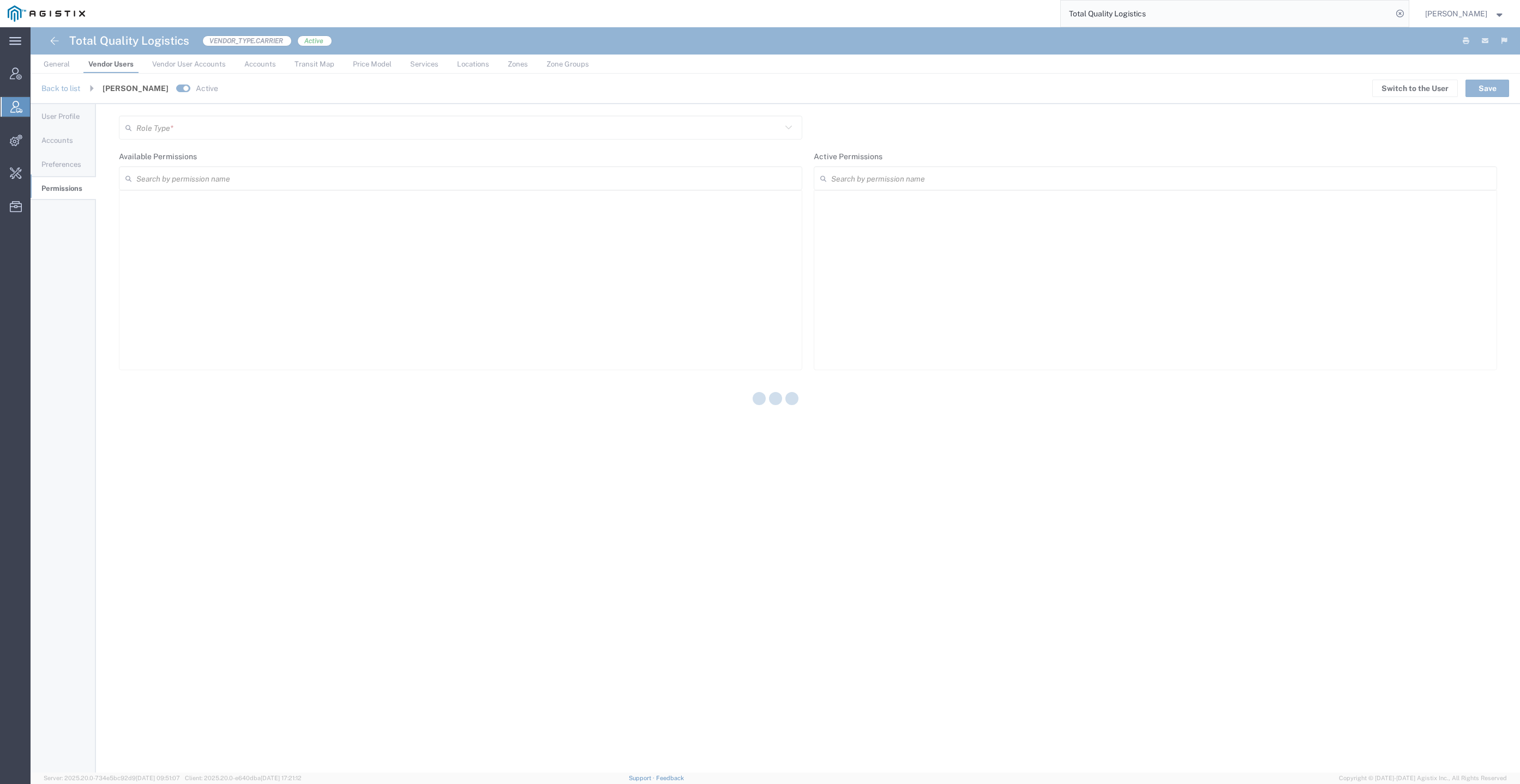
type input "Vendor Manager"
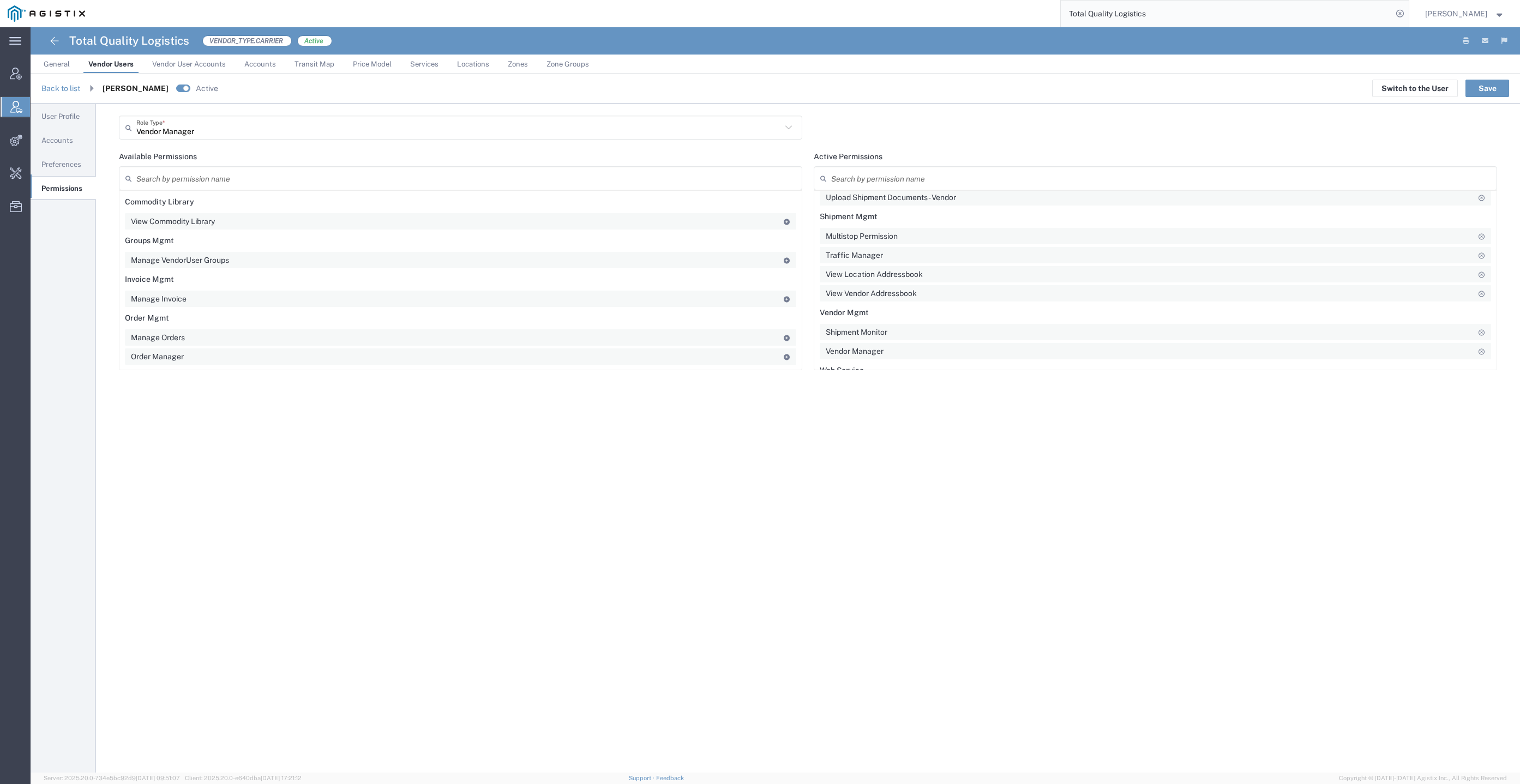
scroll to position [118, 0]
click at [74, 165] on span "Preferences" at bounding box center [61, 164] width 40 height 8
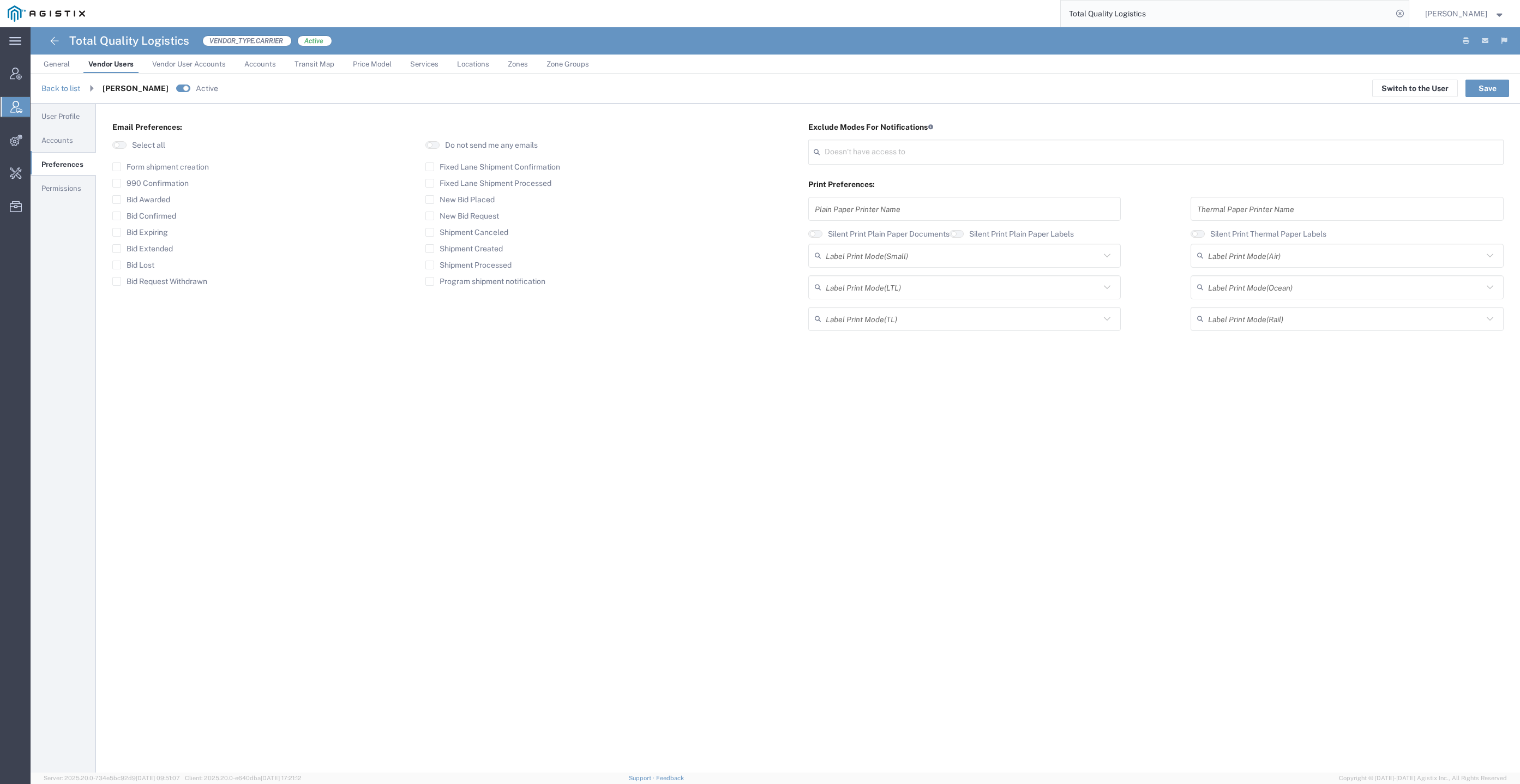
type input "Select"
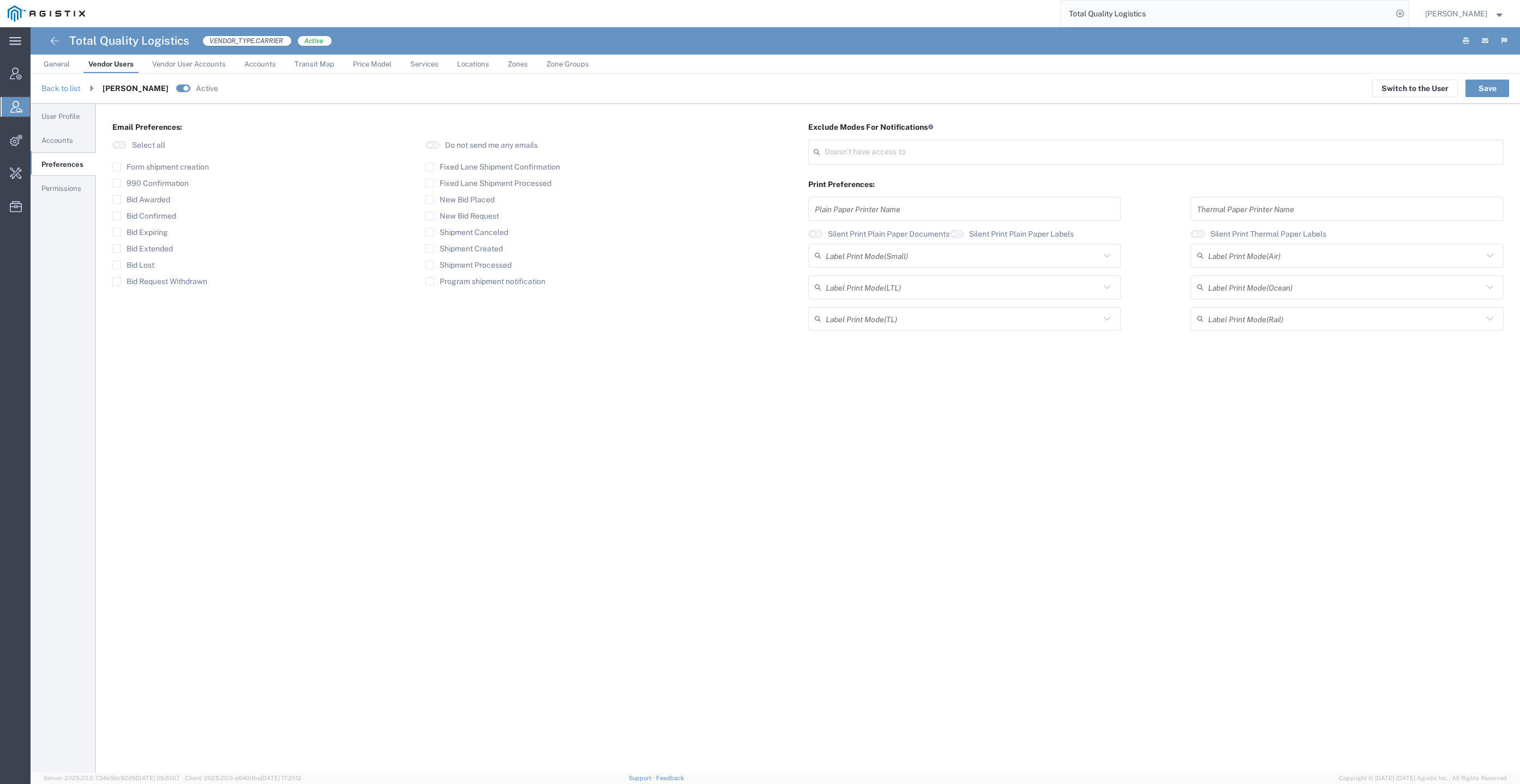
type input "Select"
click at [193, 270] on div "Form shipment creation 990 Confirmation Bid Awarded Bid Confirmed Bid Expiring …" at bounding box center [251, 227] width 278 height 131
click at [194, 277] on label "Bid Request Withdrawn" at bounding box center [160, 281] width 95 height 8
click at [274, 377] on div "Email Preferences: Select all Do not send me any emails Form shipment creation …" at bounding box center [808, 438] width 1424 height 668
click at [191, 282] on label "Bid Request Withdrawn" at bounding box center [160, 281] width 95 height 8
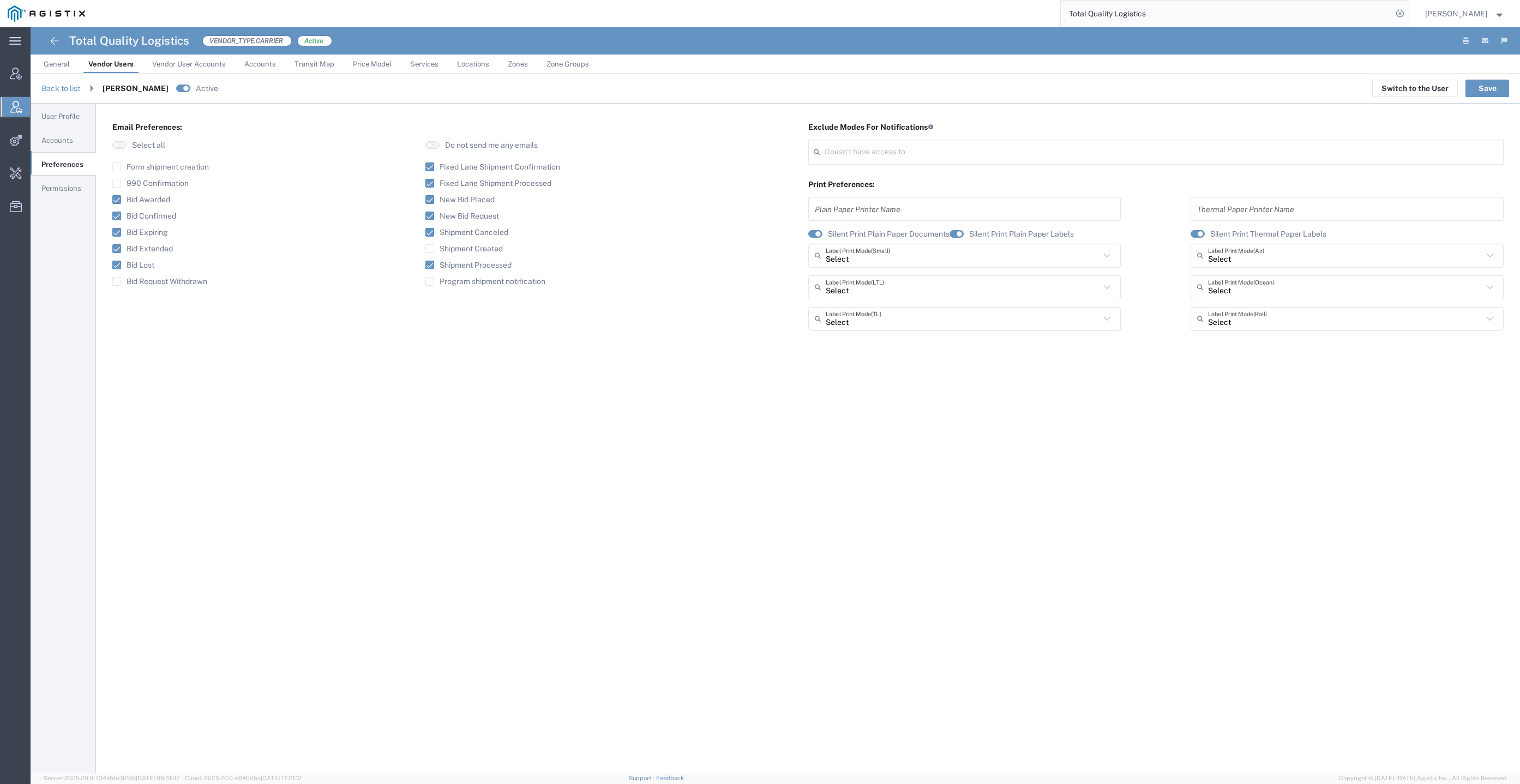
click at [116, 282] on input "Bid Request Withdrawn" at bounding box center [116, 282] width 0 height 0
click at [1497, 94] on button "Save" at bounding box center [1487, 88] width 44 height 18
click at [60, 89] on link "Back to list" at bounding box center [60, 88] width 39 height 8
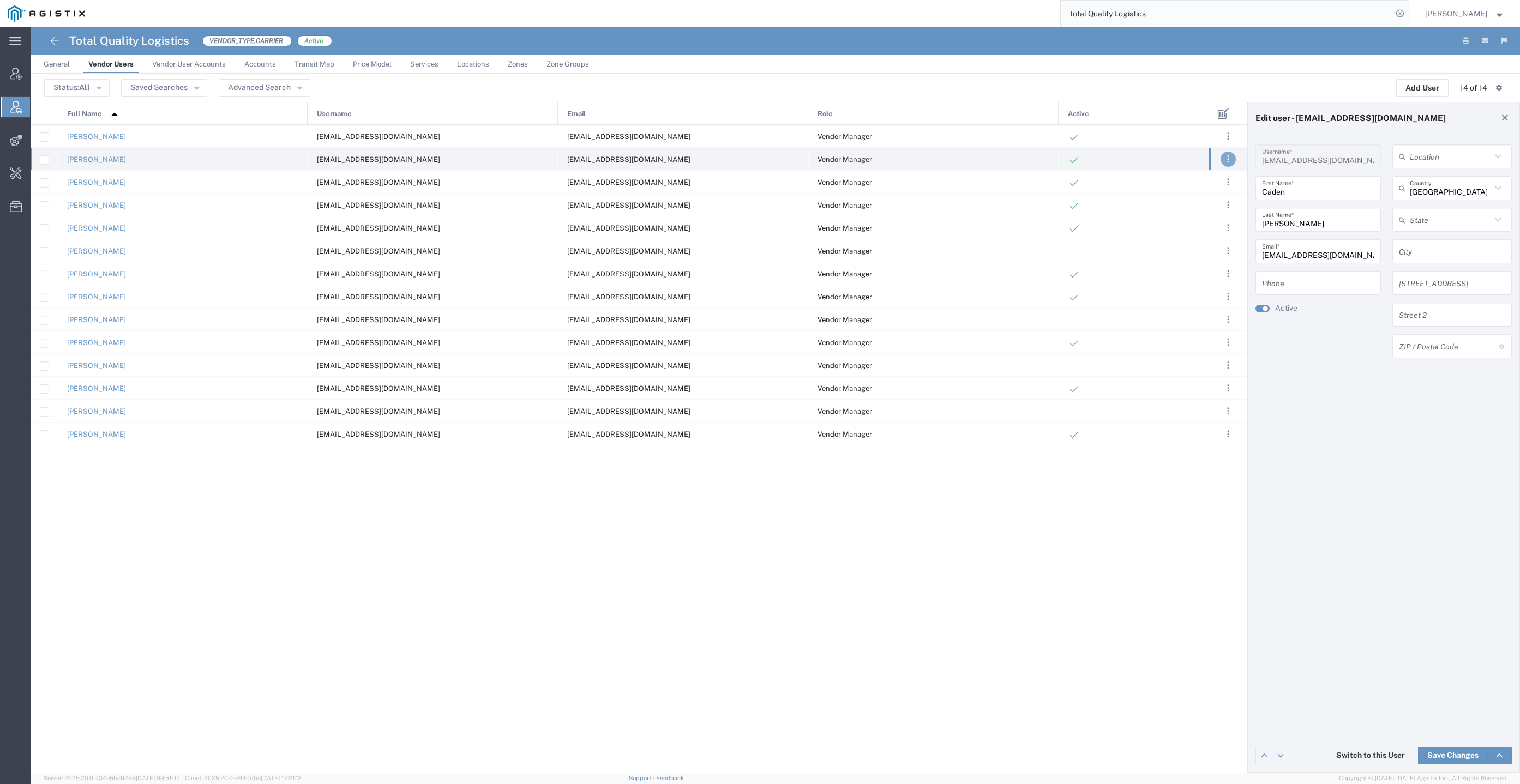
click at [1227, 152] on span ". . ." at bounding box center [1228, 158] width 2 height 13
click at [1194, 240] on link "Clone User" at bounding box center [1184, 243] width 48 height 8
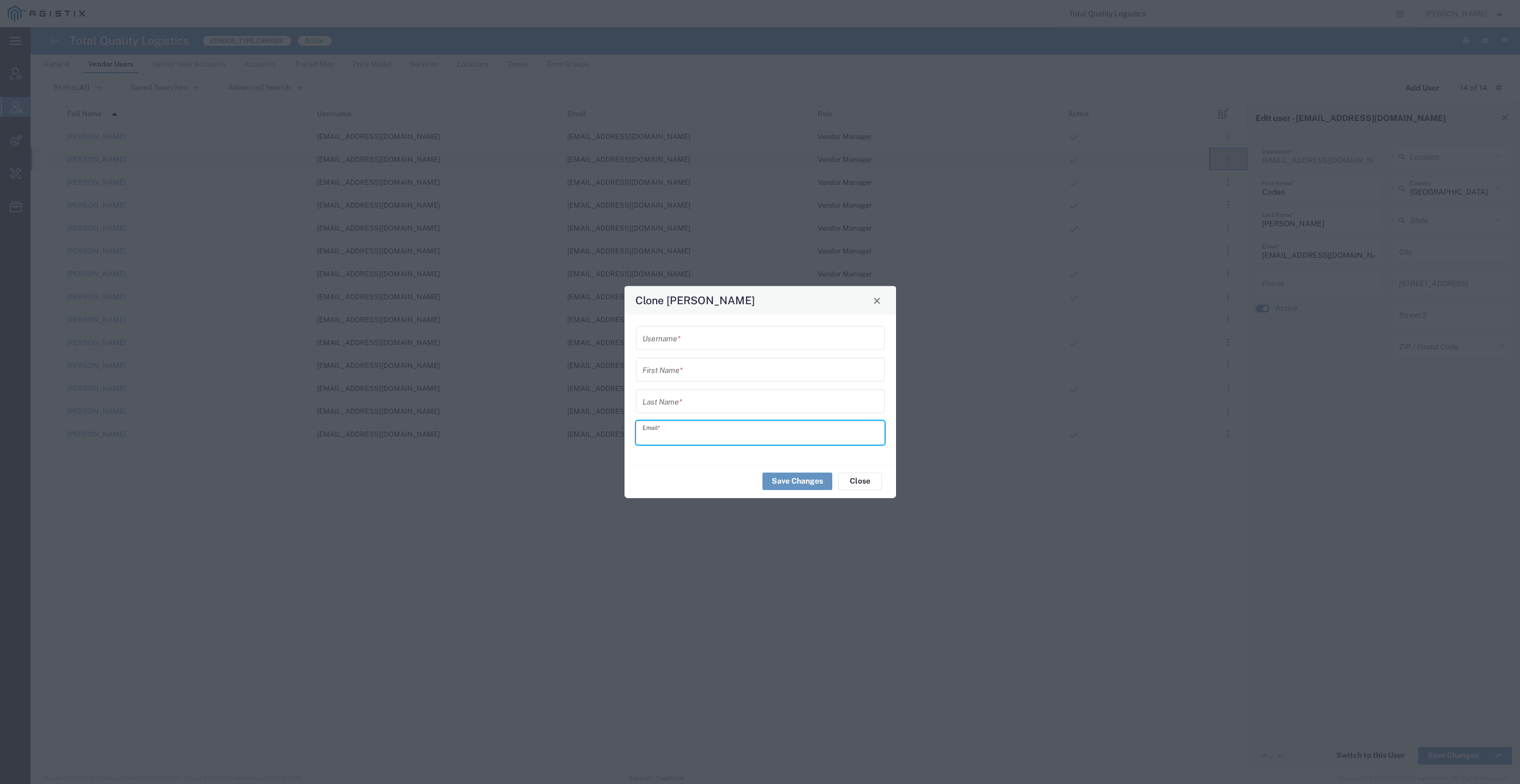
paste input "MMorequ@tql.com"
type input "MMorequ@tql.com"
click at [718, 390] on div "Last Name *" at bounding box center [760, 401] width 249 height 24
paste input "Marsh Moreau"
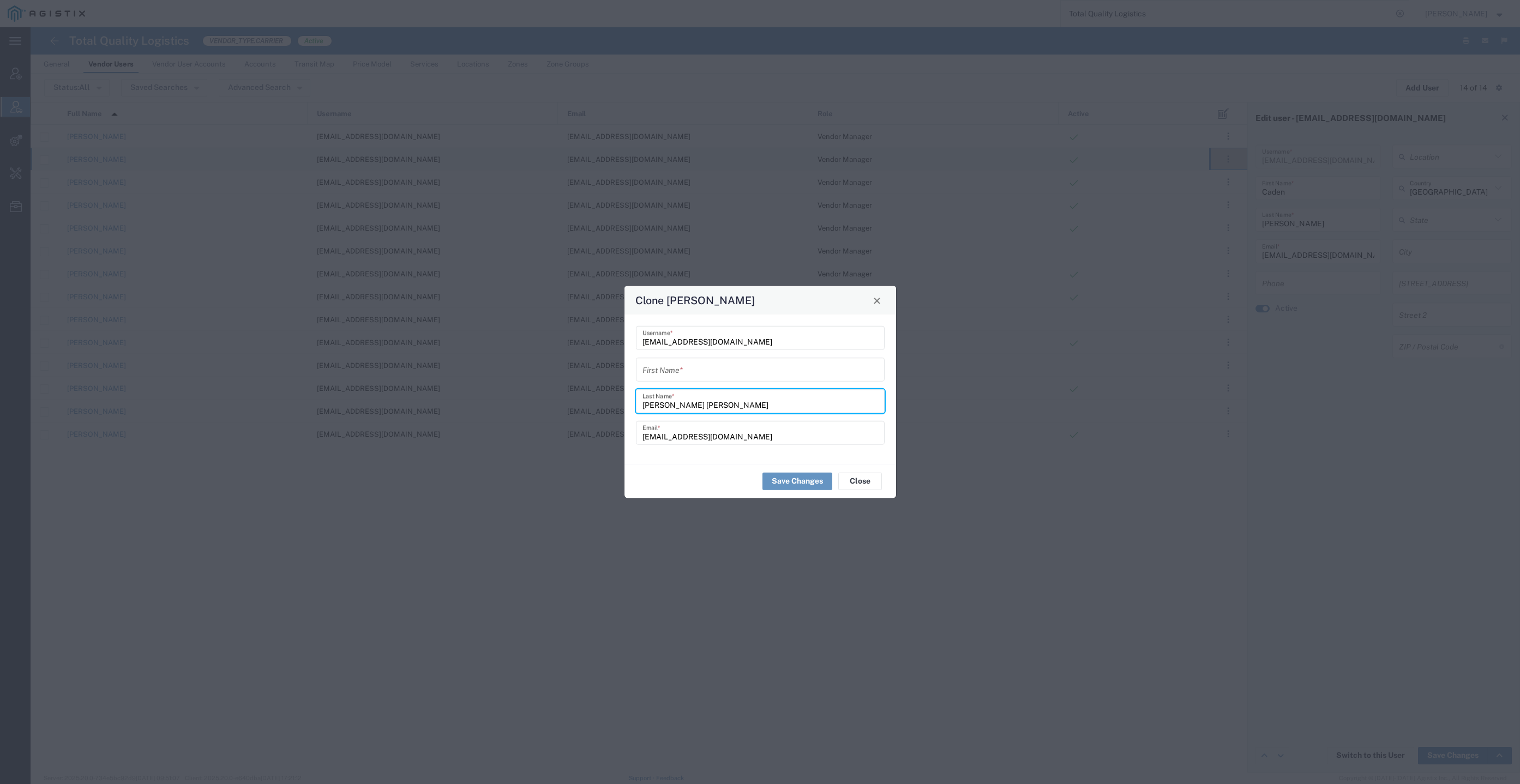
type input "Marsh Moreau"
click at [689, 363] on input "text" at bounding box center [760, 369] width 236 height 19
paste input "Marsh Moreau"
type input "Marsh Moreau"
click at [657, 402] on input "Marsh Moreau" at bounding box center [760, 400] width 236 height 19
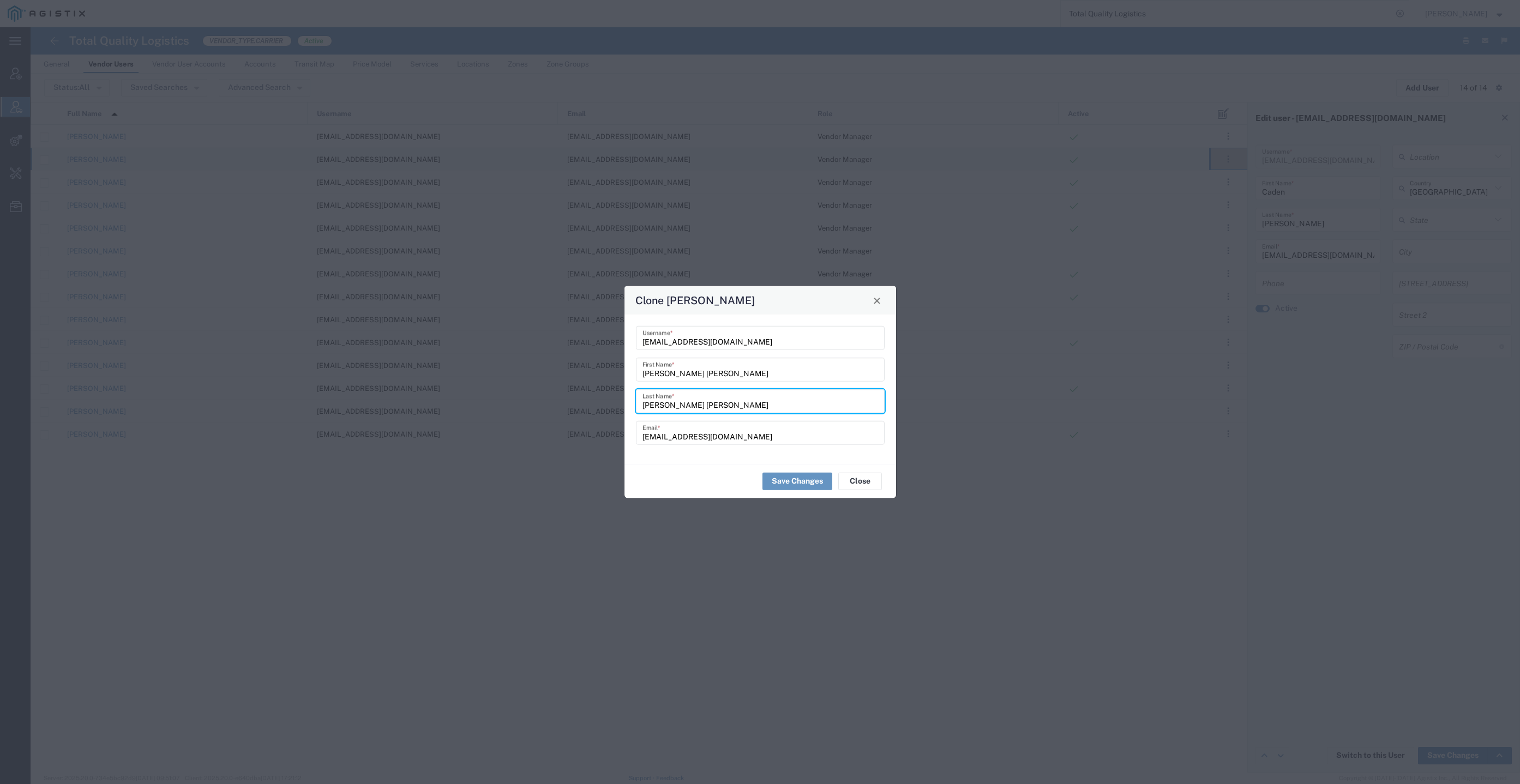
click at [657, 402] on input "Marsh Moreau" at bounding box center [760, 400] width 236 height 19
type input "Moreau"
click at [685, 373] on input "Marsh Moreau" at bounding box center [760, 369] width 236 height 19
click at [645, 376] on input "Marsh" at bounding box center [760, 369] width 236 height 19
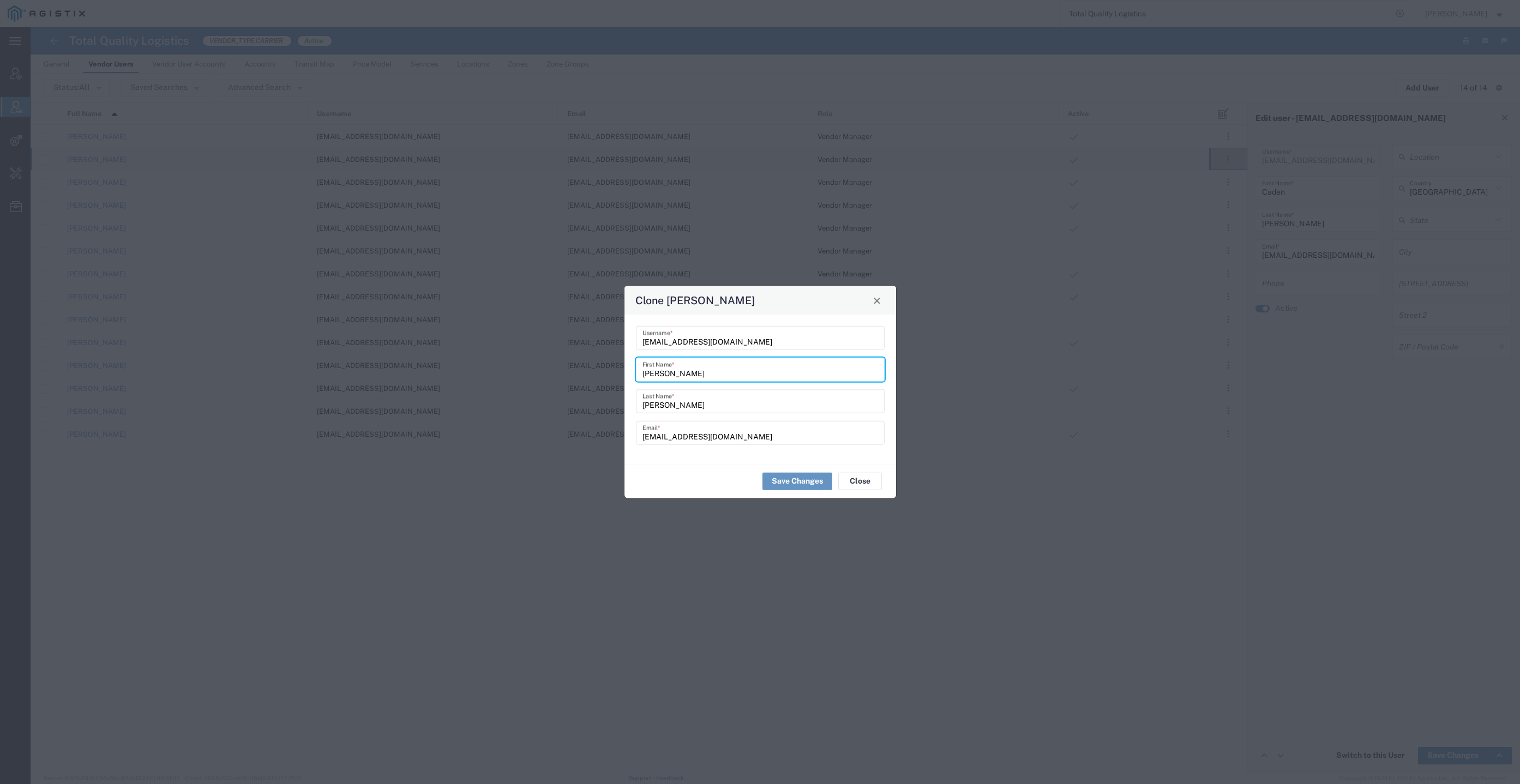
click at [678, 377] on input "Marsh" at bounding box center [760, 369] width 236 height 19
type input "Marsh"
click at [689, 409] on input "Moreau" at bounding box center [760, 400] width 236 height 19
click at [645, 410] on input "Moreau" at bounding box center [760, 400] width 236 height 19
click at [716, 435] on input "MMorequ@tql.com" at bounding box center [760, 433] width 236 height 19
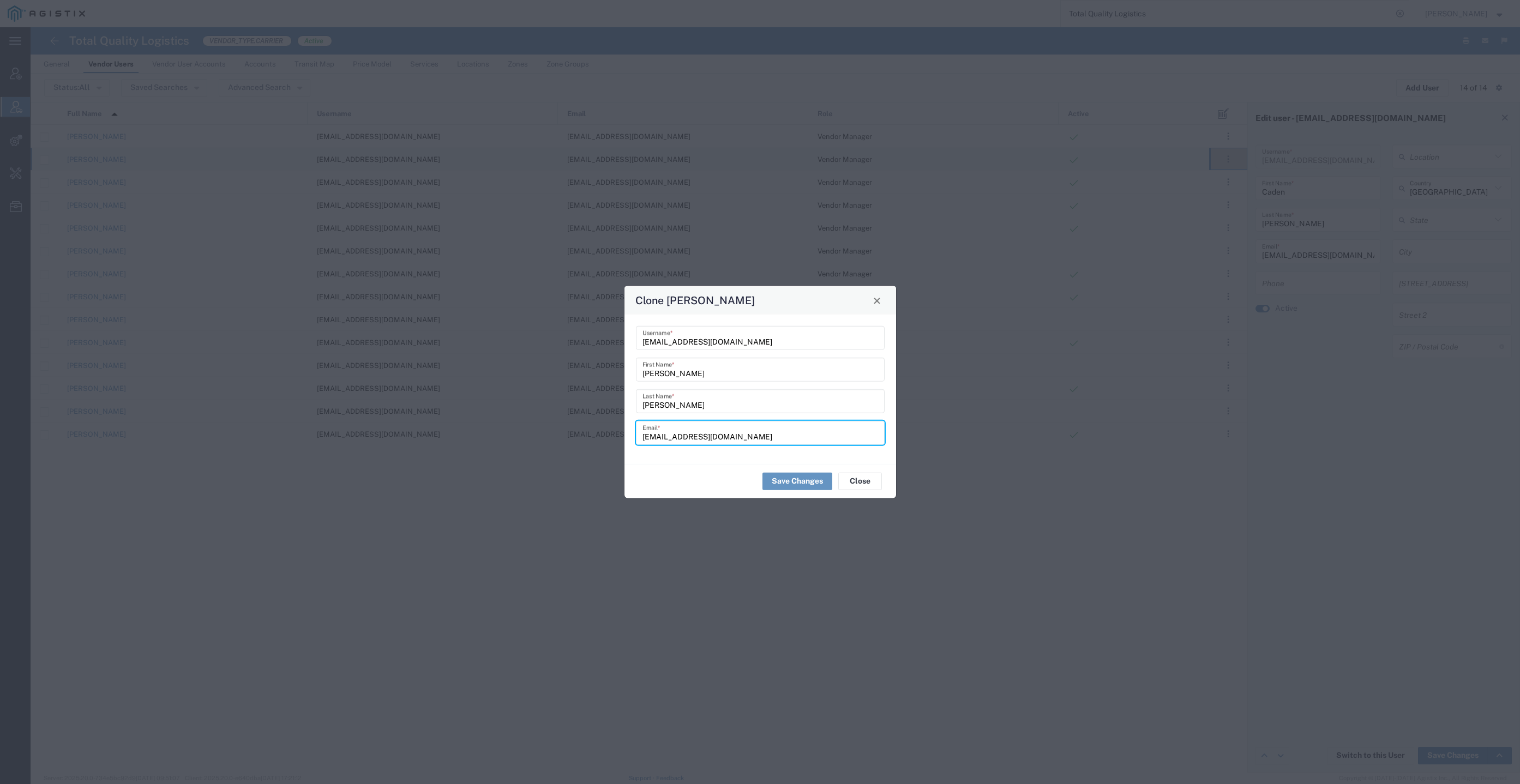
click at [642, 436] on input "MMorequ@tql.com" at bounding box center [760, 433] width 236 height 19
click at [639, 342] on div "MMorequ@tql.com Username *" at bounding box center [760, 338] width 249 height 24
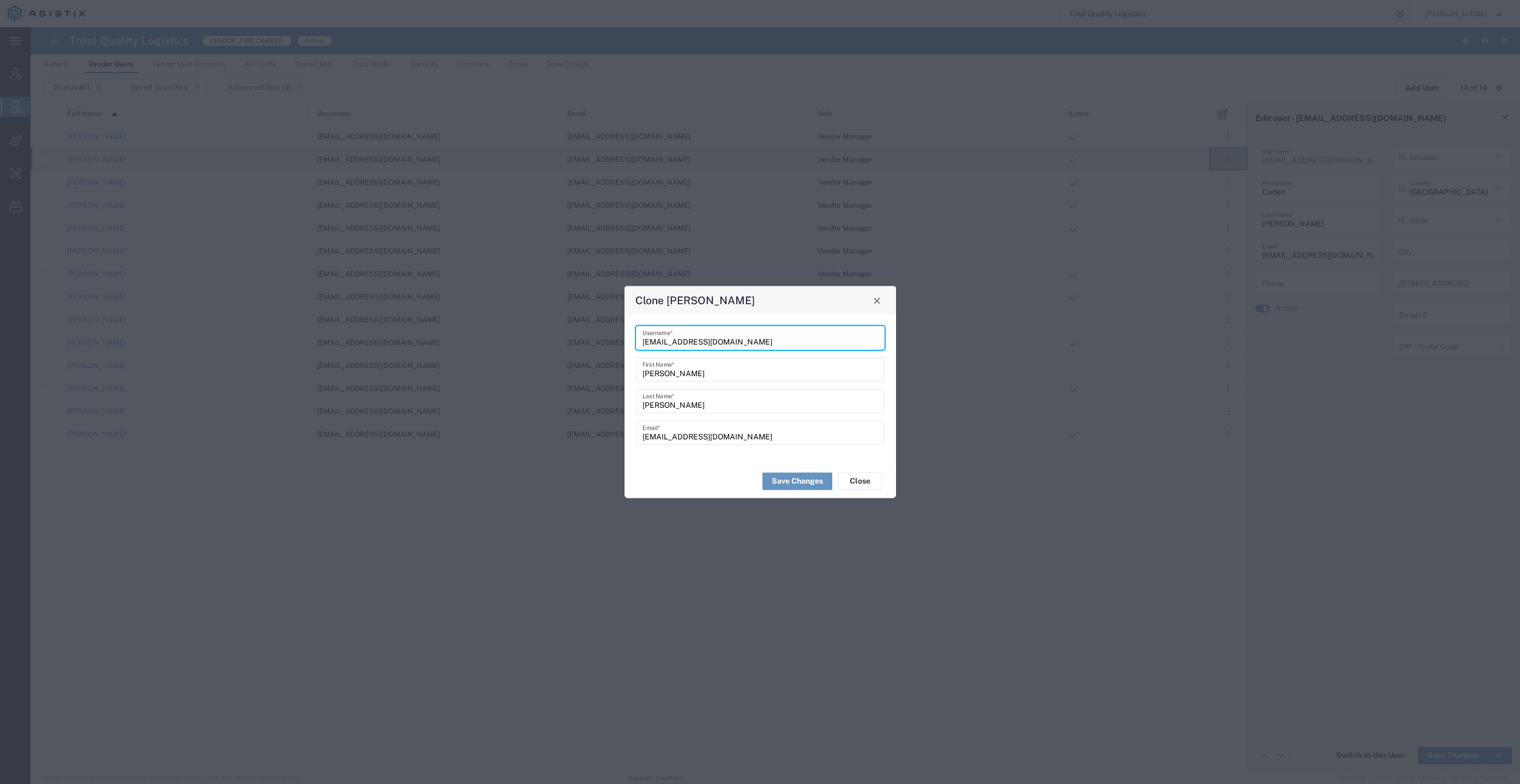
click at [644, 342] on input "MMorequ@tql.com" at bounding box center [760, 338] width 236 height 19
click at [727, 345] on input "MMorequ@tql.com" at bounding box center [760, 338] width 236 height 19
click at [801, 480] on button "Save Changes" at bounding box center [797, 481] width 70 height 18
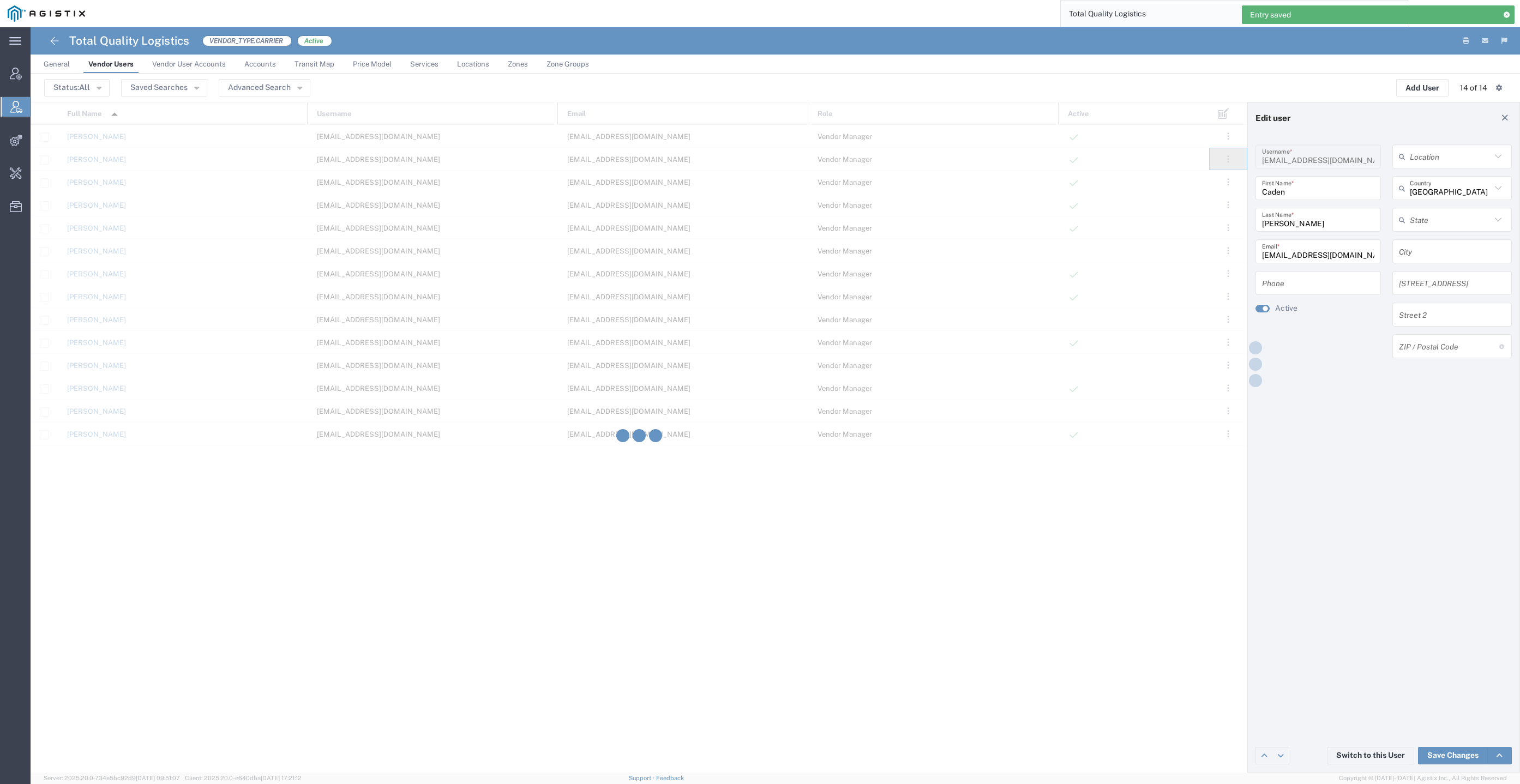
type input "mmorequ@tql.com"
type input "Marsh"
type input "Moreau"
type input "mmorequ@tql.com"
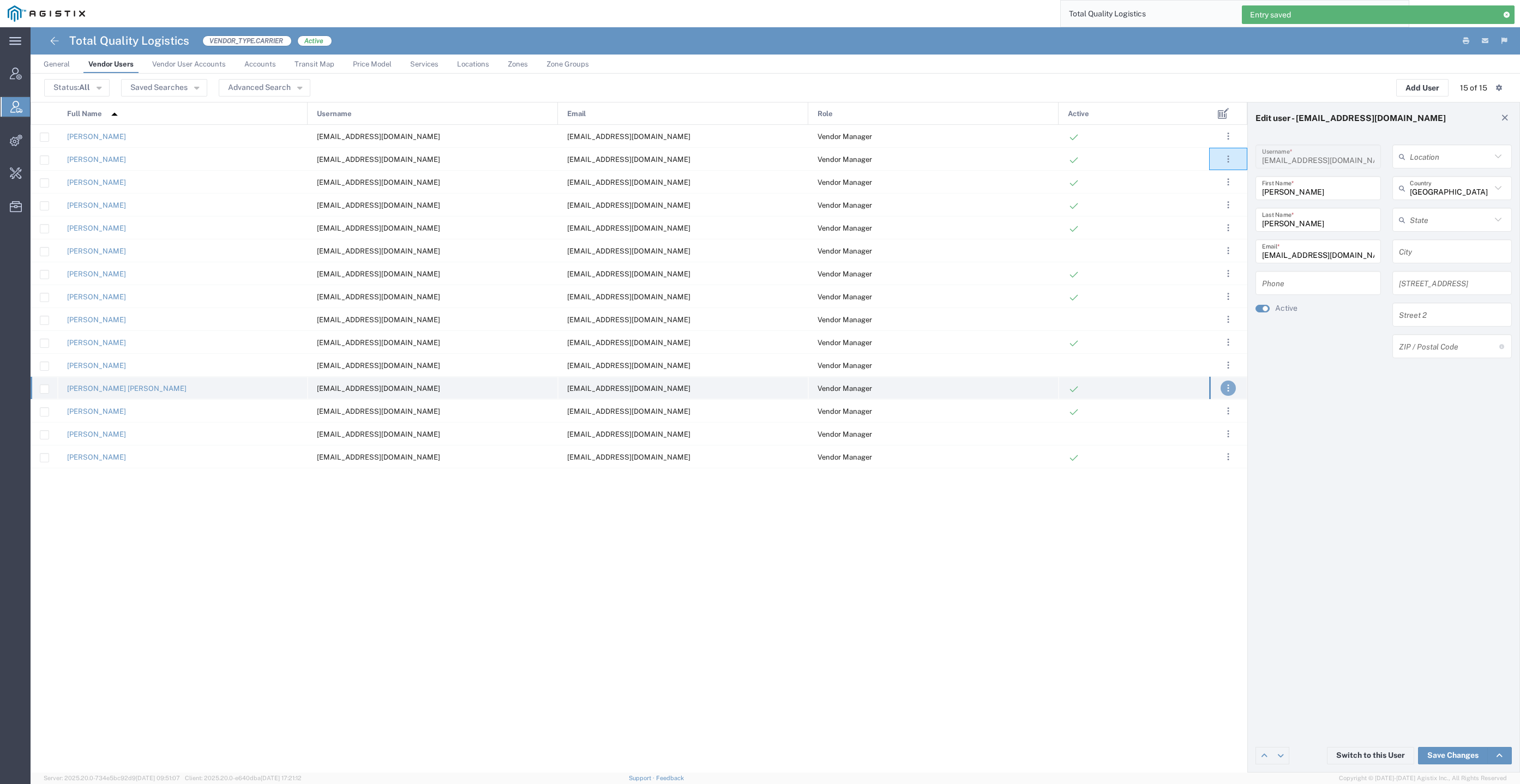
click at [1224, 383] on button ". . ." at bounding box center [1228, 388] width 15 height 15
click at [1177, 422] on link "Edit" at bounding box center [1172, 420] width 24 height 8
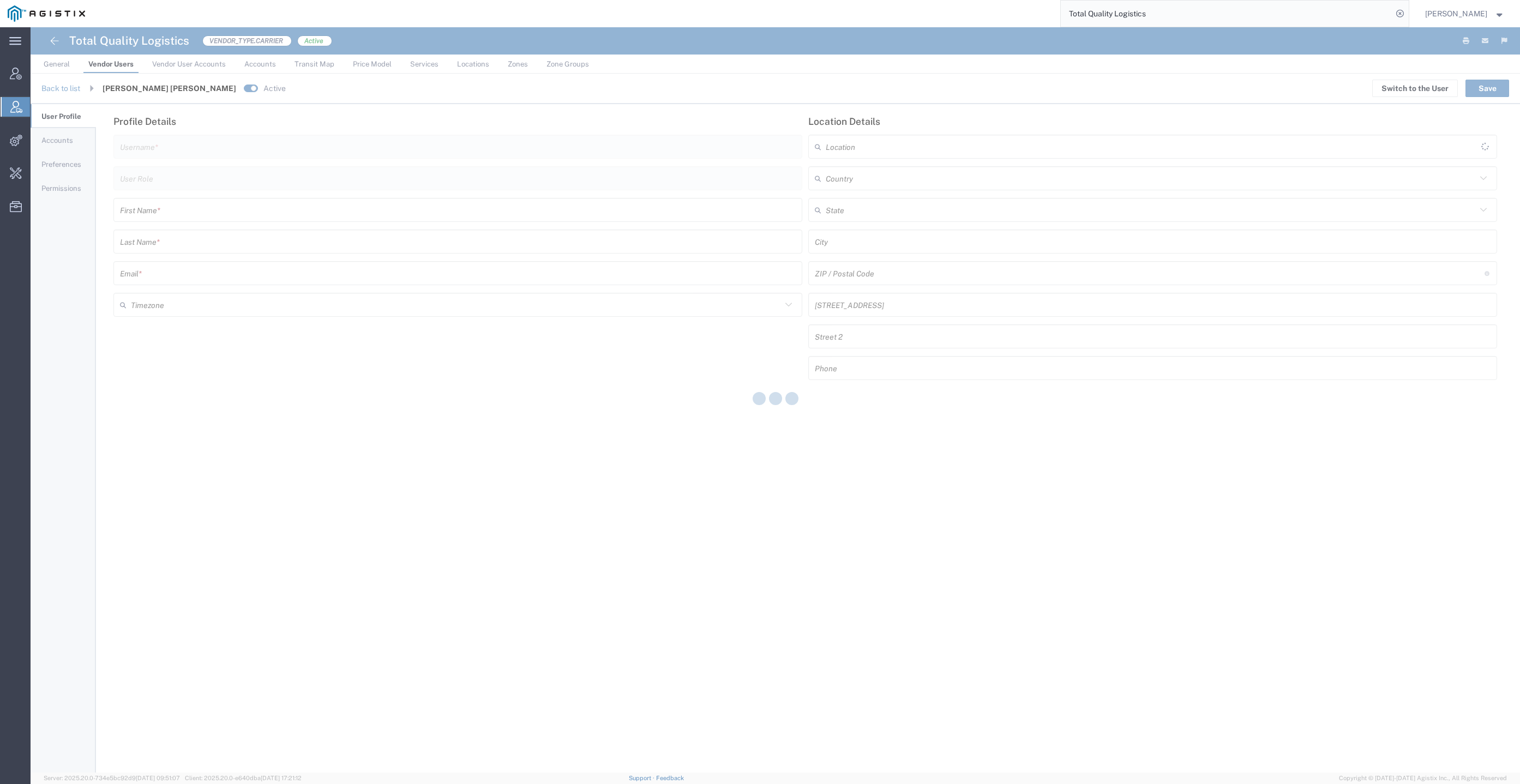
type input "mmorequ@tql.com"
type input "Vendor Manager"
type input "Marsh"
type input "Moreau"
type input "mmorequ@tql.com"
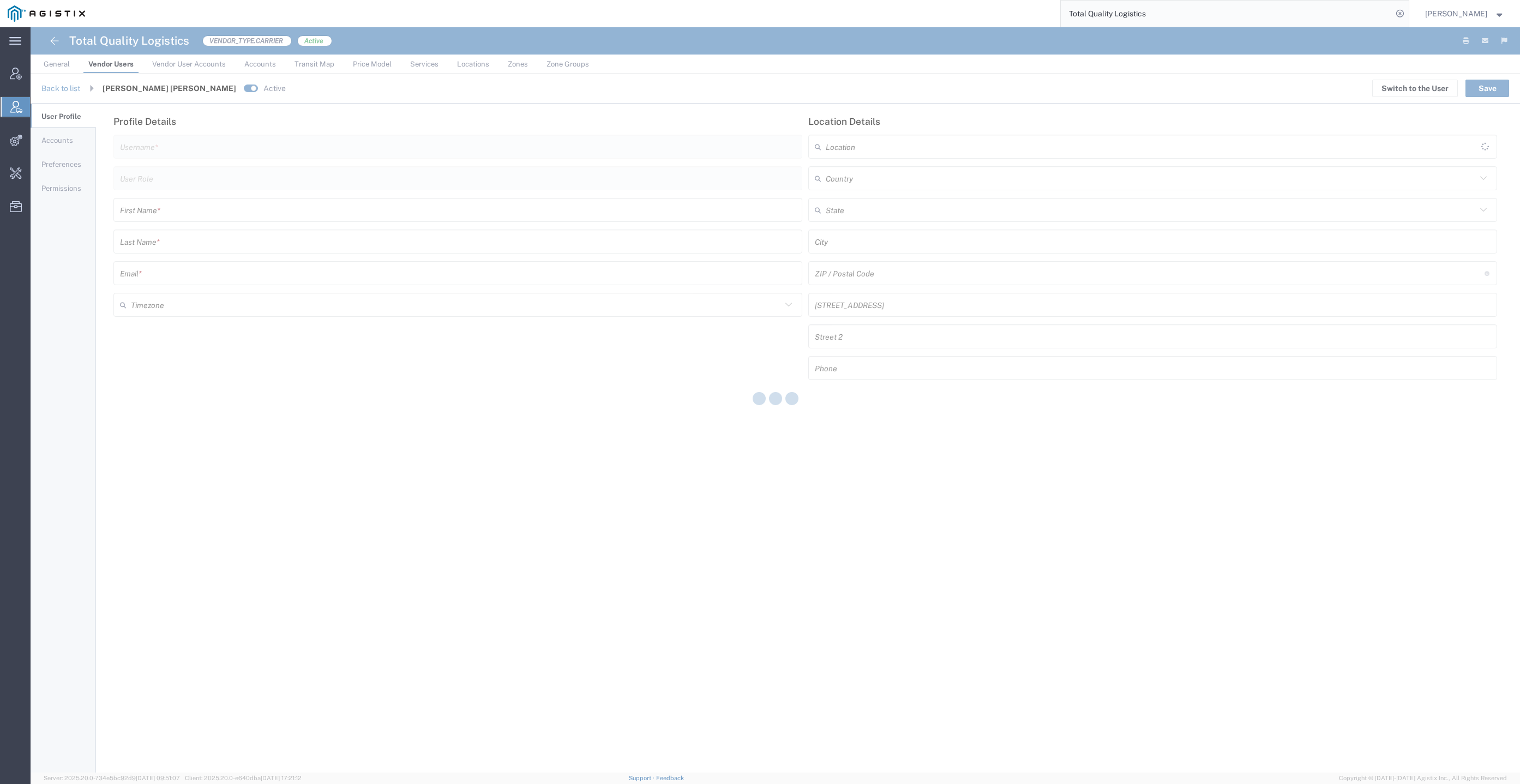
type input "[GEOGRAPHIC_DATA]"
type input "America/Los-Angeles"
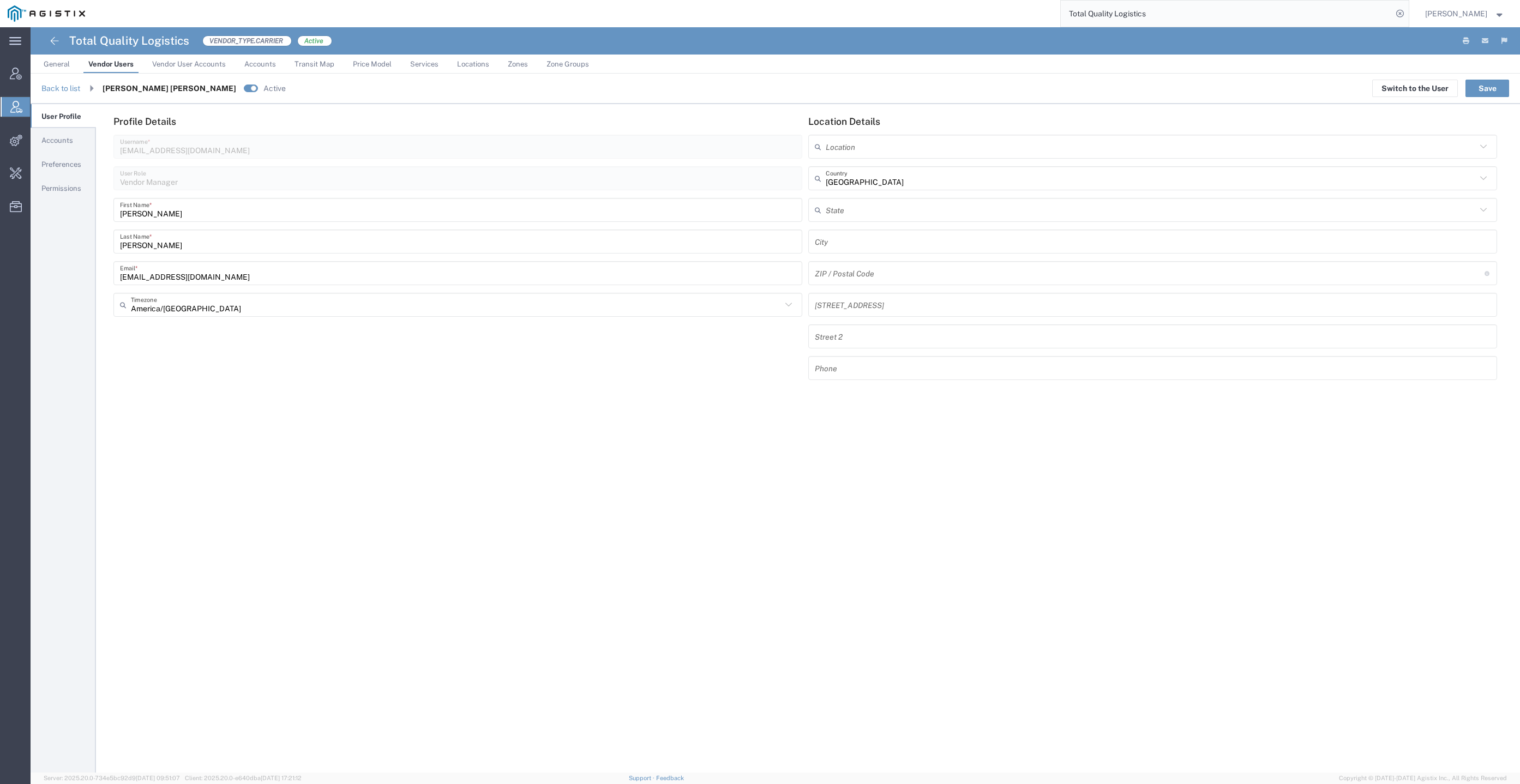
click at [80, 160] on span "Preferences" at bounding box center [61, 164] width 40 height 8
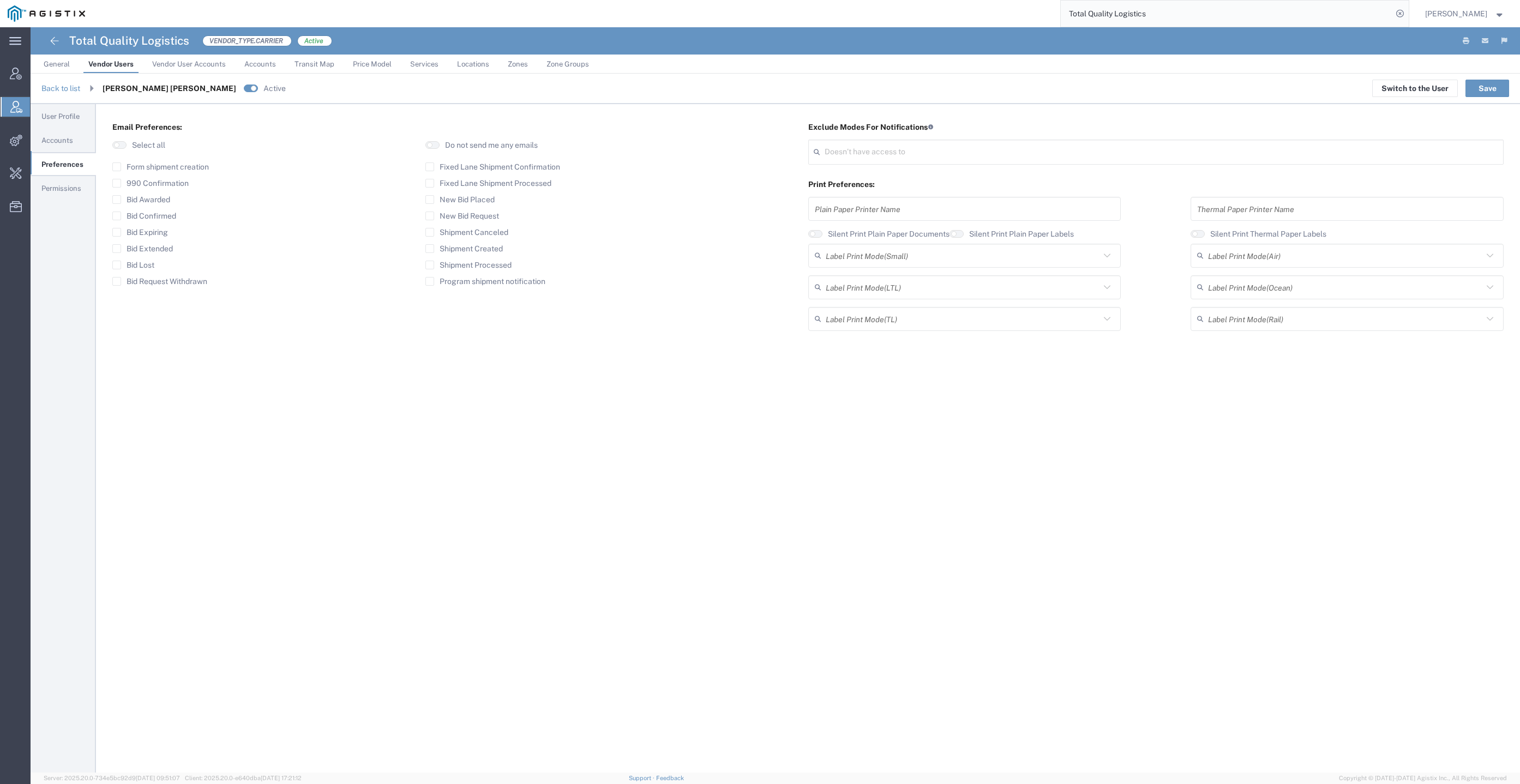
type input "Select"
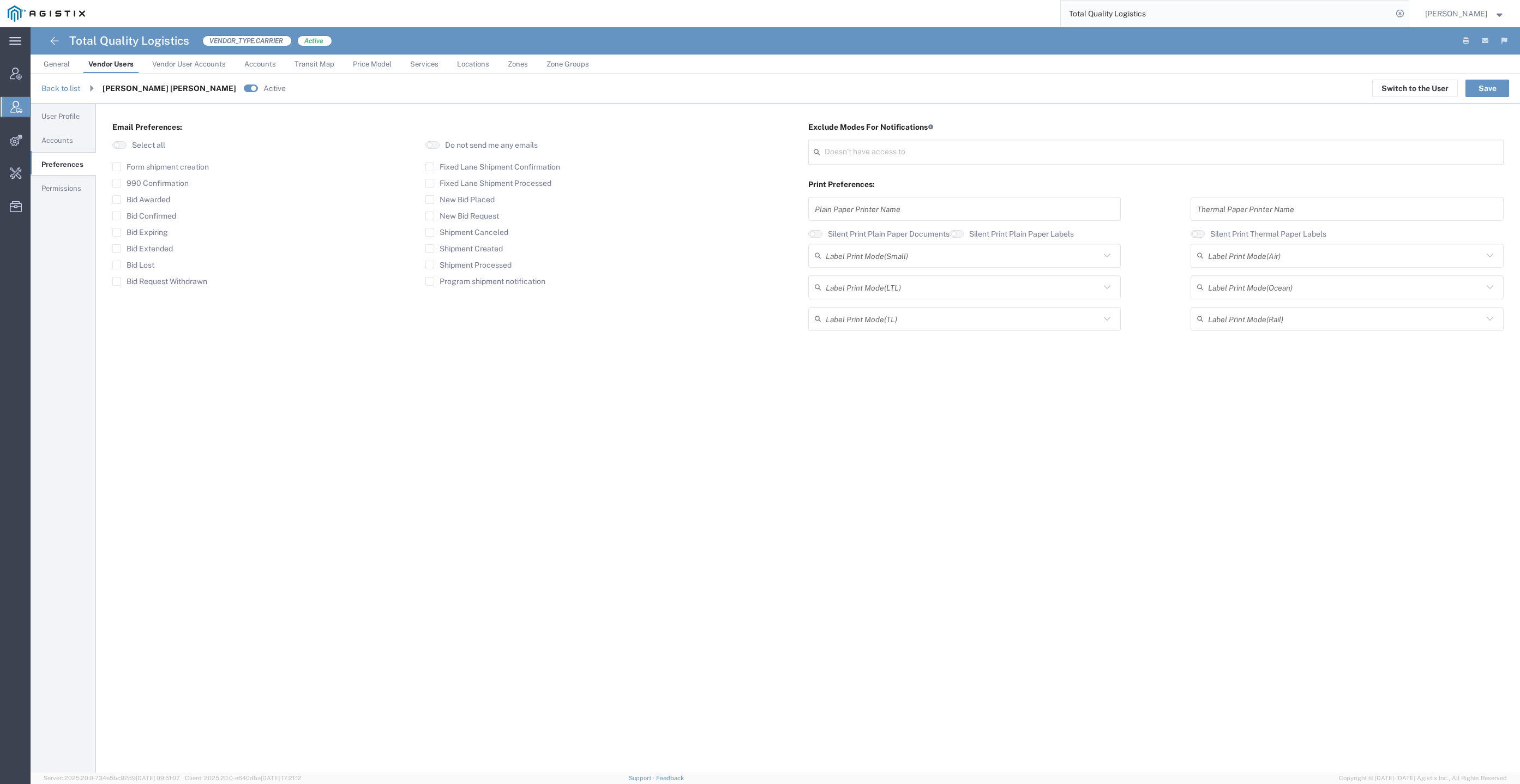
type input "Select"
click at [177, 267] on agx-checkbox-control "Bid Lost" at bounding box center [251, 265] width 278 height 8
click at [185, 282] on label "Bid Request Withdrawn" at bounding box center [160, 281] width 95 height 8
click at [116, 282] on input "Bid Request Withdrawn" at bounding box center [116, 282] width 0 height 0
click at [1476, 82] on button "Save" at bounding box center [1487, 88] width 44 height 18
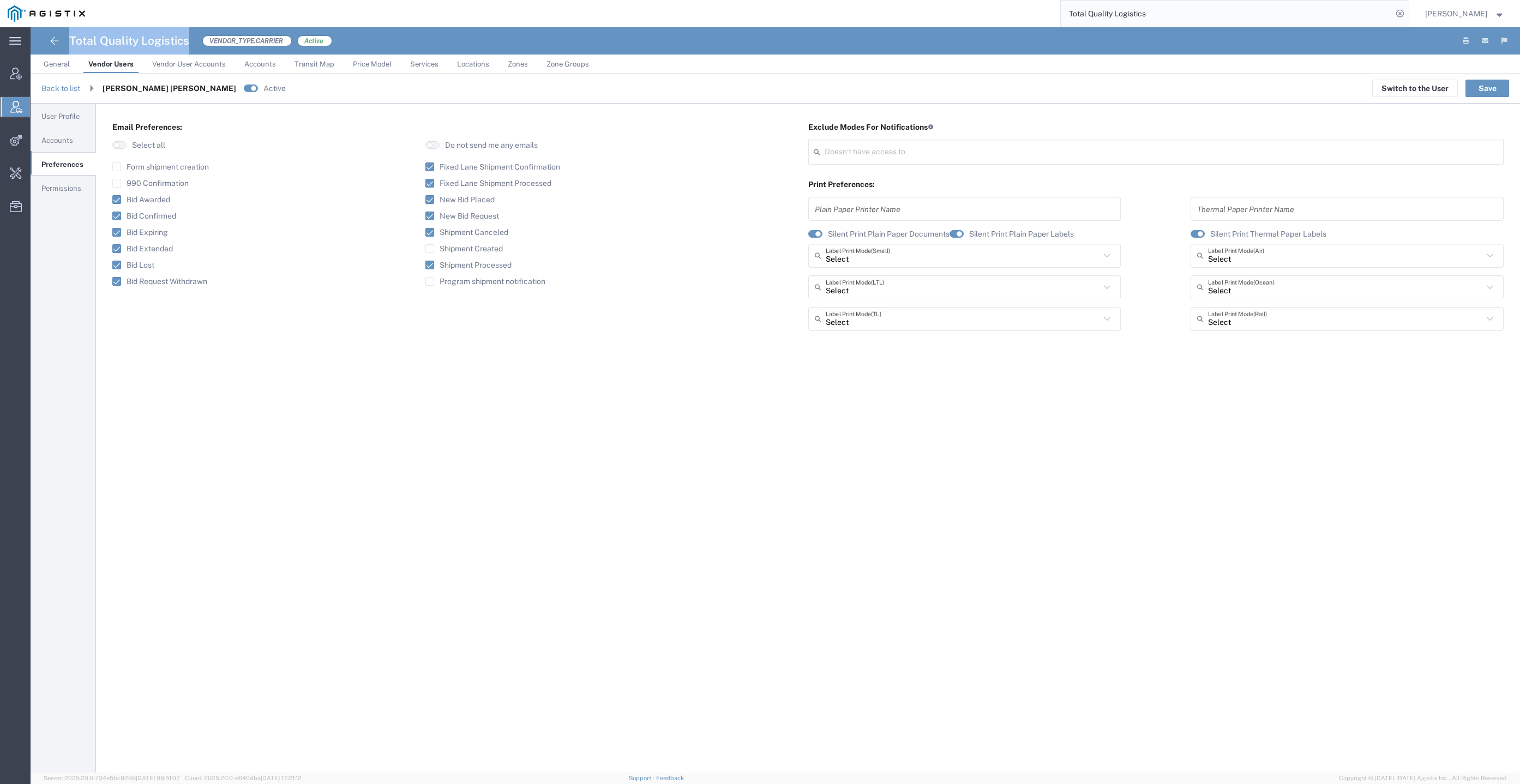
drag, startPoint x: 189, startPoint y: 39, endPoint x: 67, endPoint y: 43, distance: 122.1
click at [67, 43] on div "Total Quality Logistics VENDOR_TYPE.CARRIER Active" at bounding box center [188, 41] width 289 height 28
copy h4 "Total Quality Logistics"
click at [1230, 12] on input "Total Quality Logistics" at bounding box center [1227, 14] width 332 height 26
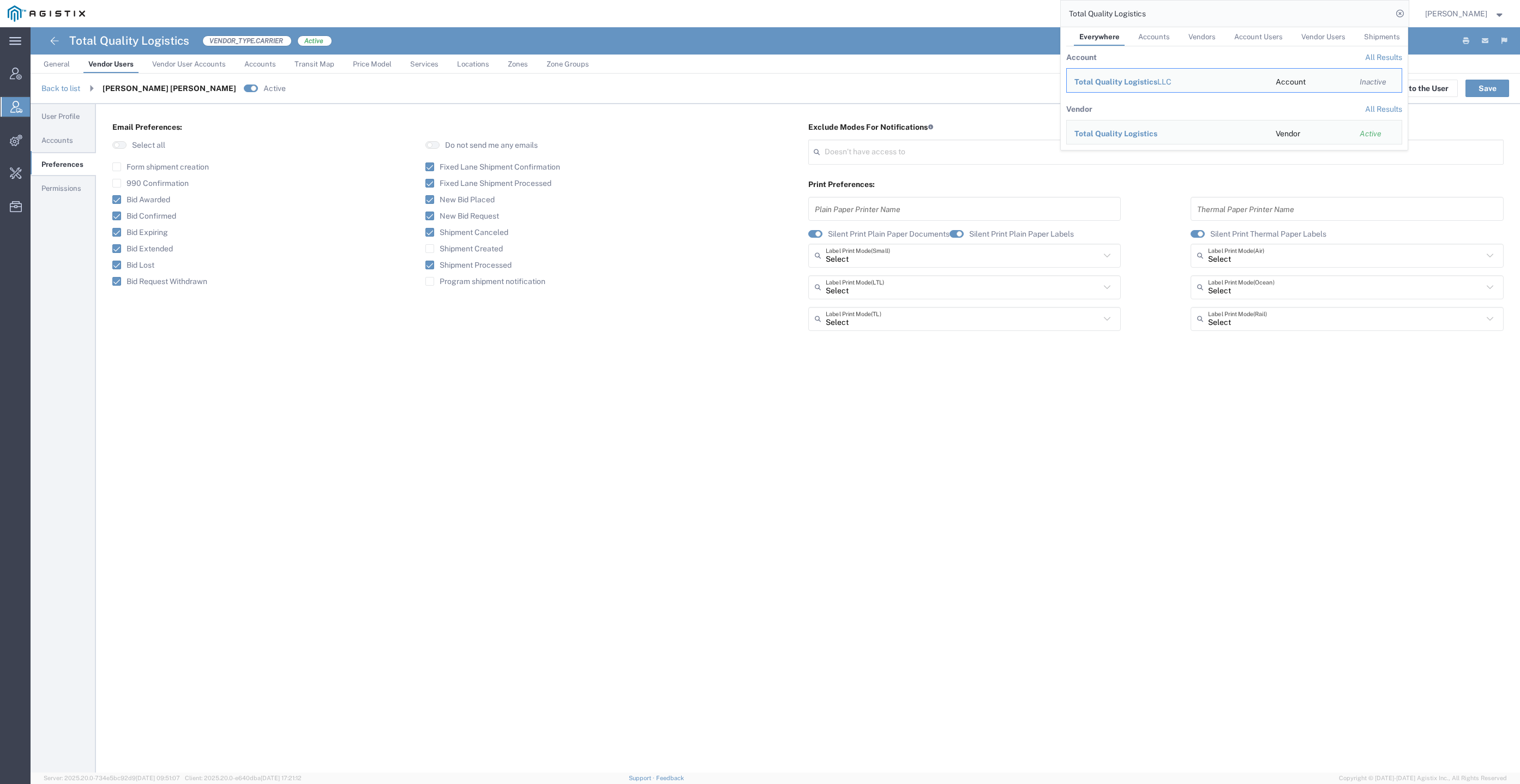
click at [1230, 12] on input "Total Quality Logistics" at bounding box center [1227, 14] width 332 height 26
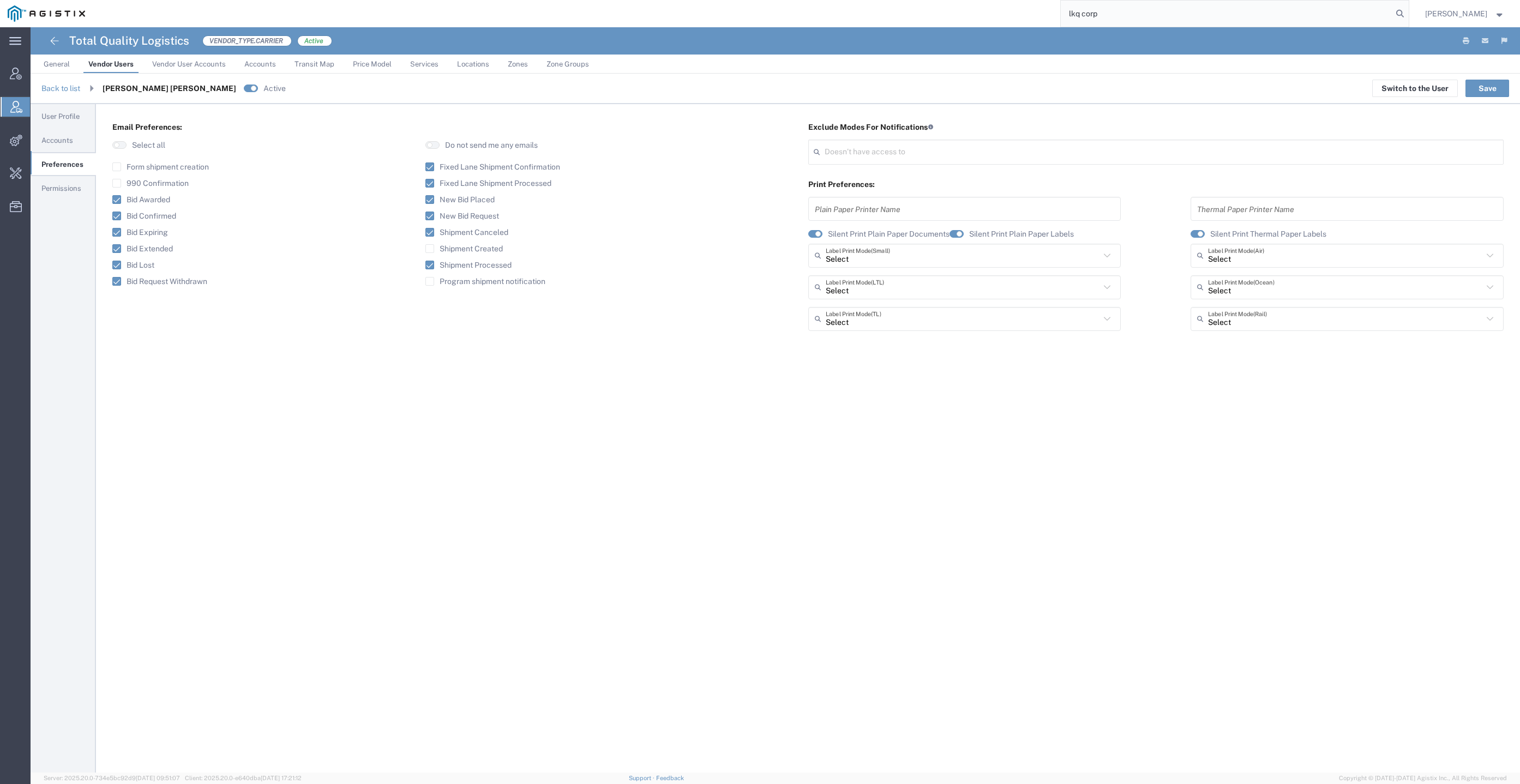
type input "lkq corp"
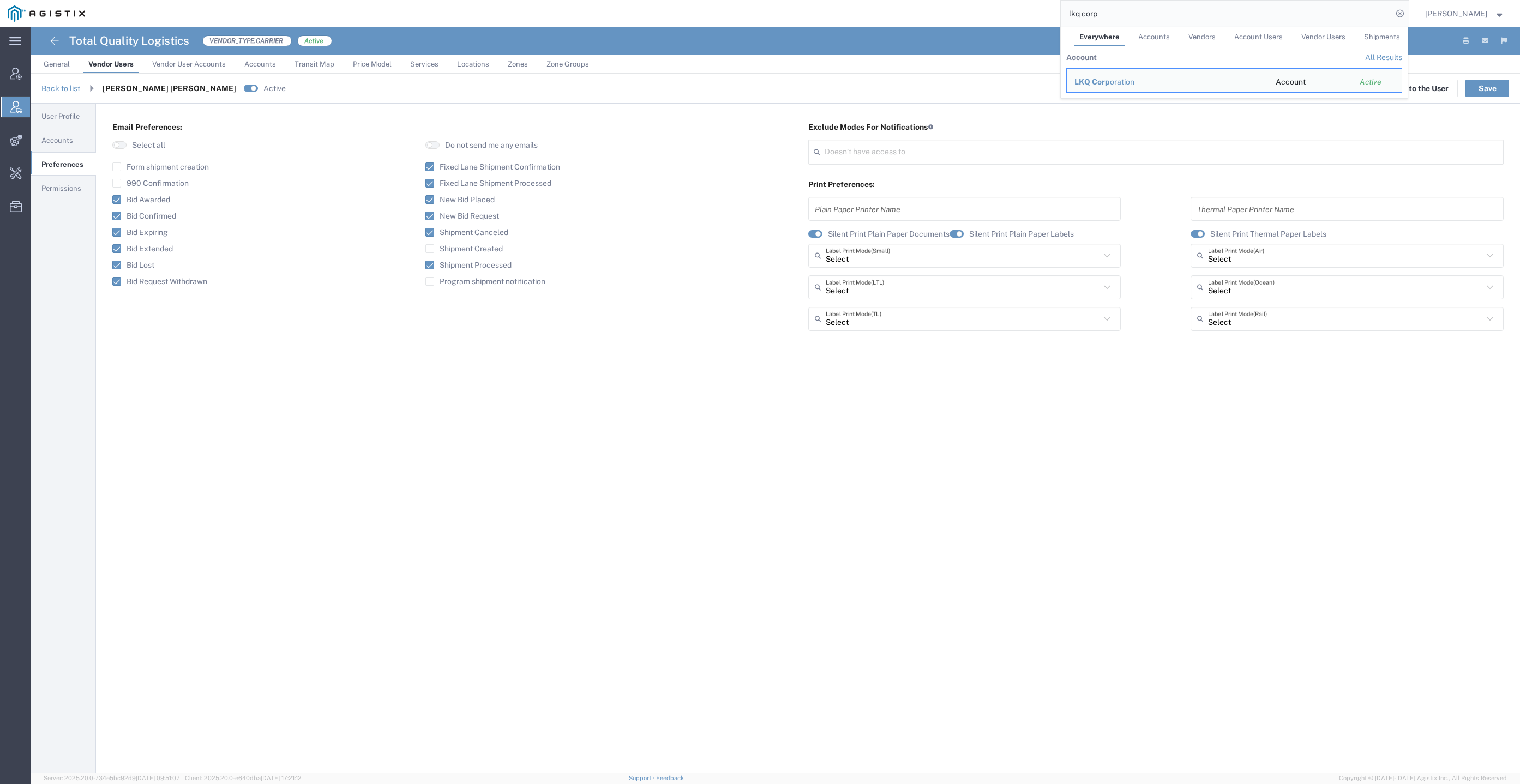
click at [1110, 79] on span "LKQ Corp" at bounding box center [1092, 81] width 35 height 8
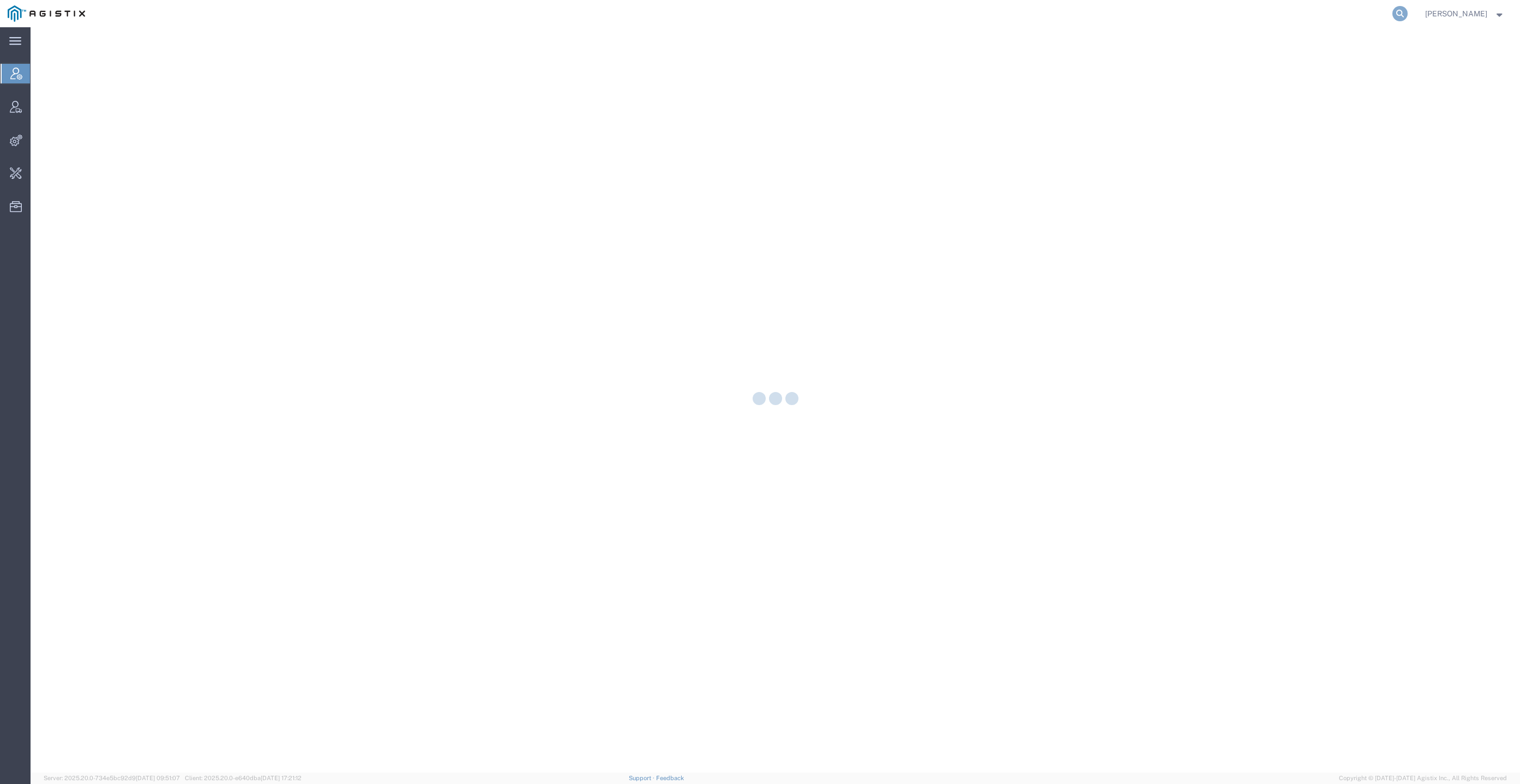
click at [1408, 9] on icon at bounding box center [1401, 14] width 15 height 15
paste input "Total Quality Logistics"
type input "Total Quality Logistics"
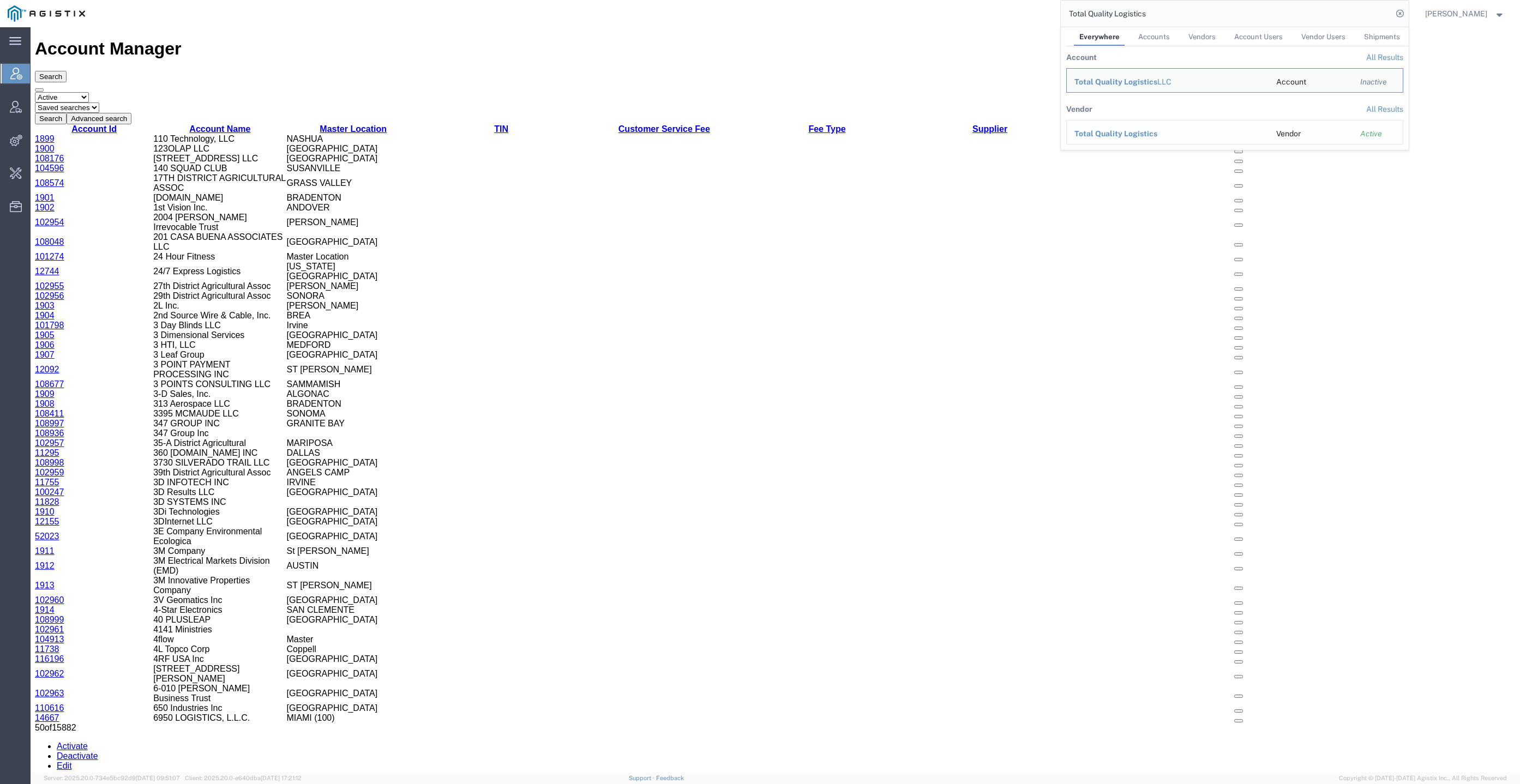
click at [1148, 135] on span "Total Quality Logistics" at bounding box center [1116, 133] width 83 height 8
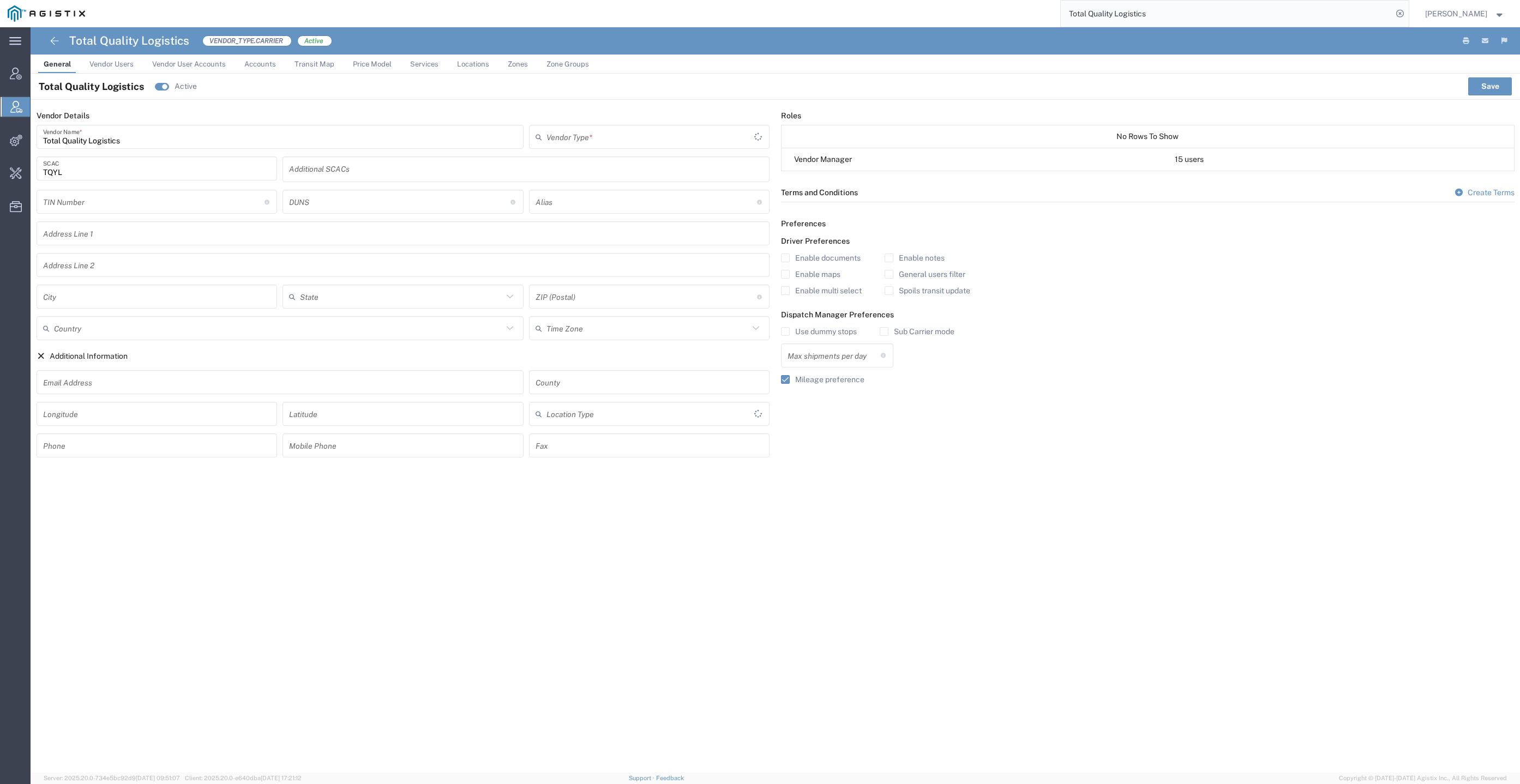
type input "Carrier"
click at [108, 60] on span "Vendor Users" at bounding box center [112, 64] width 44 height 8
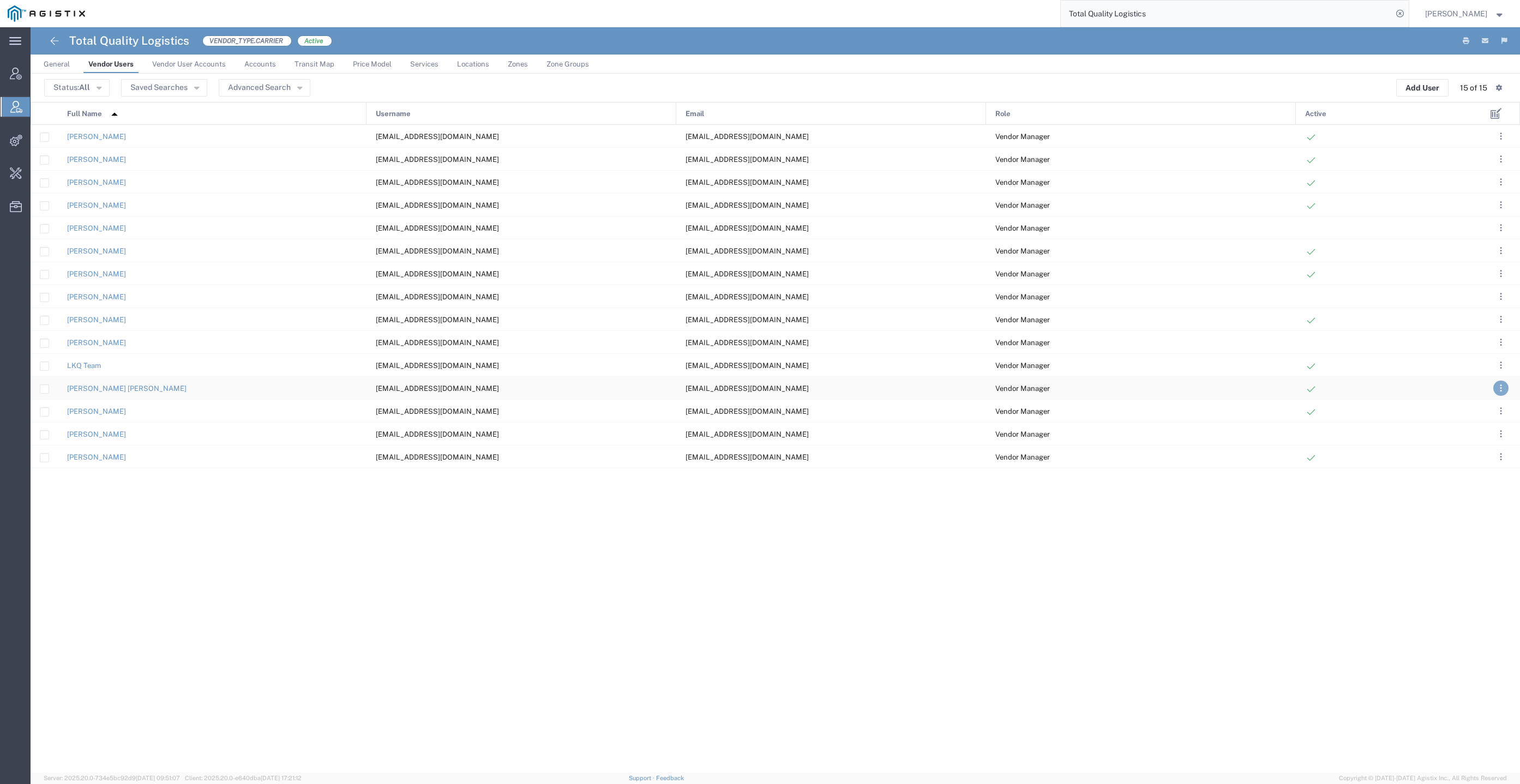
click at [1500, 383] on span ". . ." at bounding box center [1501, 388] width 2 height 13
click at [1462, 468] on link "Clone User" at bounding box center [1456, 472] width 48 height 8
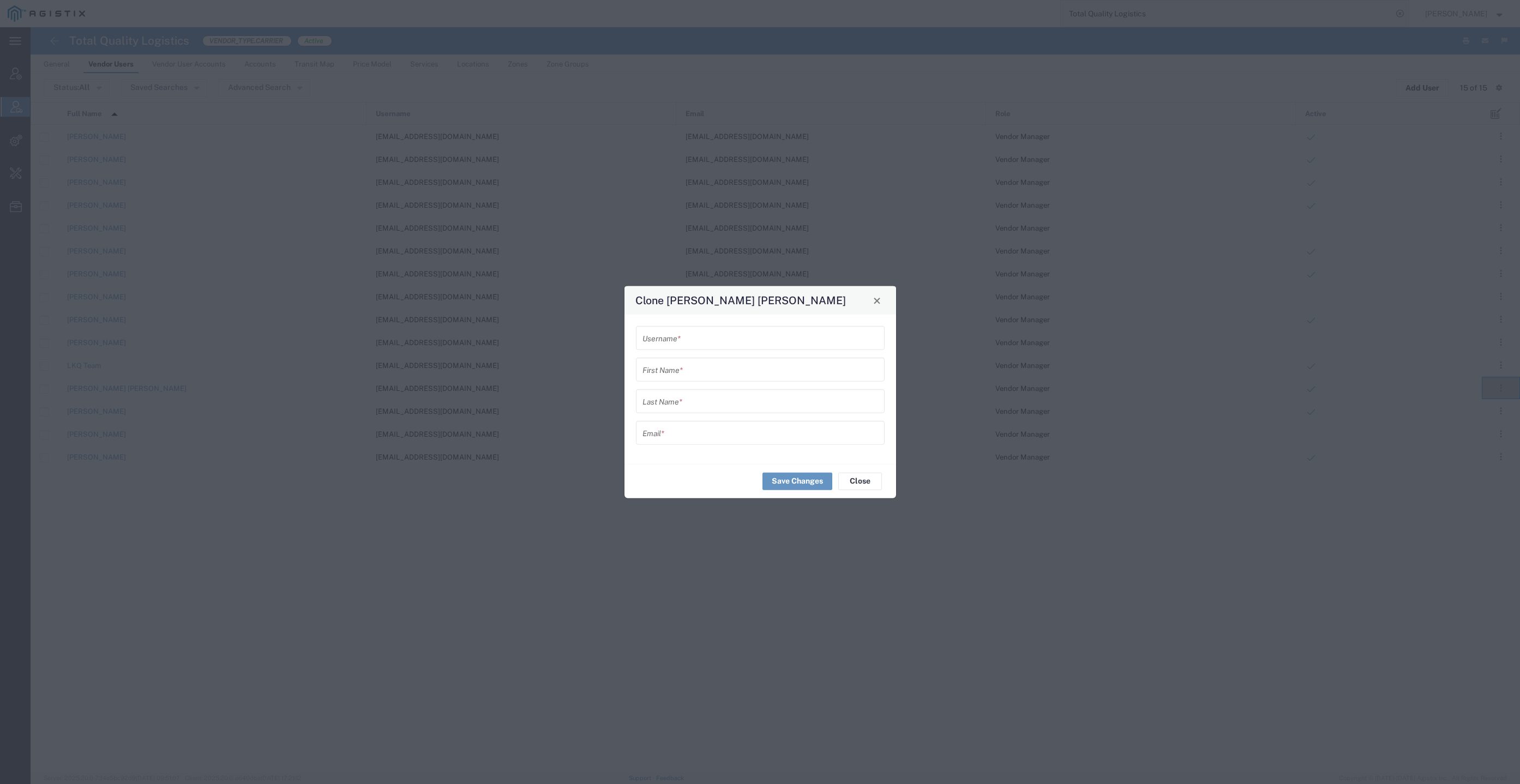
drag, startPoint x: 667, startPoint y: 462, endPoint x: 691, endPoint y: 437, distance: 34.7
click at [667, 462] on div "Username * First Name * Last Name * Email *" at bounding box center [760, 389] width 272 height 149
click at [691, 435] on input "text" at bounding box center [760, 433] width 236 height 19
paste input "[EMAIL_ADDRESS][DOMAIN_NAME]"
type input "[EMAIL_ADDRESS][DOMAIN_NAME]"
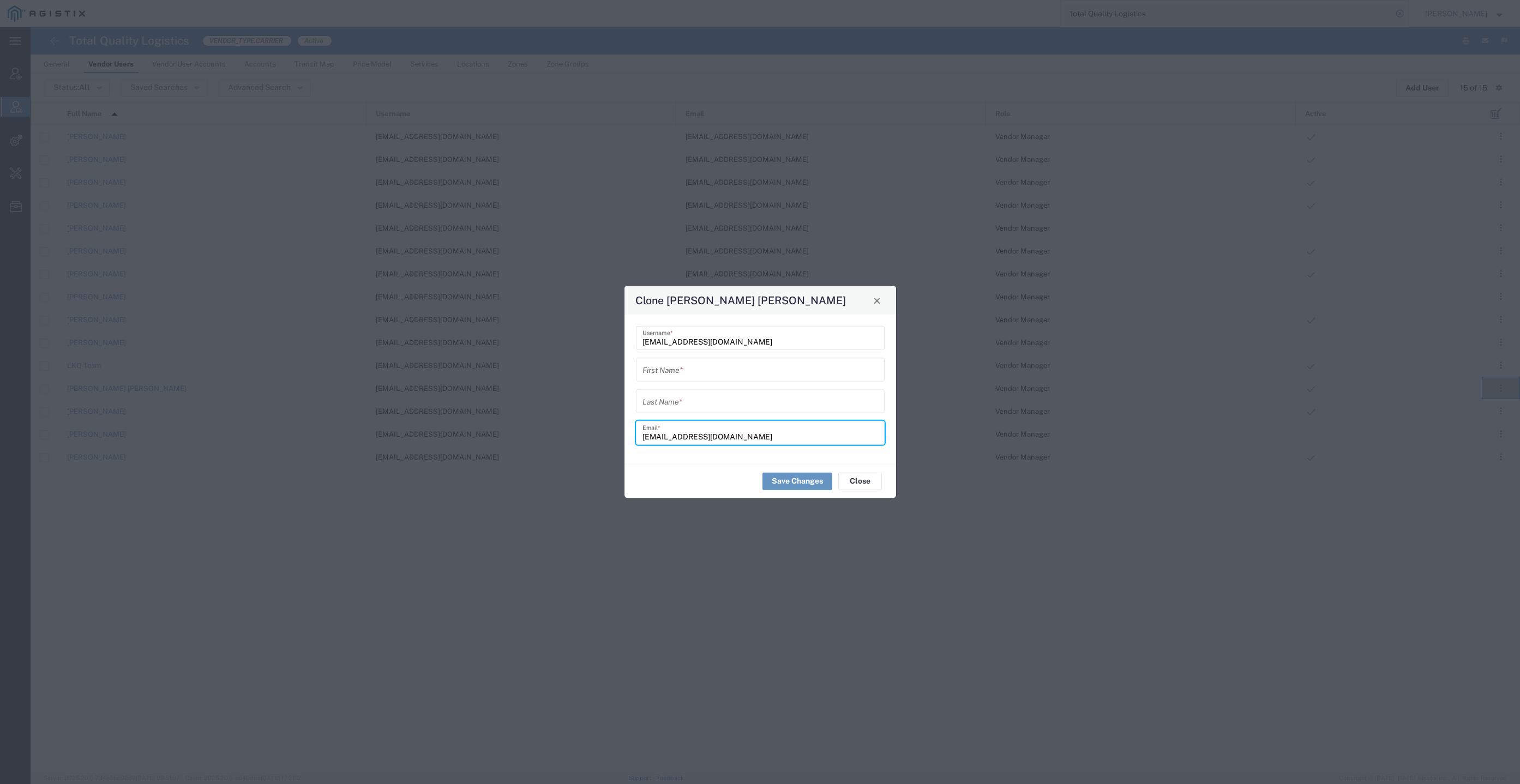
type input "[EMAIL_ADDRESS][DOMAIN_NAME]"
click at [710, 374] on input "text" at bounding box center [760, 369] width 236 height 19
paste input "[PERSON_NAME] [PERSON_NAME]"
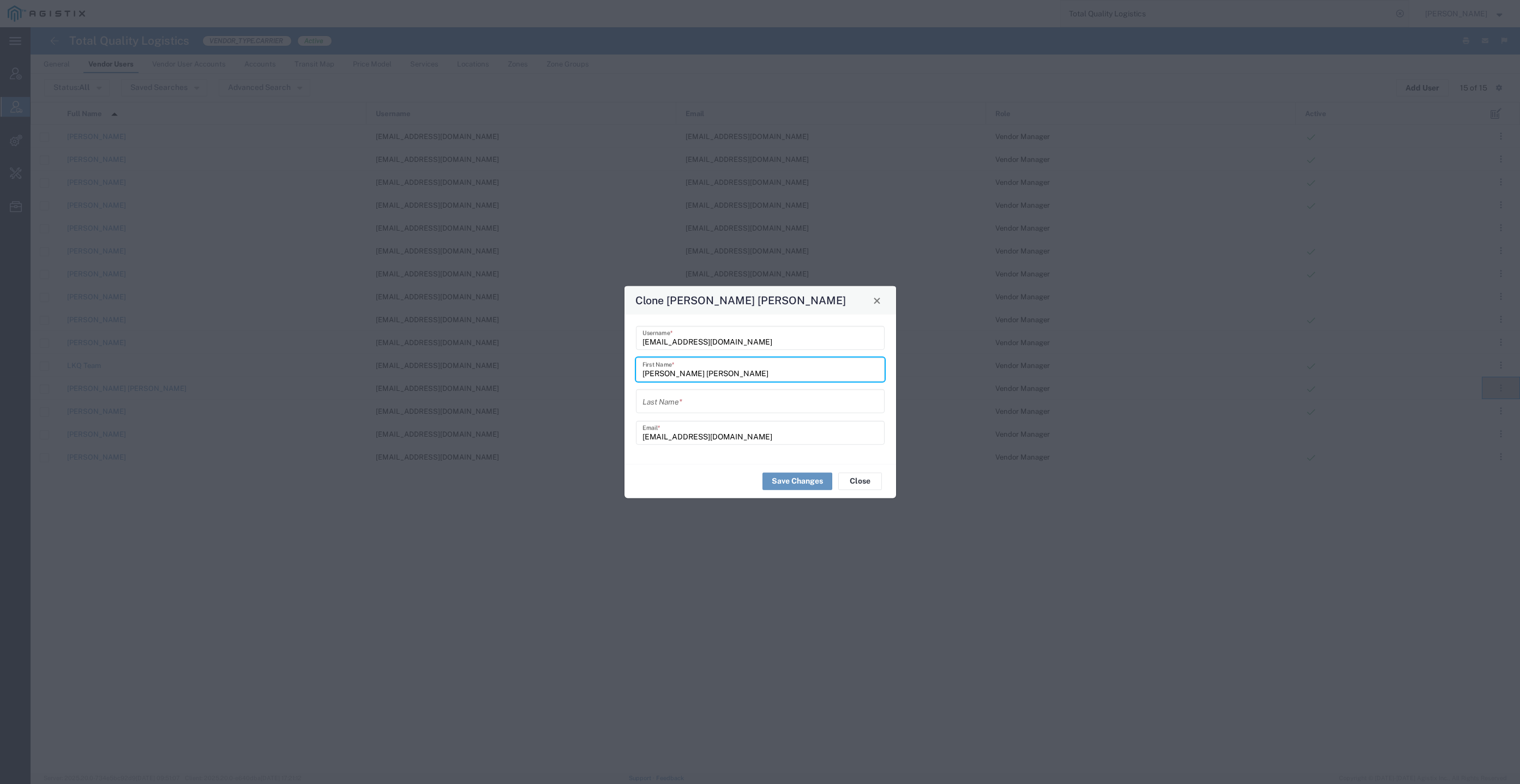
type input "[PERSON_NAME] [PERSON_NAME]"
click at [710, 409] on input "text" at bounding box center [760, 400] width 236 height 19
paste input "[PERSON_NAME] [PERSON_NAME]"
click at [660, 402] on input "[PERSON_NAME] [PERSON_NAME]" at bounding box center [760, 400] width 236 height 19
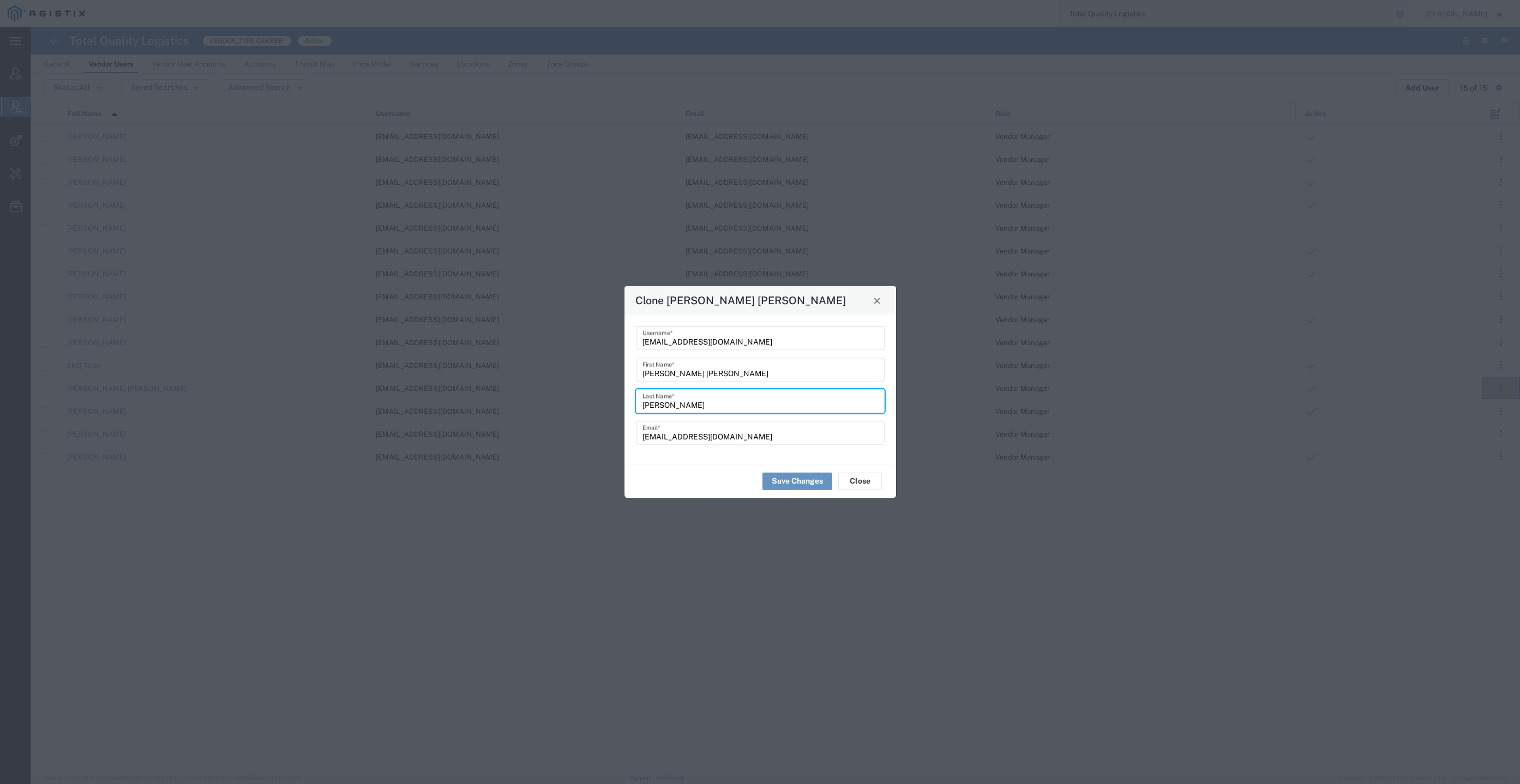
type input "[PERSON_NAME]"
click at [691, 364] on input "[PERSON_NAME] [PERSON_NAME]" at bounding box center [760, 369] width 236 height 19
click at [685, 377] on input "[PERSON_NAME] [PERSON_NAME]" at bounding box center [760, 369] width 236 height 19
click at [642, 373] on input "[PERSON_NAME]" at bounding box center [760, 369] width 236 height 19
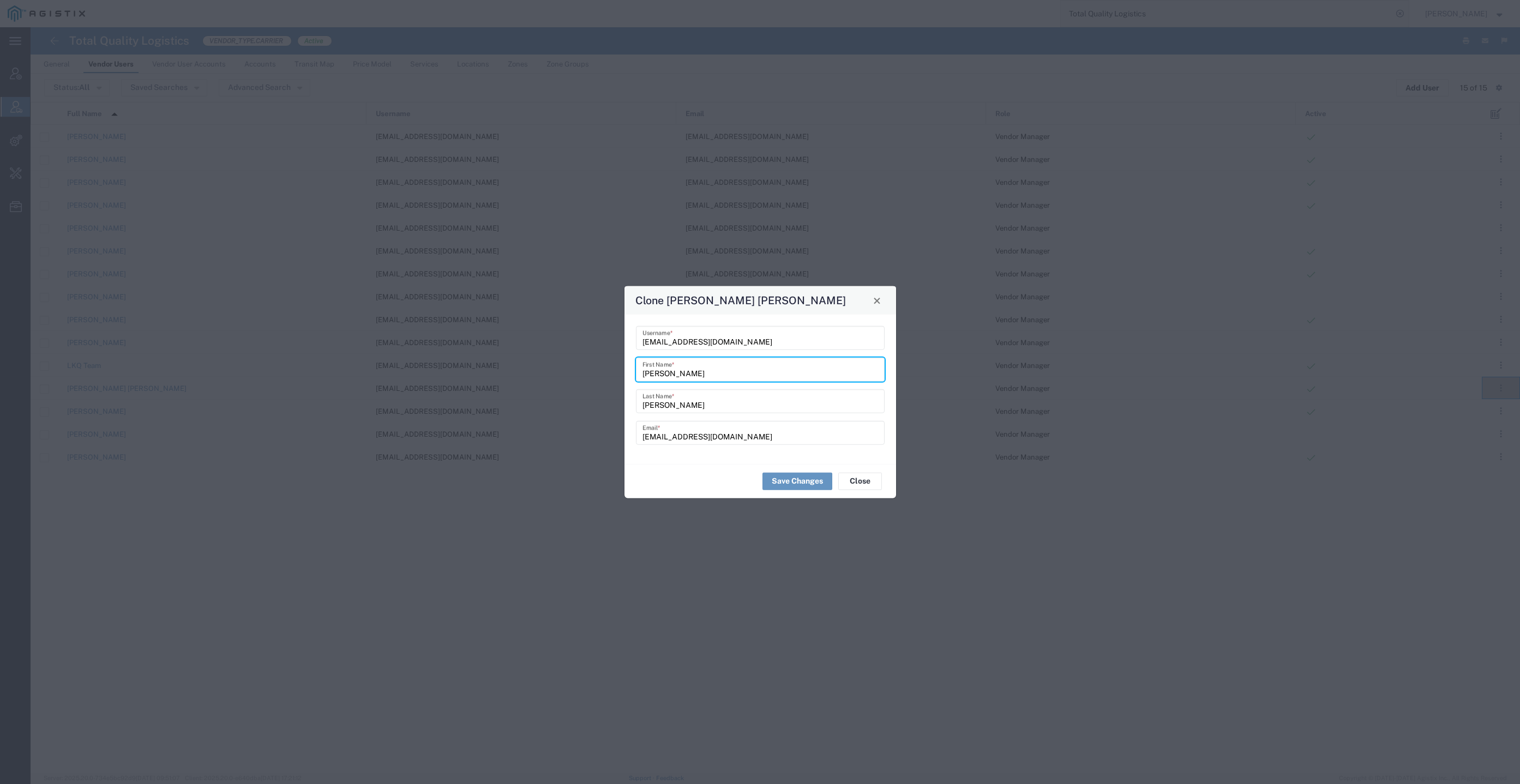
click at [691, 373] on input "[PERSON_NAME]" at bounding box center [760, 369] width 236 height 19
type input "[PERSON_NAME]"
click at [697, 414] on form "[EMAIL_ADDRESS][DOMAIN_NAME] Username * [PERSON_NAME] First Name * [PERSON_NAME…" at bounding box center [760, 385] width 249 height 119
click at [689, 397] on input "[PERSON_NAME]" at bounding box center [760, 400] width 236 height 19
click at [642, 403] on input "[PERSON_NAME]" at bounding box center [760, 400] width 236 height 19
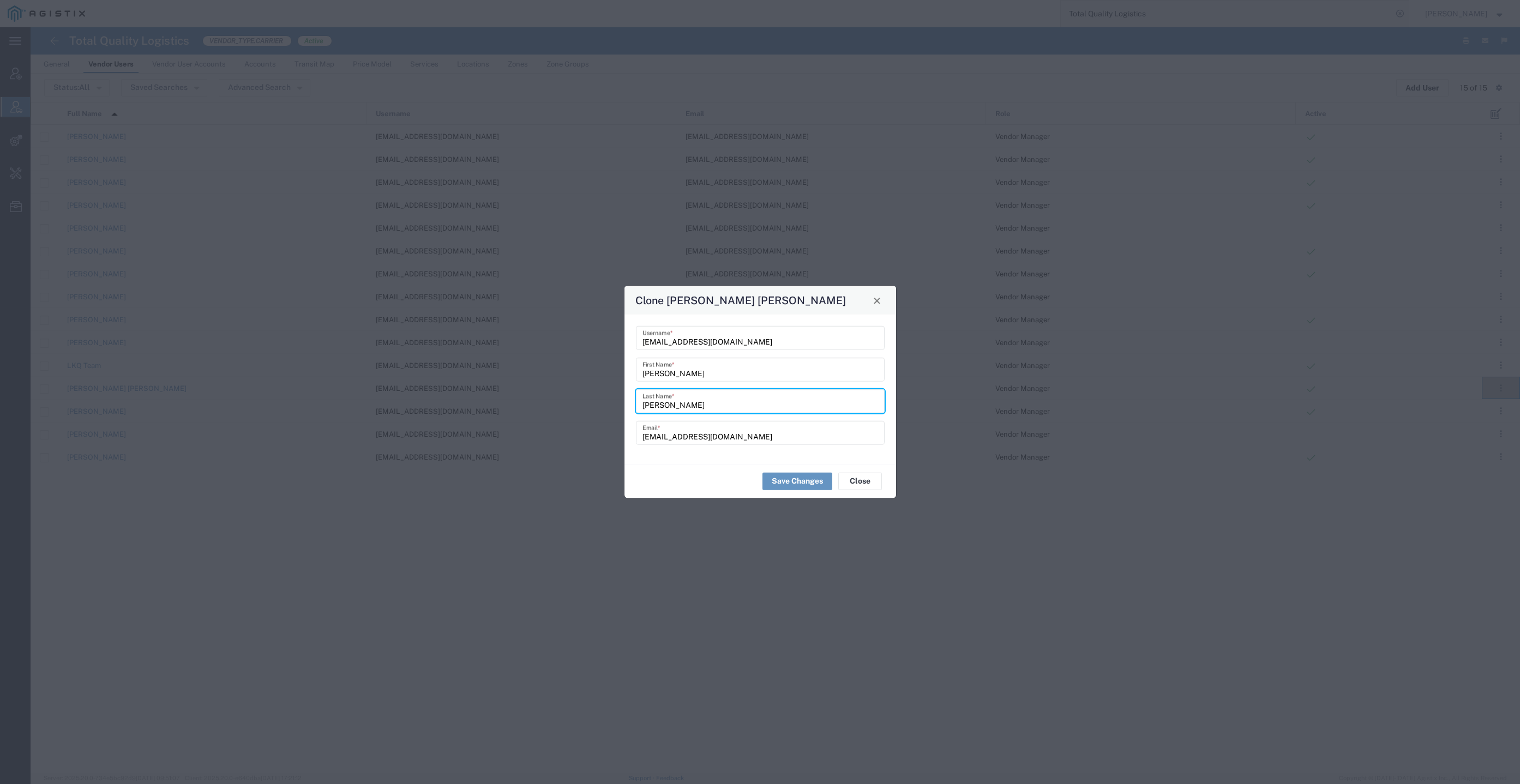
click at [721, 441] on input "[EMAIL_ADDRESS][DOMAIN_NAME]" at bounding box center [760, 433] width 236 height 19
click at [642, 436] on input "[EMAIL_ADDRESS][DOMAIN_NAME]" at bounding box center [760, 433] width 236 height 19
click at [722, 335] on input "[EMAIL_ADDRESS][DOMAIN_NAME]" at bounding box center [760, 338] width 236 height 19
click at [638, 341] on div "[EMAIL_ADDRESS][DOMAIN_NAME] Username *" at bounding box center [760, 338] width 249 height 24
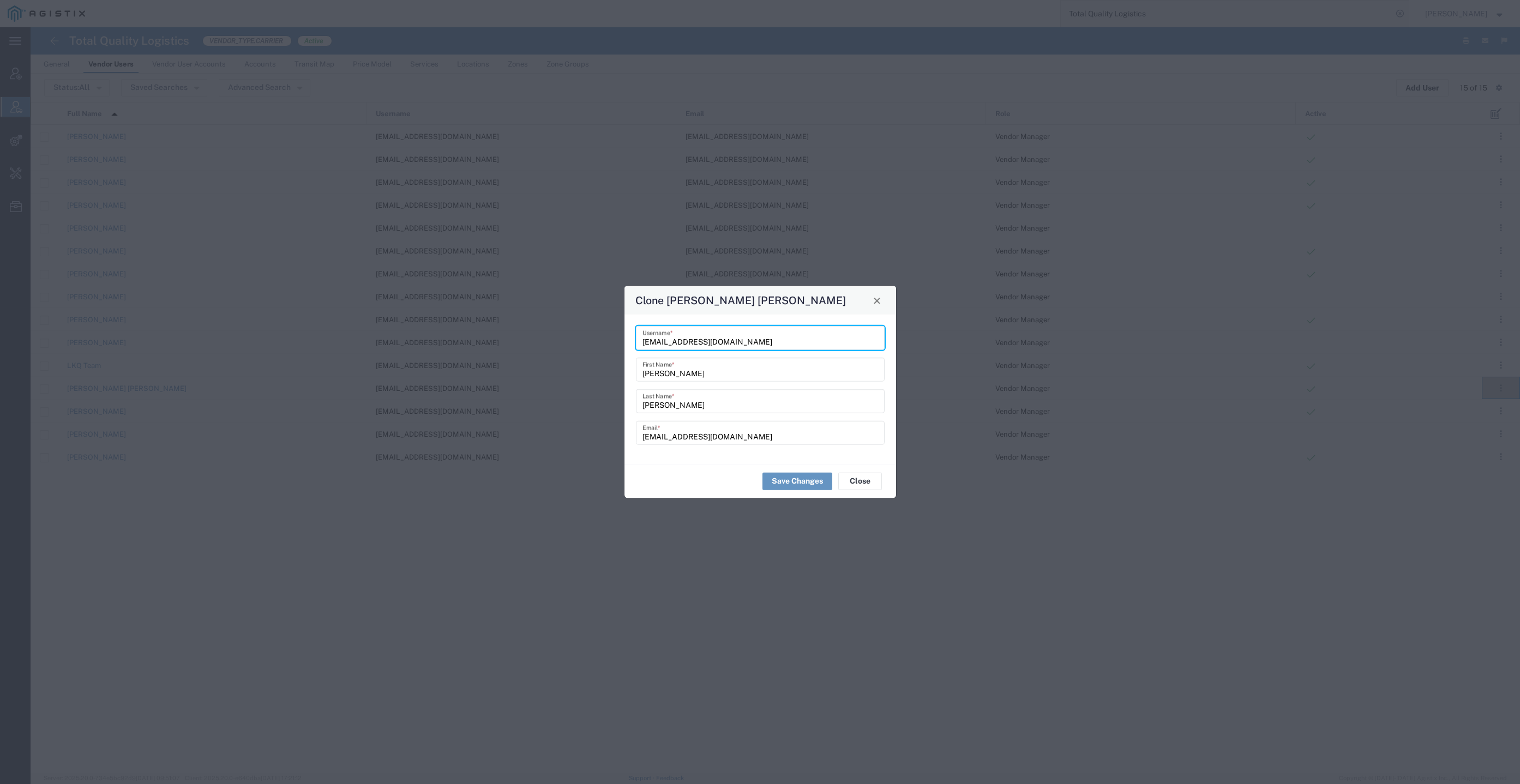
click at [640, 341] on div "[EMAIL_ADDRESS][DOMAIN_NAME] Username *" at bounding box center [760, 338] width 249 height 24
click at [643, 341] on input "[EMAIL_ADDRESS][DOMAIN_NAME]" at bounding box center [760, 338] width 236 height 19
click at [794, 477] on button "Save Changes" at bounding box center [797, 481] width 70 height 18
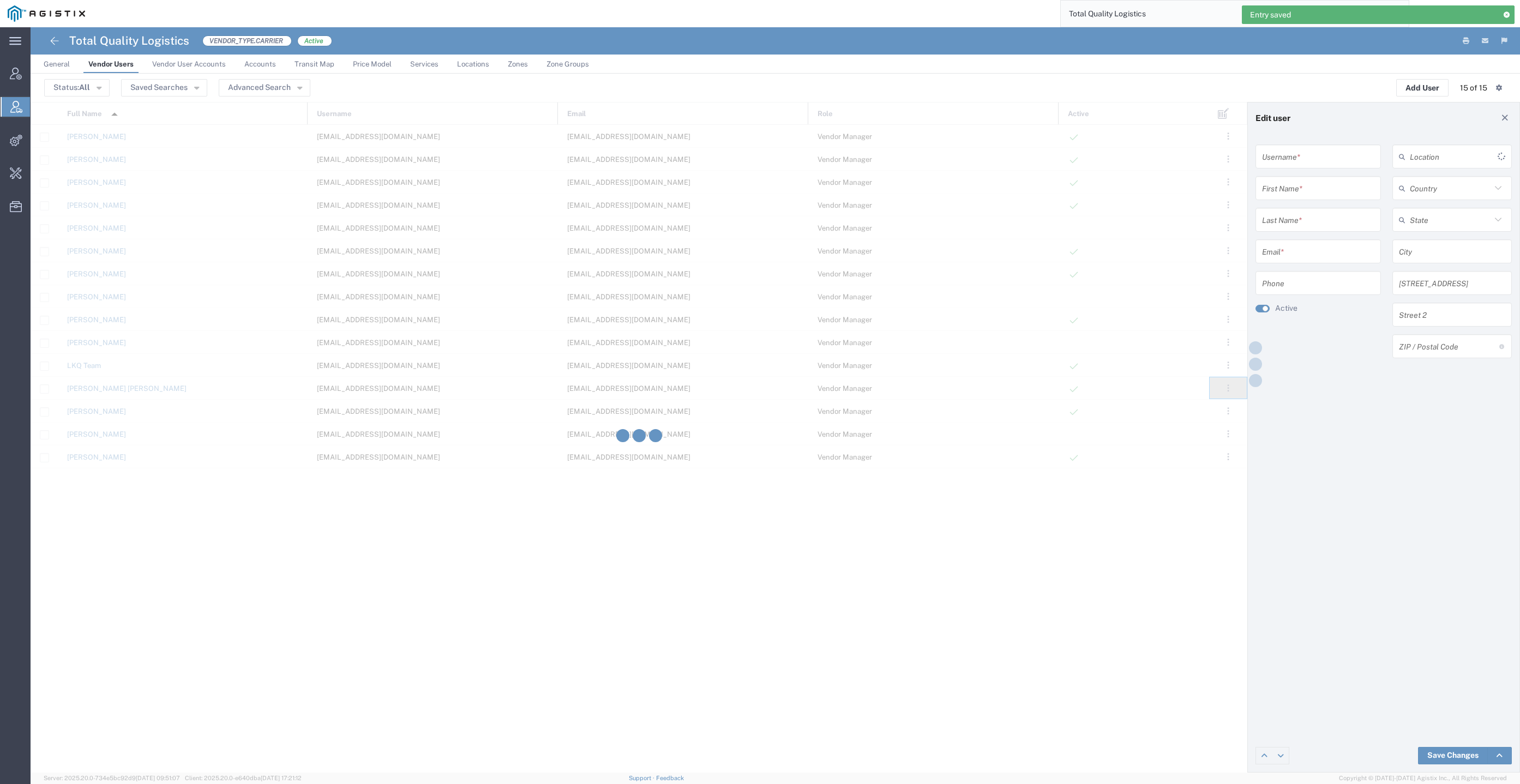
type input "[EMAIL_ADDRESS][DOMAIN_NAME]"
type input "[PERSON_NAME]"
type input "[EMAIL_ADDRESS][DOMAIN_NAME]"
type input "[GEOGRAPHIC_DATA]"
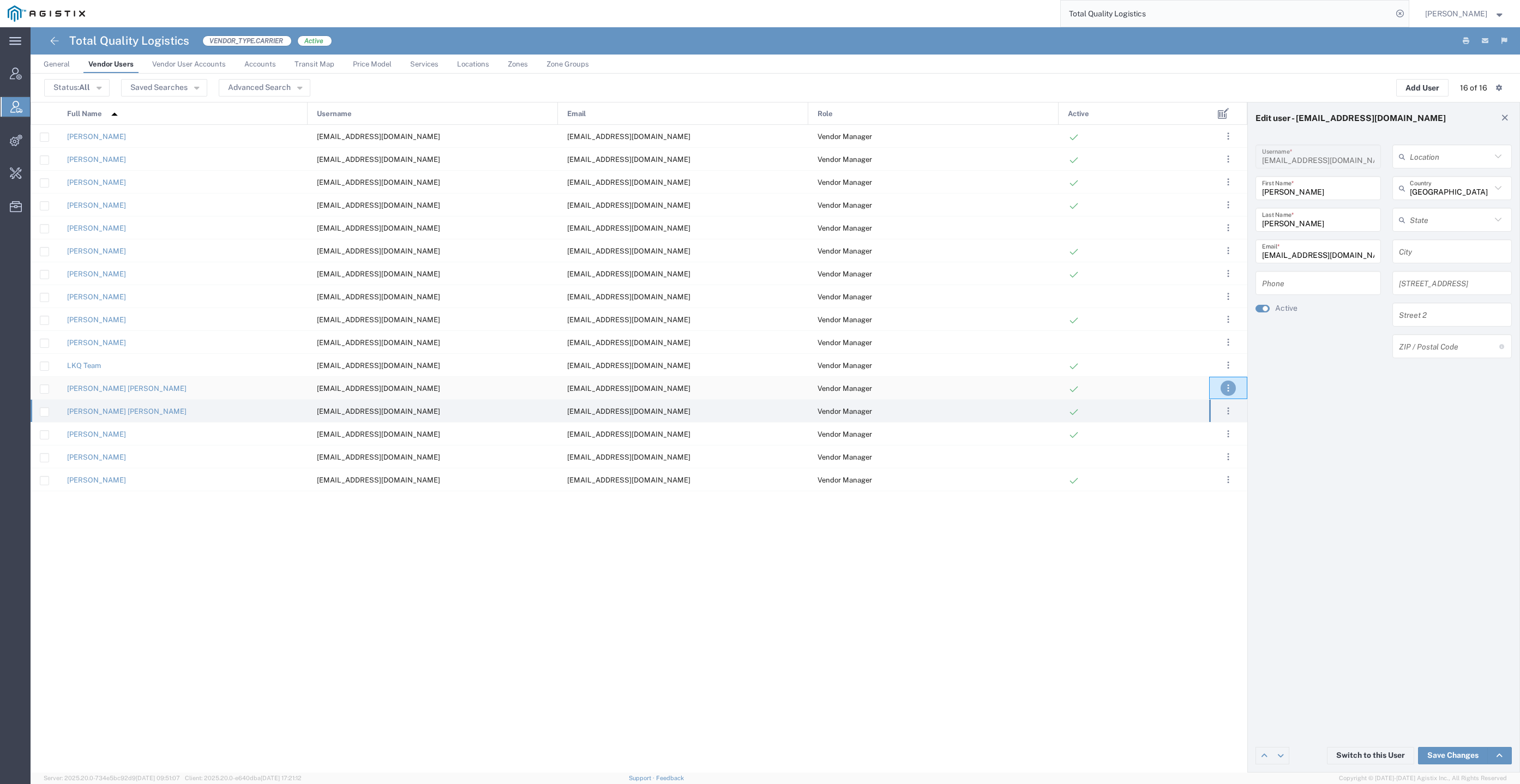
click at [1230, 393] on button ". . ." at bounding box center [1228, 388] width 15 height 15
click at [1198, 434] on link "Deactivate" at bounding box center [1184, 437] width 48 height 8
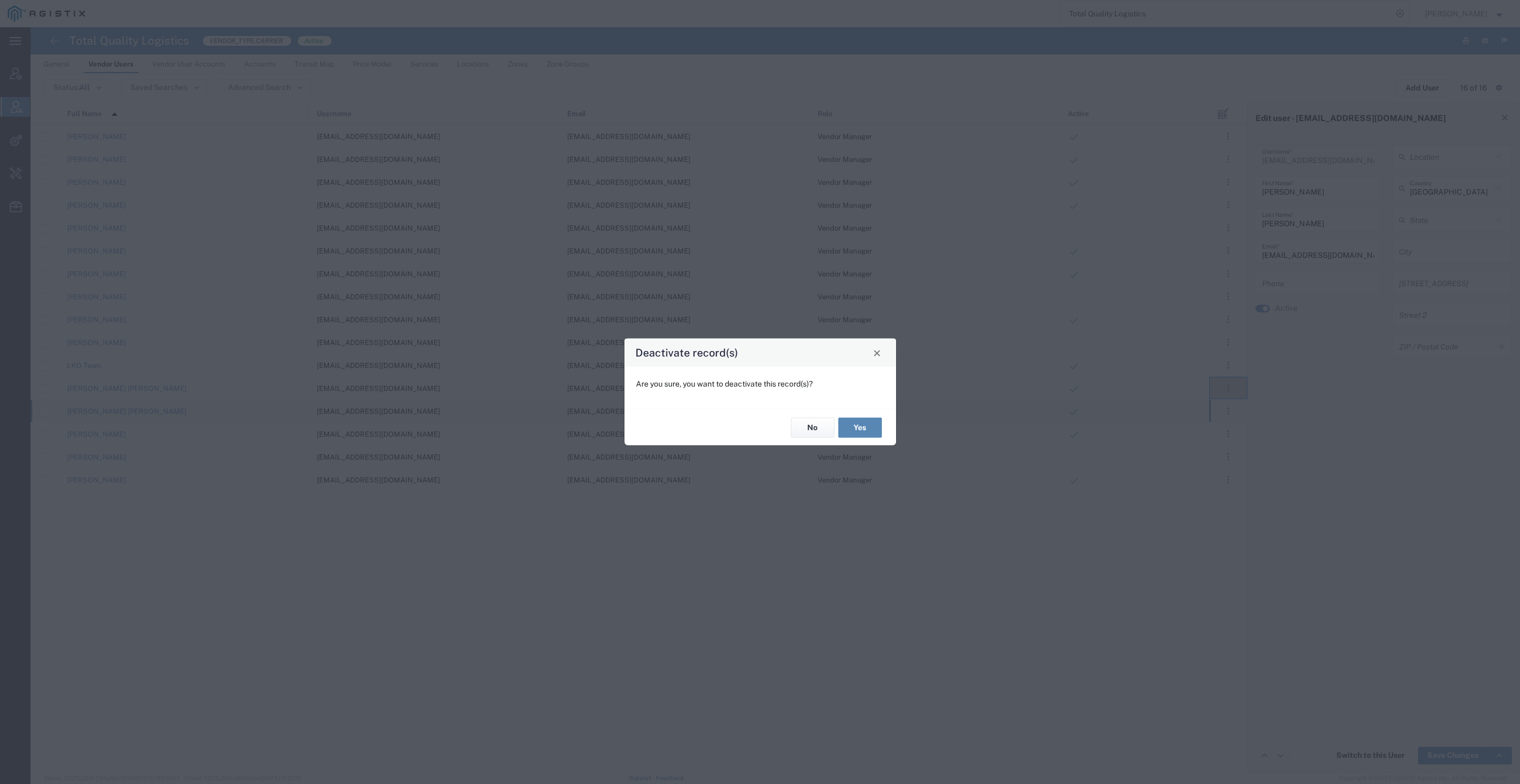
click at [855, 428] on button "Yes" at bounding box center [860, 428] width 44 height 20
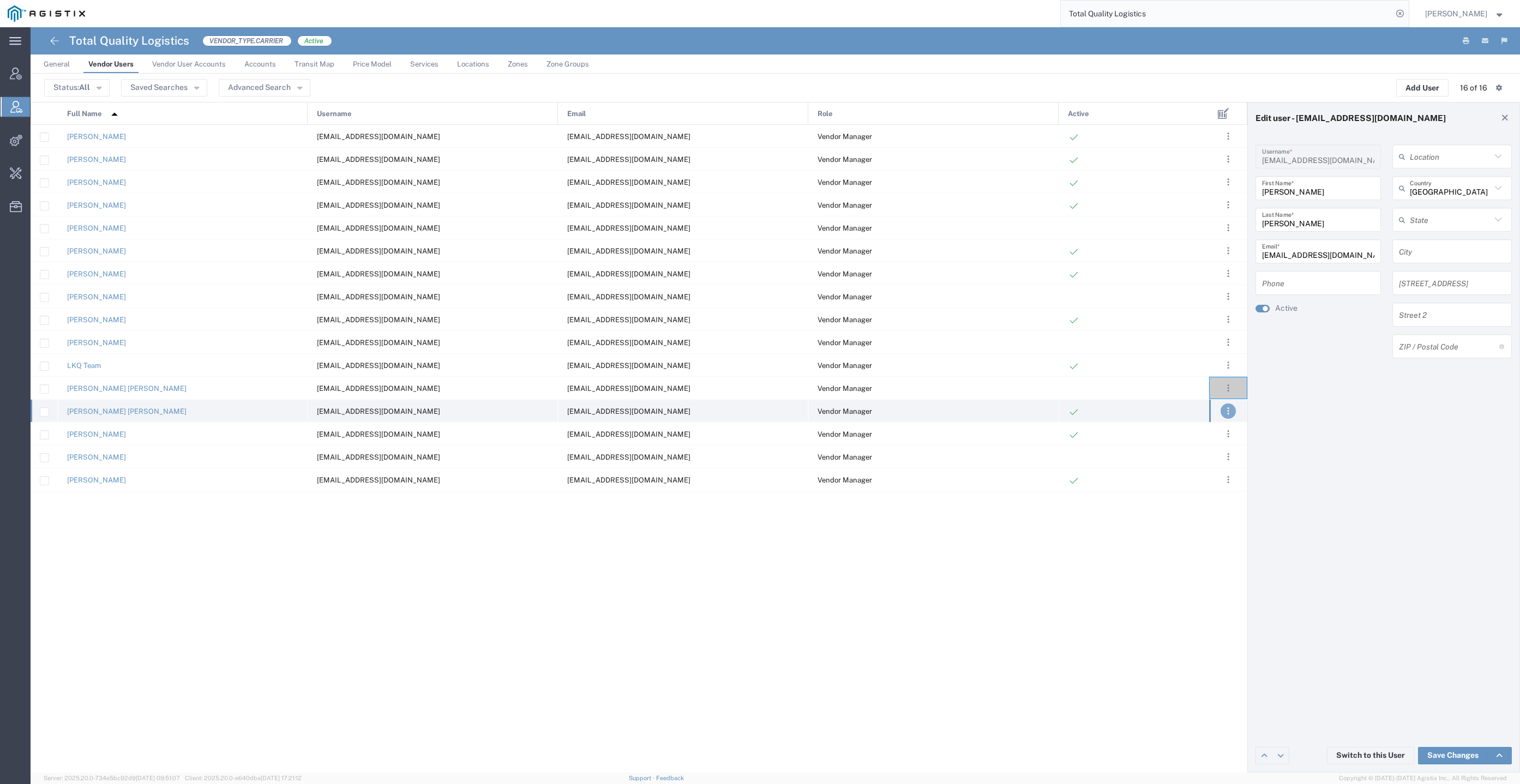
click at [1228, 413] on span ". . ." at bounding box center [1228, 411] width 2 height 13
click at [1177, 441] on link "Edit" at bounding box center [1172, 443] width 24 height 8
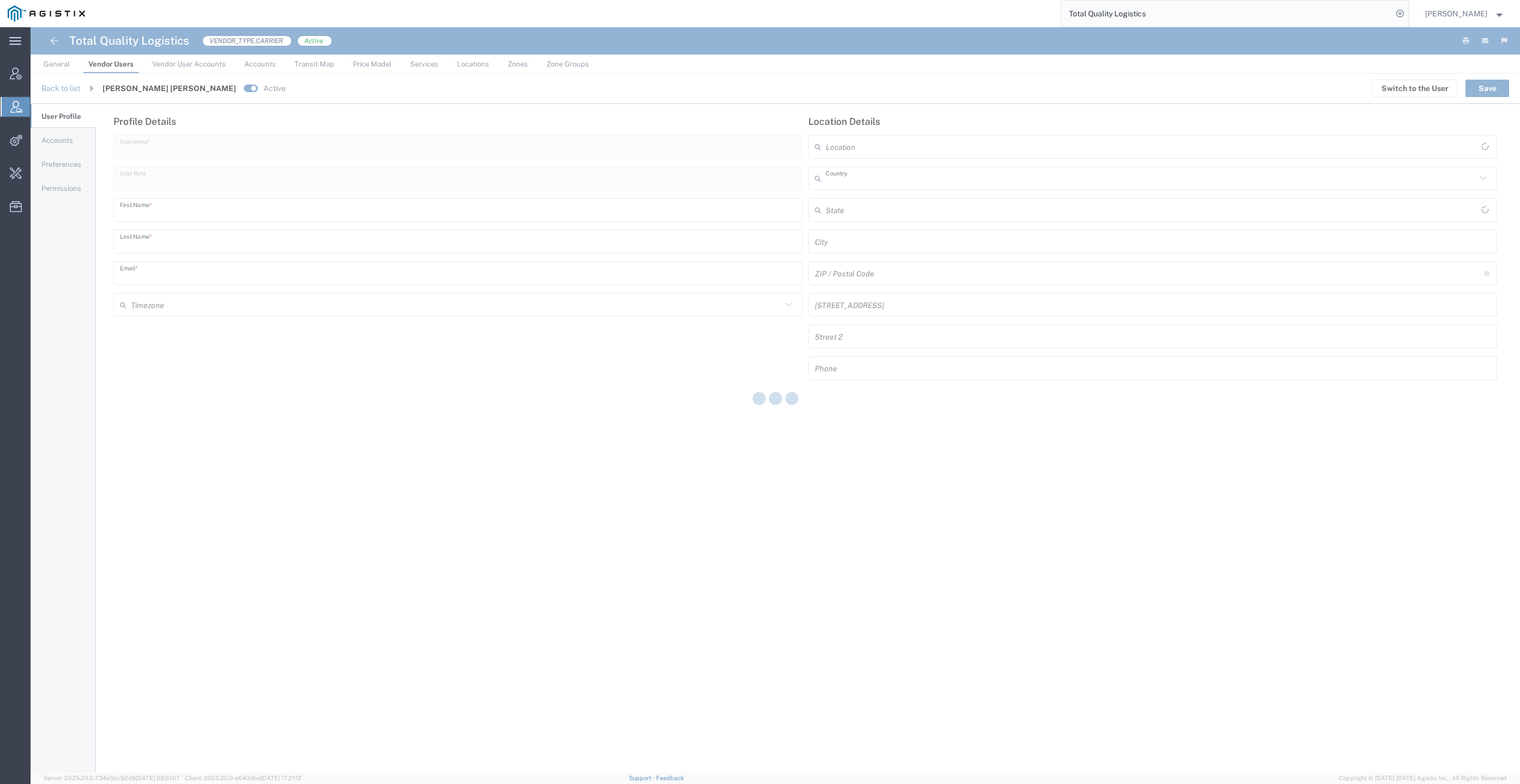
type input "[EMAIL_ADDRESS][DOMAIN_NAME]"
type input "Vendor Manager"
type input "[PERSON_NAME]"
type input "[EMAIL_ADDRESS][DOMAIN_NAME]"
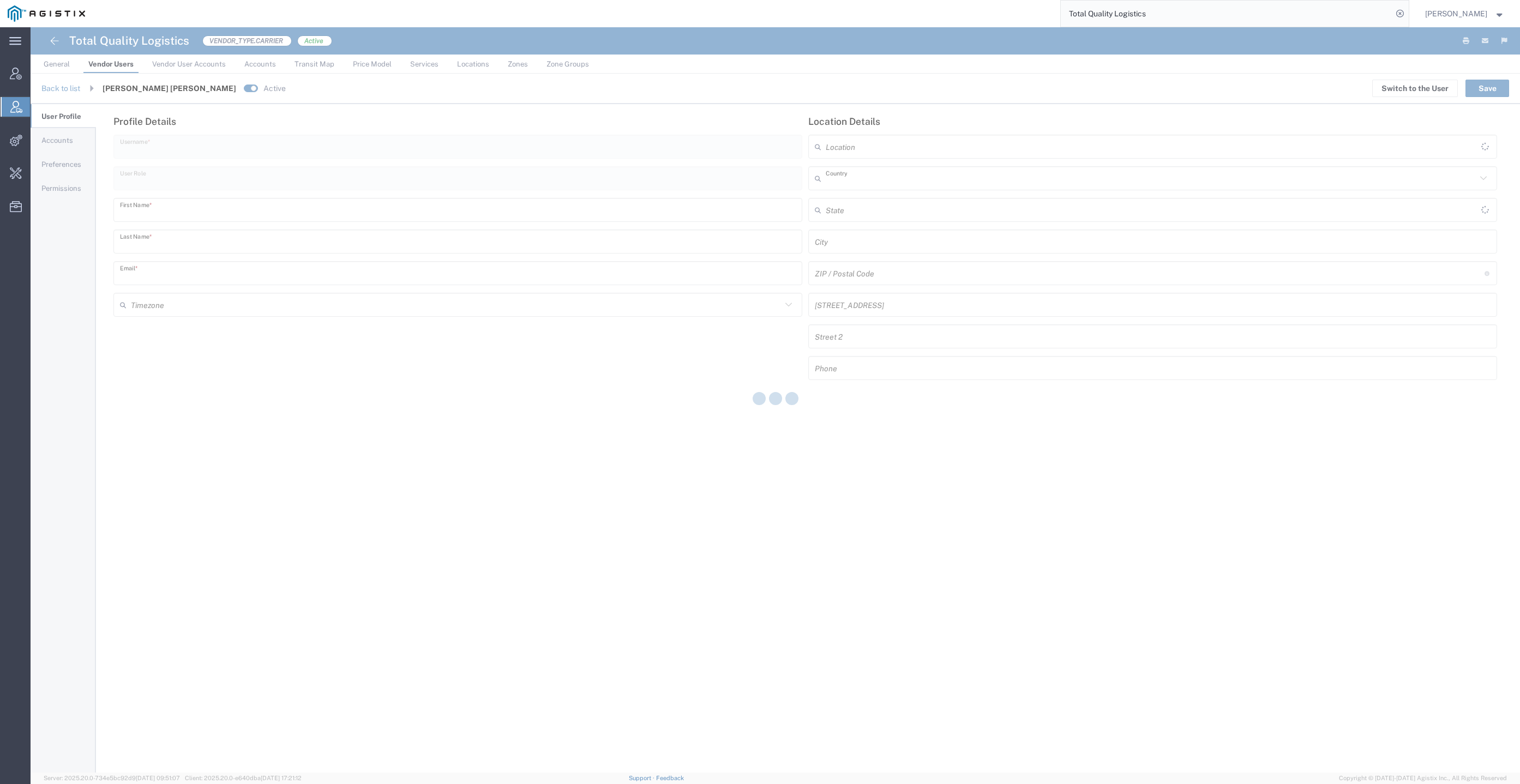
type input "[GEOGRAPHIC_DATA]"
type input "America/[GEOGRAPHIC_DATA]"
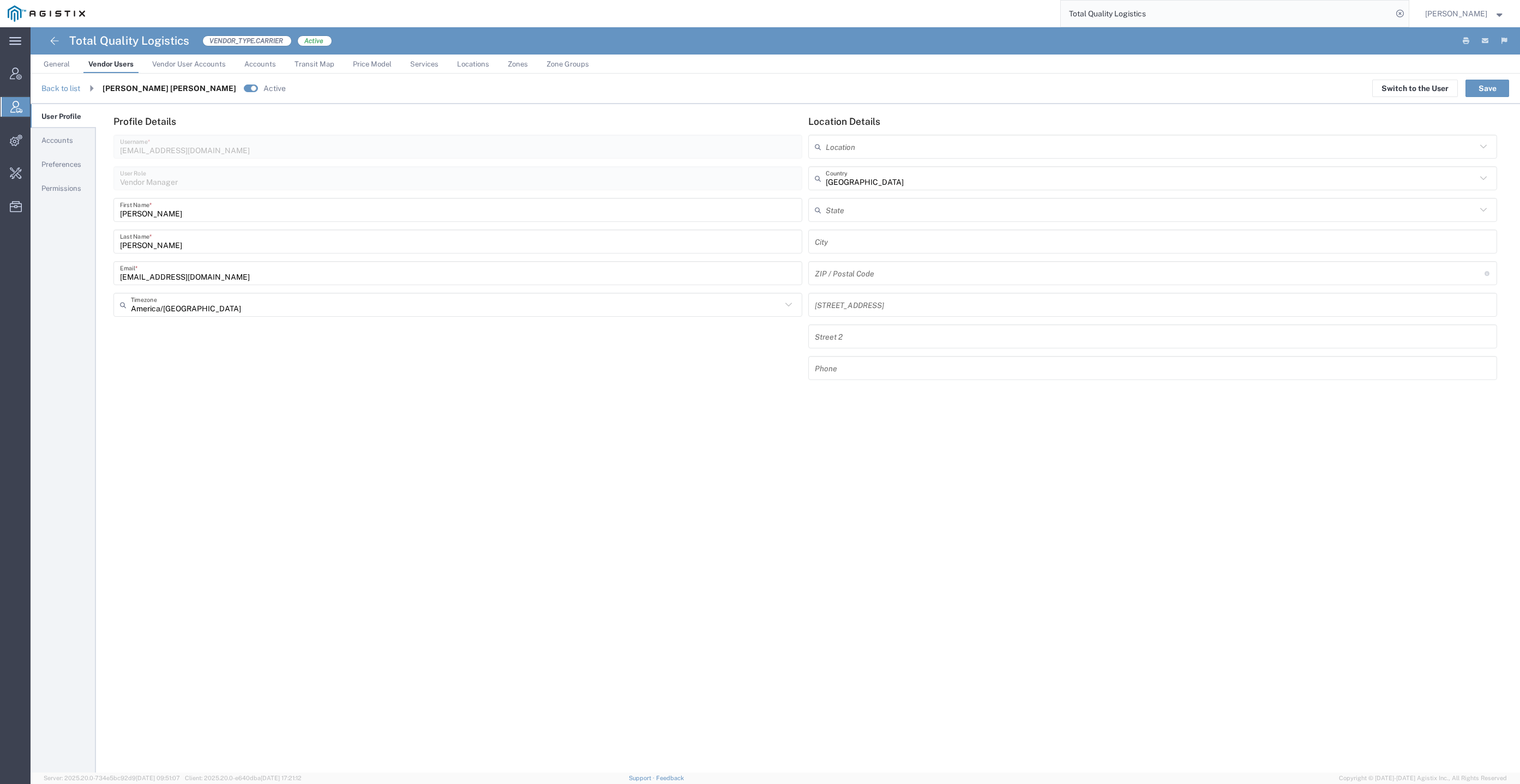
click at [76, 145] on link "Accounts" at bounding box center [63, 140] width 65 height 22
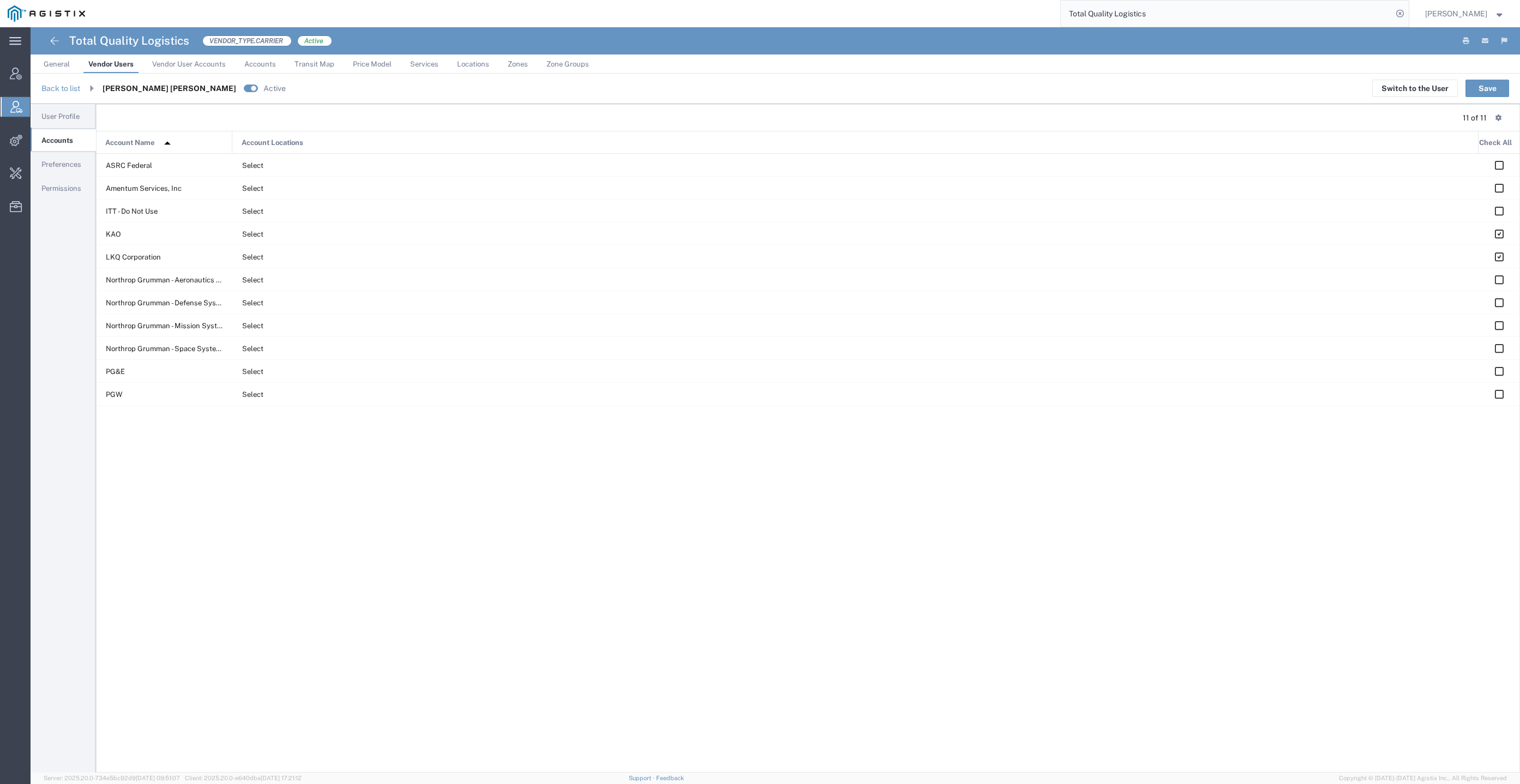
click at [70, 157] on link "Preferences" at bounding box center [63, 164] width 65 height 22
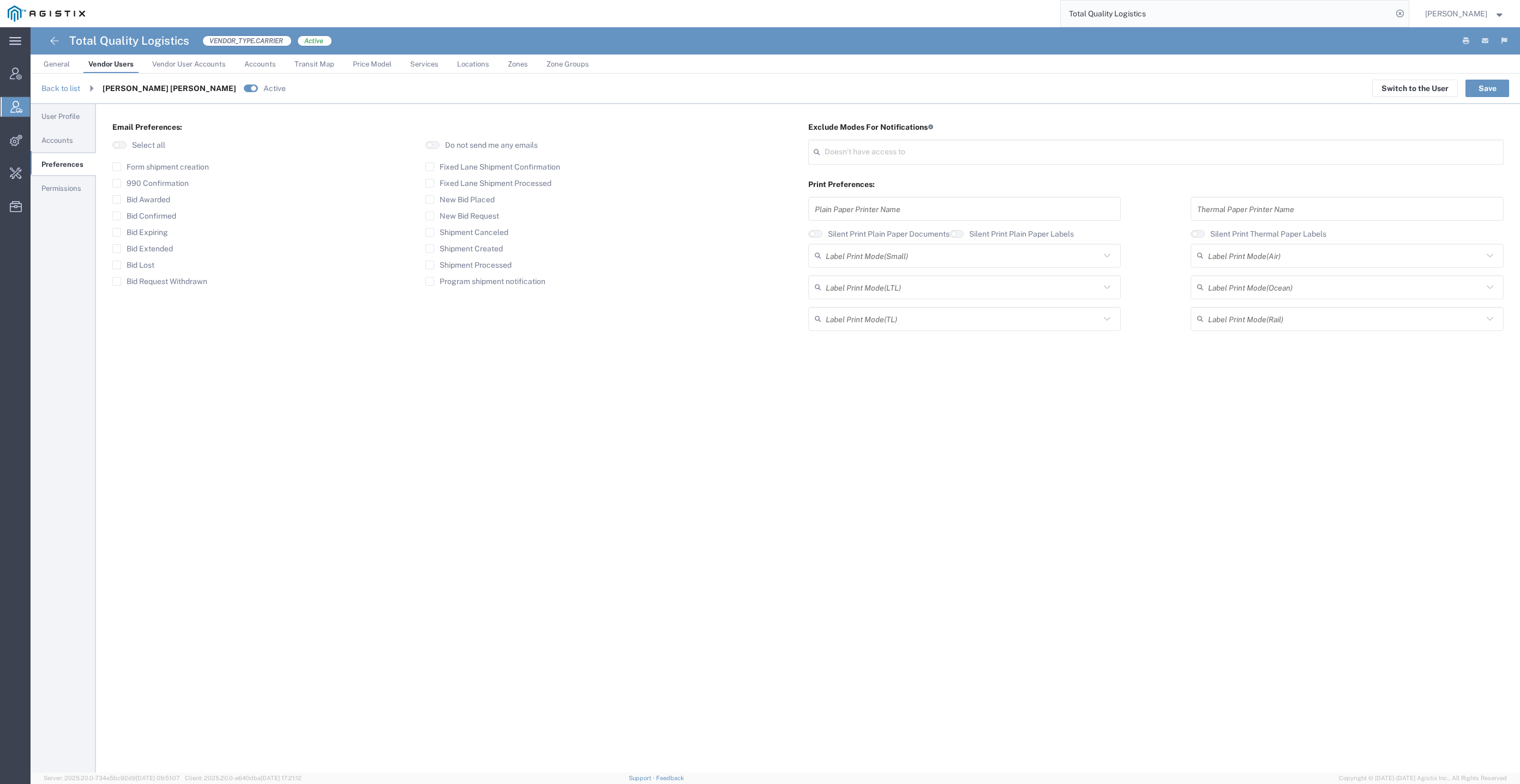
type input "Select"
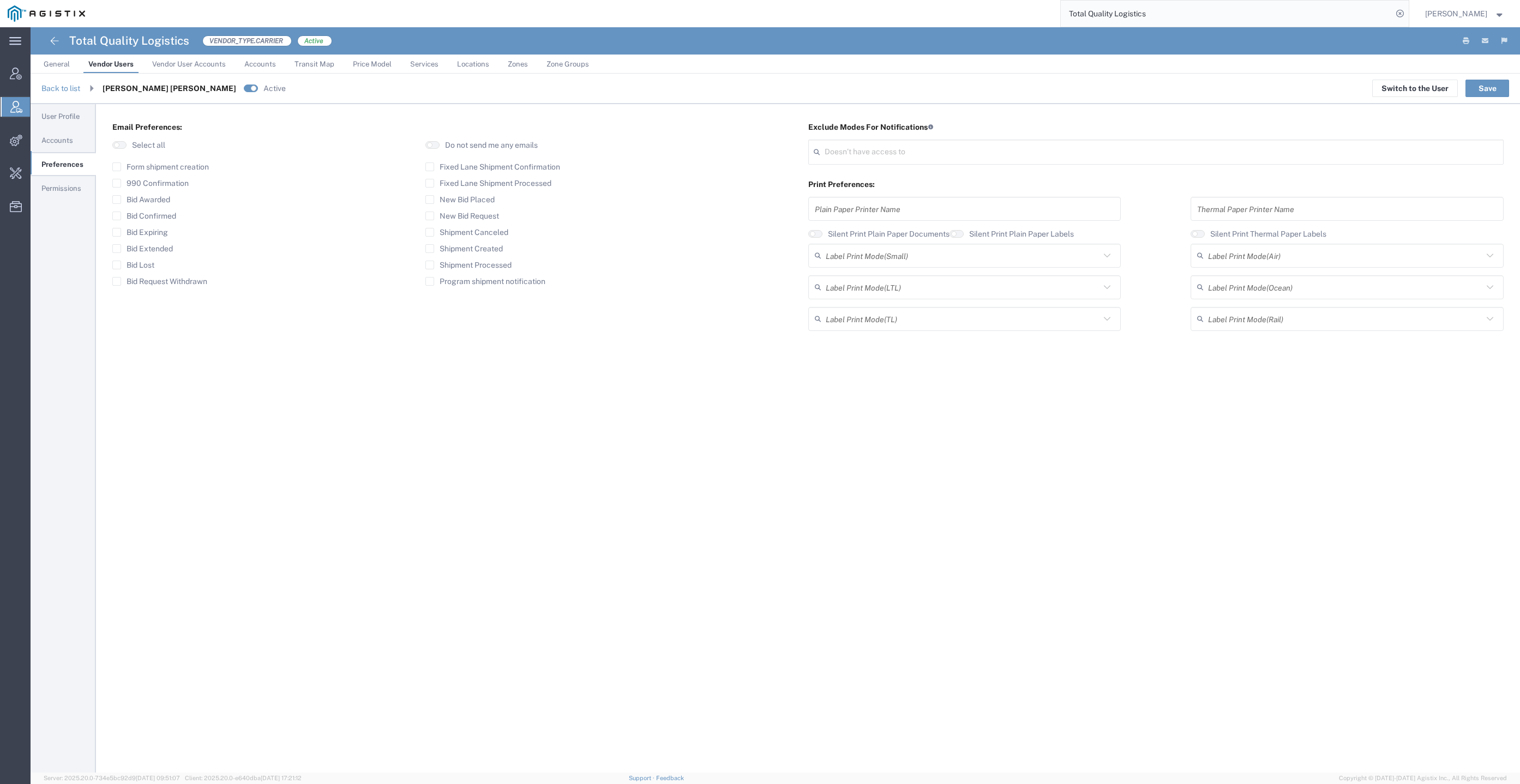
type input "Select"
click at [160, 185] on label "990 Confirmation" at bounding box center [151, 183] width 77 height 8
click at [116, 183] on input "990 Confirmation" at bounding box center [116, 183] width 0 height 0
click at [191, 279] on label "Bid Request Withdrawn" at bounding box center [160, 281] width 95 height 8
click at [116, 282] on input "Bid Request Withdrawn" at bounding box center [116, 282] width 0 height 0
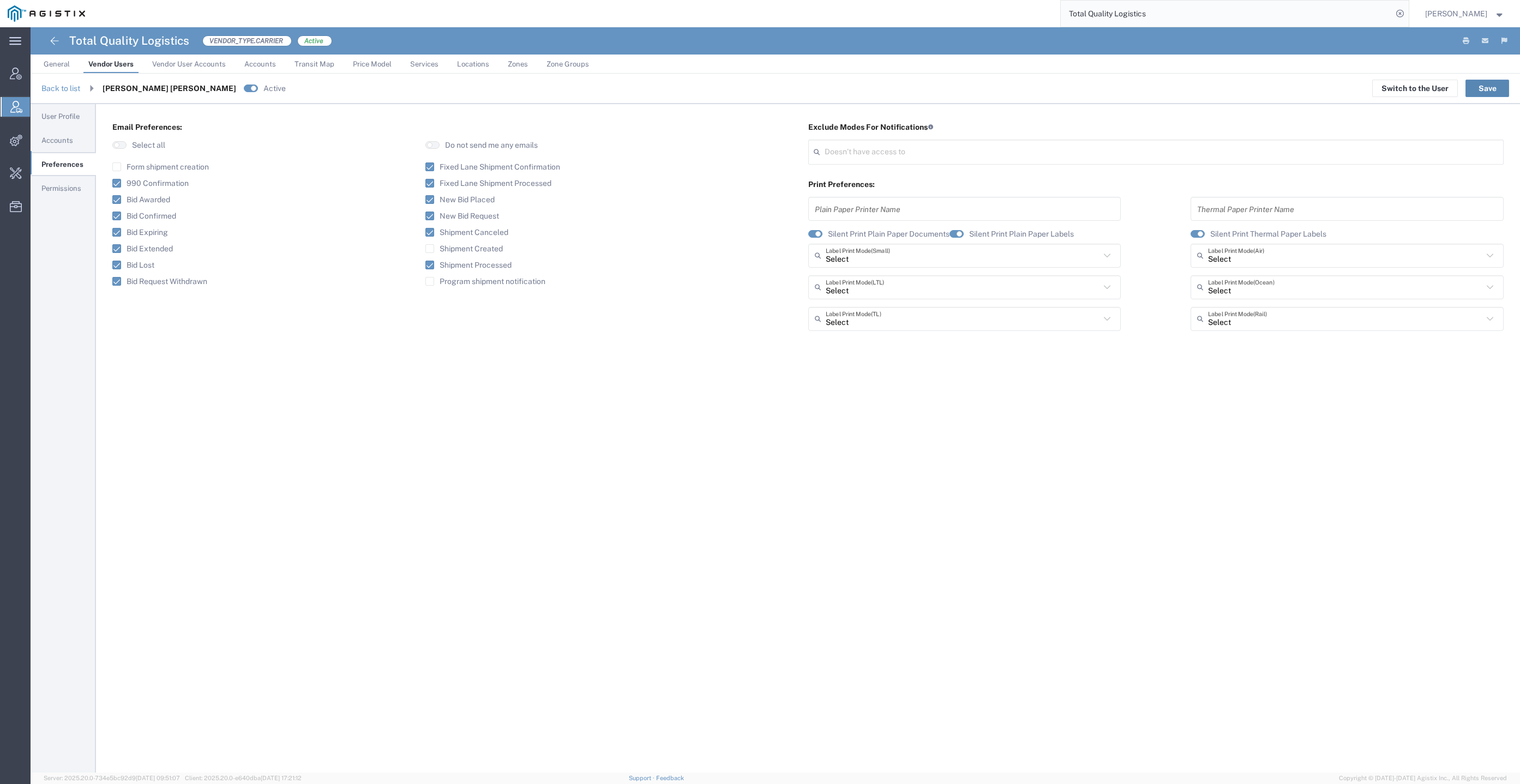
click at [1476, 92] on button "Save" at bounding box center [1487, 88] width 44 height 18
click at [1150, 578] on div "Email Preferences: Select all Do not send me any emails Form shipment creation …" at bounding box center [808, 438] width 1424 height 668
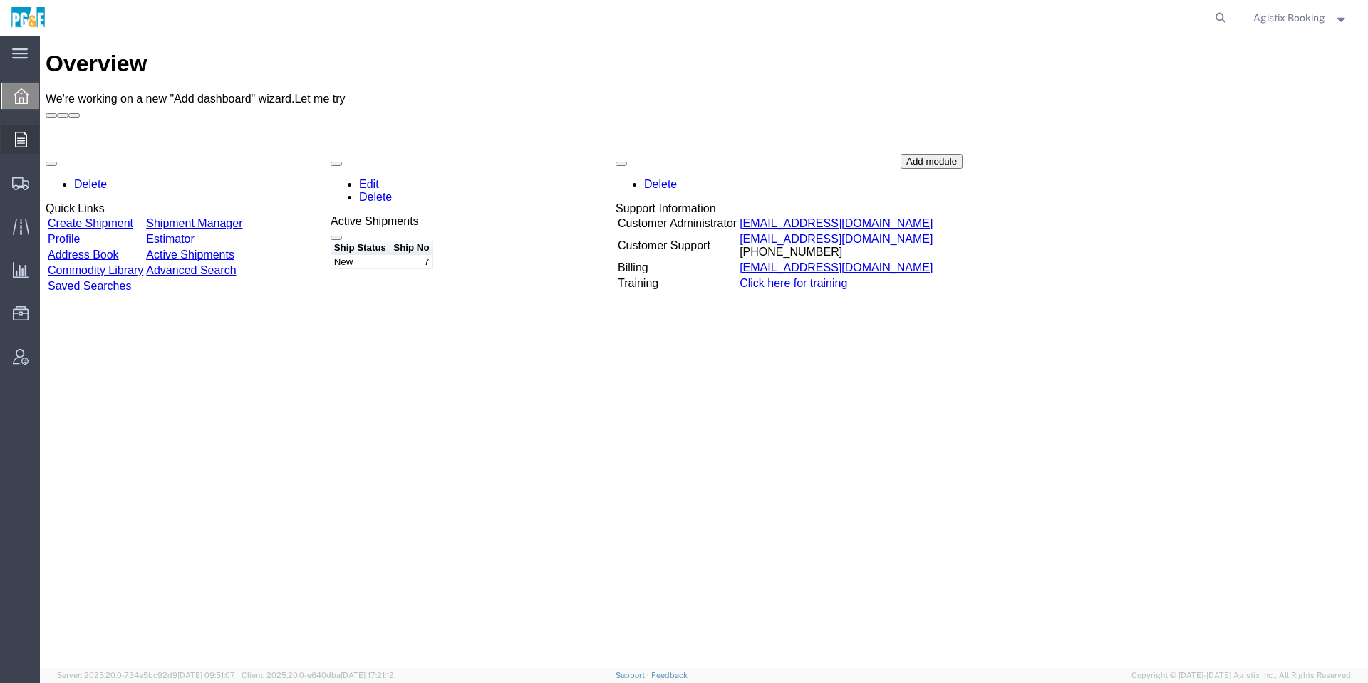
click at [18, 142] on icon at bounding box center [21, 140] width 12 height 16
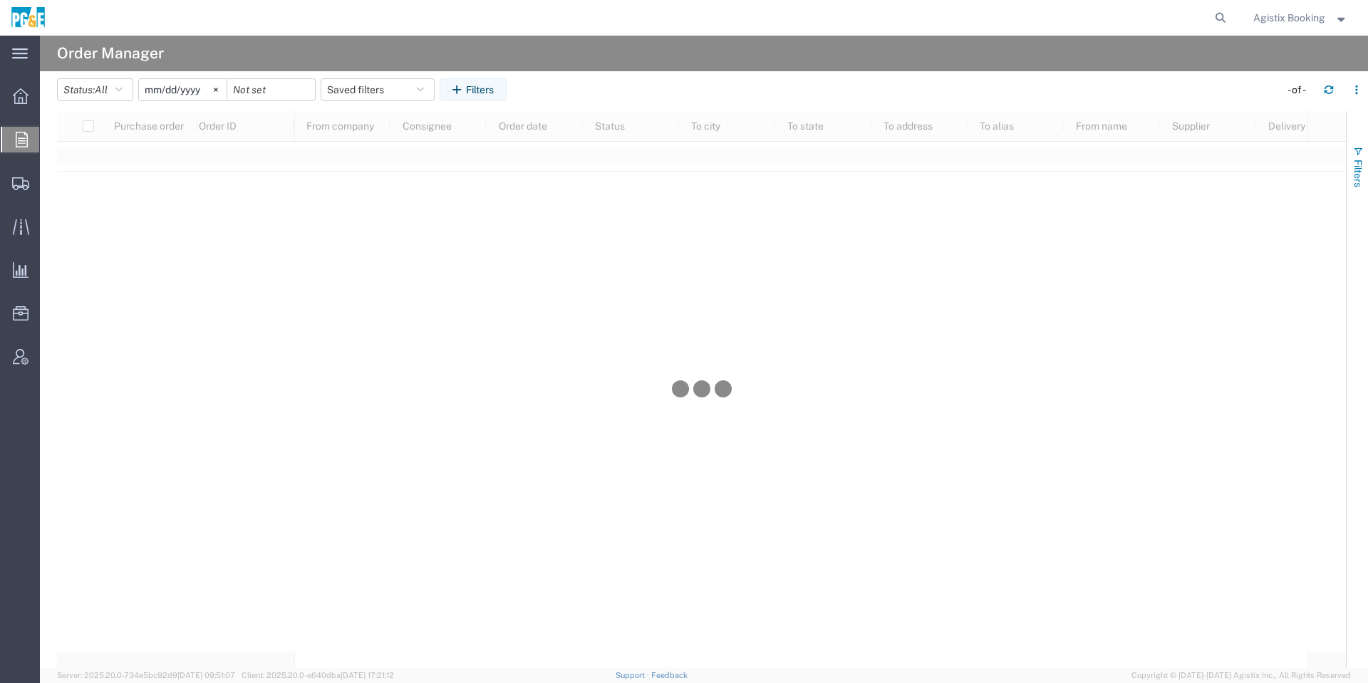
click at [1355, 167] on span "Filters" at bounding box center [1357, 174] width 11 height 28
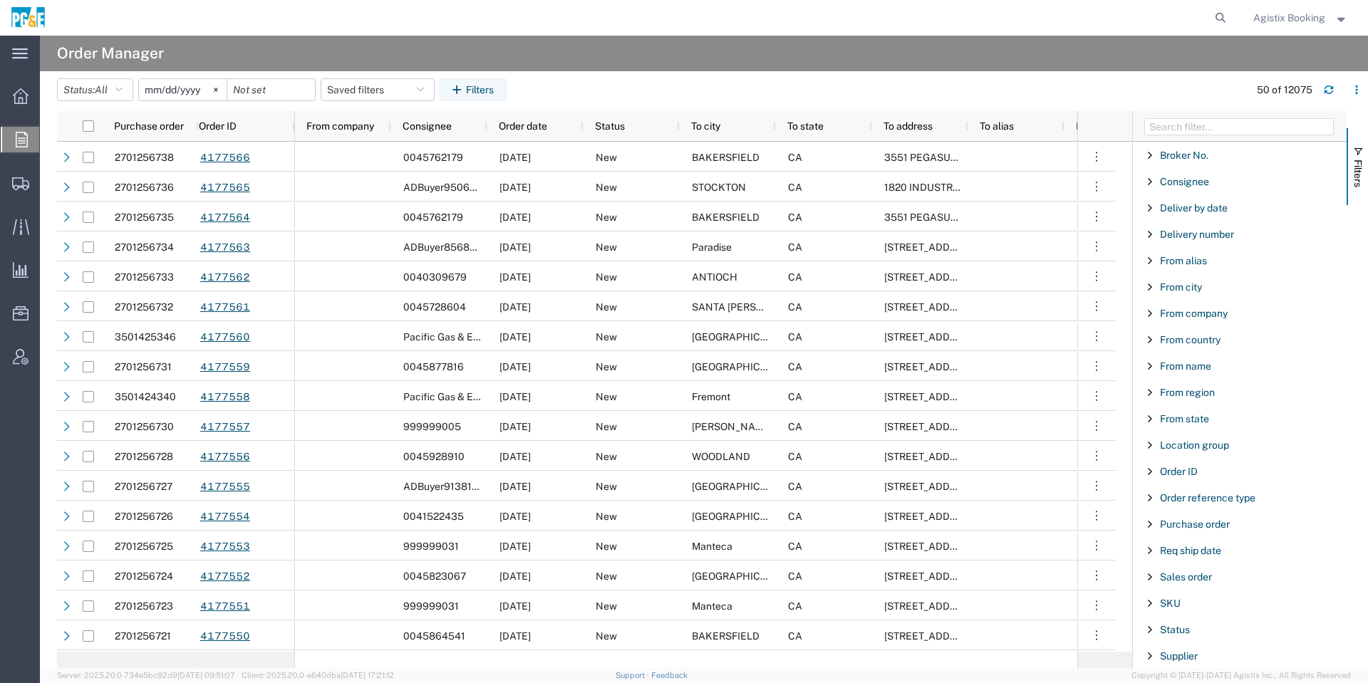
drag, startPoint x: 1215, startPoint y: 524, endPoint x: 1213, endPoint y: 531, distance: 7.3
click at [1213, 527] on span "Purchase order" at bounding box center [1195, 524] width 70 height 11
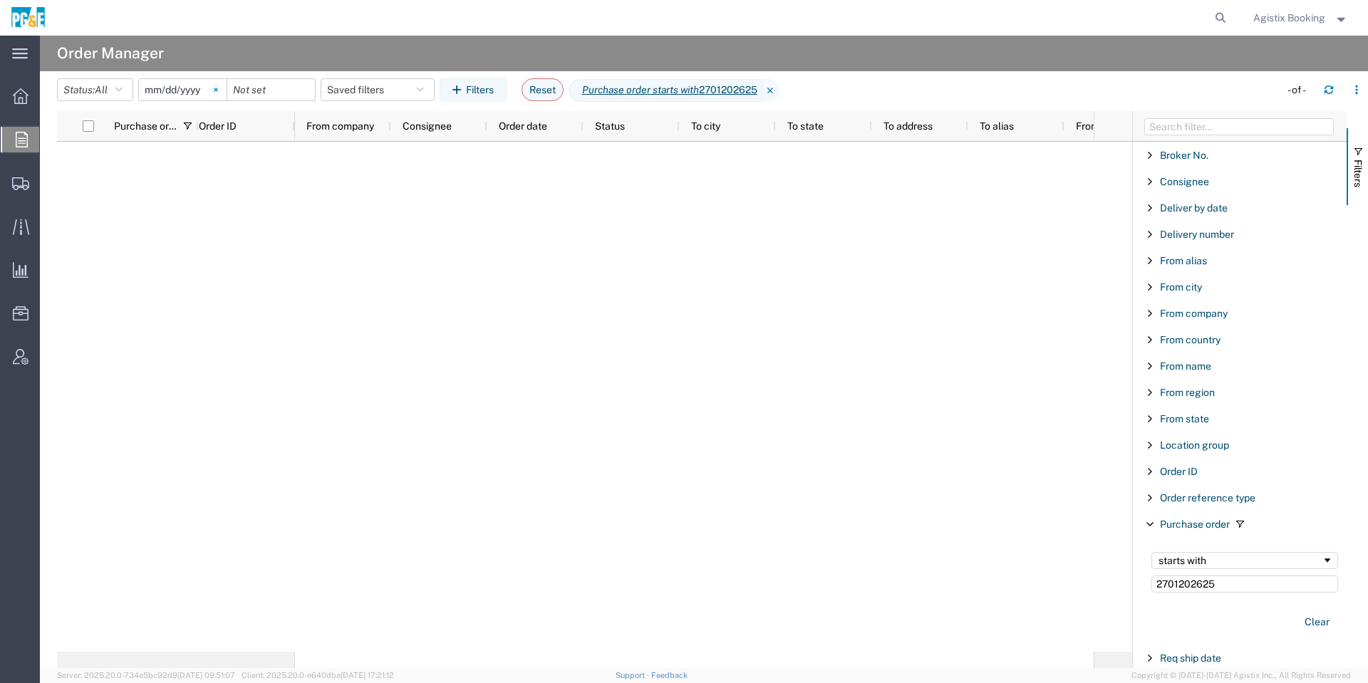
type input "2701202625"
click at [227, 86] on svg-icon at bounding box center [215, 89] width 21 height 21
click at [182, 97] on input "date" at bounding box center [183, 89] width 88 height 21
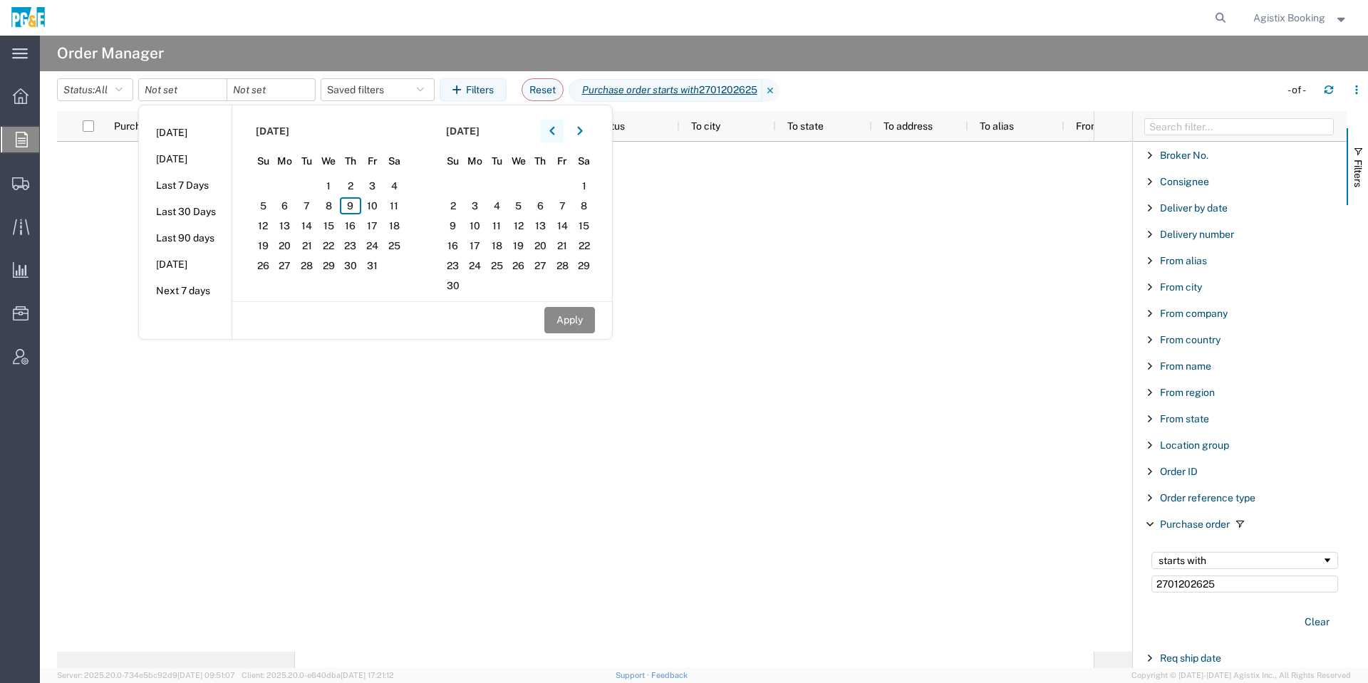
click at [550, 133] on button "button" at bounding box center [552, 131] width 23 height 23
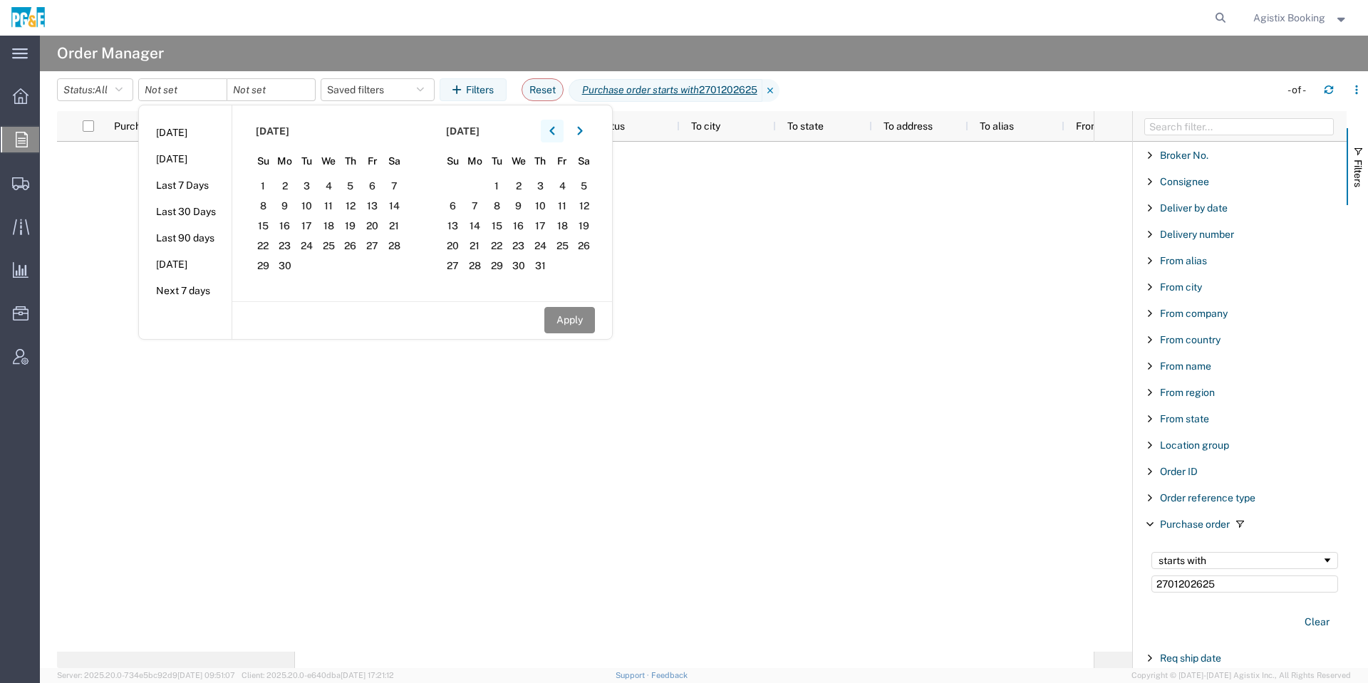
click at [550, 133] on button "button" at bounding box center [552, 131] width 23 height 23
click at [336, 177] on span "1" at bounding box center [329, 185] width 22 height 17
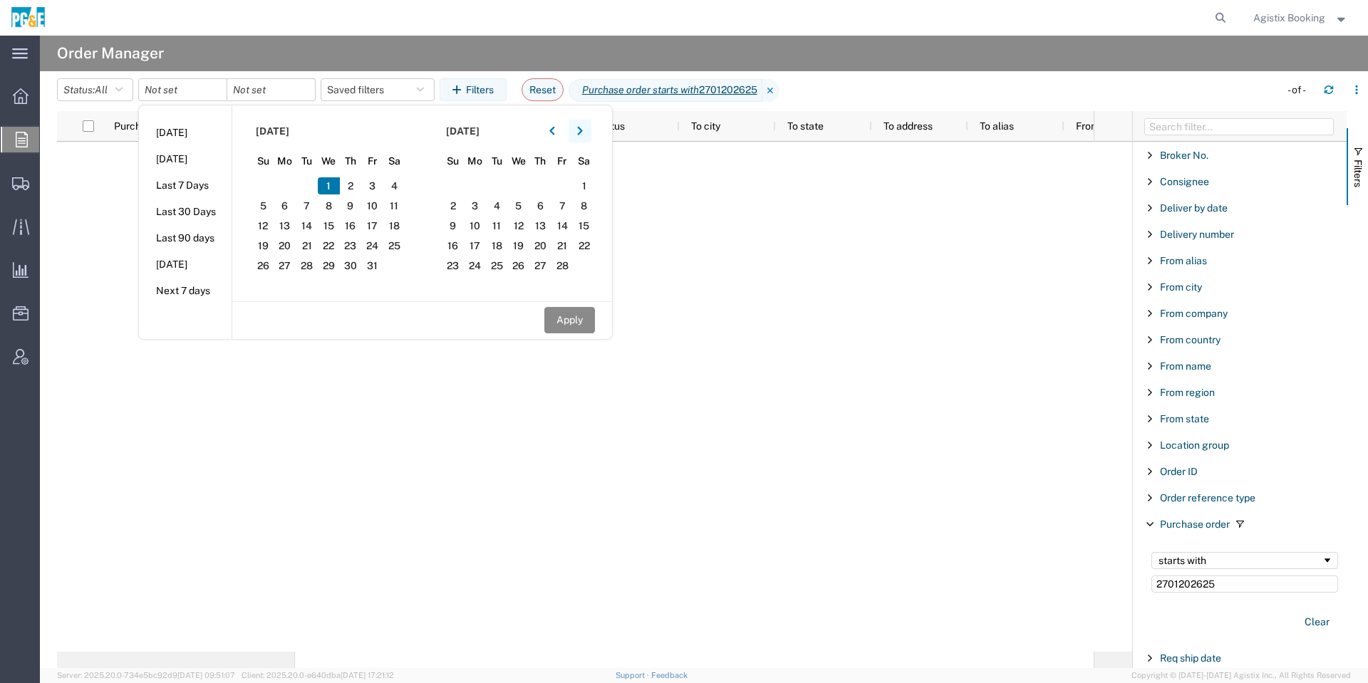
click at [589, 131] on button "button" at bounding box center [579, 131] width 23 height 23
click at [588, 131] on button "button" at bounding box center [579, 131] width 23 height 23
click at [582, 131] on icon "button" at bounding box center [579, 131] width 5 height 9
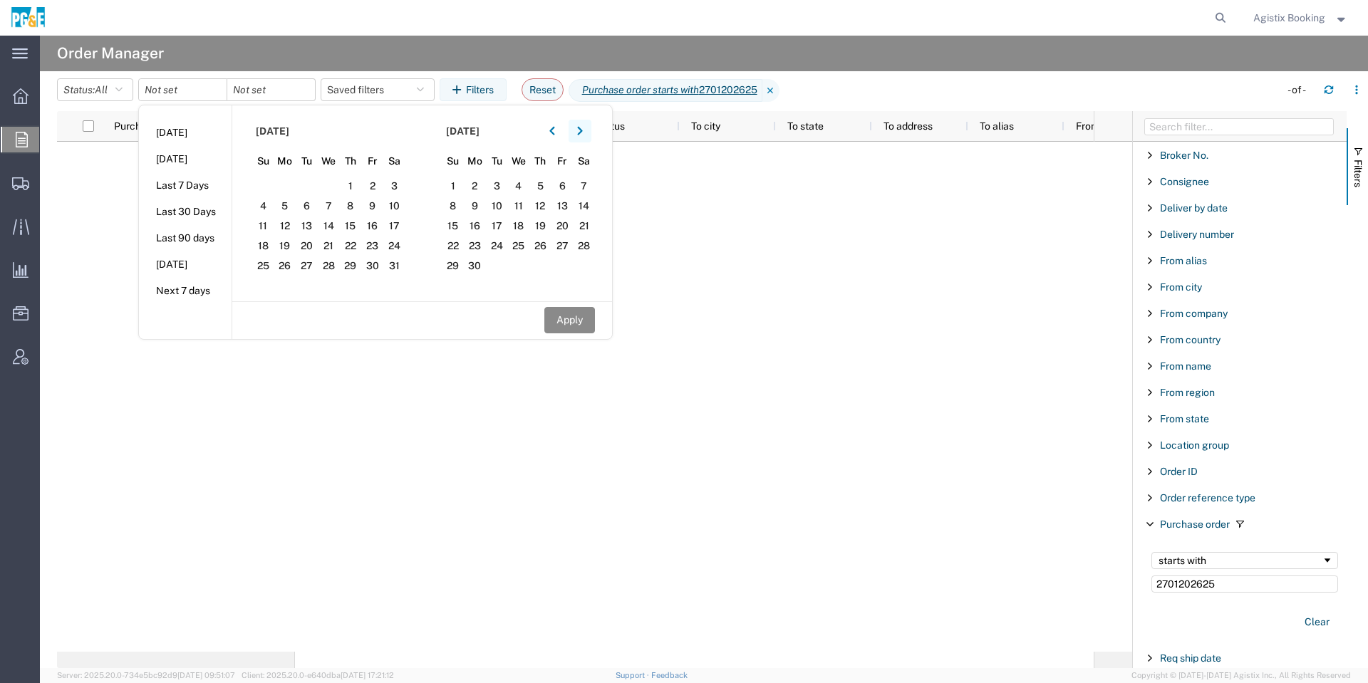
click at [582, 131] on icon "button" at bounding box center [579, 131] width 5 height 9
click at [583, 131] on icon "button" at bounding box center [580, 131] width 6 height 10
click at [578, 131] on button "button" at bounding box center [579, 131] width 23 height 23
click at [548, 209] on span "9" at bounding box center [540, 205] width 22 height 17
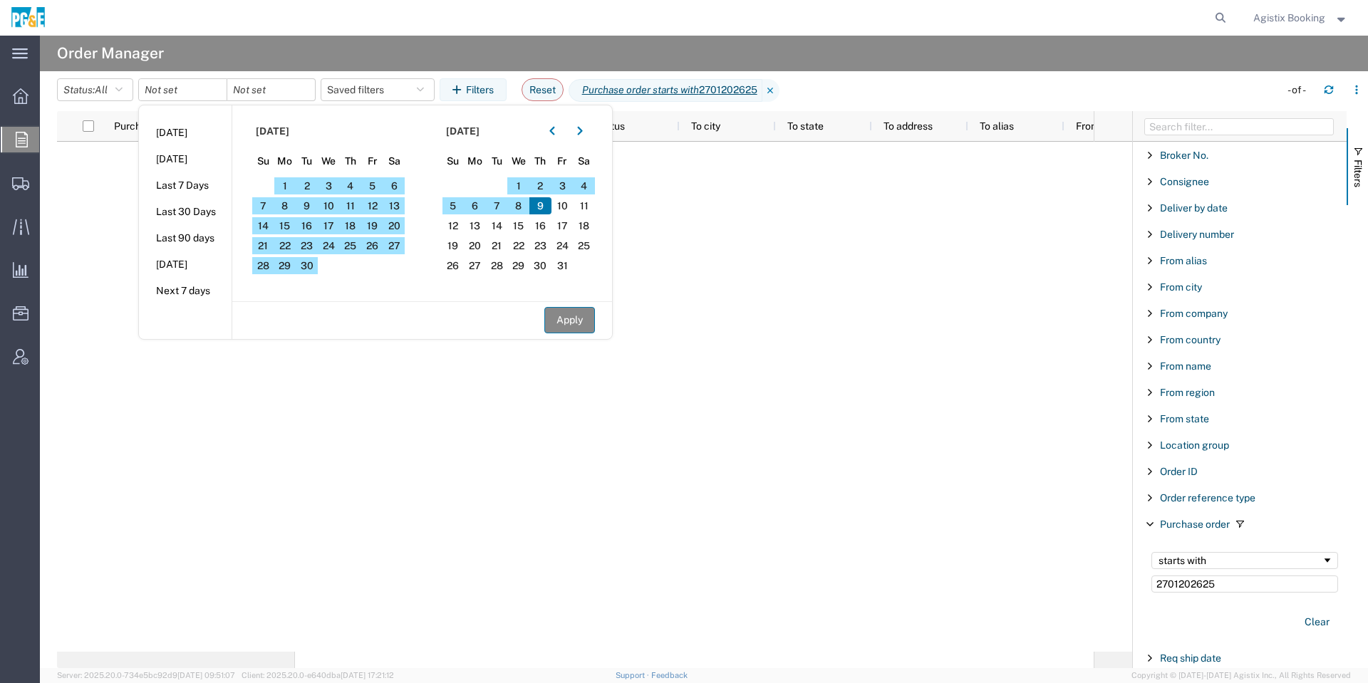
click at [567, 313] on button "Apply" at bounding box center [569, 320] width 51 height 26
type input "[DATE]"
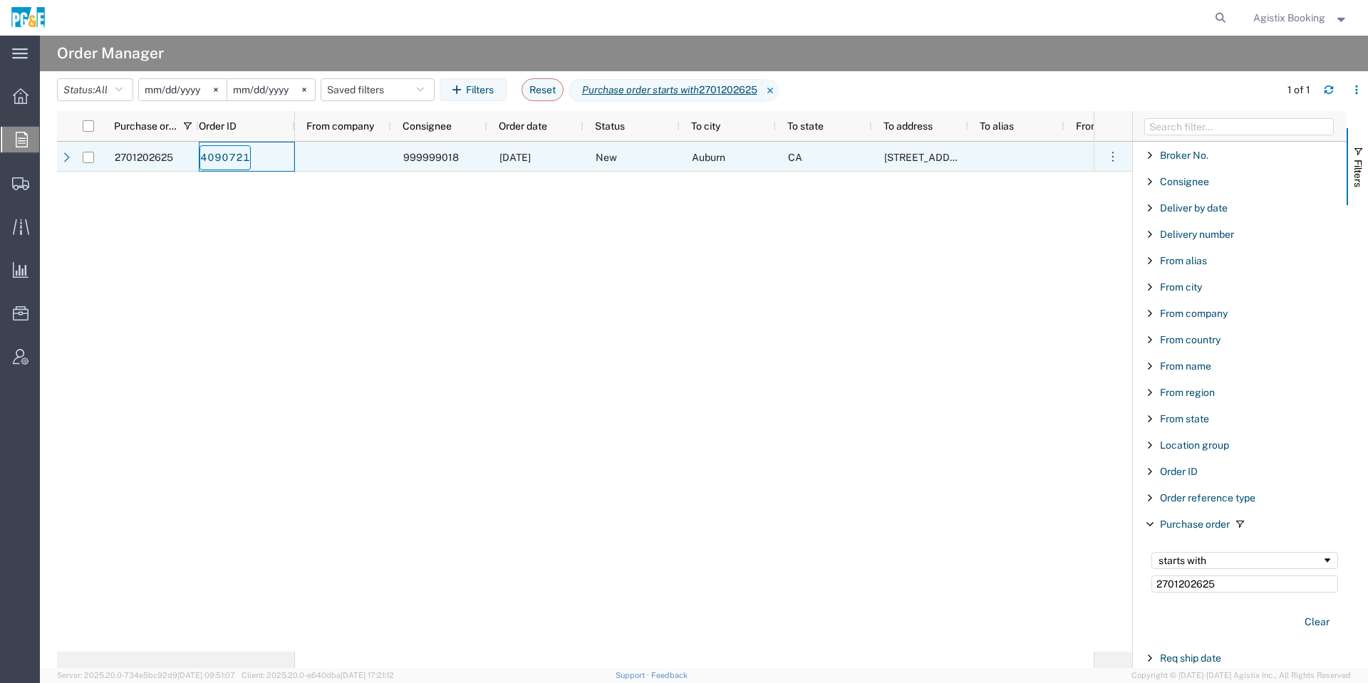
click at [222, 157] on link "4090721" at bounding box center [224, 157] width 51 height 25
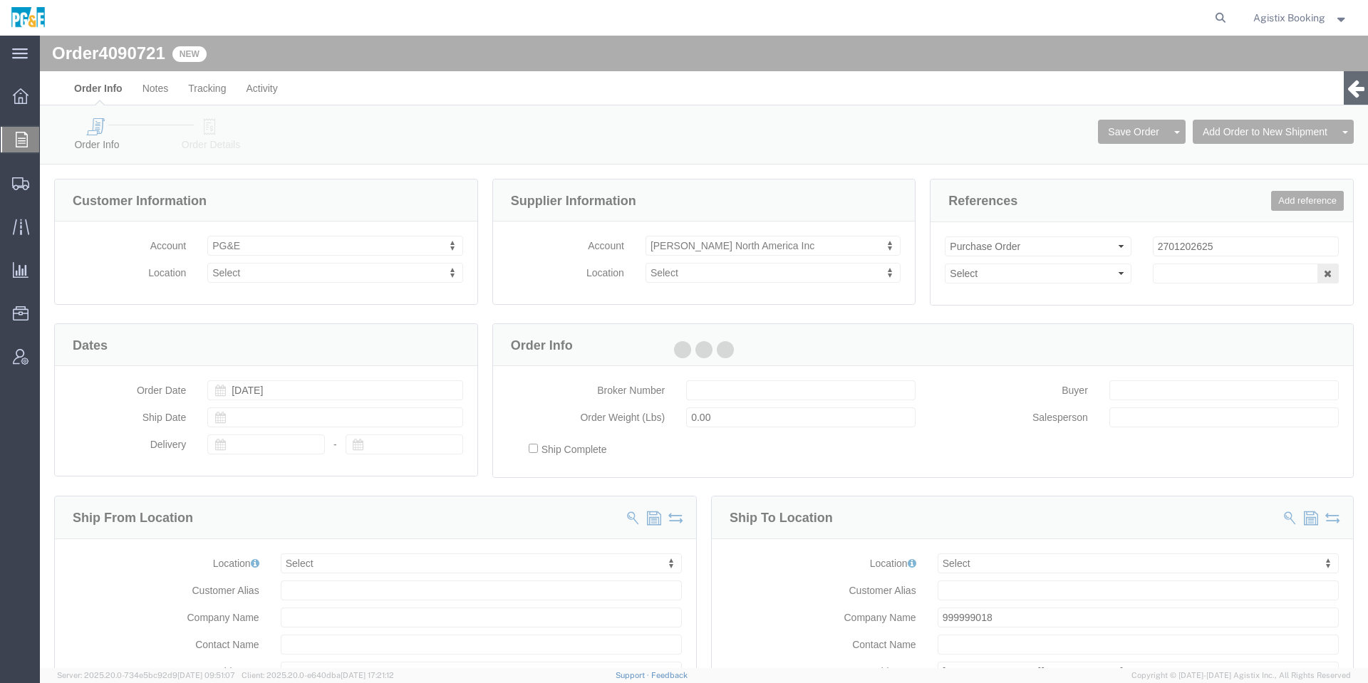
select select
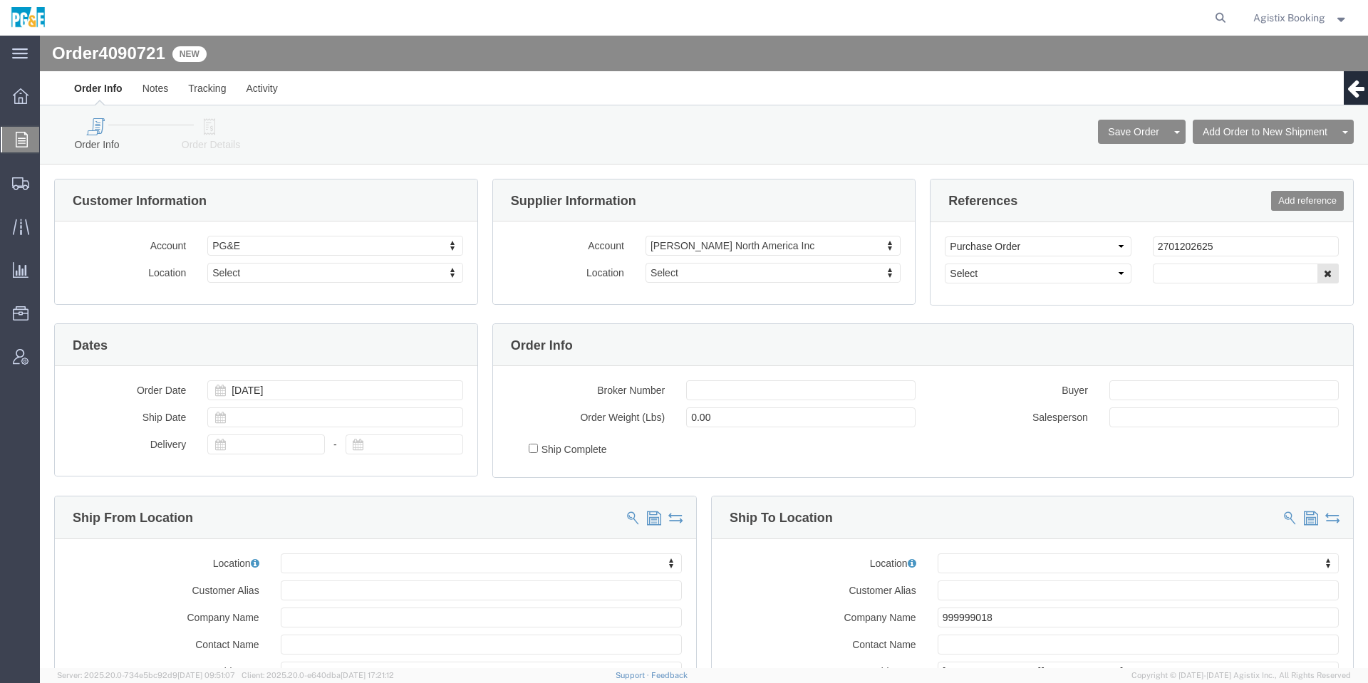
click link "Order Details"
